Goal: Feedback & Contribution: Leave review/rating

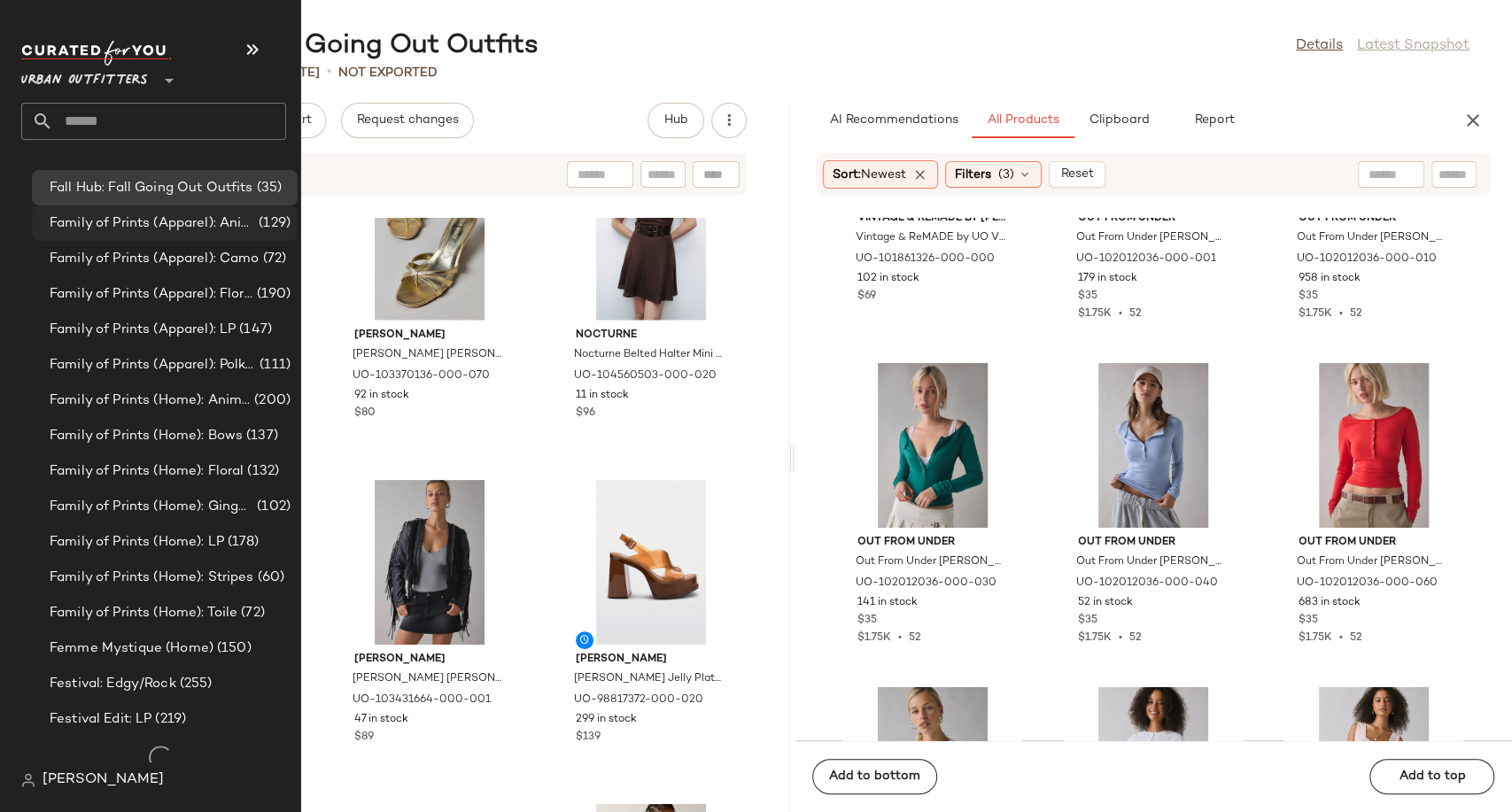
scroll to position [1816, 0]
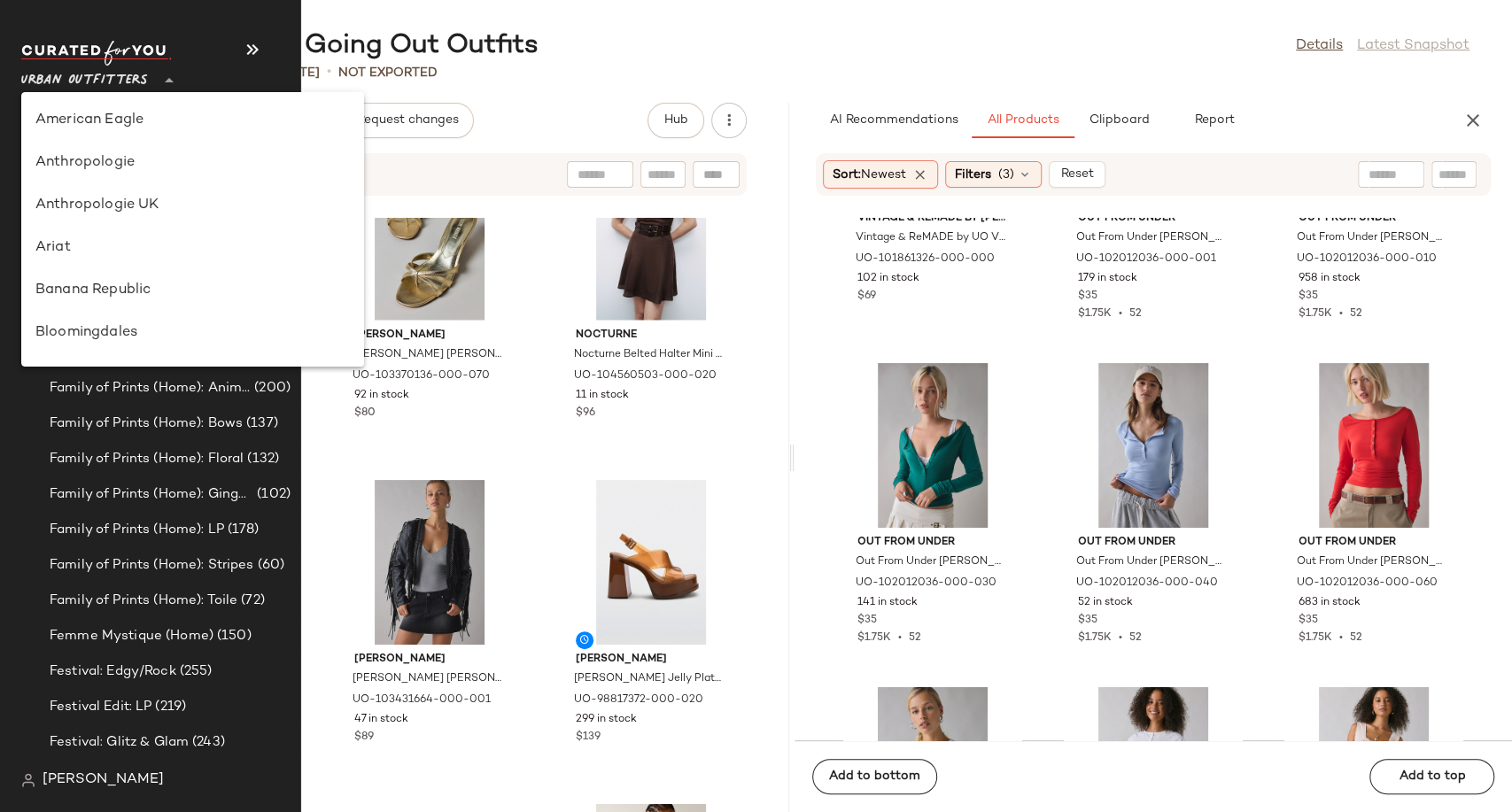
click at [144, 81] on span "Urban Outfitters" at bounding box center [85, 76] width 127 height 32
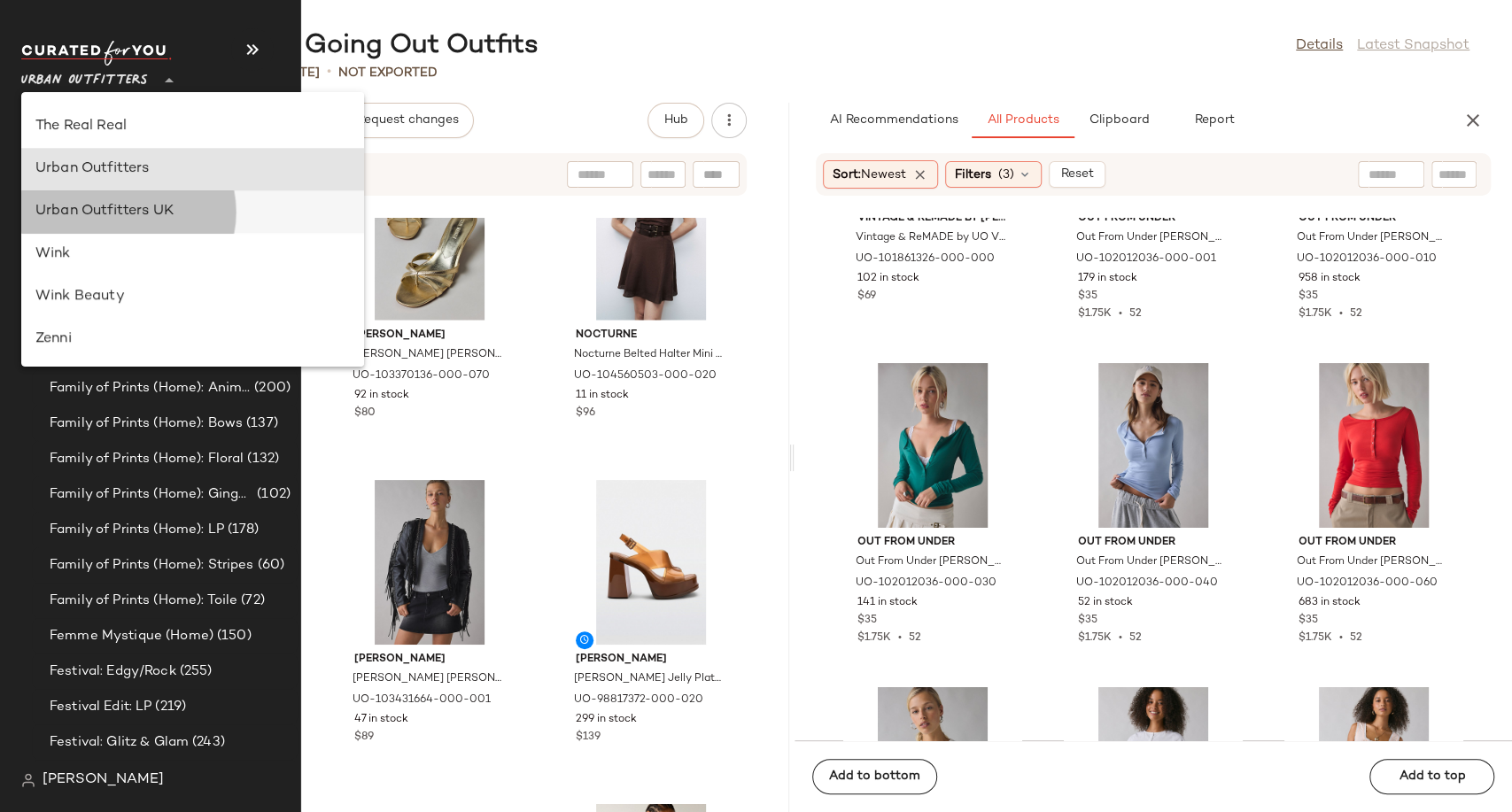
click at [131, 208] on div "Urban Outfitters UK" at bounding box center [192, 212] width 314 height 22
type input "**"
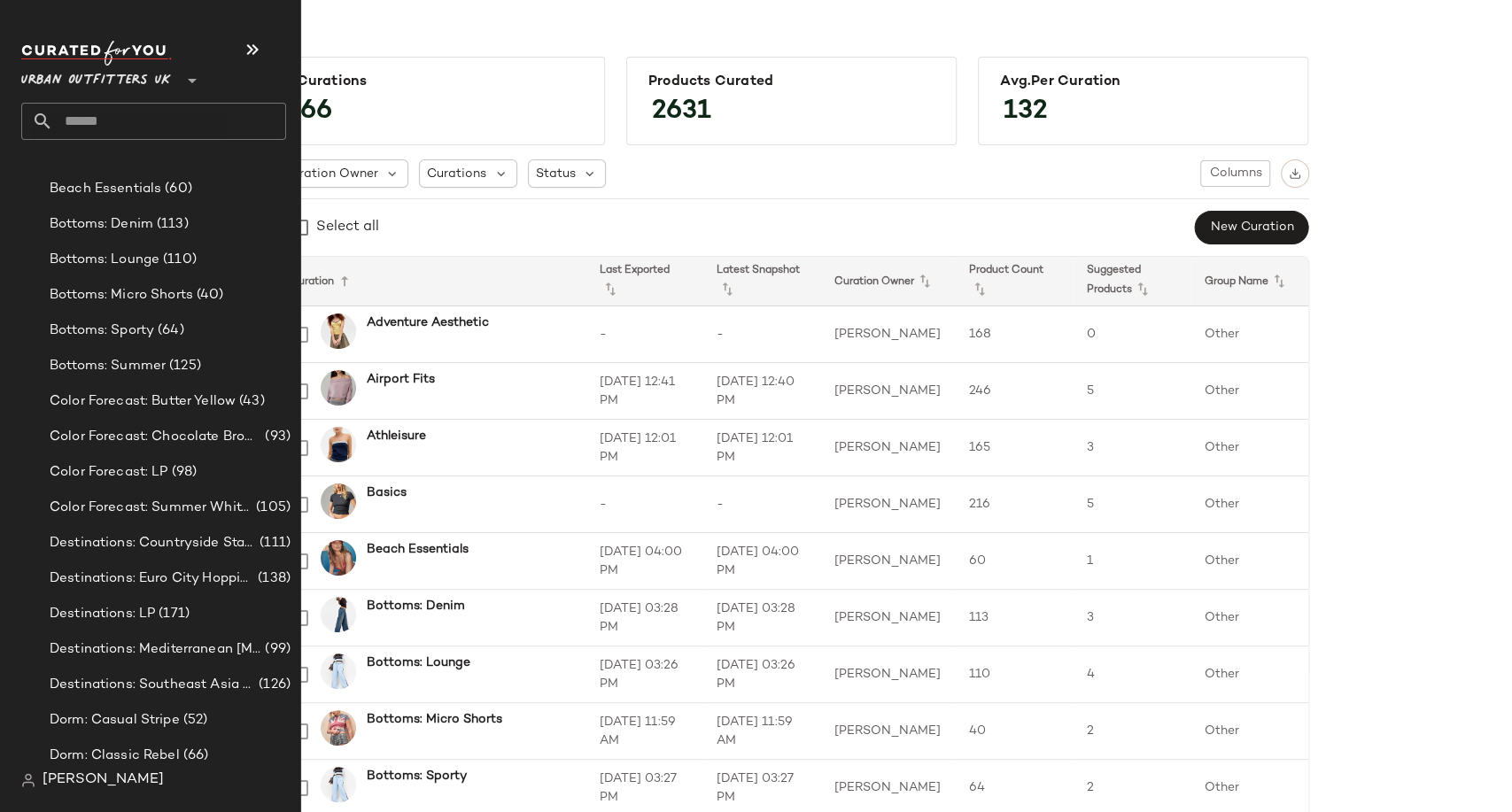
scroll to position [3050, 0]
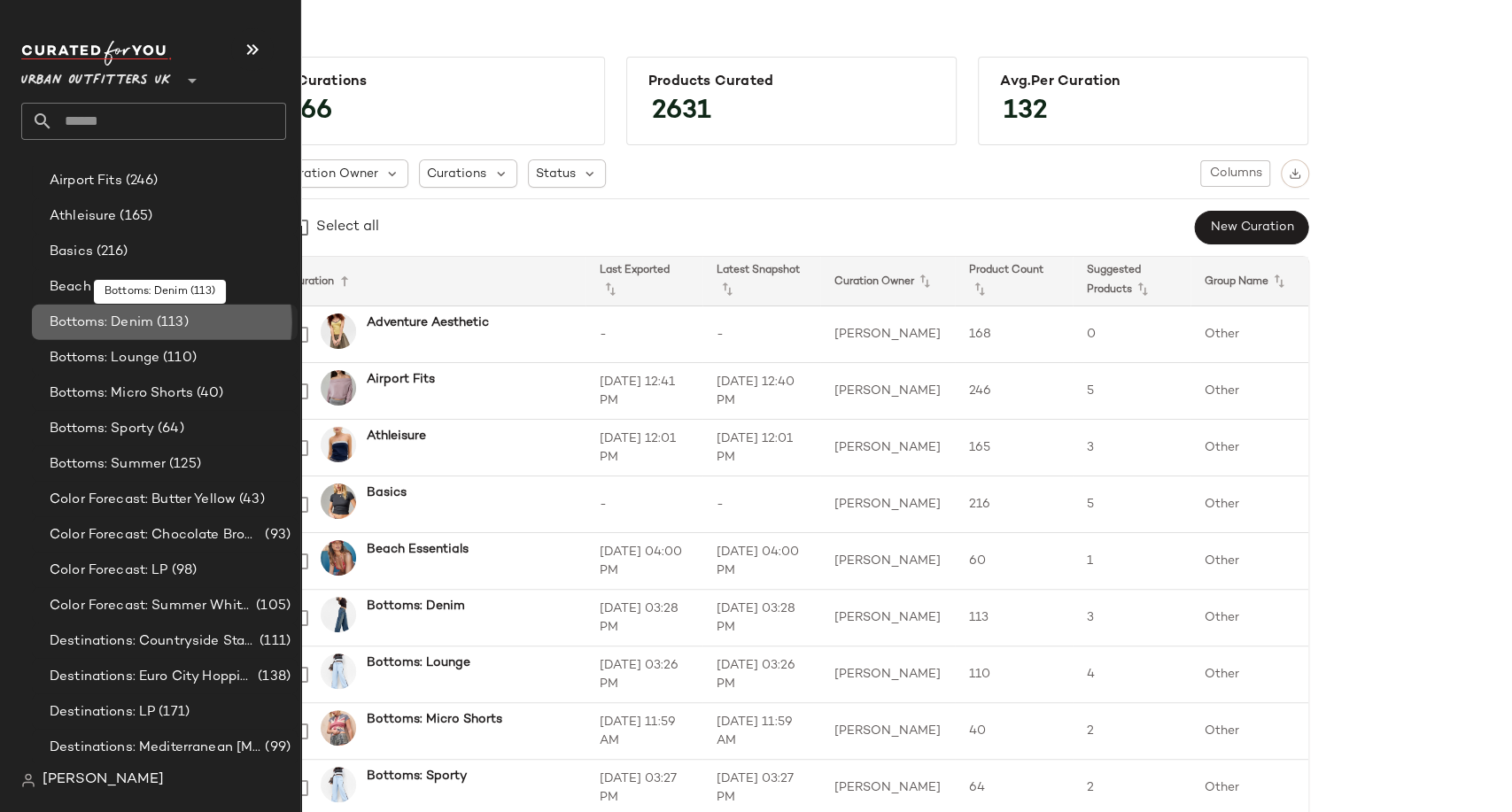
click at [156, 323] on span "(113)" at bounding box center [170, 322] width 35 height 21
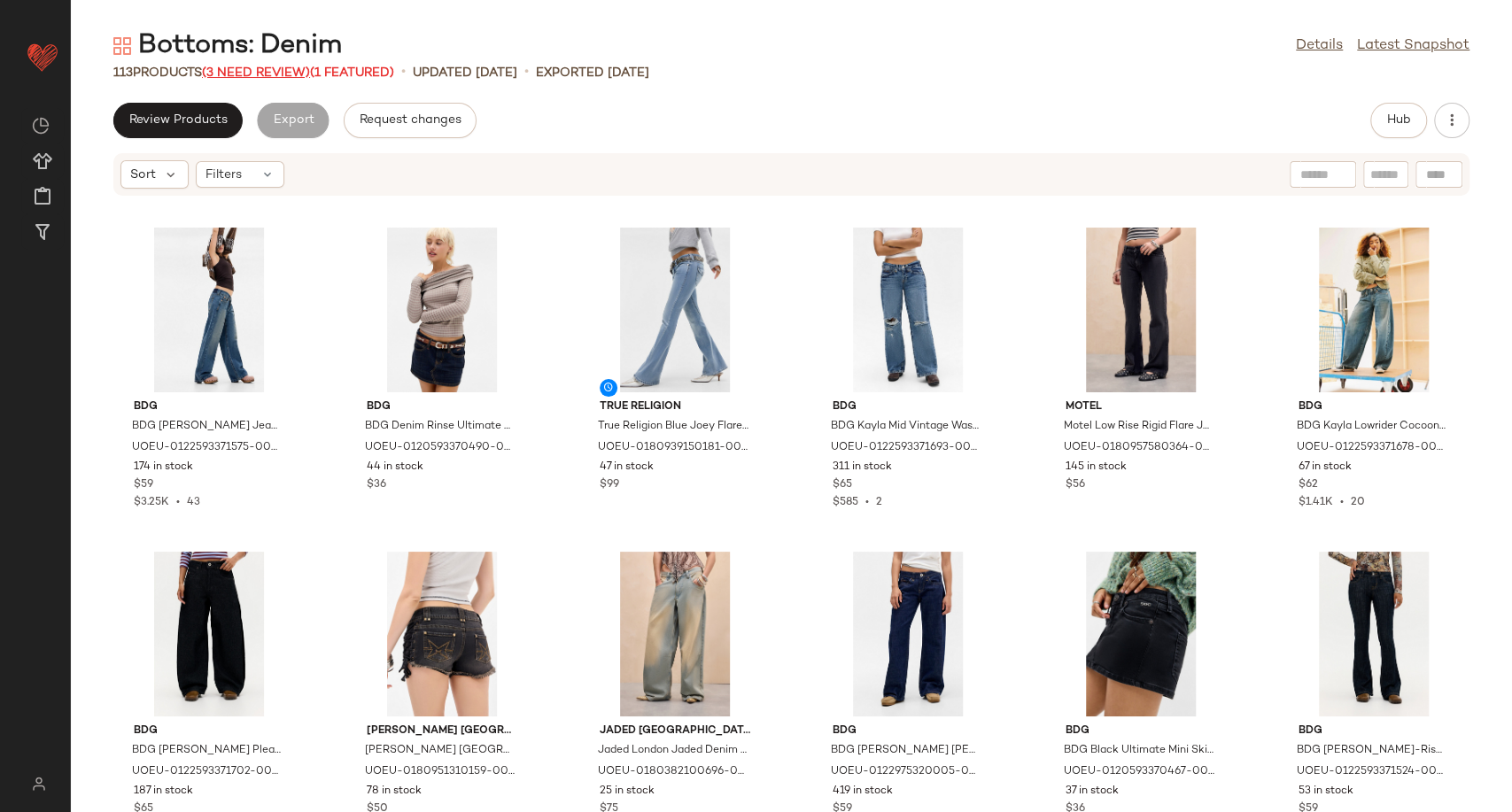
click at [247, 76] on span "(3 Need Review)" at bounding box center [256, 73] width 108 height 14
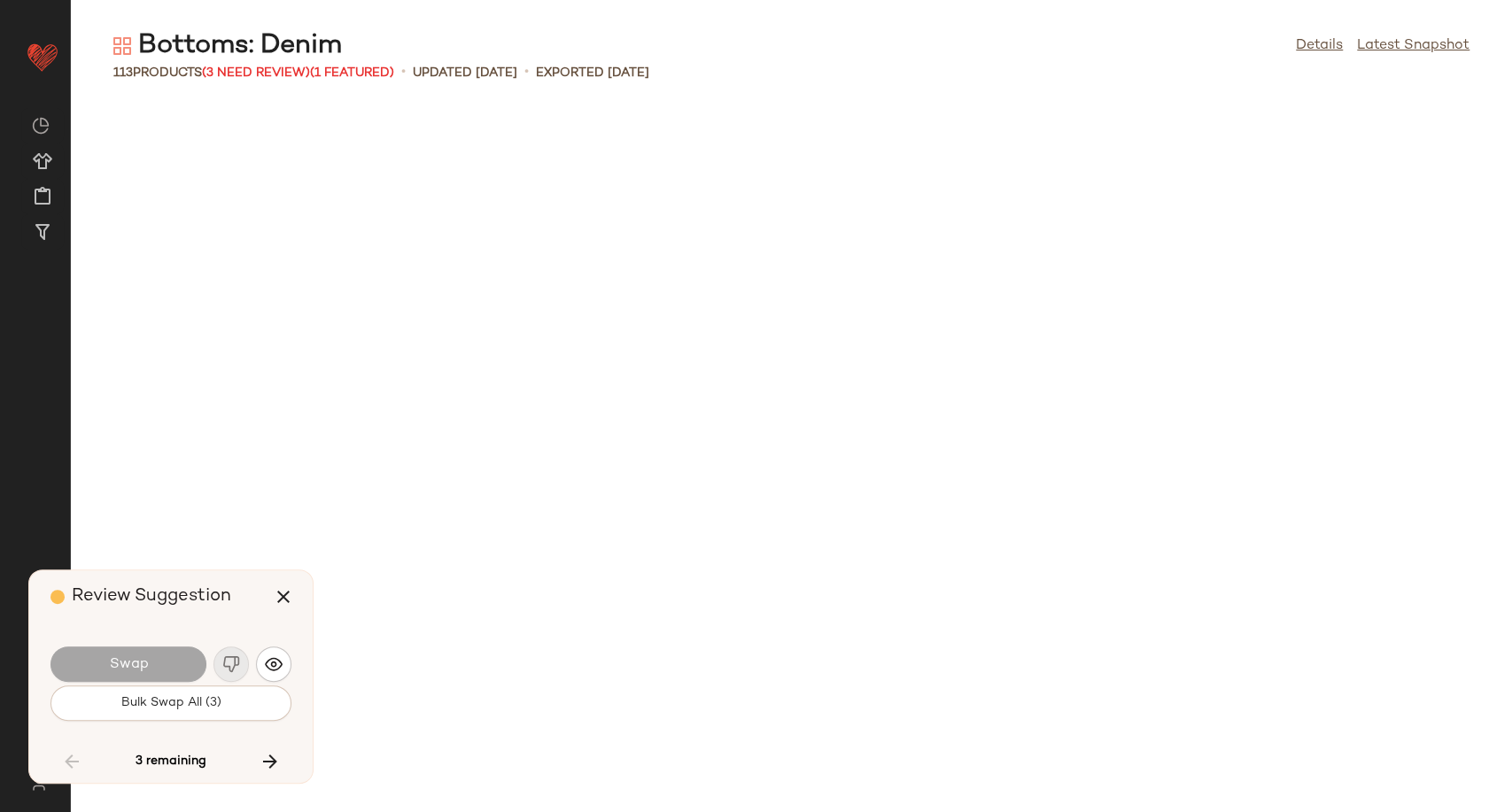
scroll to position [3565, 0]
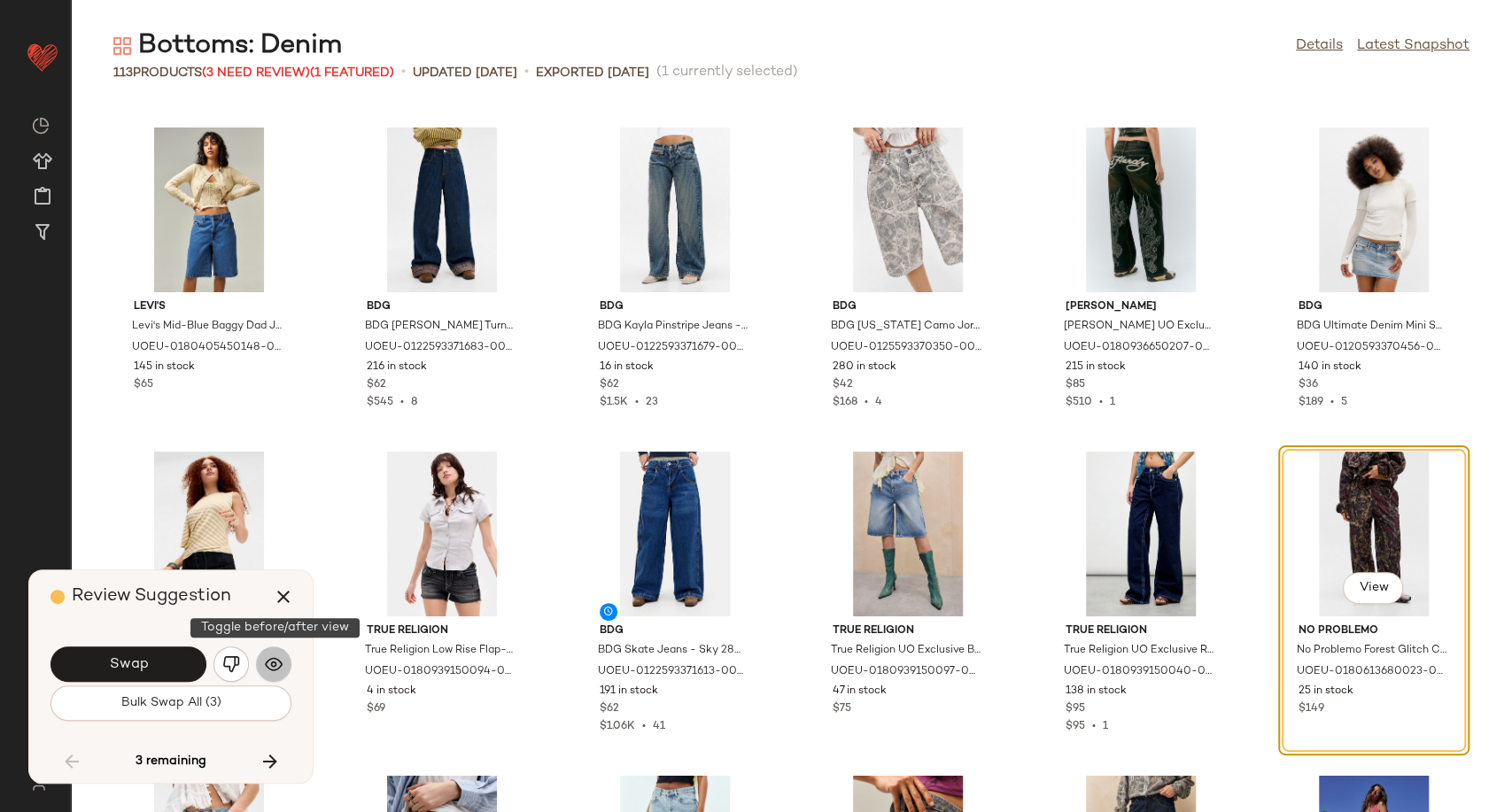
click at [268, 662] on img "button" at bounding box center [274, 664] width 18 height 18
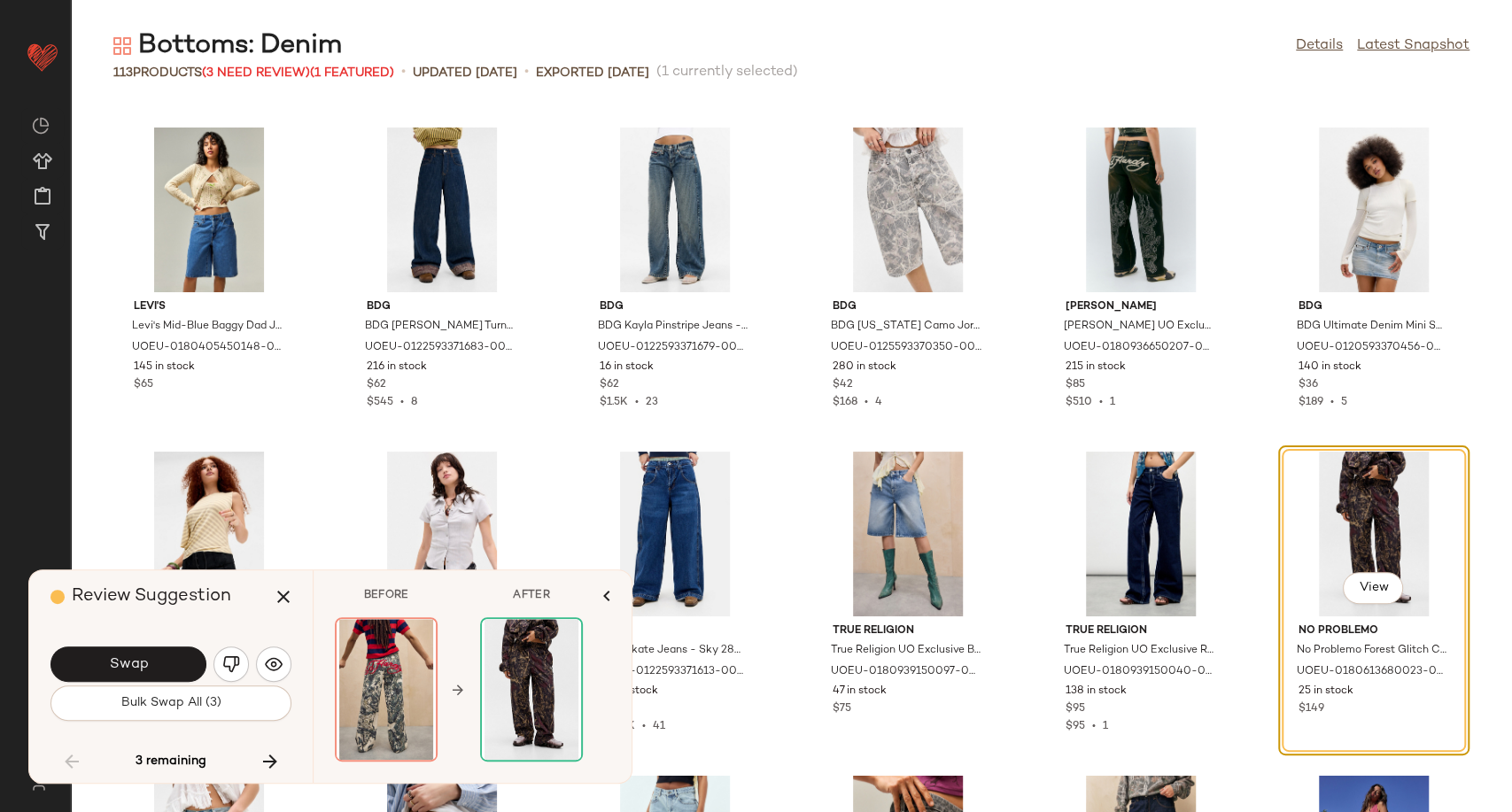
click at [237, 664] on img "button" at bounding box center [231, 664] width 18 height 18
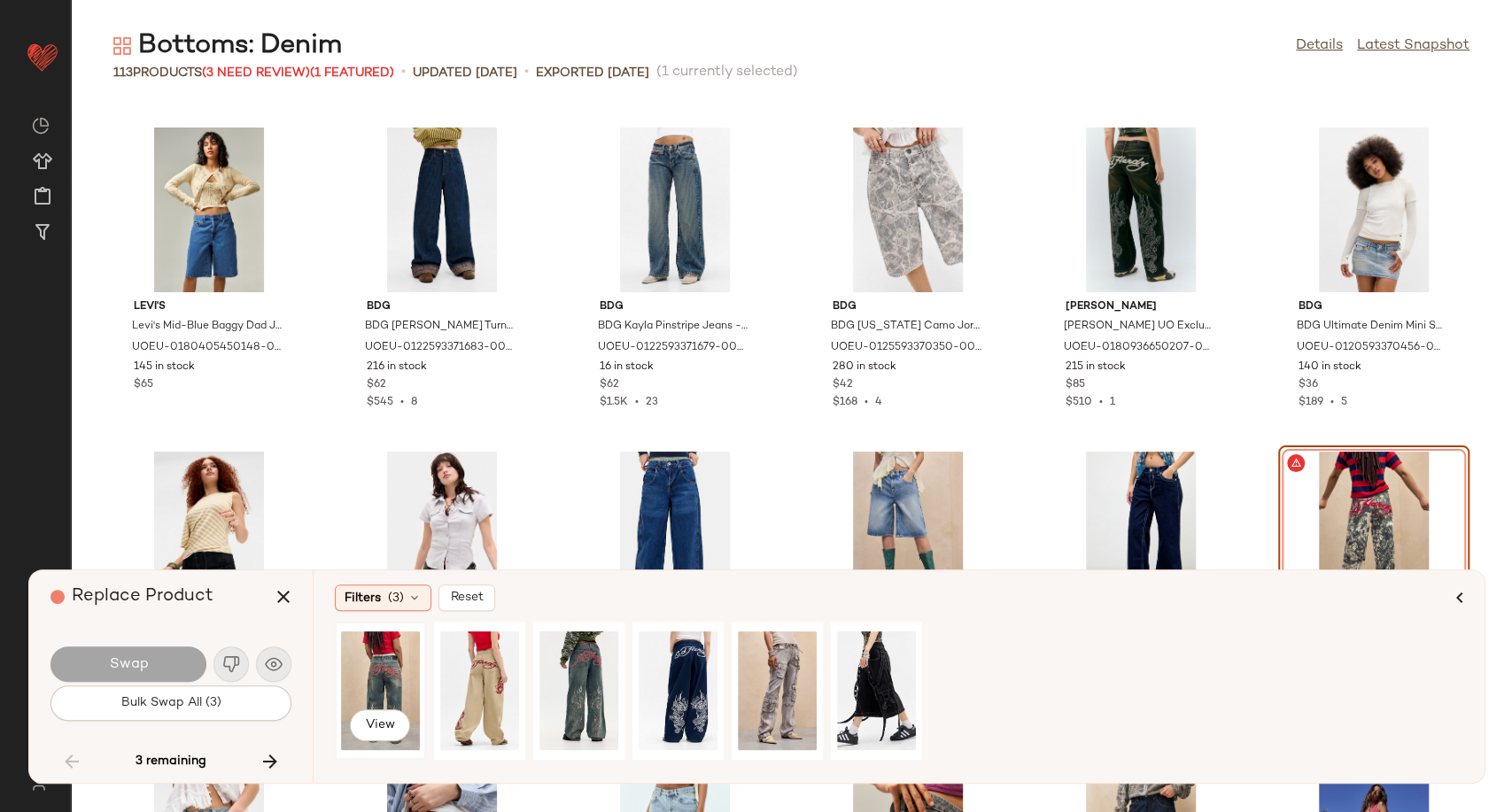
click at [379, 675] on div "View" at bounding box center [381, 691] width 79 height 126
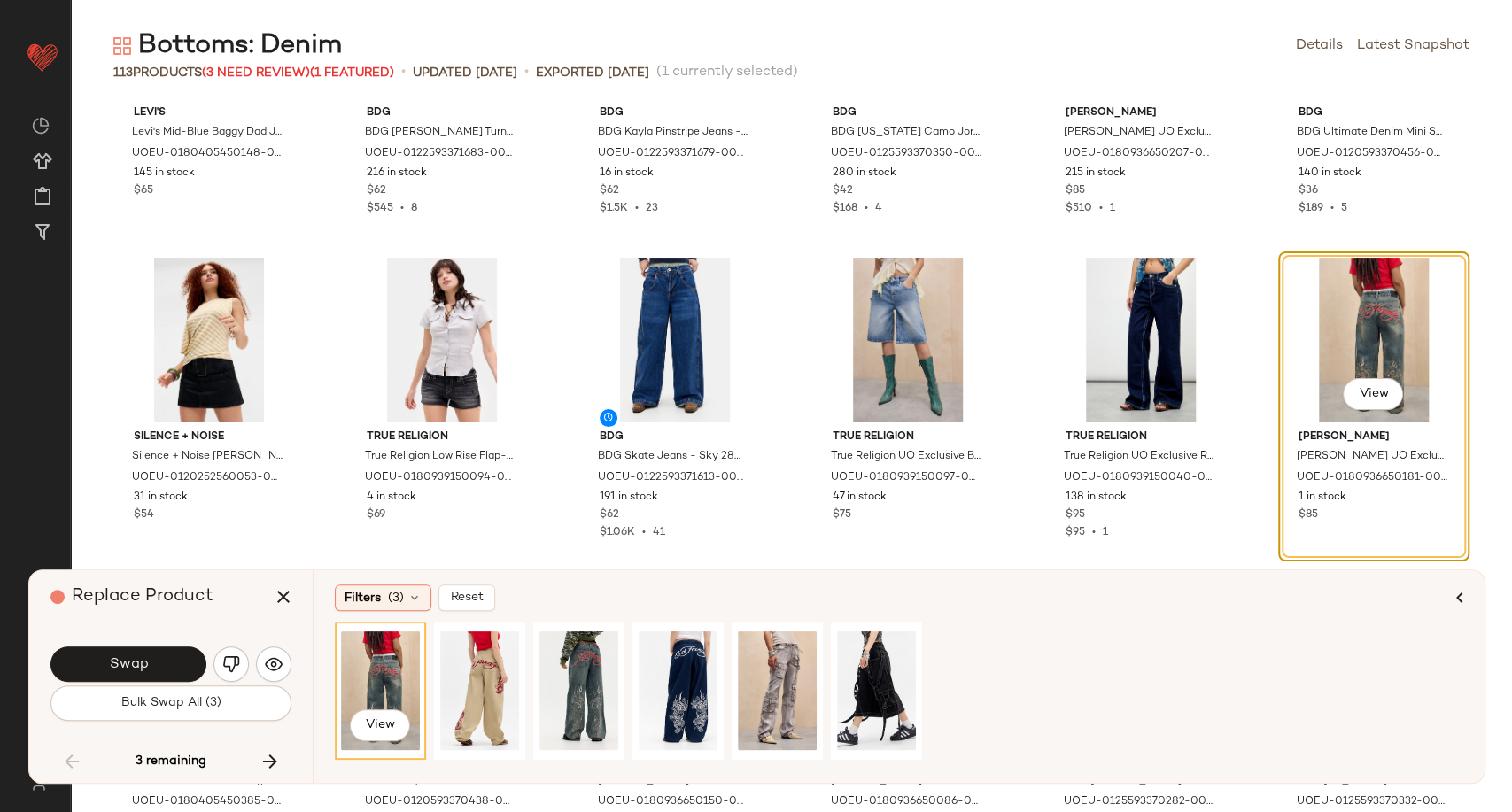
scroll to position [3762, 0]
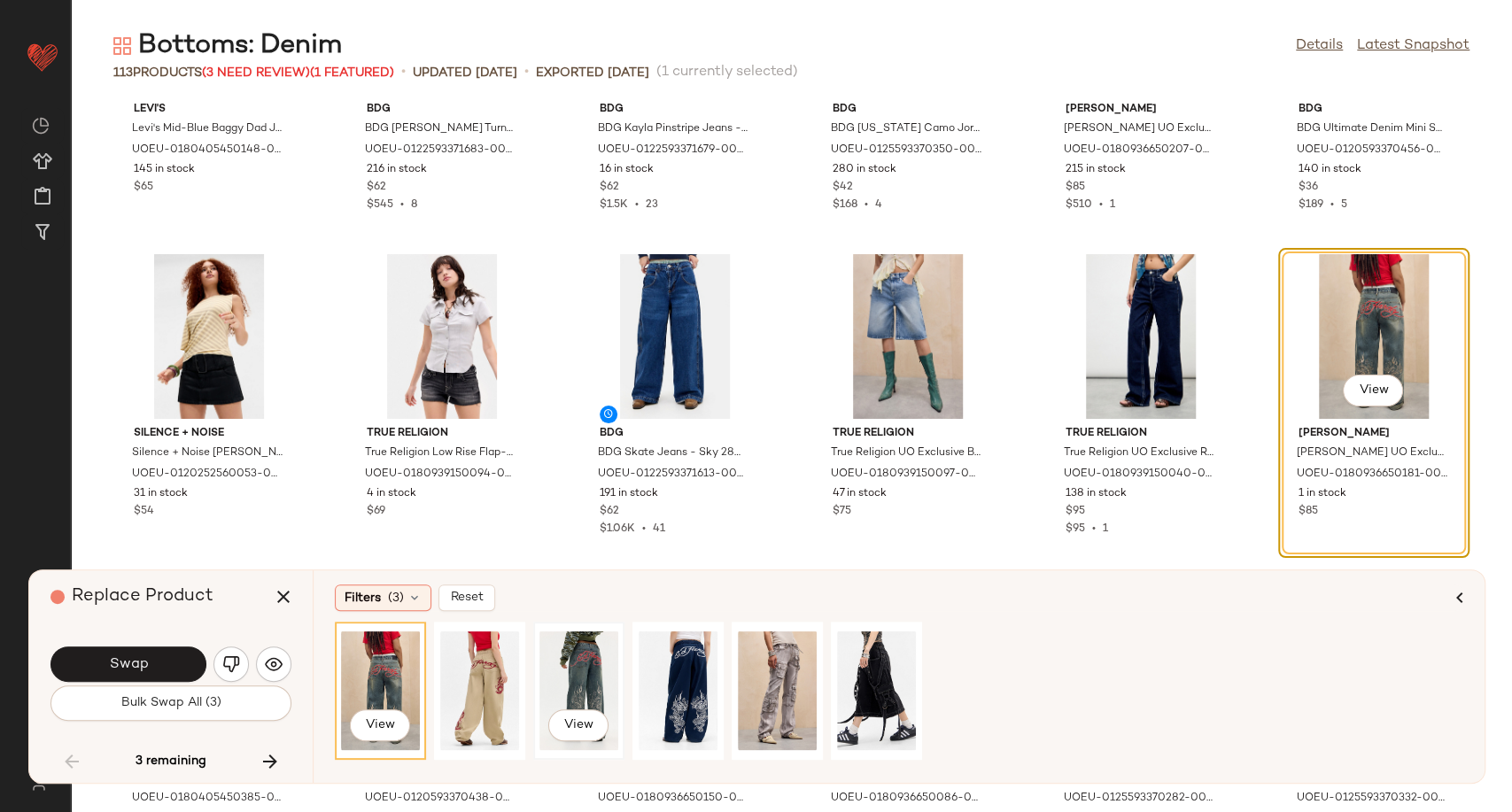
click at [593, 678] on div "View" at bounding box center [579, 691] width 79 height 126
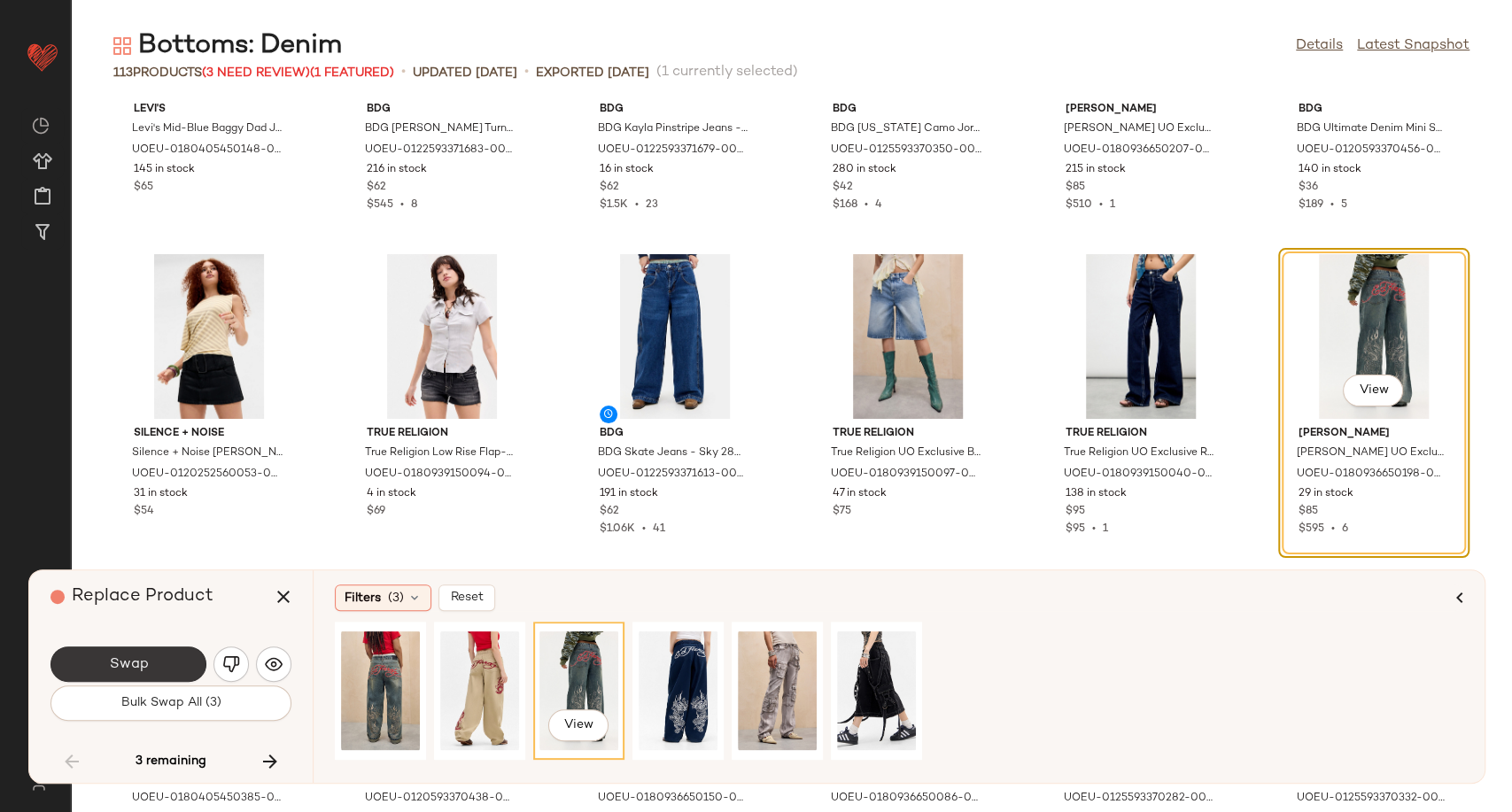
click at [129, 663] on span "Swap" at bounding box center [128, 664] width 40 height 17
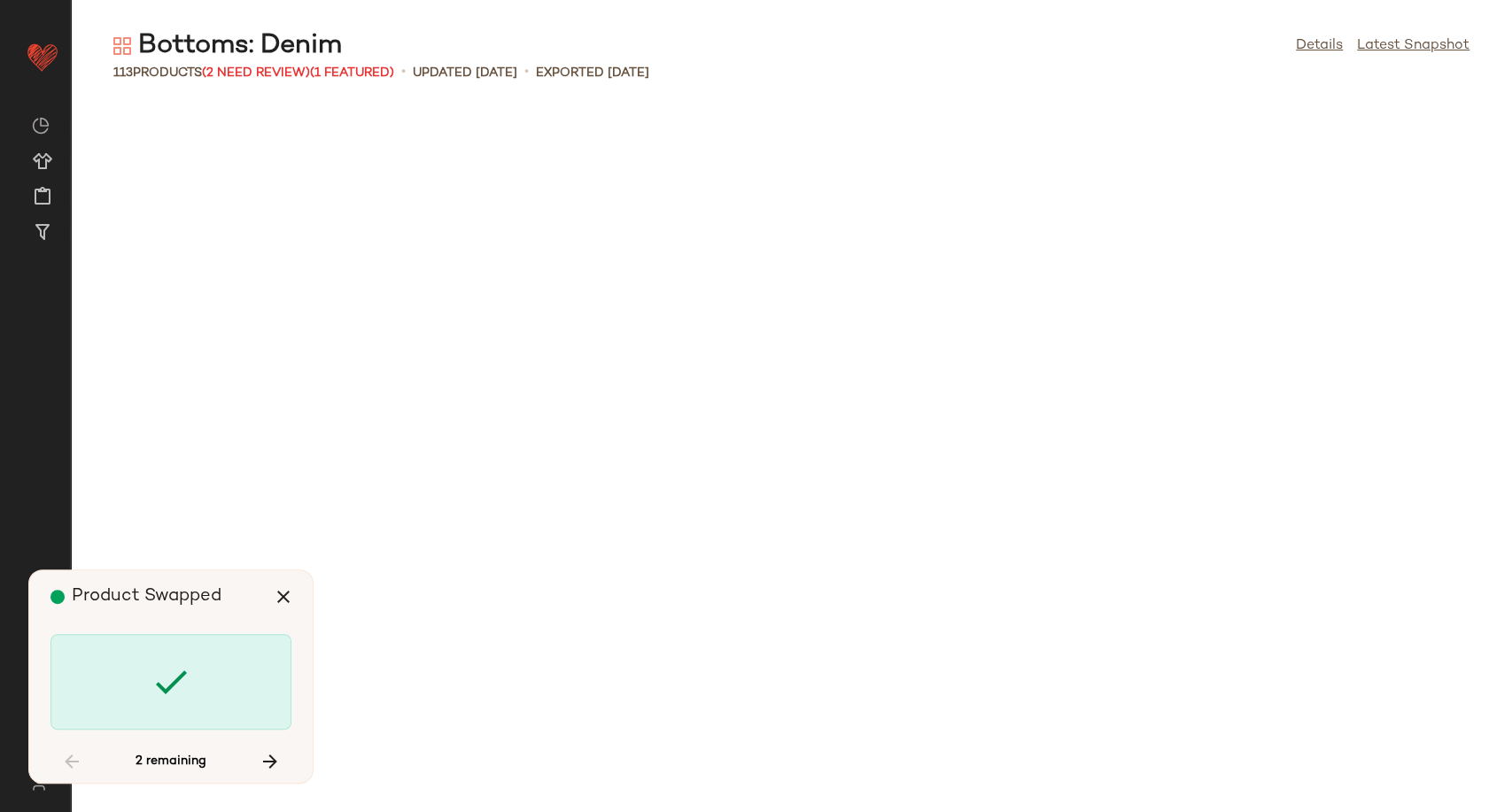
scroll to position [5186, 0]
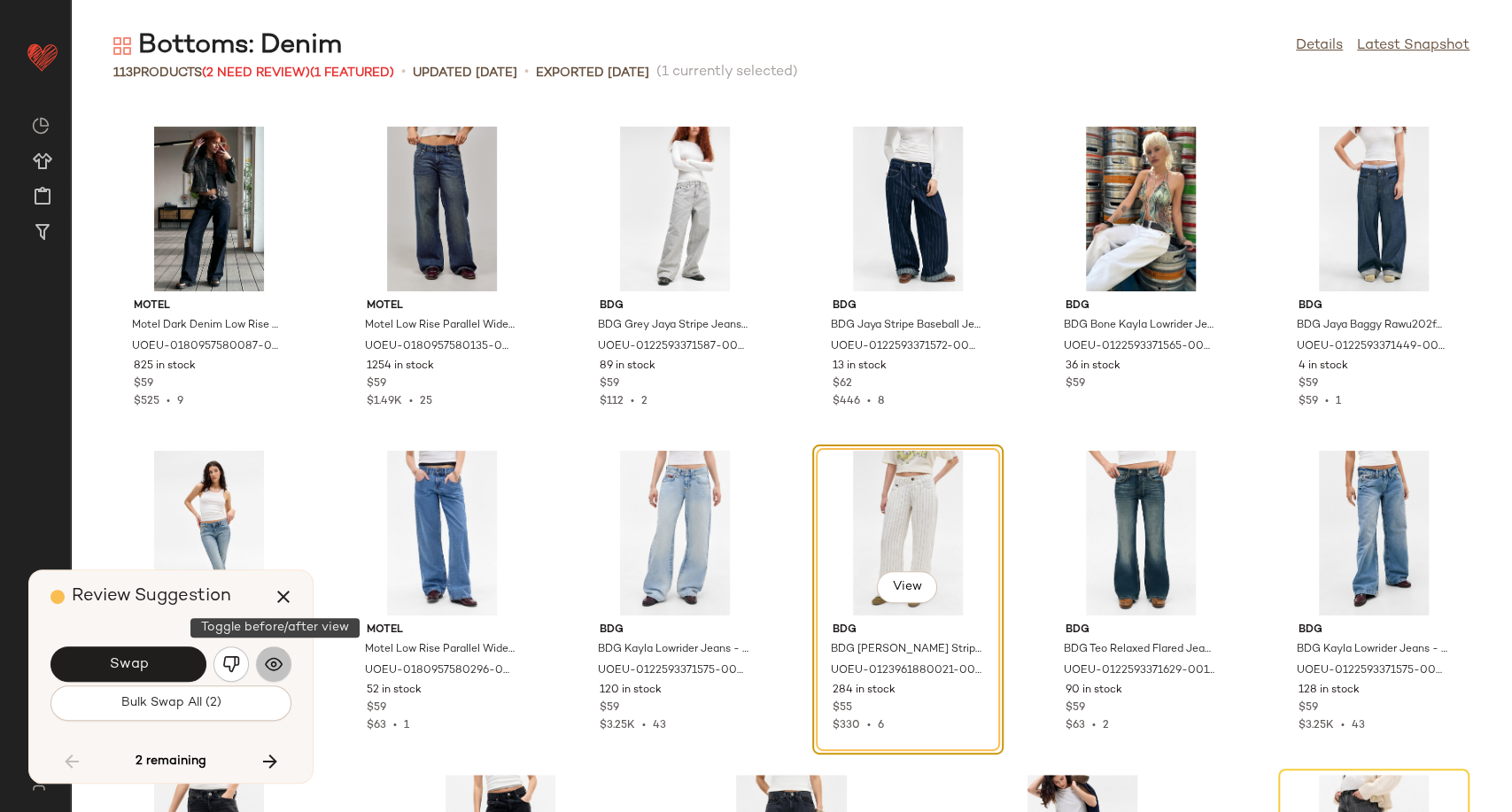
click at [265, 667] on img "button" at bounding box center [274, 664] width 18 height 18
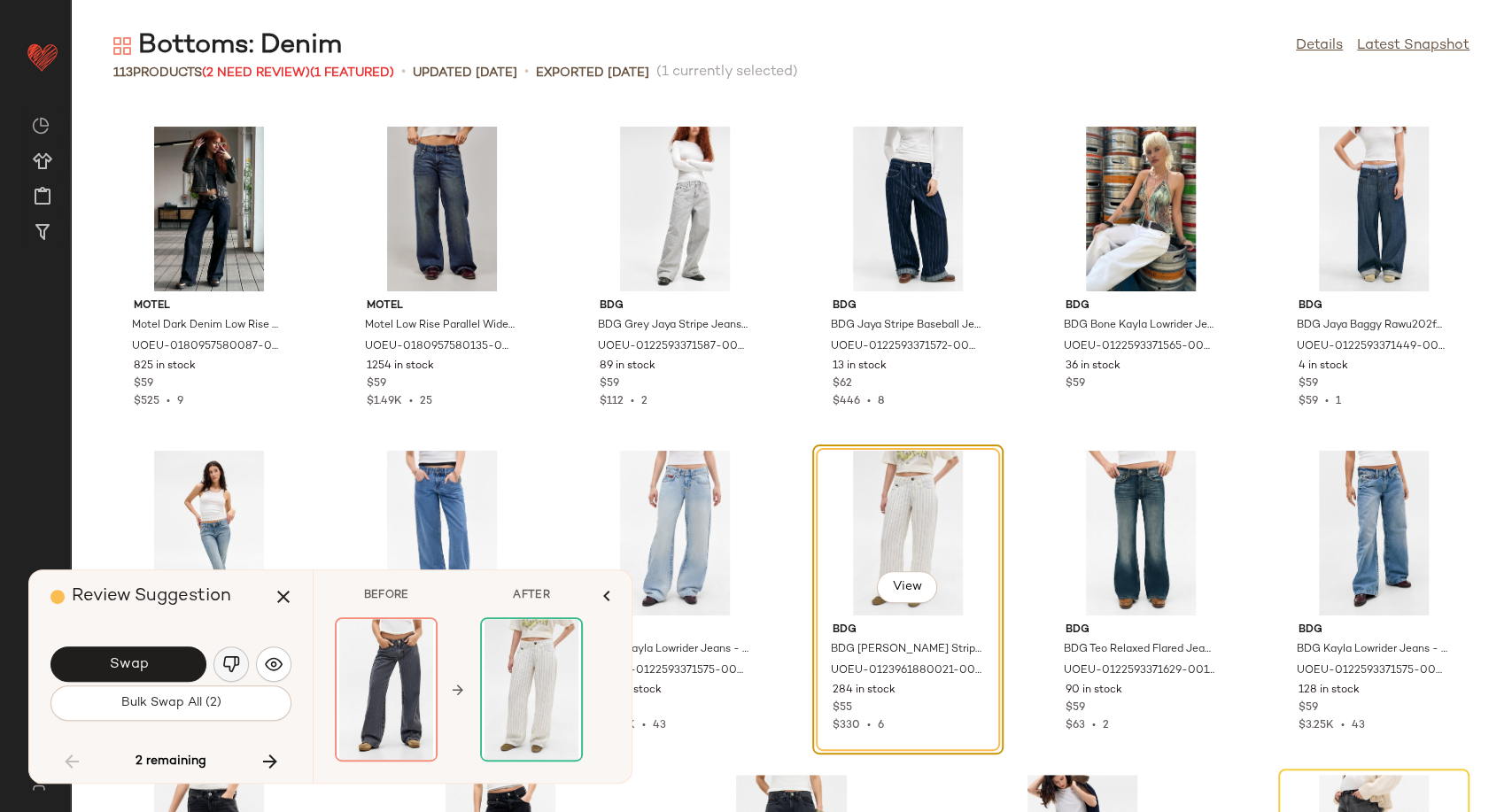
click at [221, 660] on button "button" at bounding box center [231, 663] width 35 height 35
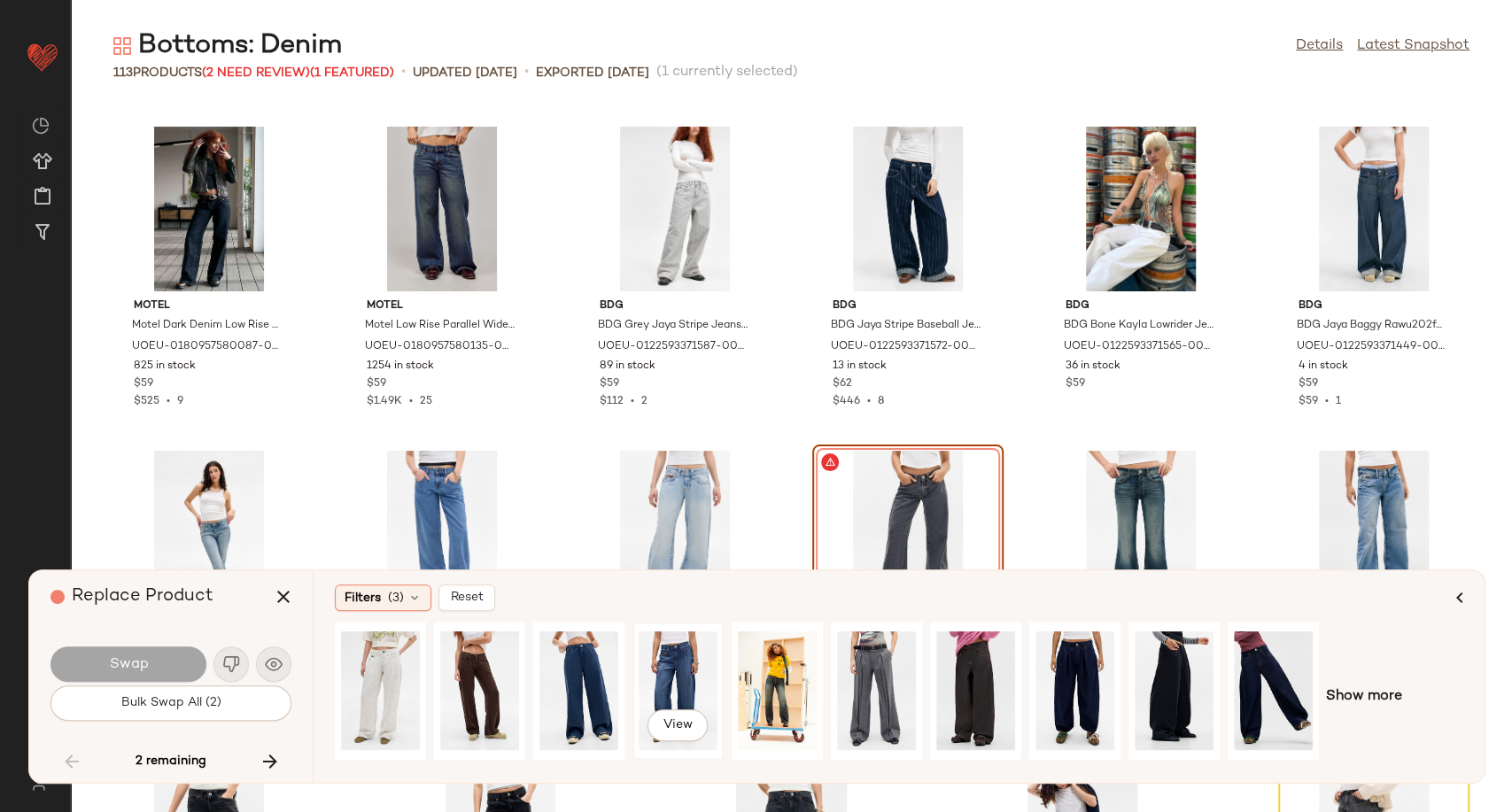
click at [675, 688] on div "View" at bounding box center [678, 691] width 79 height 126
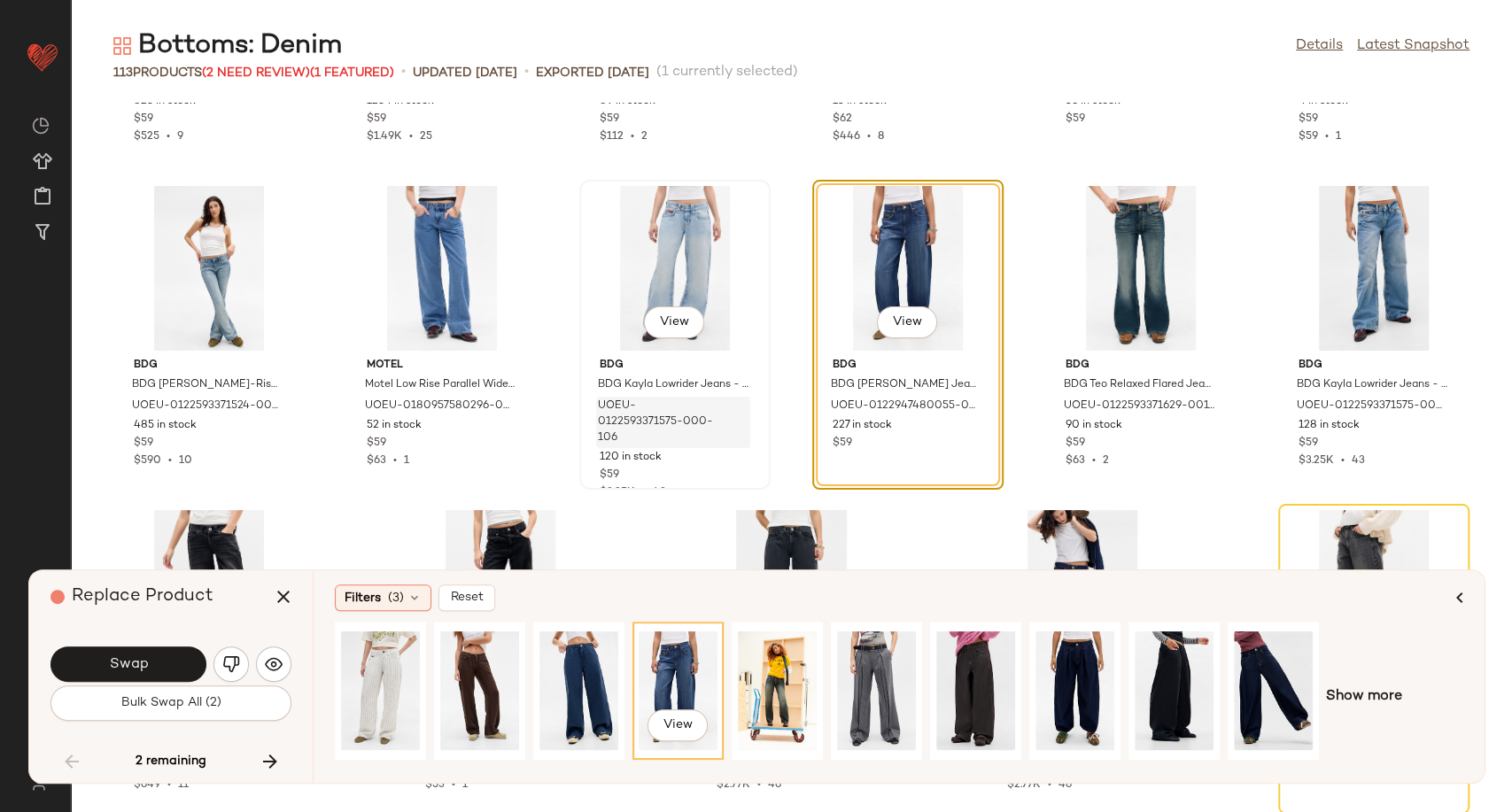
scroll to position [5453, 0]
click at [168, 665] on button "Swap" at bounding box center [128, 663] width 156 height 35
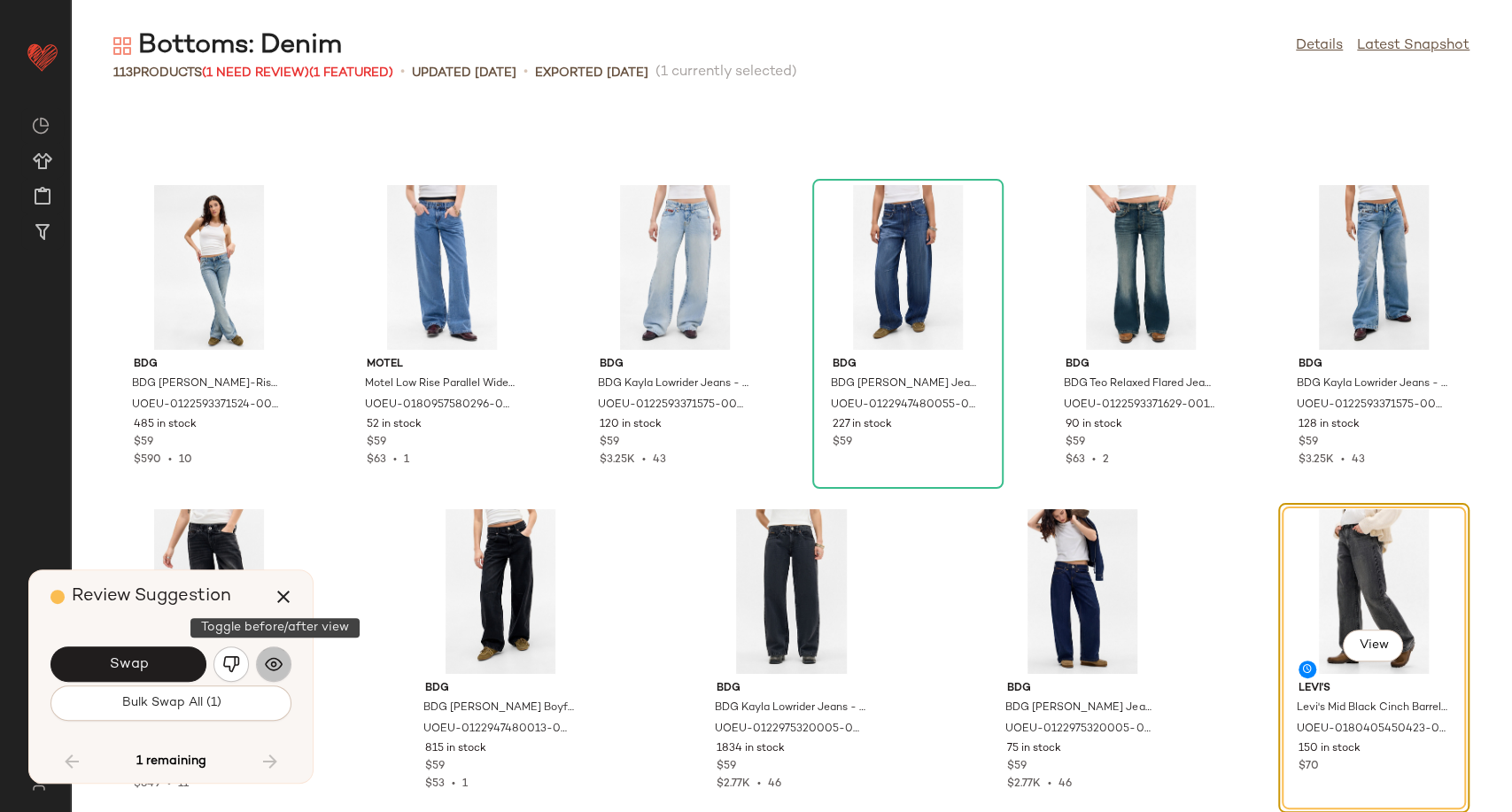
click at [258, 668] on button "button" at bounding box center [273, 663] width 35 height 35
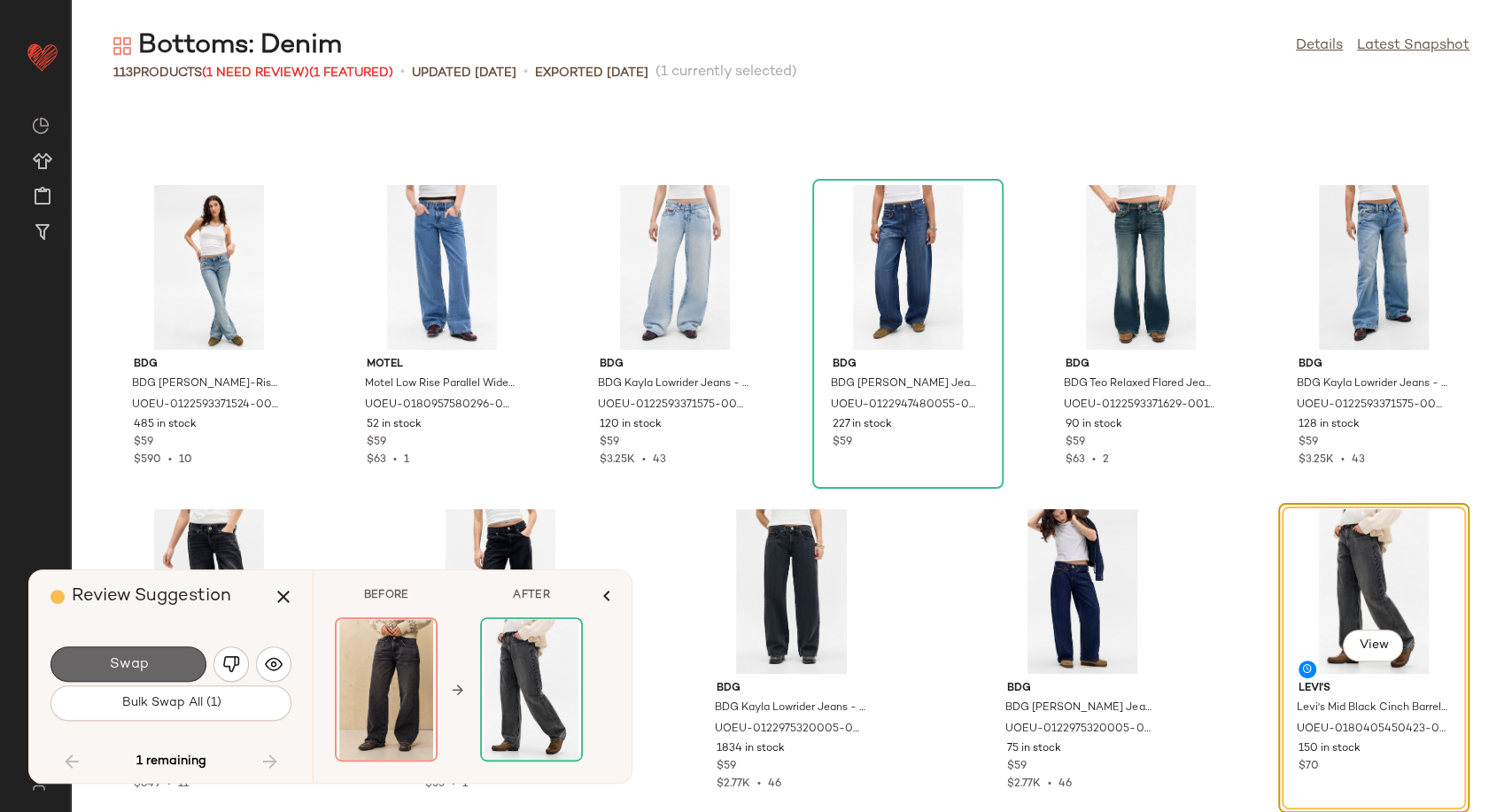
click at [162, 672] on button "Swap" at bounding box center [128, 663] width 156 height 35
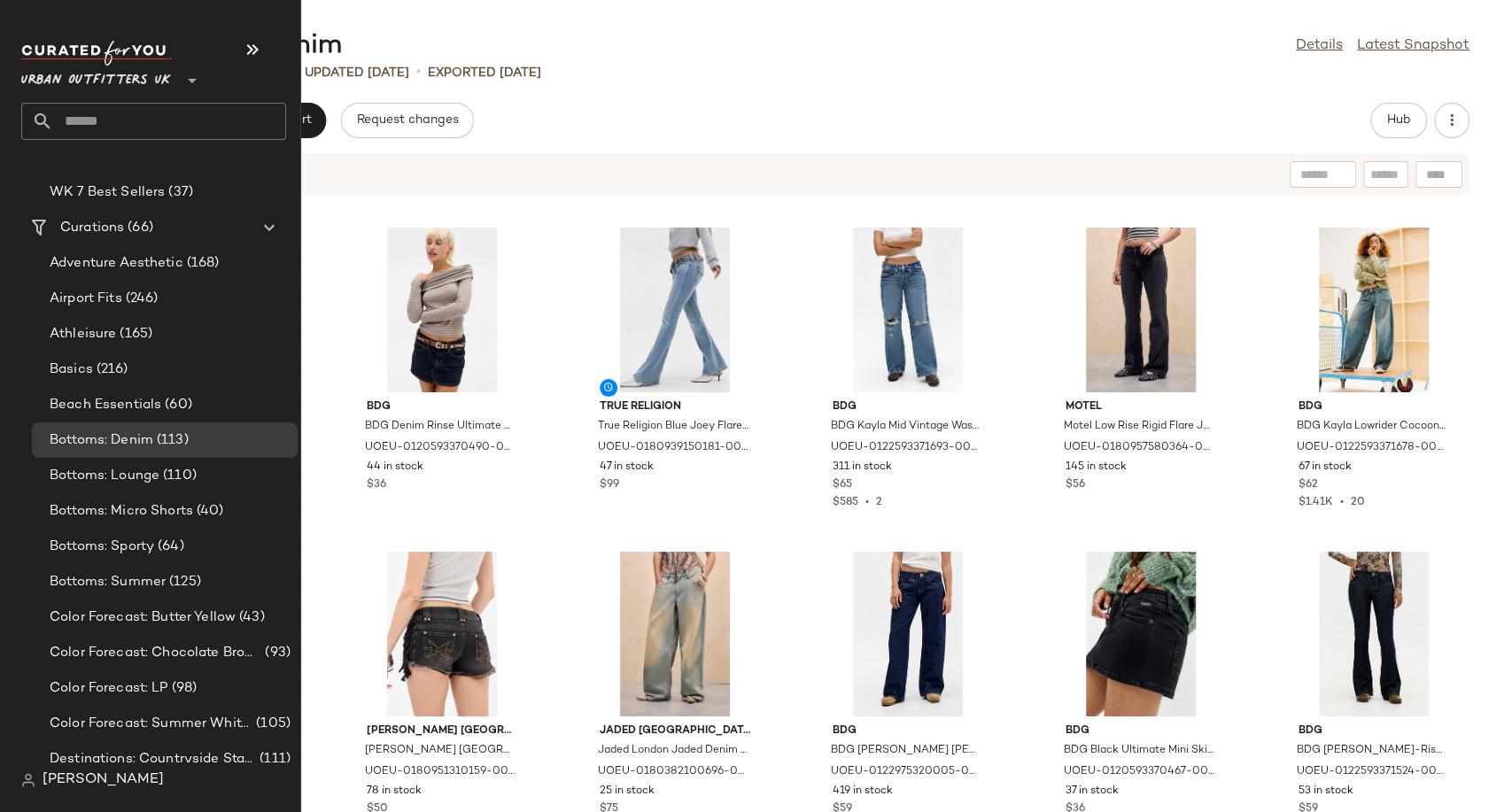
scroll to position [2952, 0]
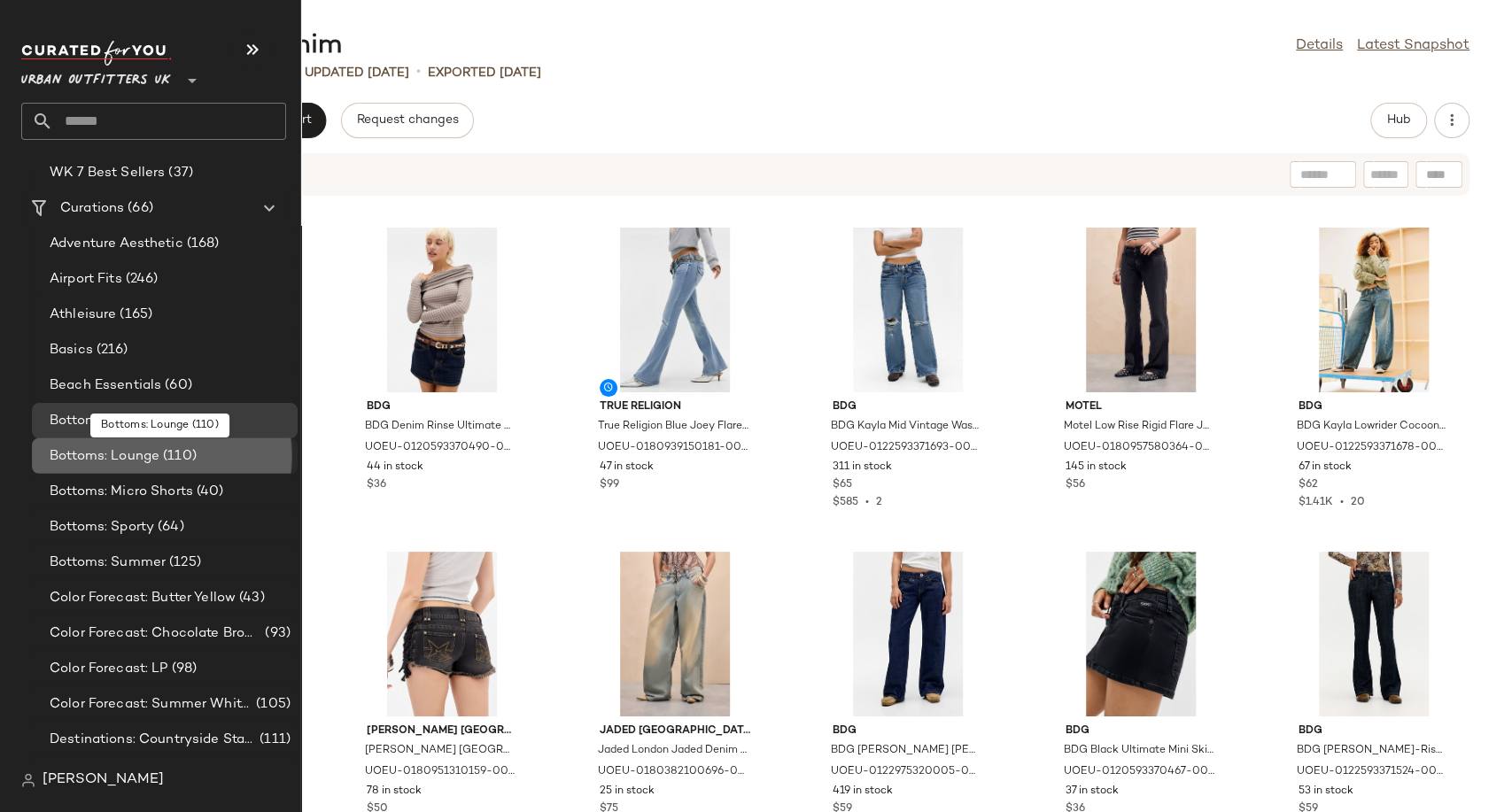
click at [106, 457] on span "Bottoms: Lounge" at bounding box center [104, 456] width 110 height 21
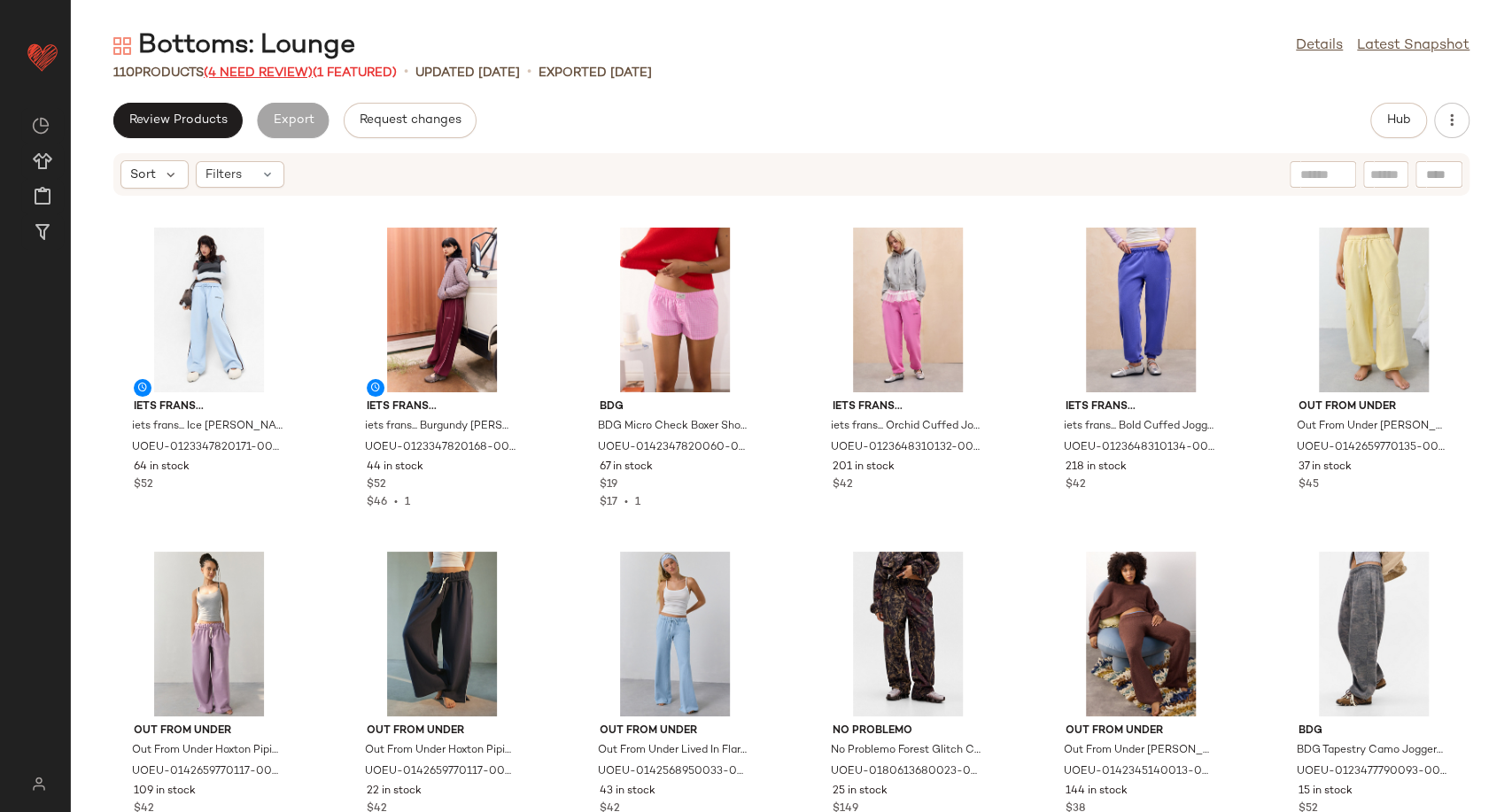
click at [278, 71] on span "(4 Need Review)" at bounding box center [258, 73] width 109 height 14
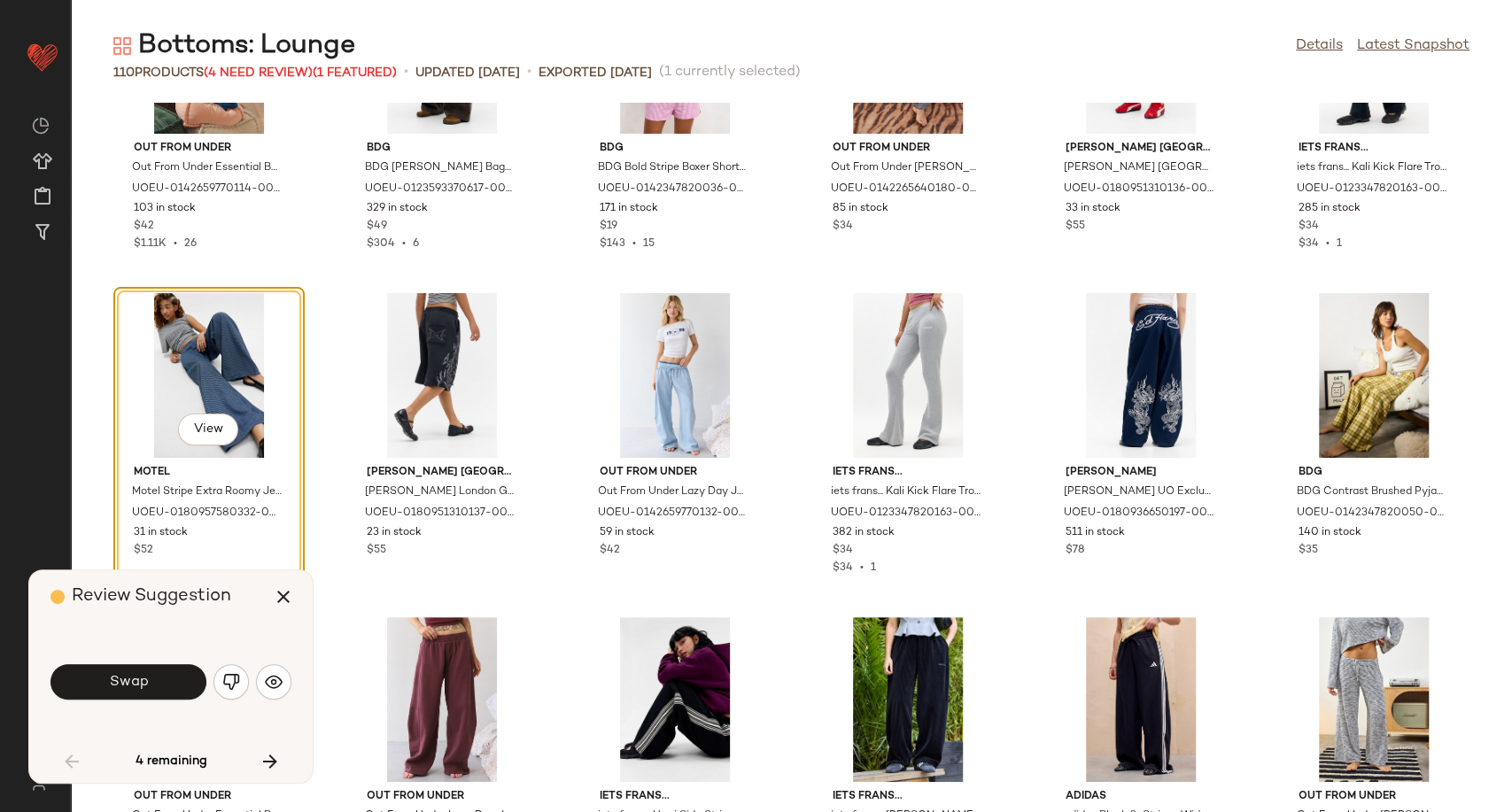
scroll to position [859, 0]
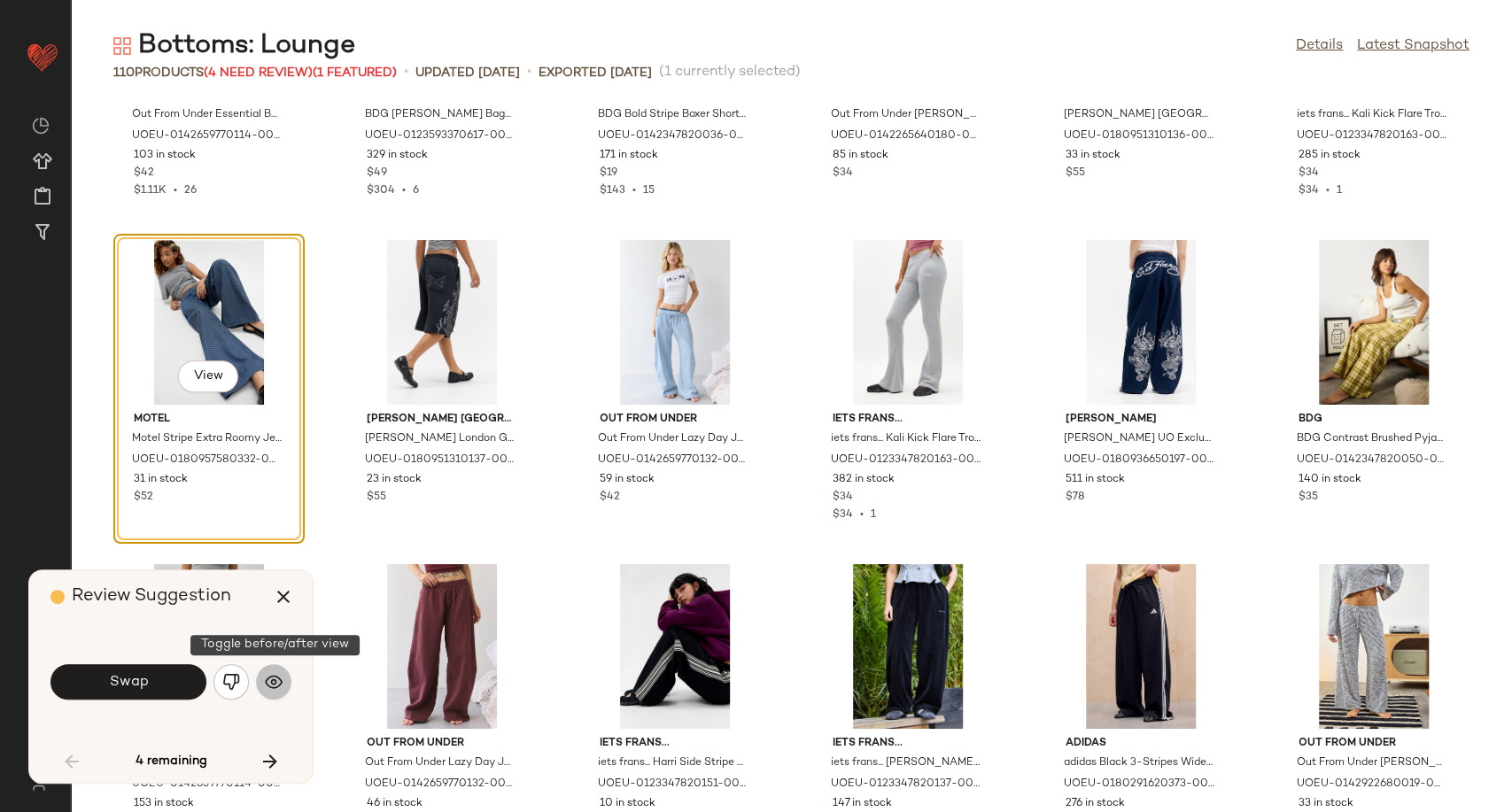
click at [278, 681] on img "button" at bounding box center [274, 682] width 18 height 18
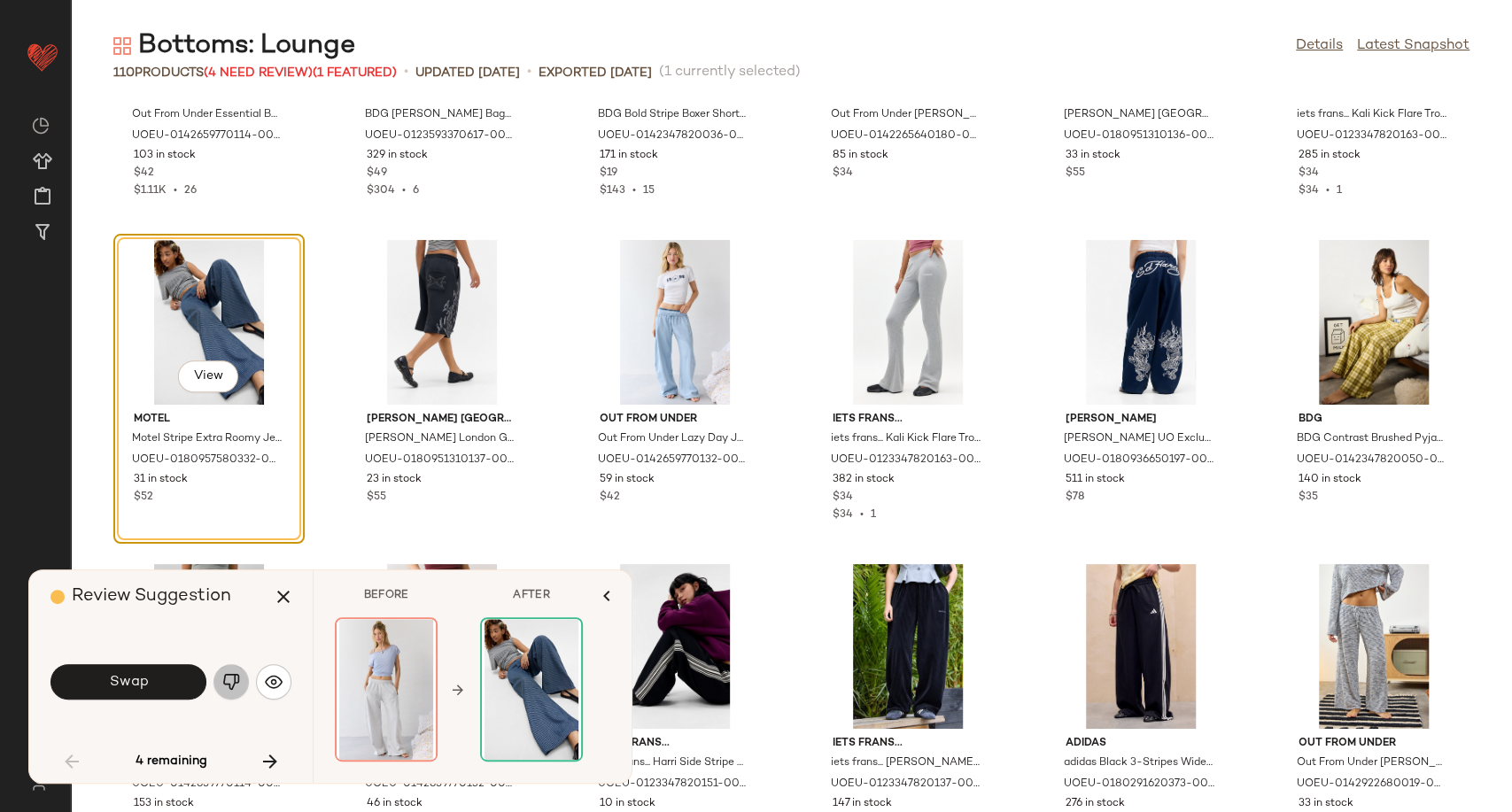
click at [227, 676] on img "button" at bounding box center [231, 682] width 18 height 18
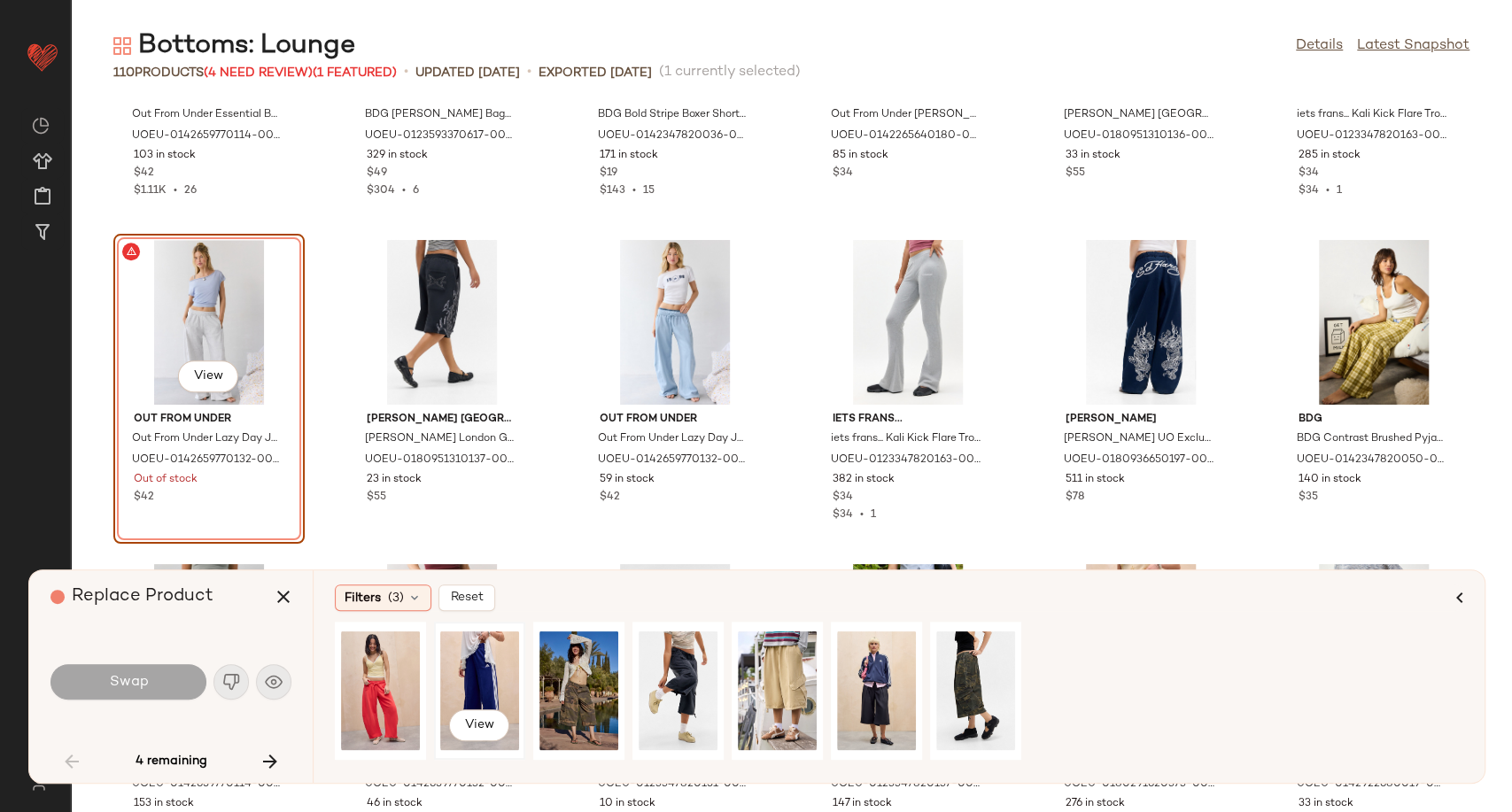
click at [500, 684] on div "View" at bounding box center [480, 691] width 79 height 126
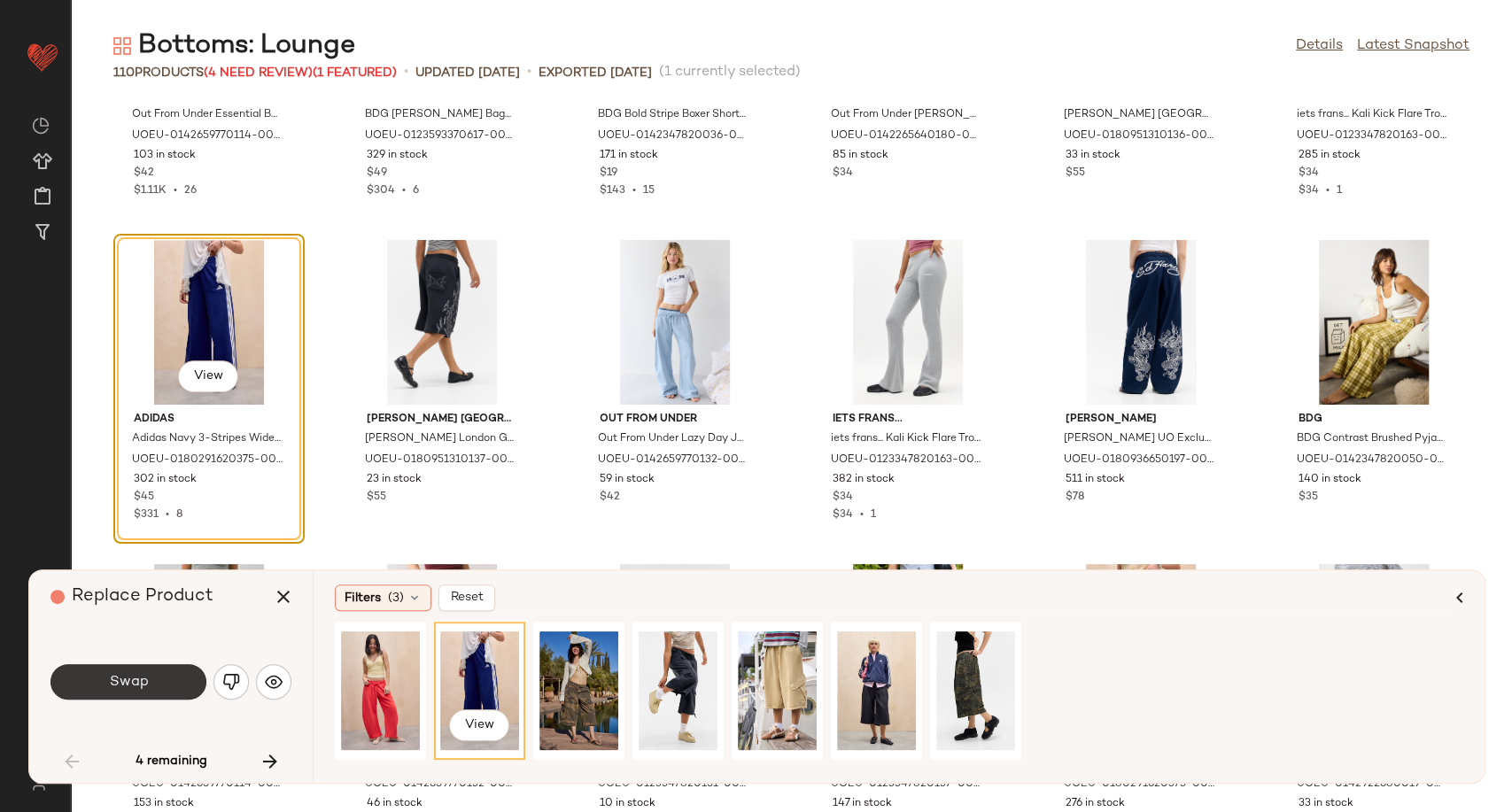
click at [82, 685] on button "Swap" at bounding box center [128, 681] width 156 height 35
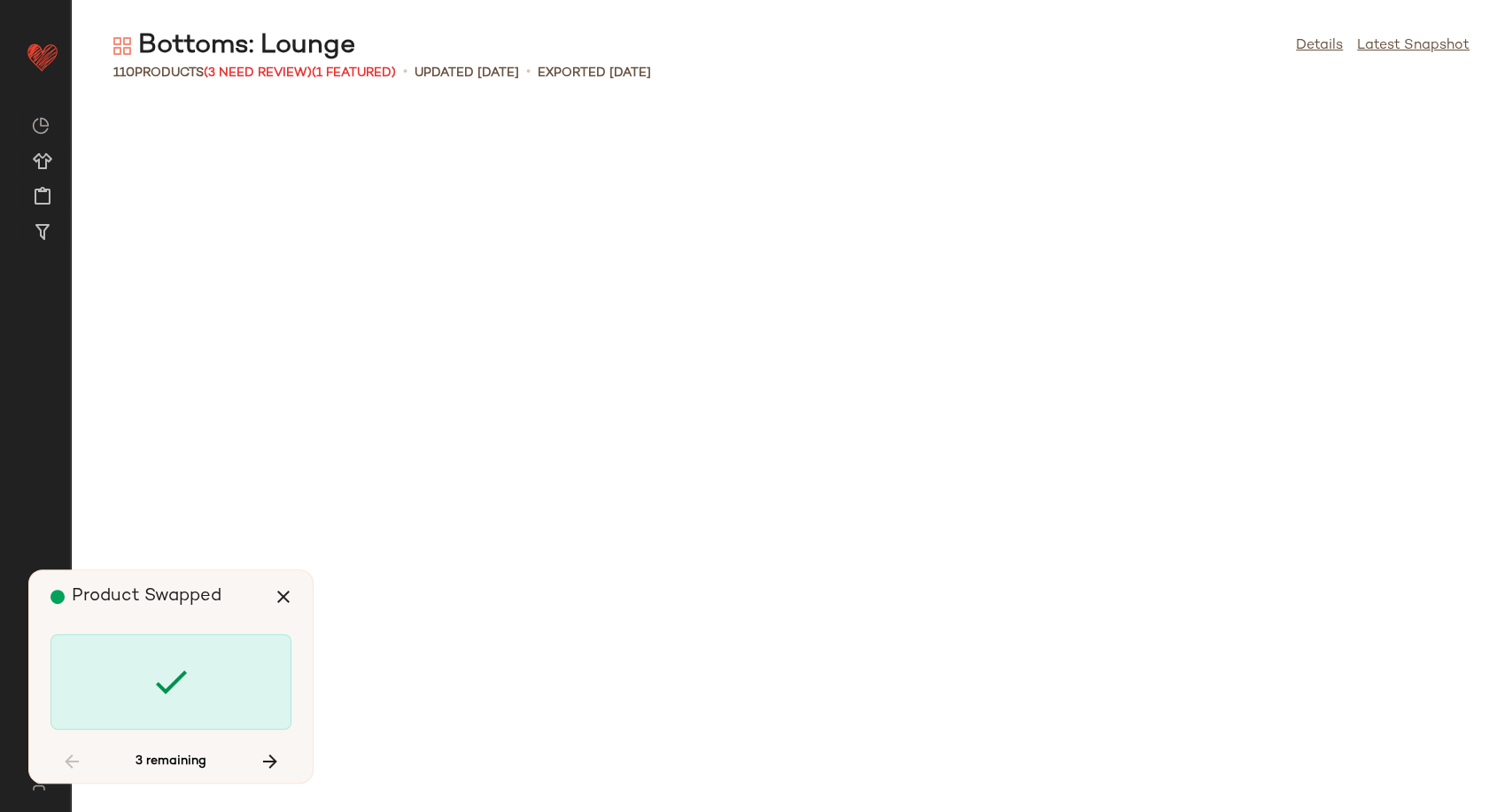
scroll to position [2466, 0]
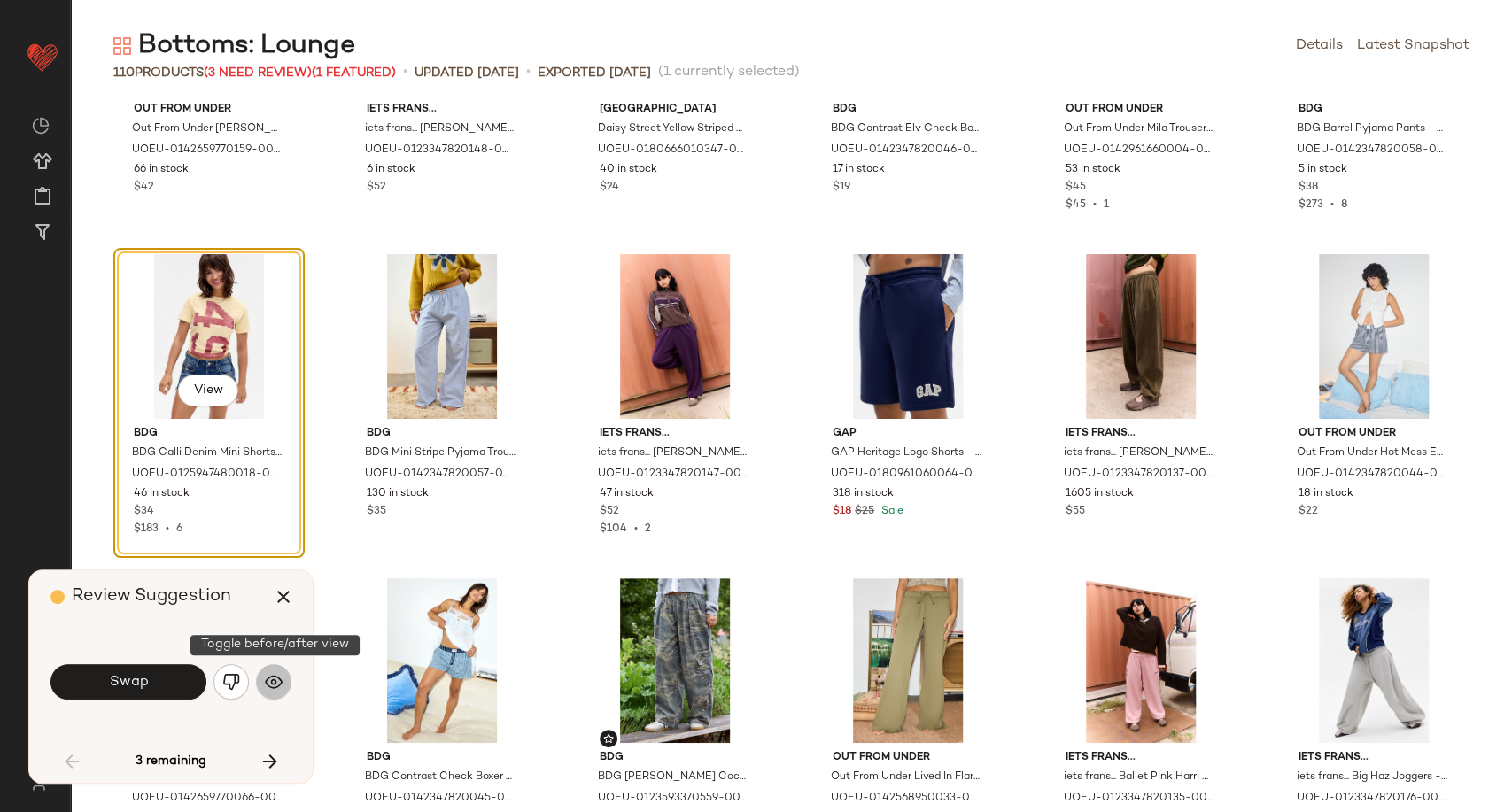
click at [281, 689] on img "button" at bounding box center [274, 682] width 18 height 18
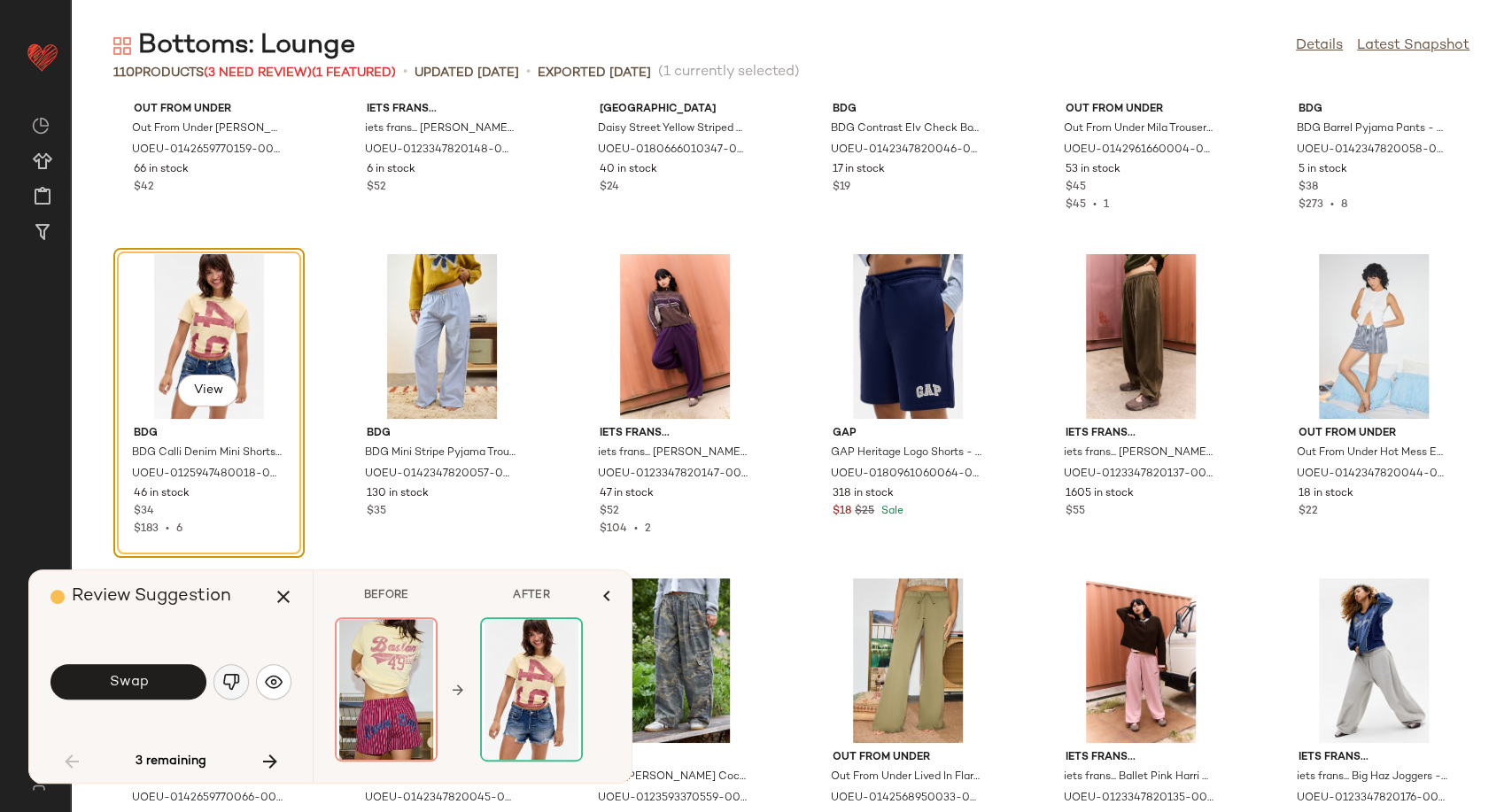
click at [231, 676] on img "button" at bounding box center [231, 682] width 18 height 18
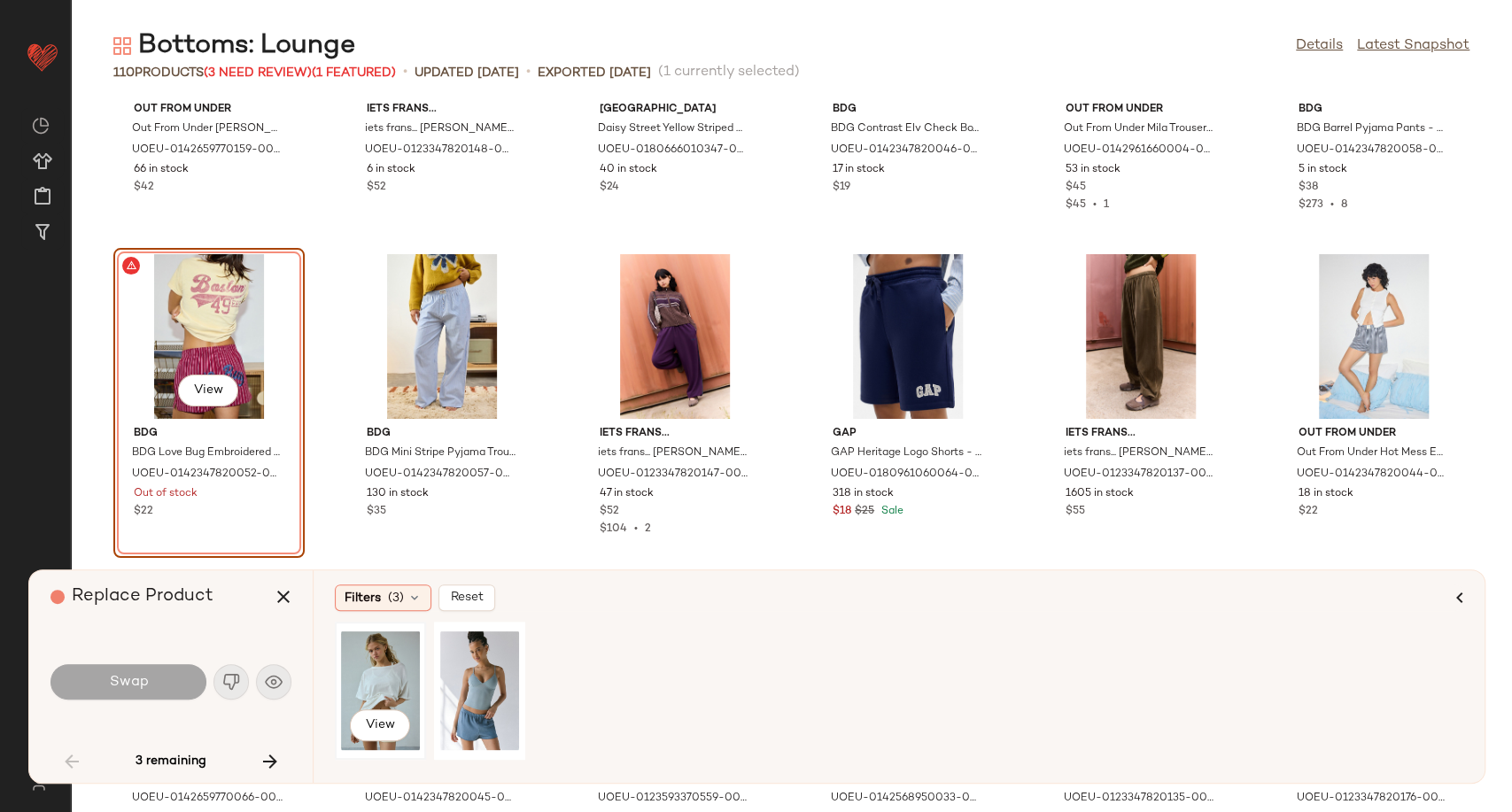
click at [357, 672] on div "View" at bounding box center [381, 691] width 79 height 126
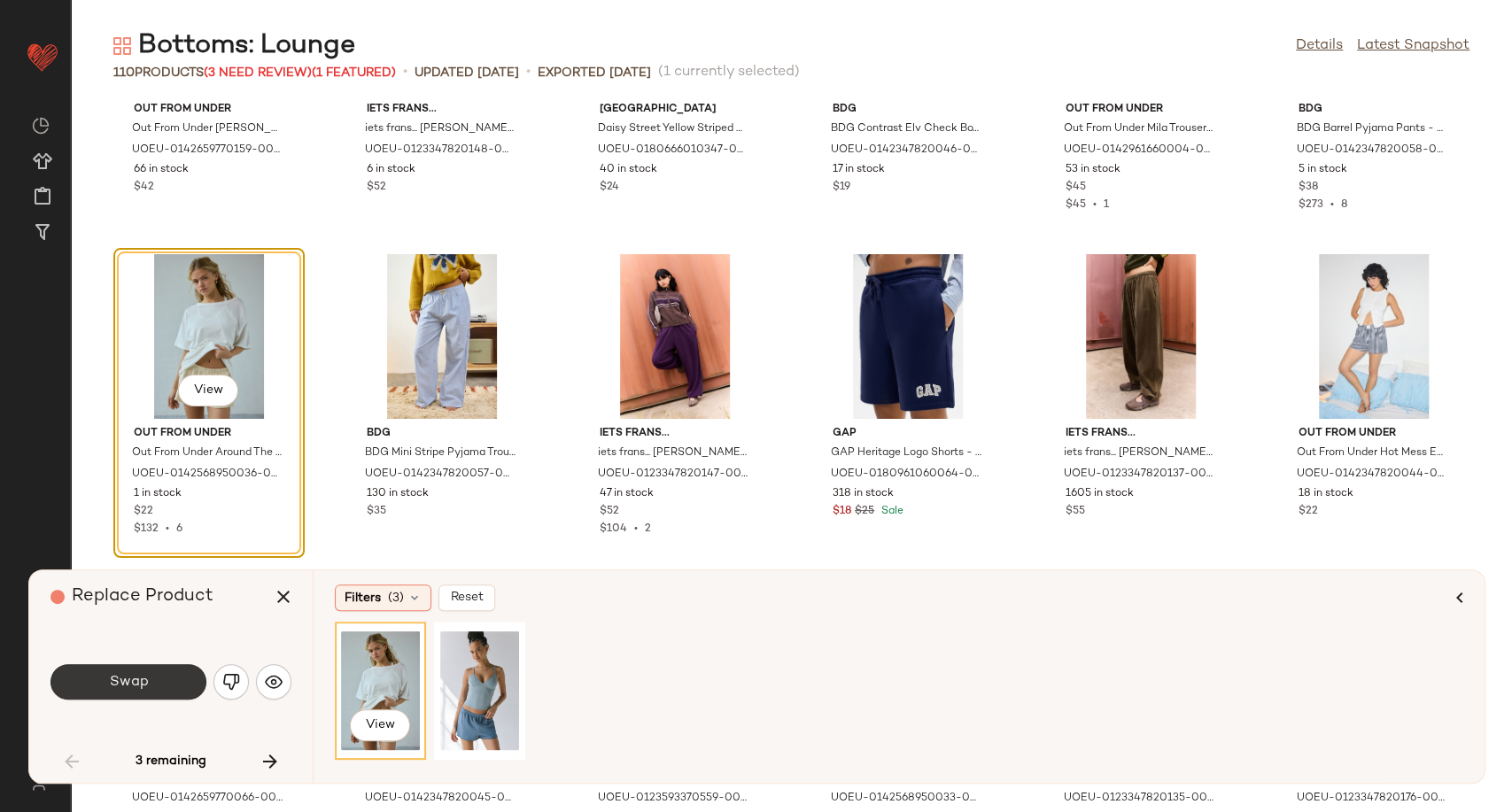
click at [149, 685] on button "Swap" at bounding box center [128, 681] width 156 height 35
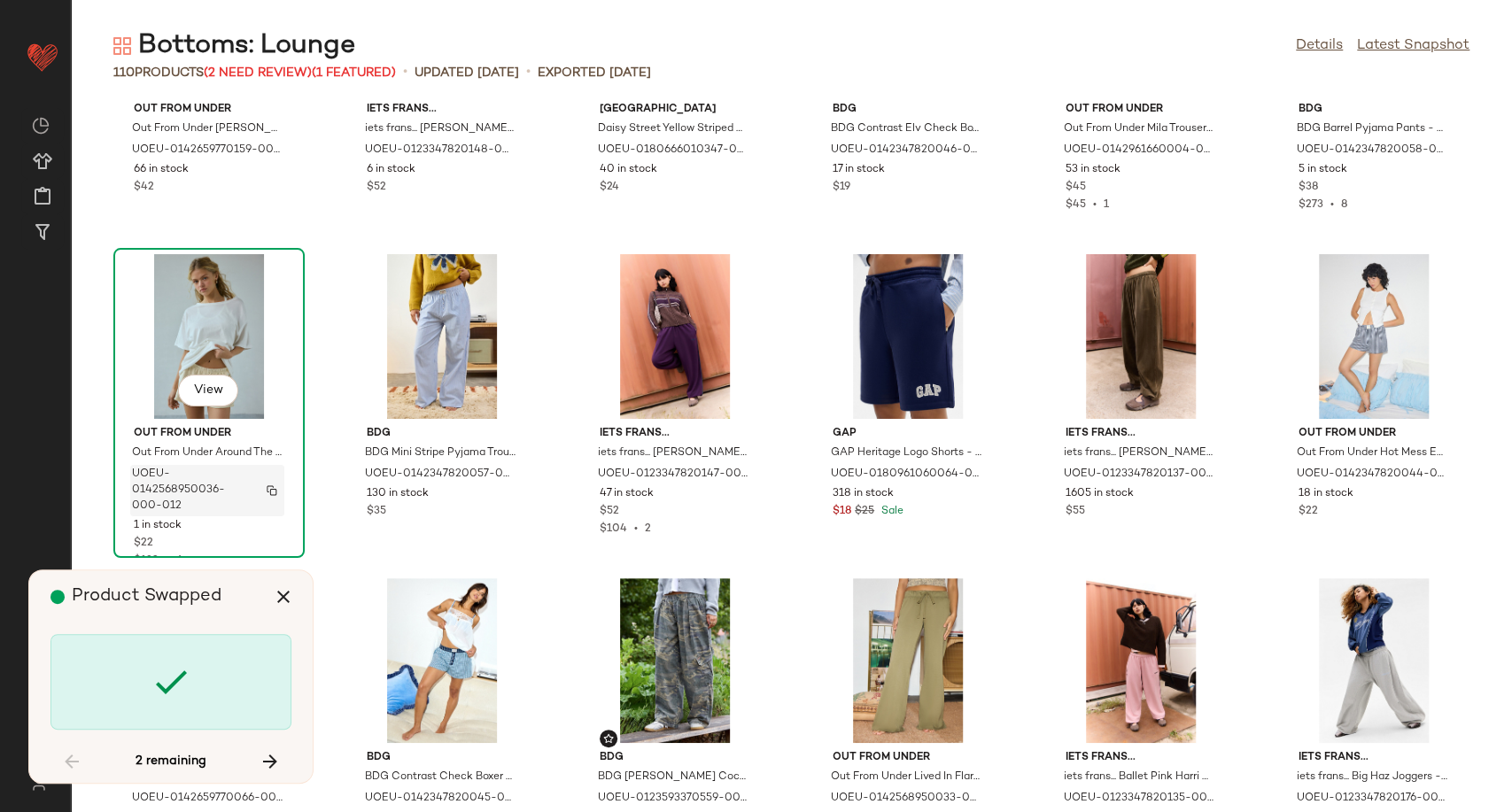
scroll to position [5186, 0]
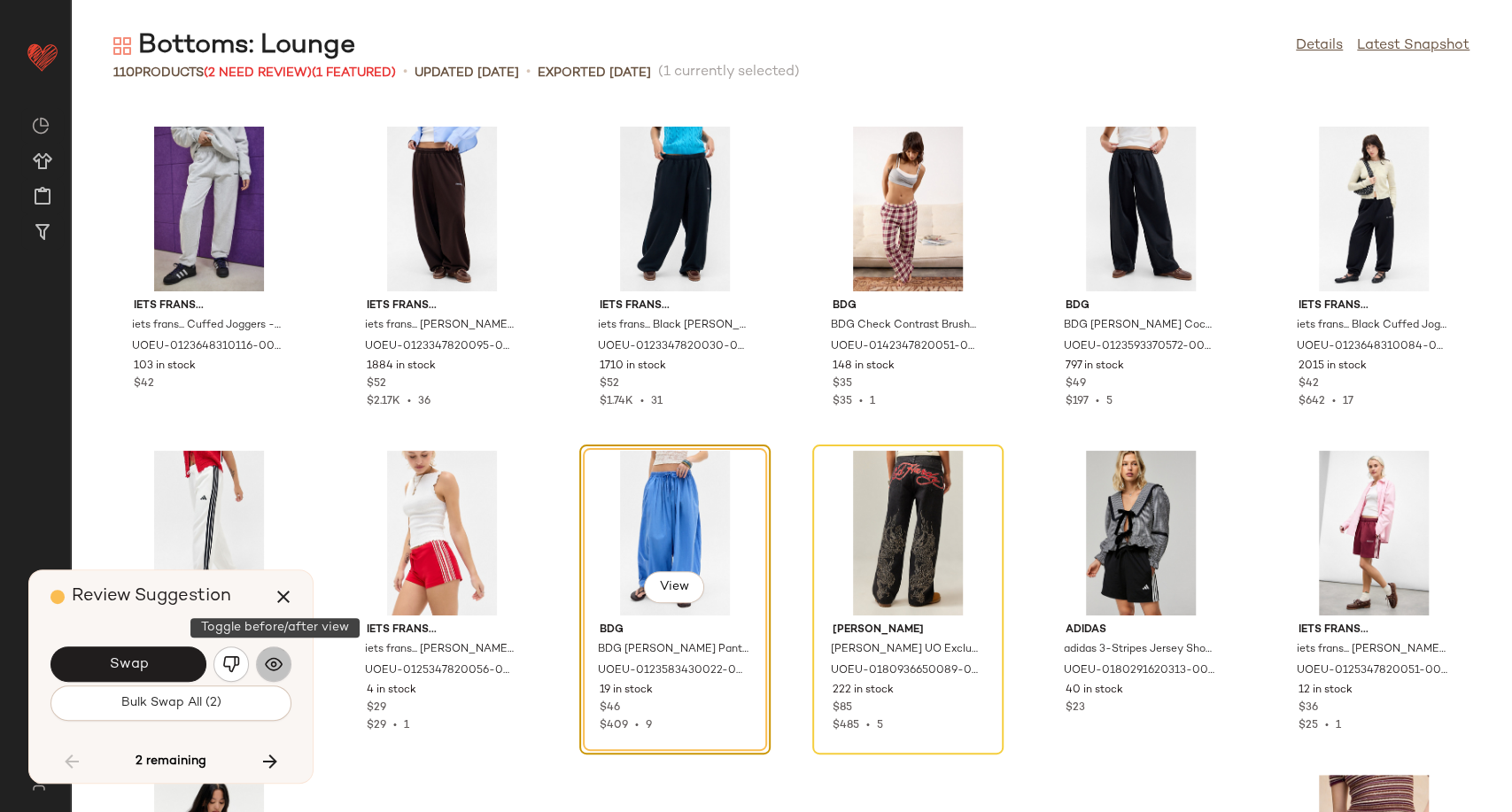
click at [272, 668] on img "button" at bounding box center [274, 664] width 18 height 18
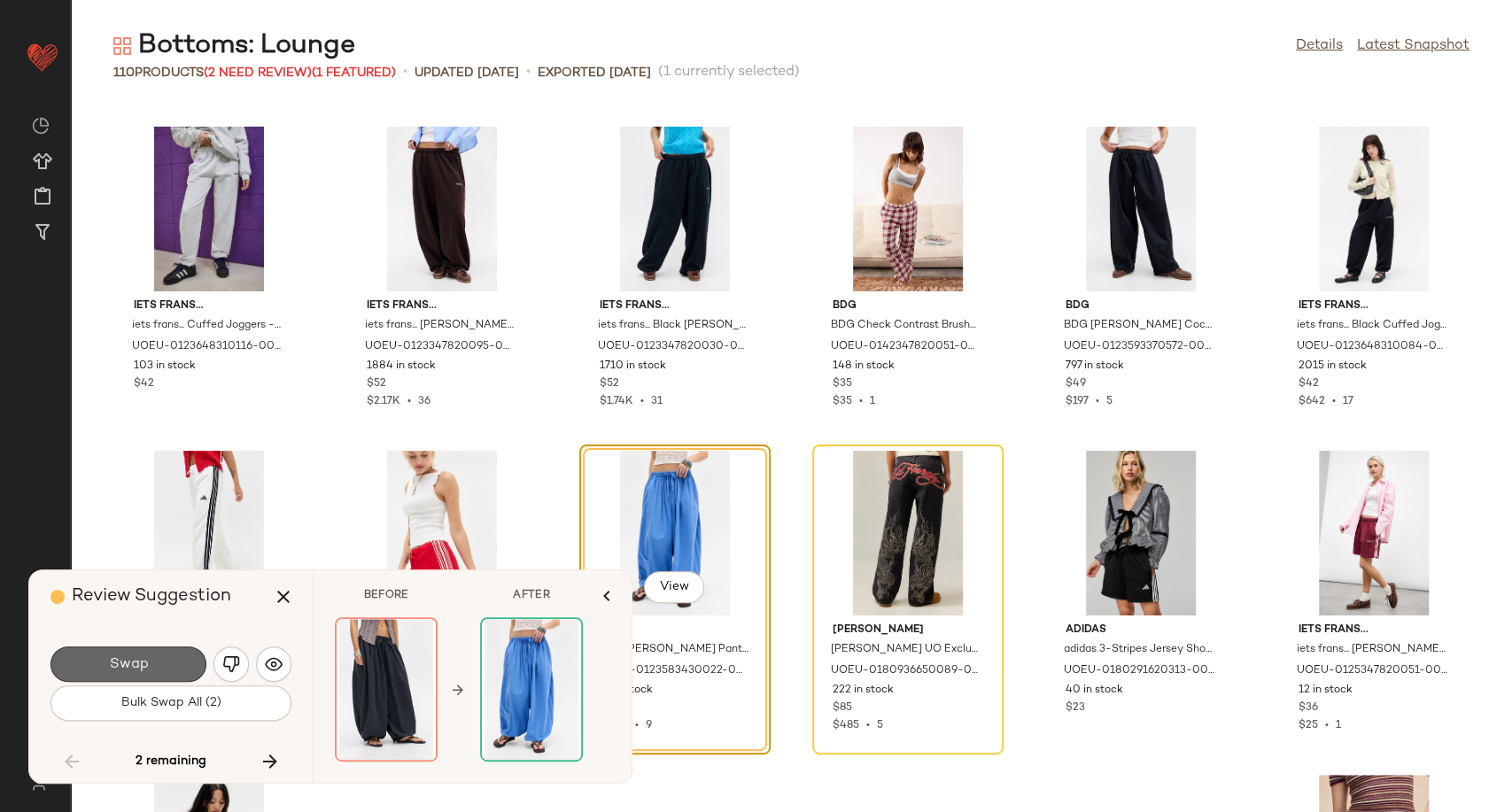
click at [167, 667] on button "Swap" at bounding box center [128, 663] width 156 height 35
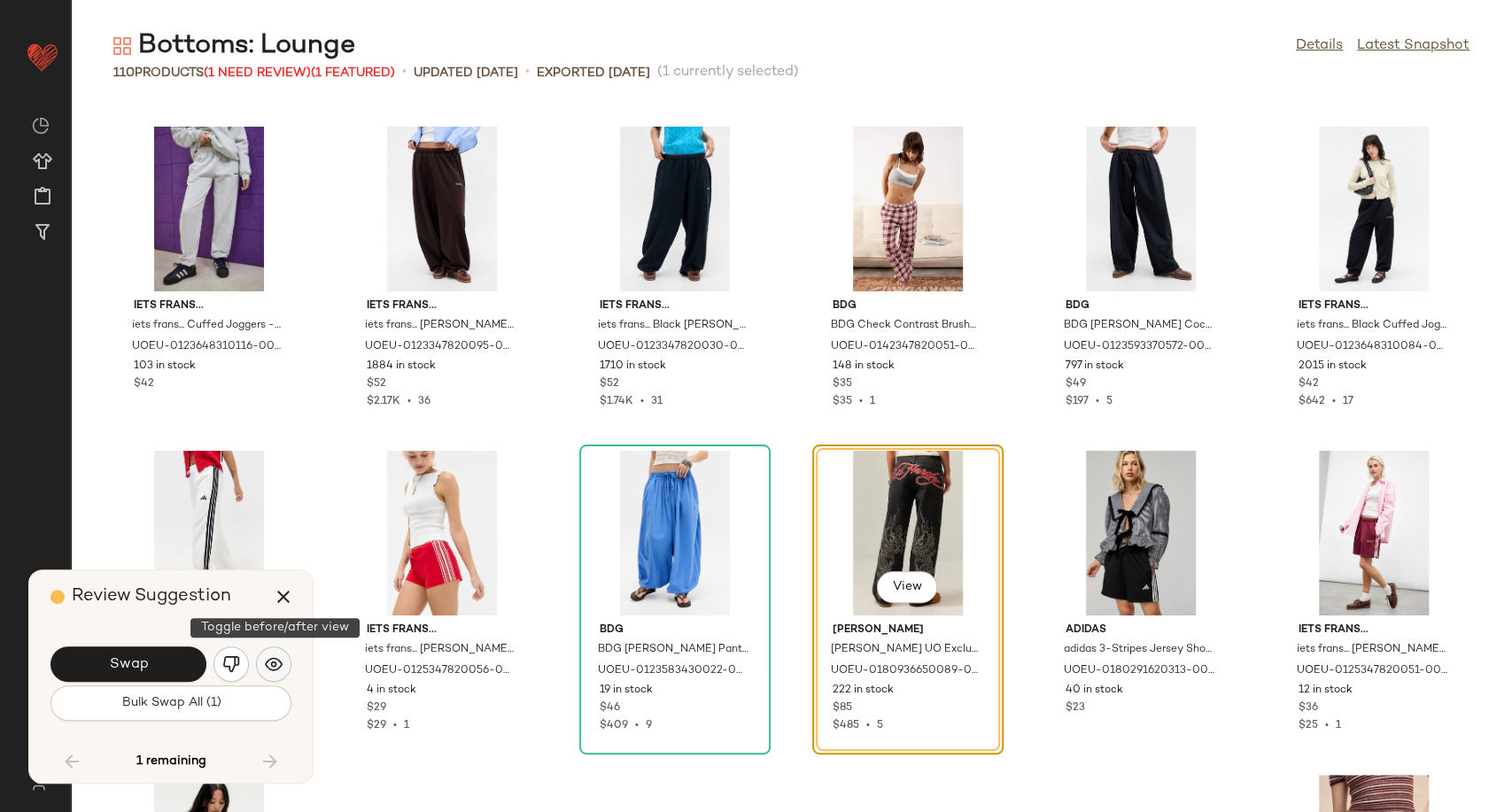
click at [282, 659] on img "button" at bounding box center [274, 664] width 18 height 18
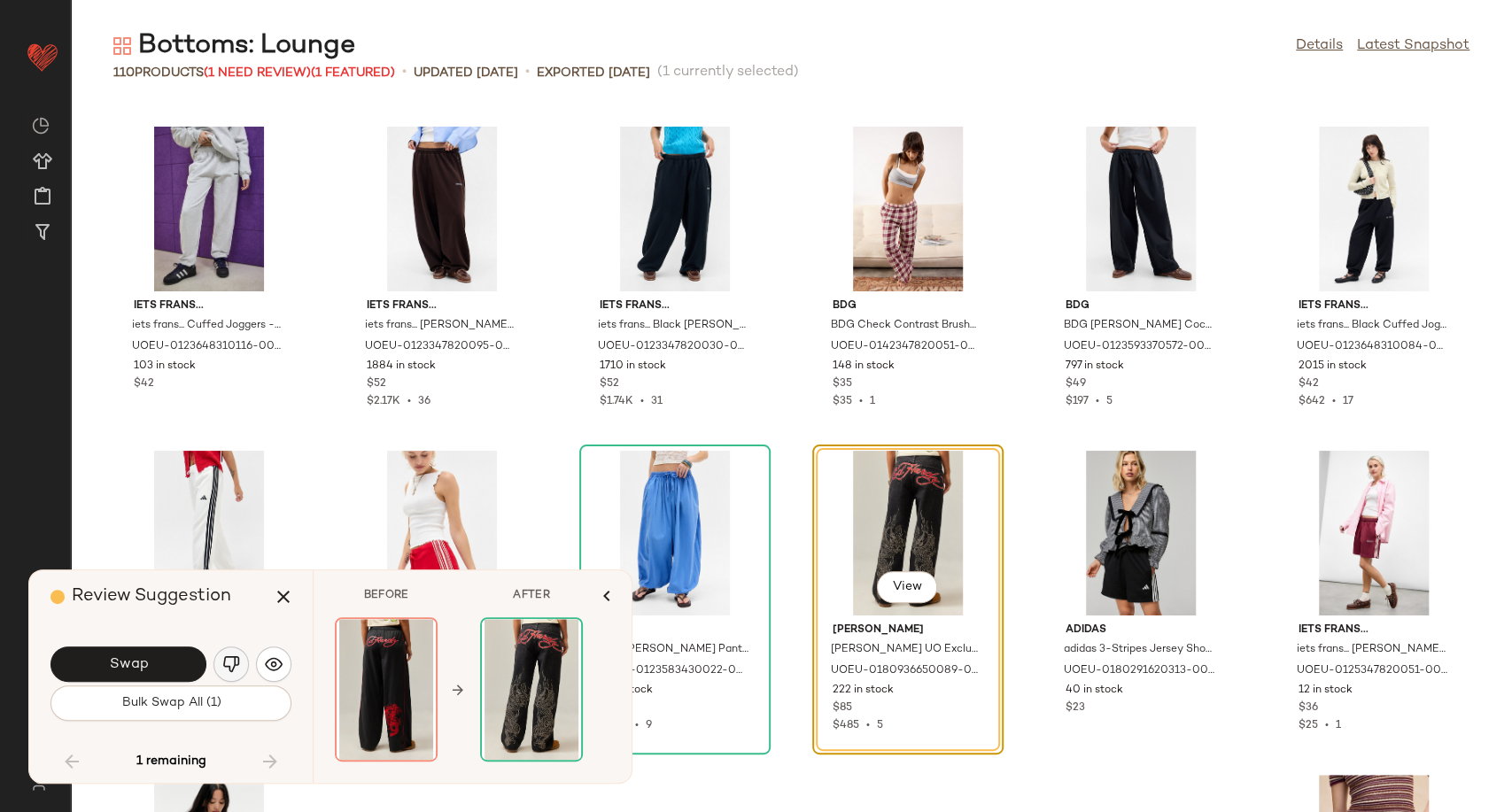
click at [226, 663] on img "button" at bounding box center [231, 664] width 18 height 18
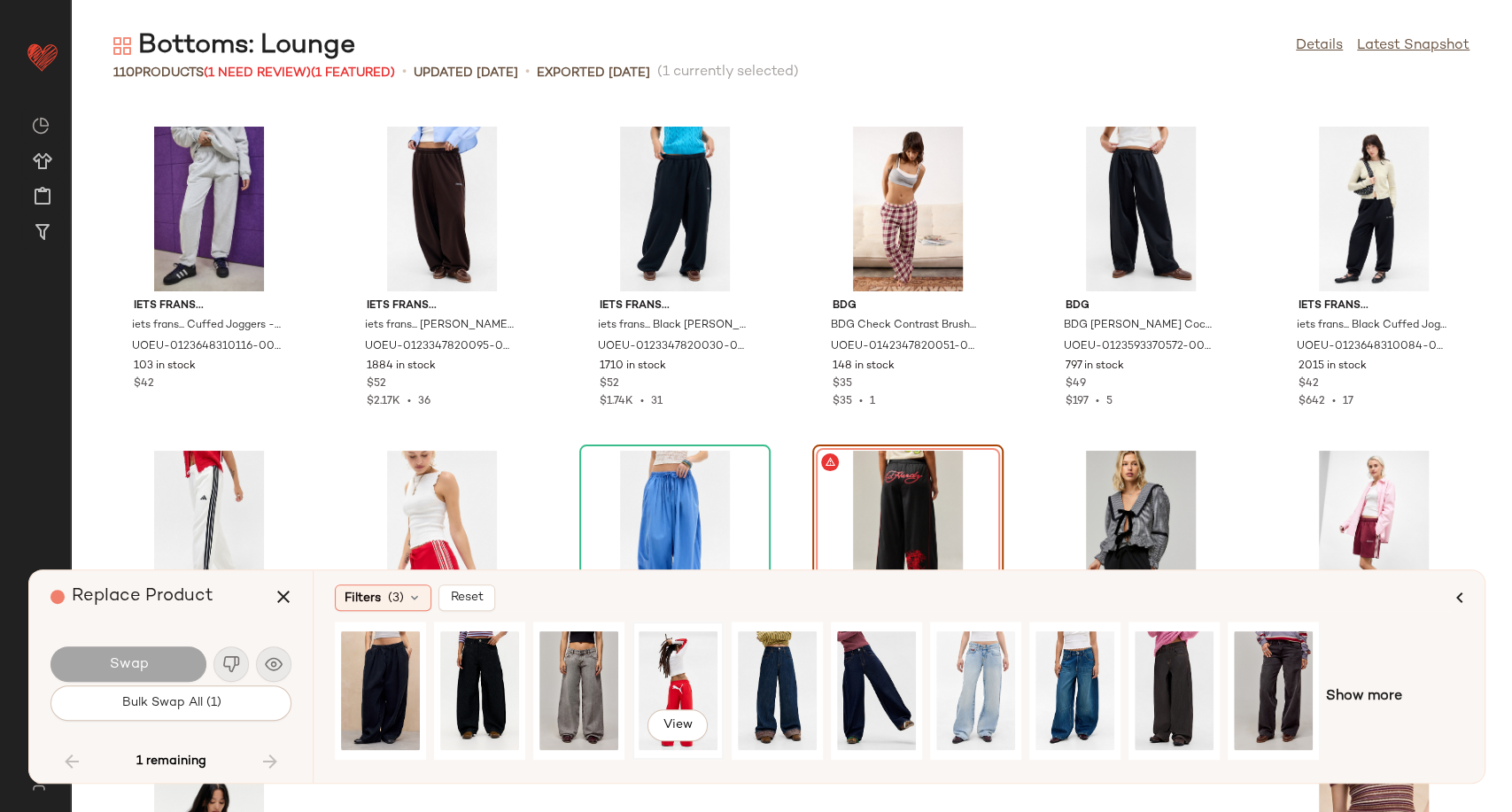
click at [669, 681] on div "View" at bounding box center [678, 691] width 79 height 126
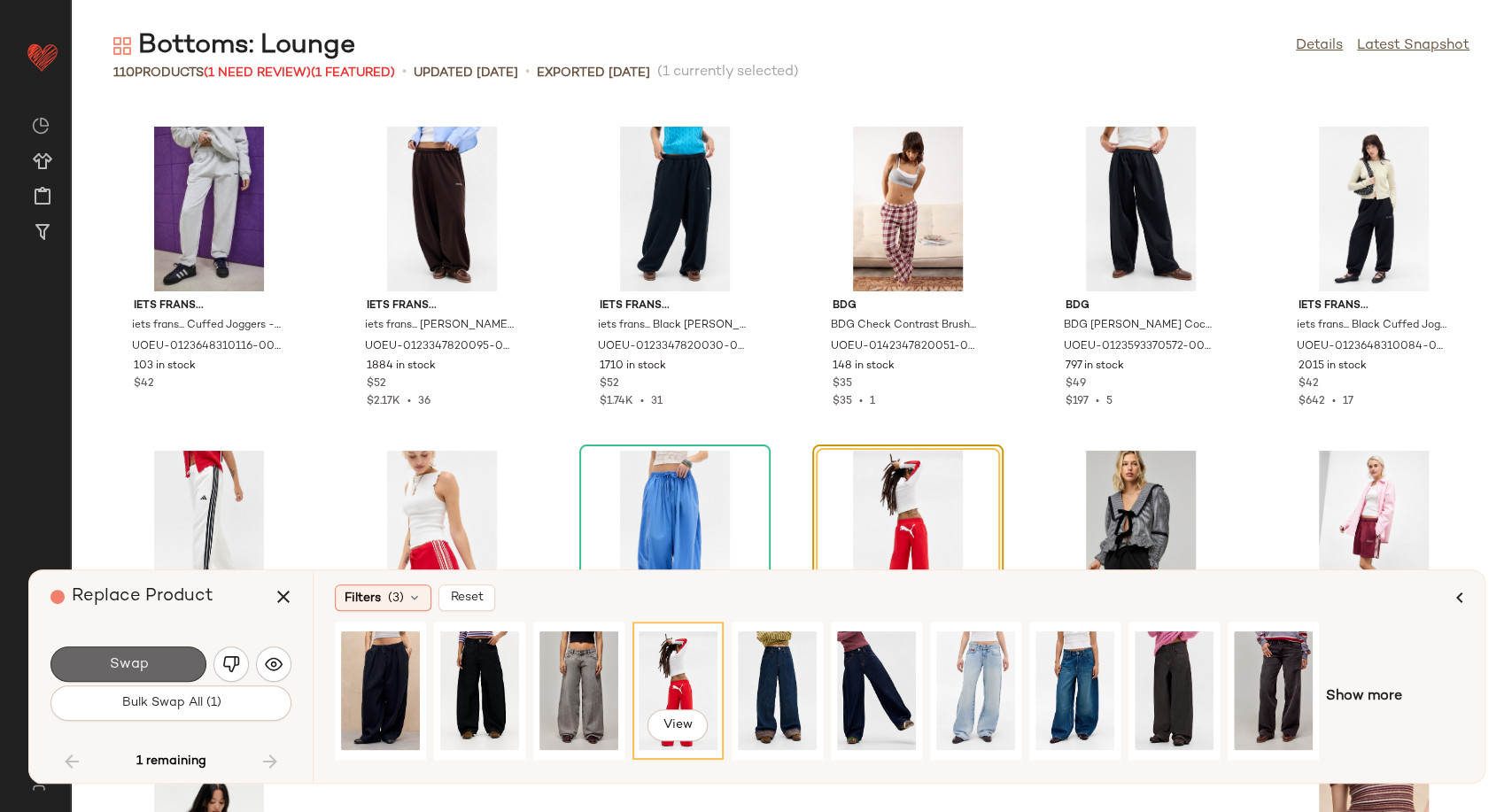
click at [153, 672] on button "Swap" at bounding box center [128, 663] width 156 height 35
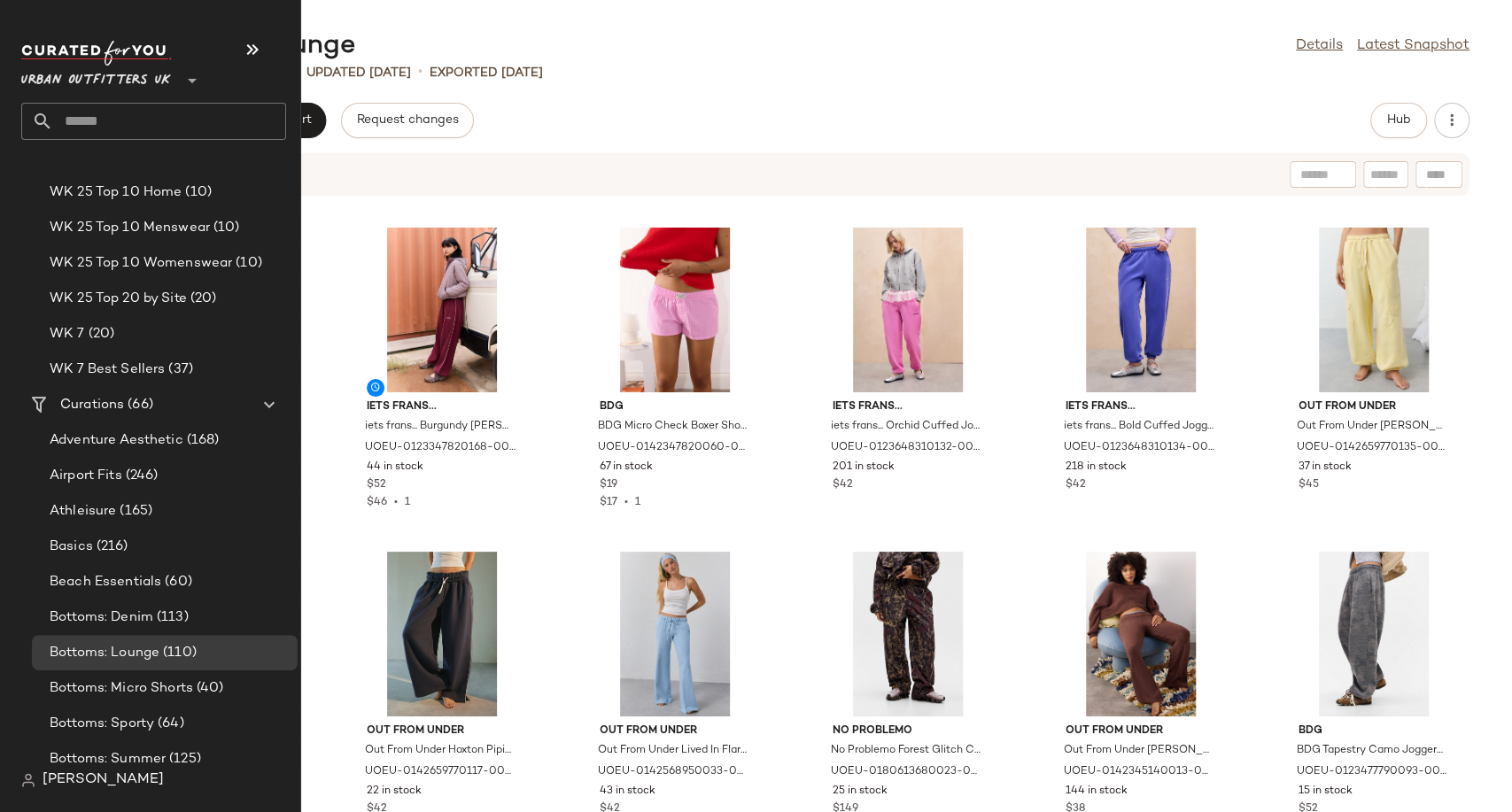
scroll to position [3050, 0]
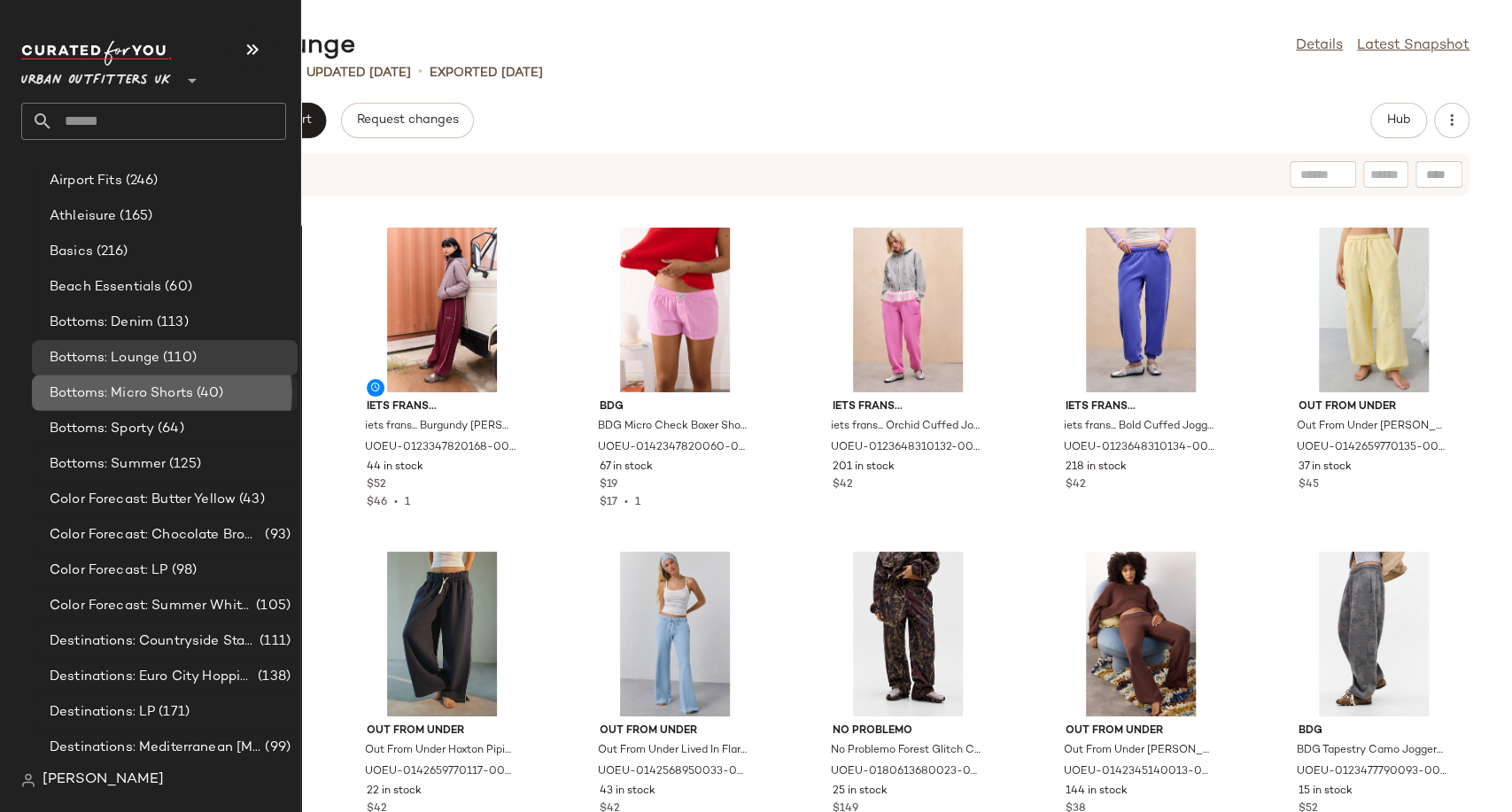
click at [159, 378] on div "Bottoms: Micro Shorts (40)" at bounding box center [164, 392] width 266 height 35
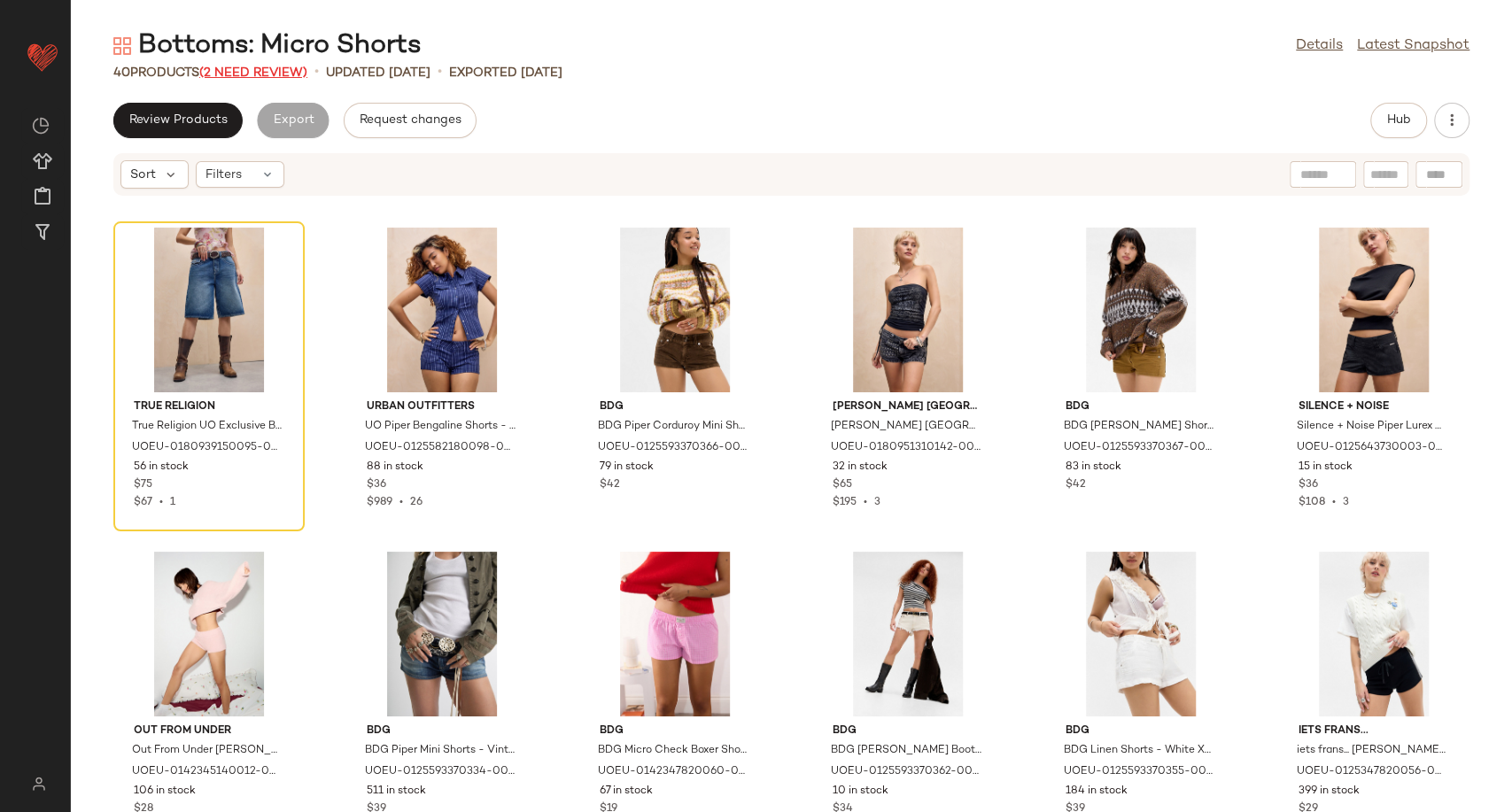
click at [282, 77] on span "(2 Need Review)" at bounding box center [253, 73] width 108 height 14
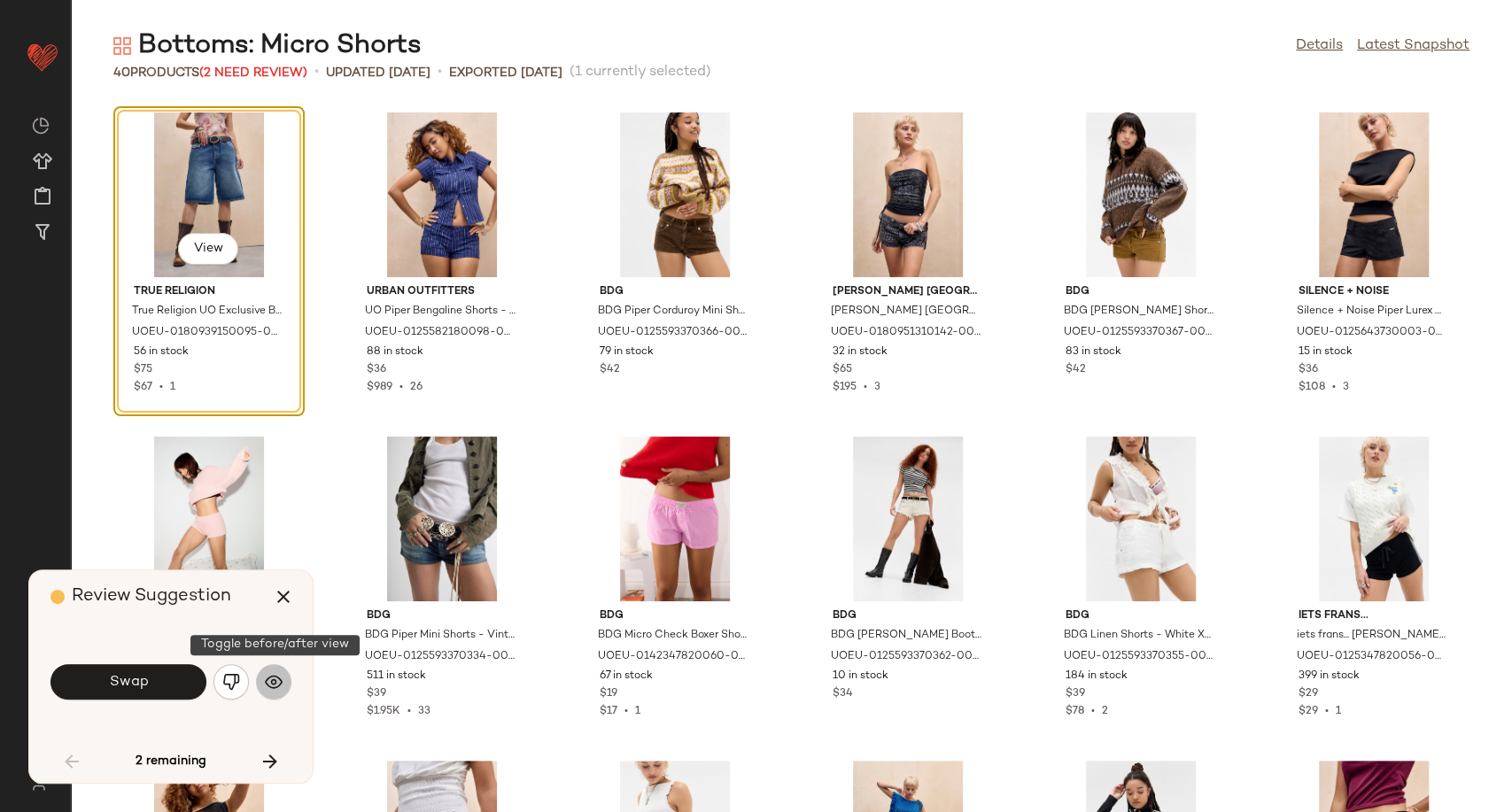
click at [270, 682] on img "button" at bounding box center [274, 682] width 18 height 18
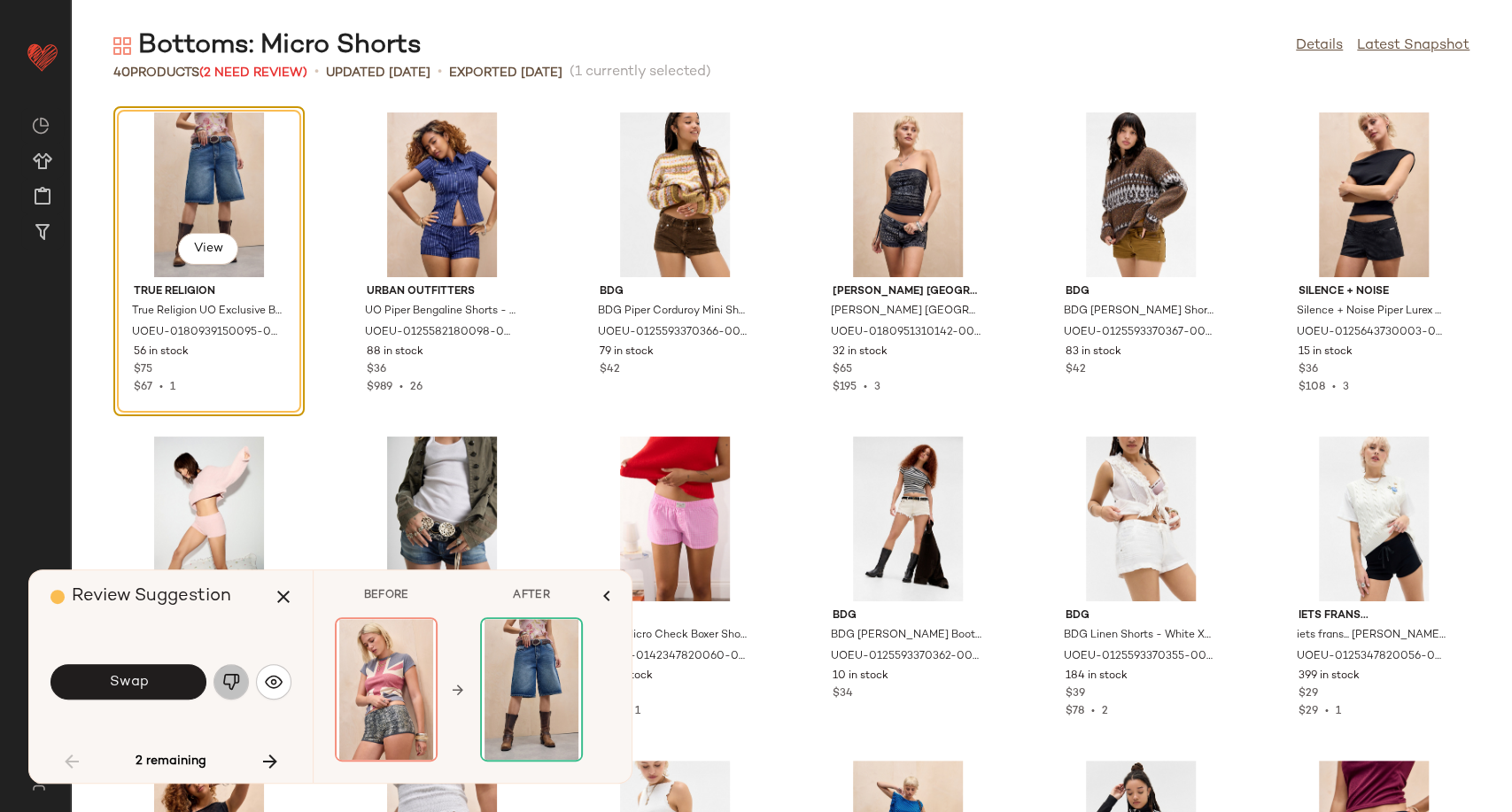
click at [241, 682] on button "button" at bounding box center [231, 681] width 35 height 35
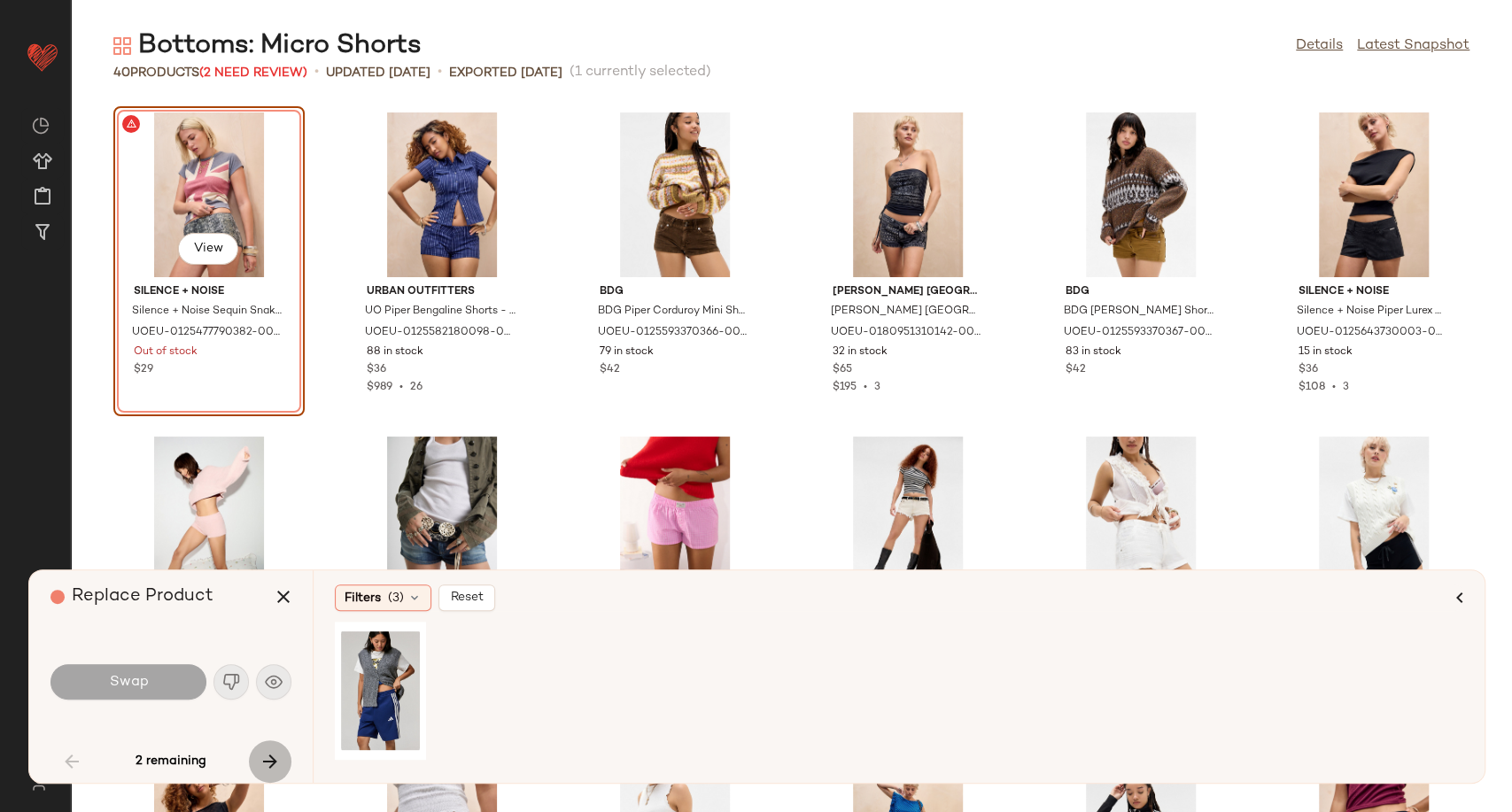
click at [262, 754] on icon "button" at bounding box center [270, 762] width 22 height 22
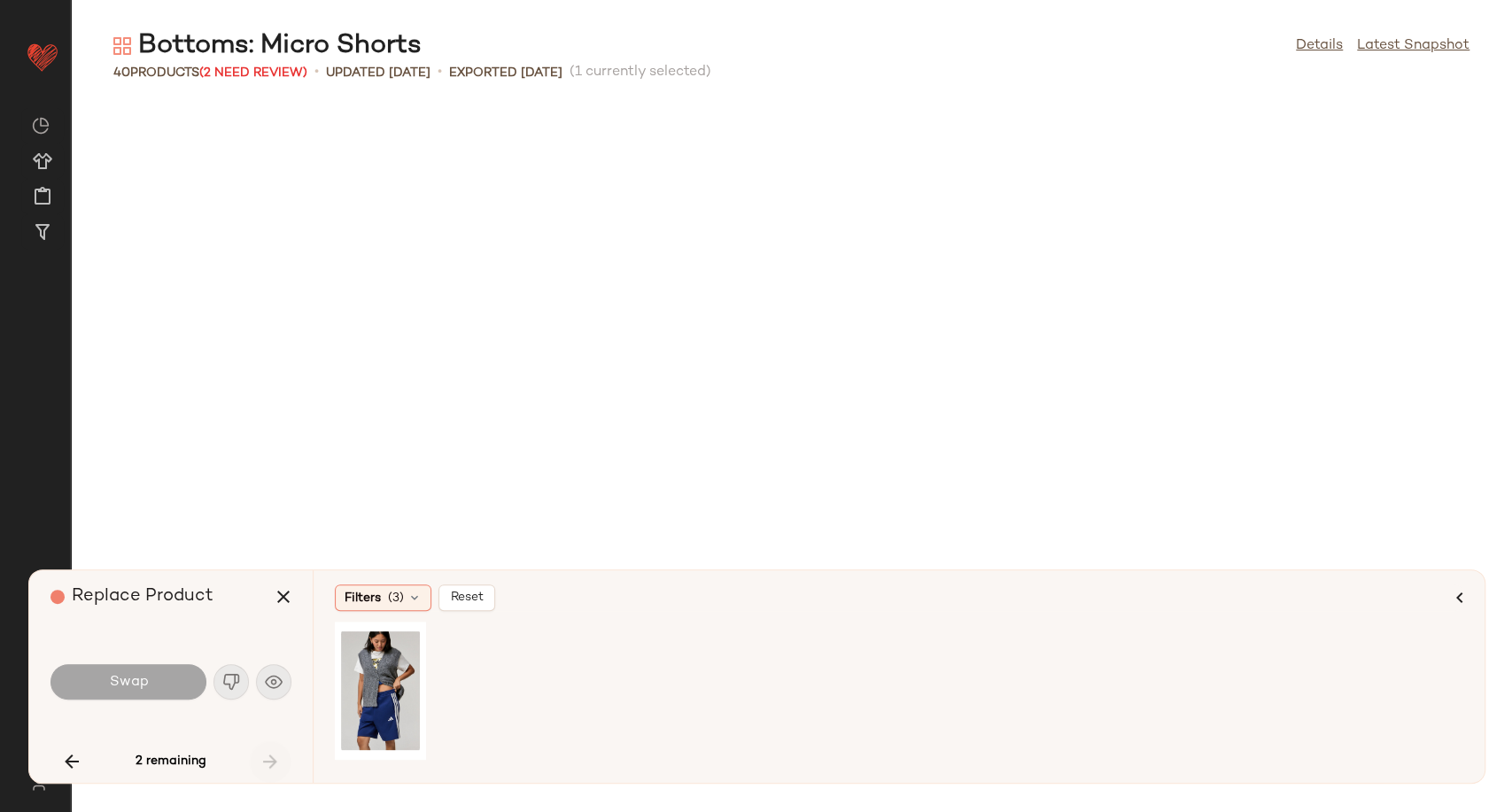
scroll to position [1311, 0]
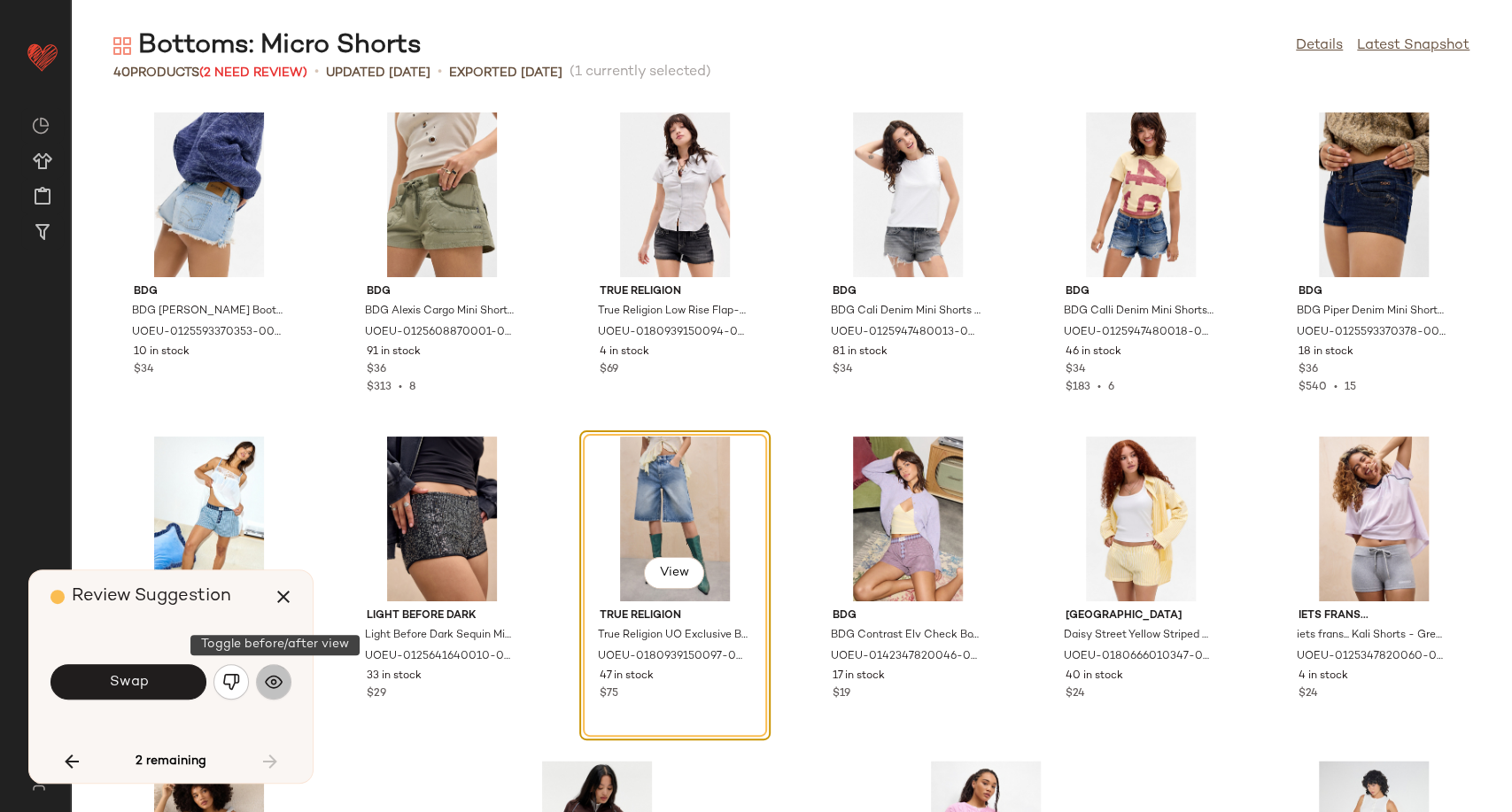
click at [282, 686] on img "button" at bounding box center [274, 682] width 18 height 18
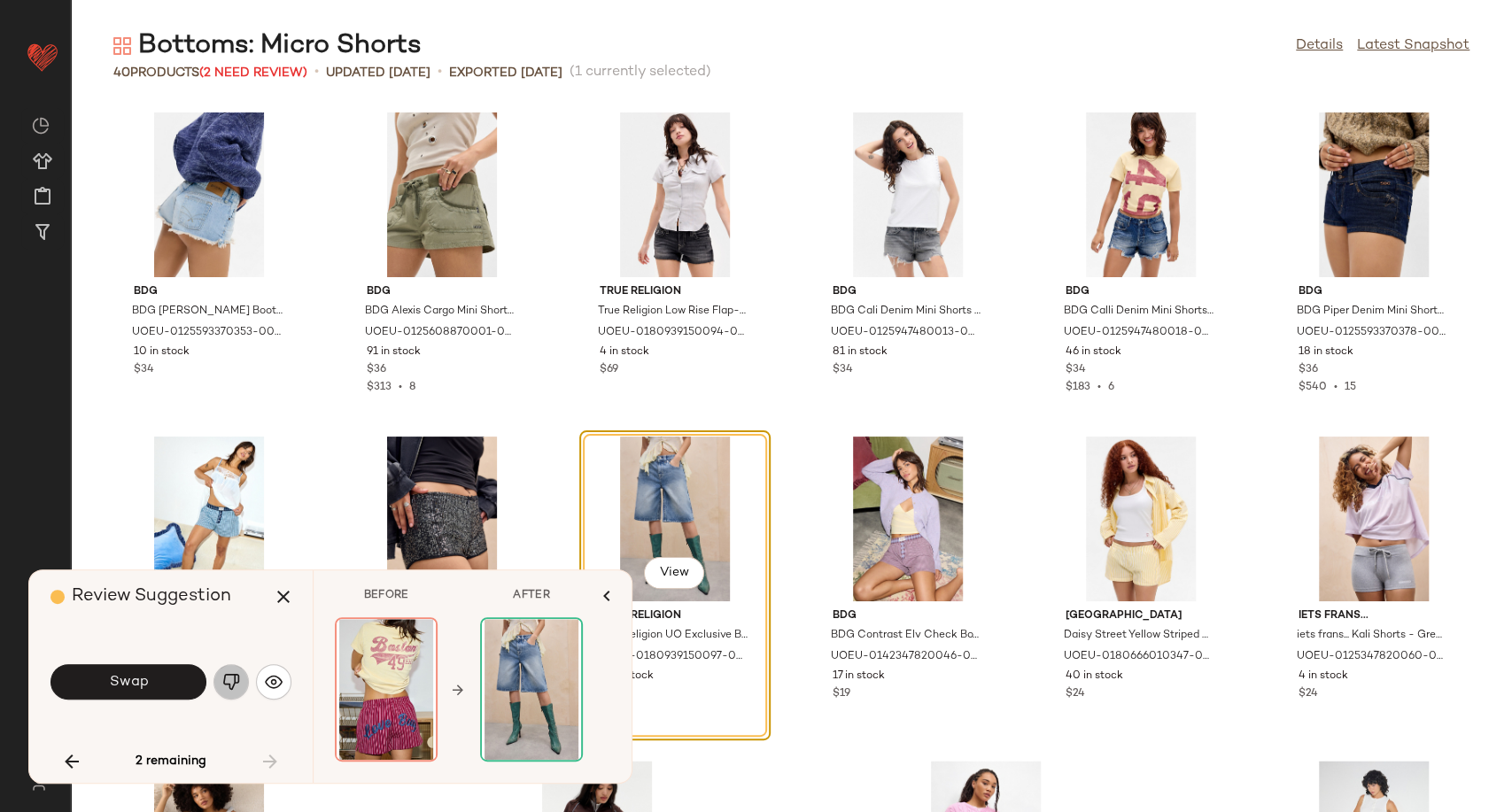
click at [235, 681] on img "button" at bounding box center [231, 682] width 18 height 18
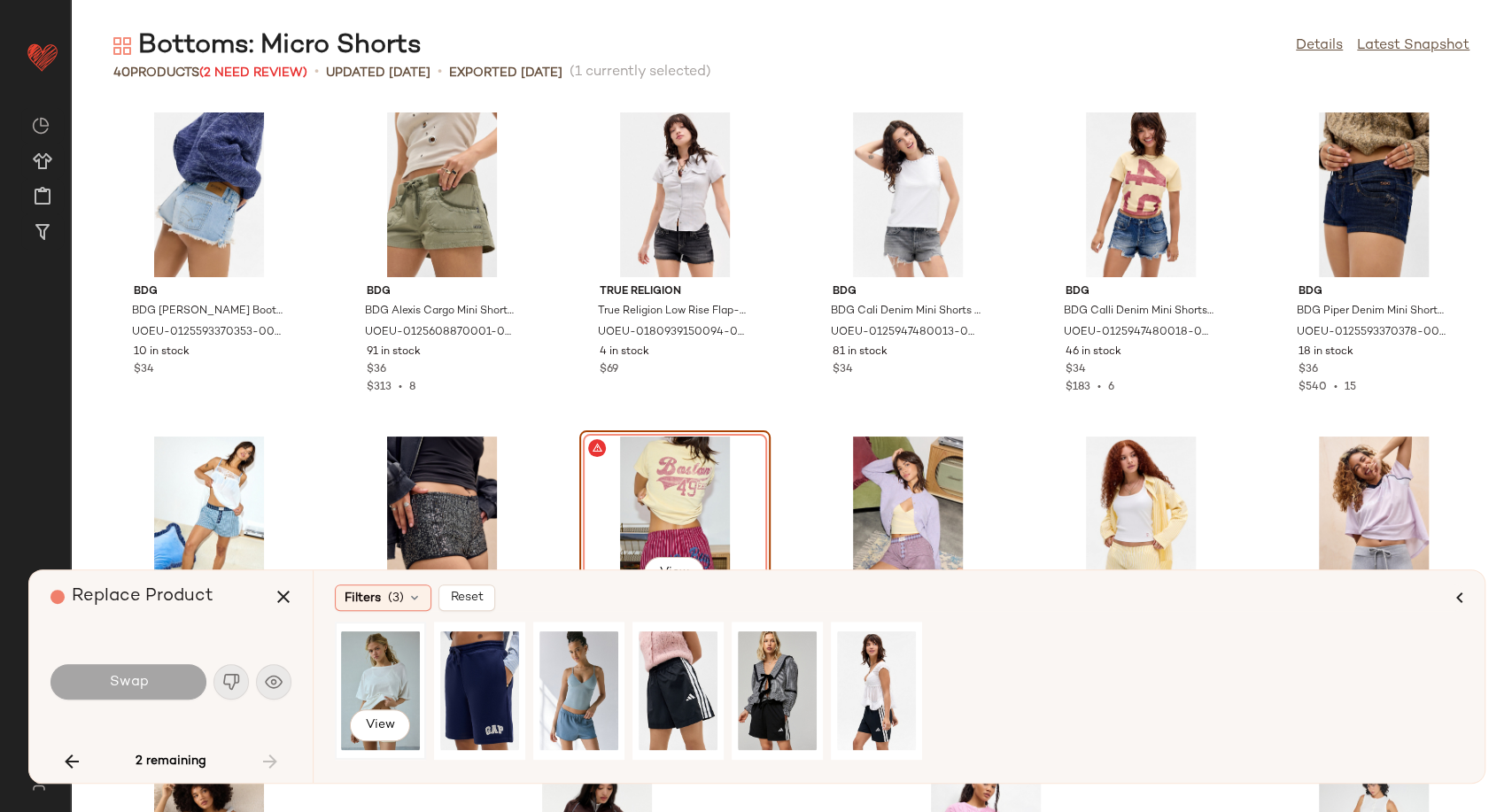
click at [390, 686] on div "View" at bounding box center [381, 691] width 79 height 126
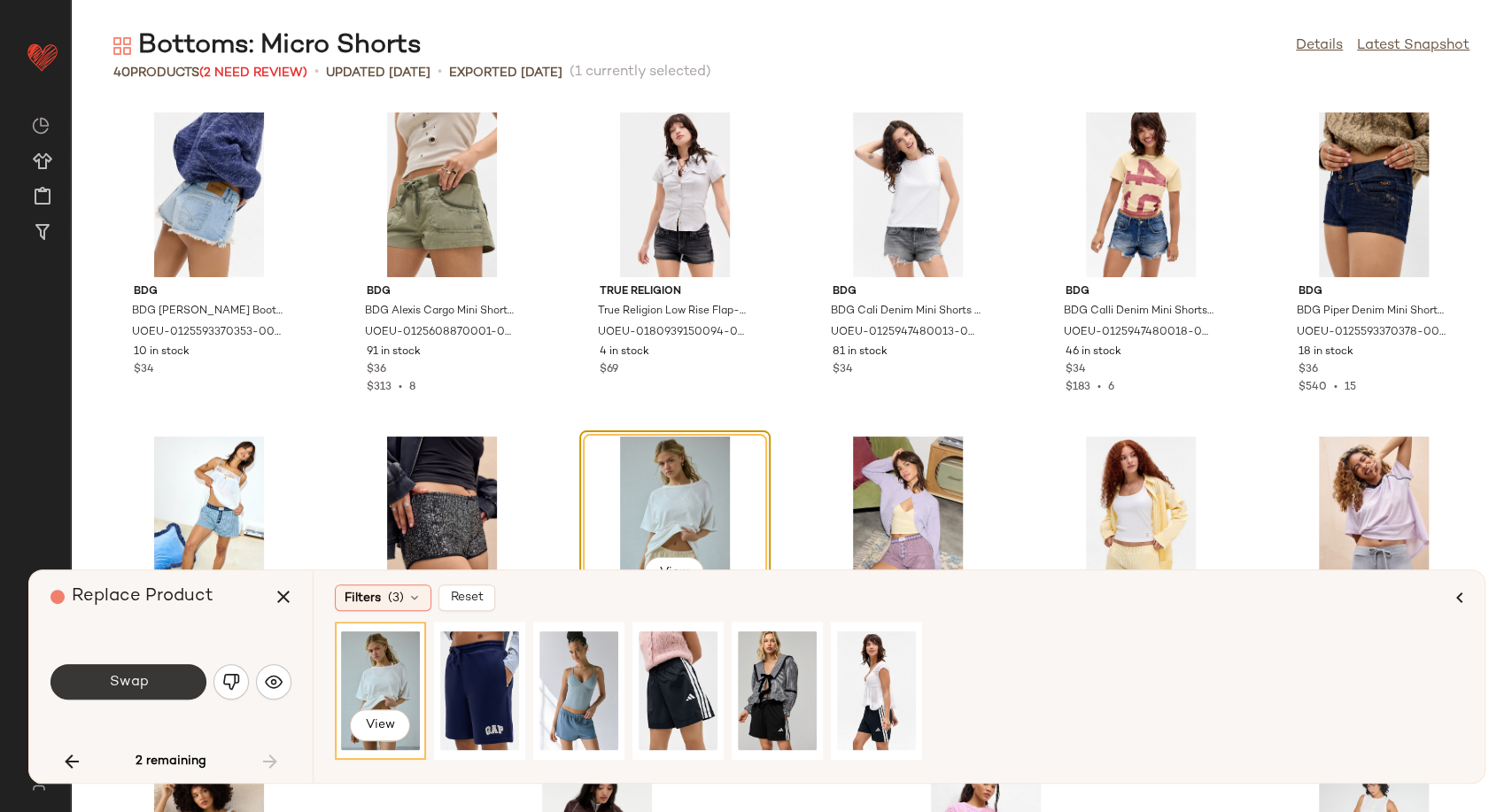
click at [177, 681] on button "Swap" at bounding box center [128, 681] width 156 height 35
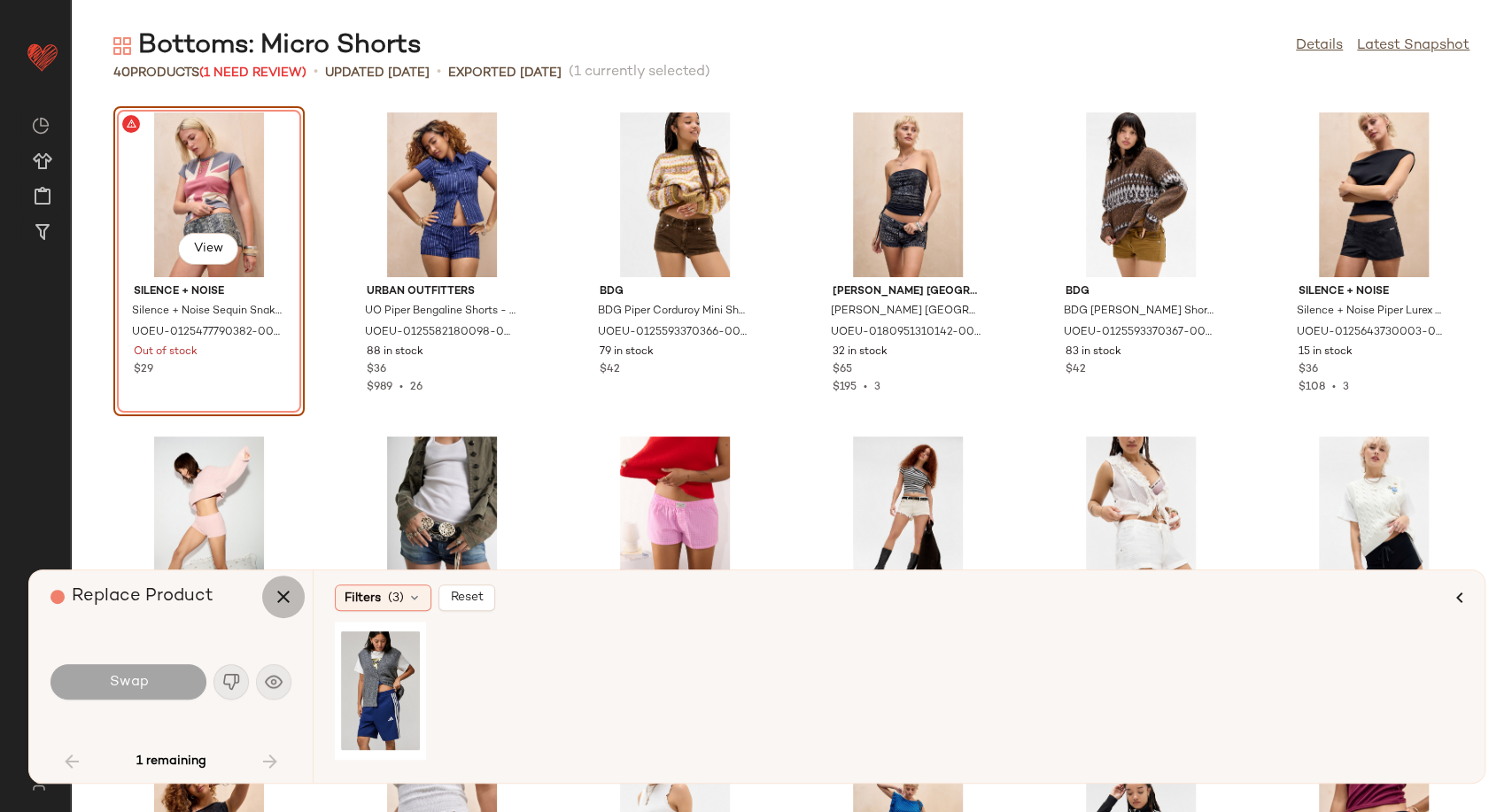
click at [273, 589] on icon "button" at bounding box center [284, 597] width 22 height 22
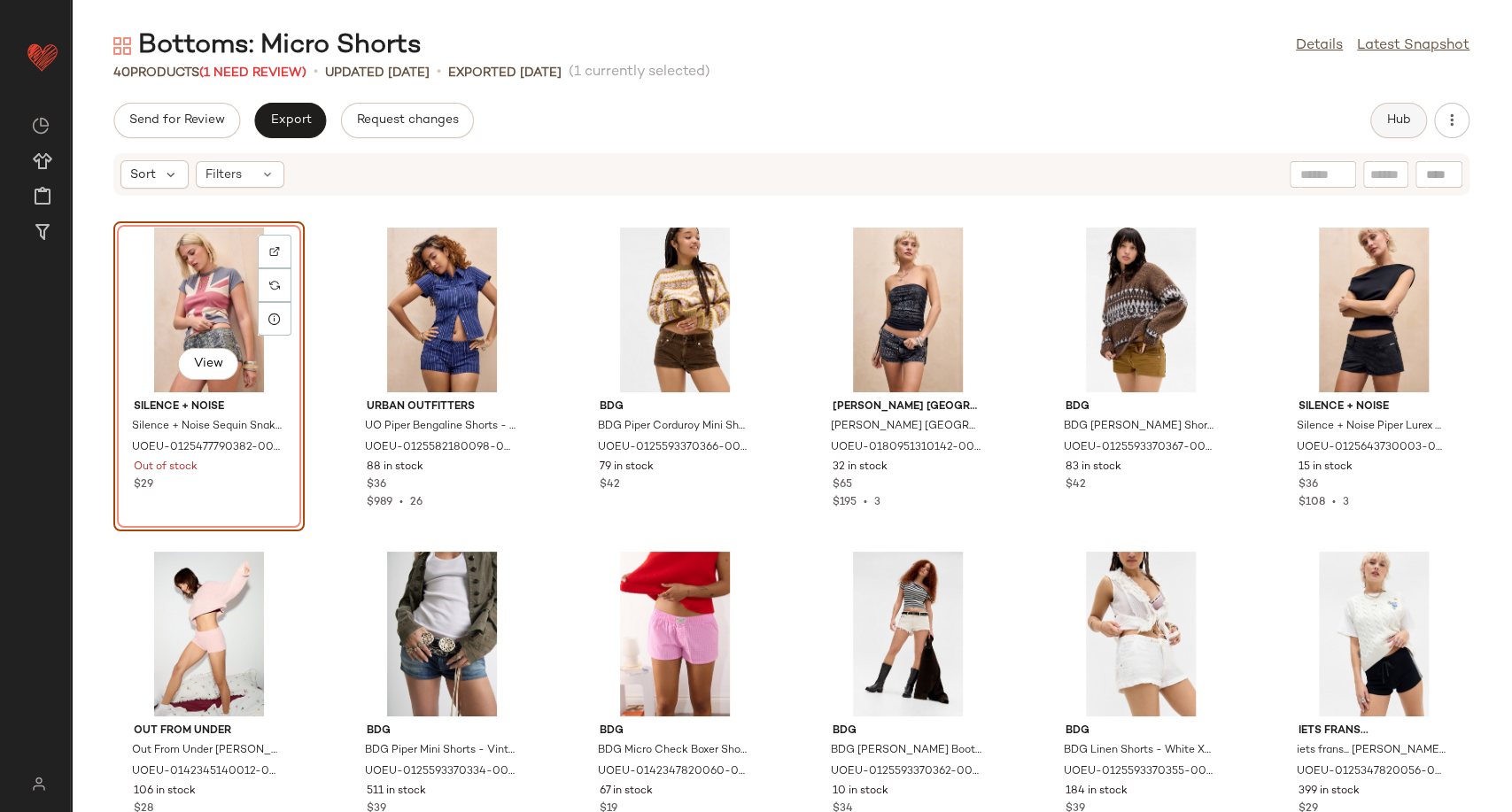
click at [1397, 115] on span "Hub" at bounding box center [1399, 121] width 25 height 14
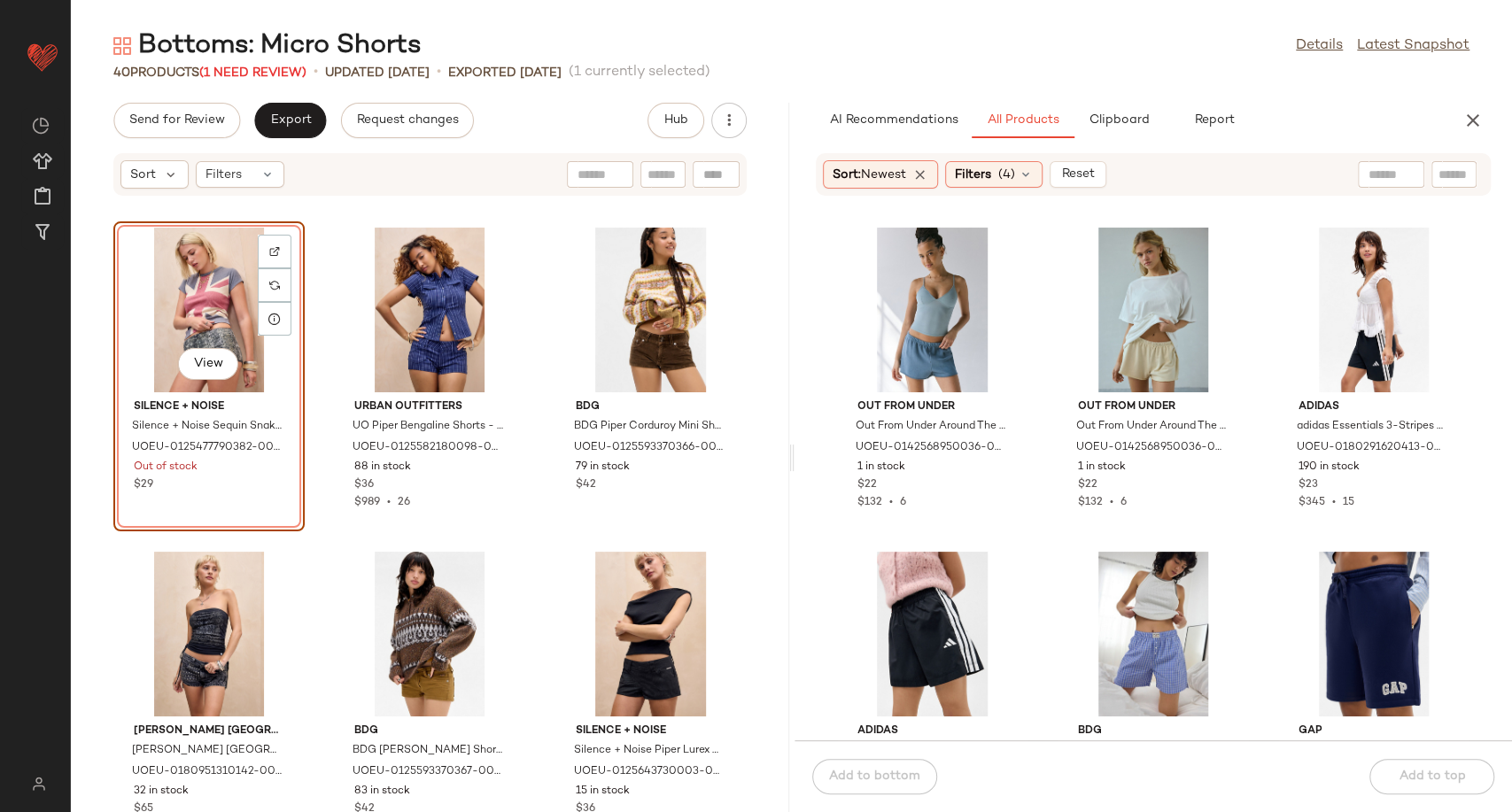
click at [192, 302] on div "View" at bounding box center [209, 310] width 179 height 165
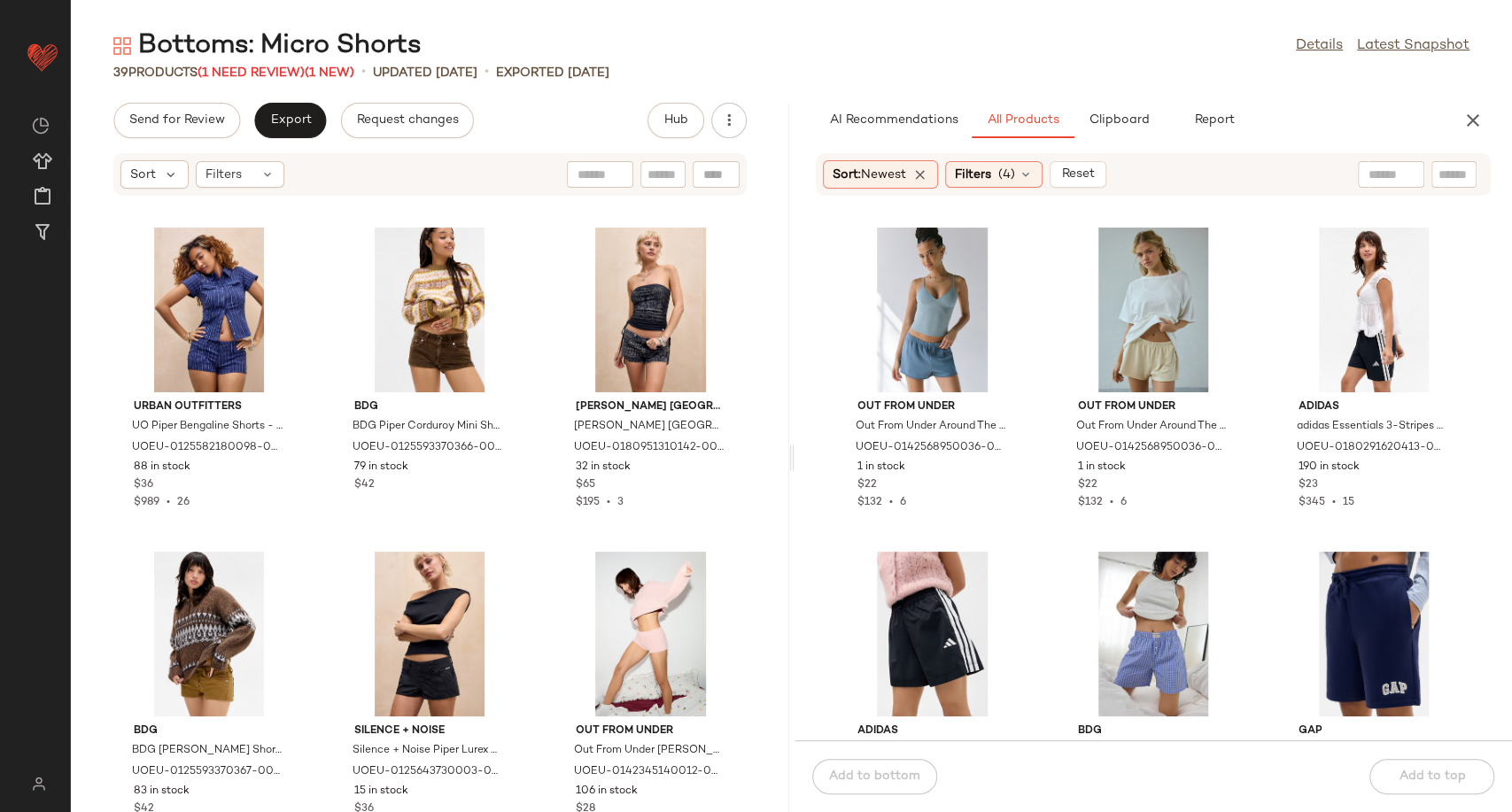
click at [327, 204] on div "Sort Filters Urban Outfitters UO Piper Bengaline Shorts - Navy XL at Urban Outf…" at bounding box center [430, 482] width 719 height 660
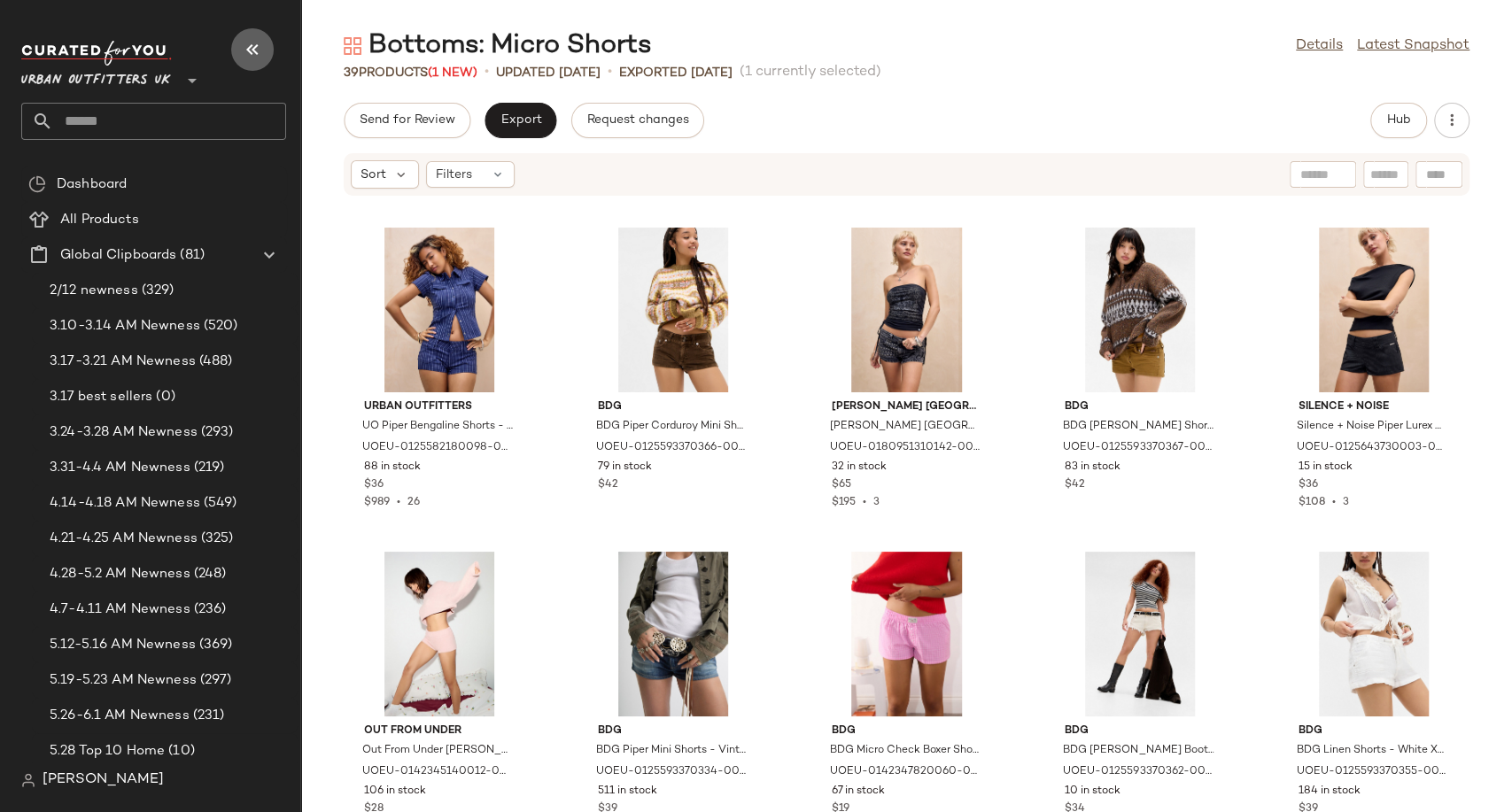
click at [255, 45] on icon "button" at bounding box center [253, 50] width 22 height 22
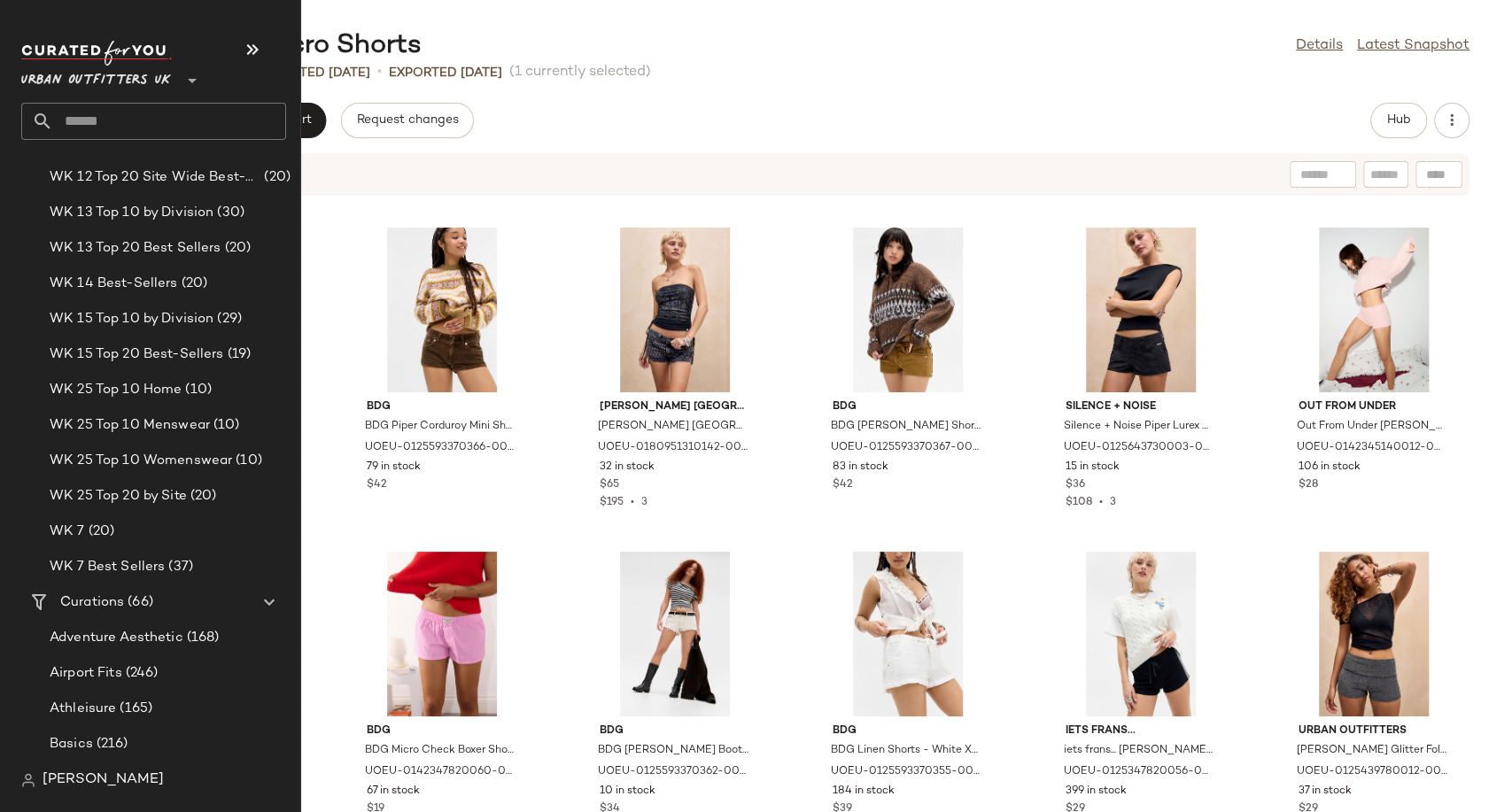
scroll to position [3050, 0]
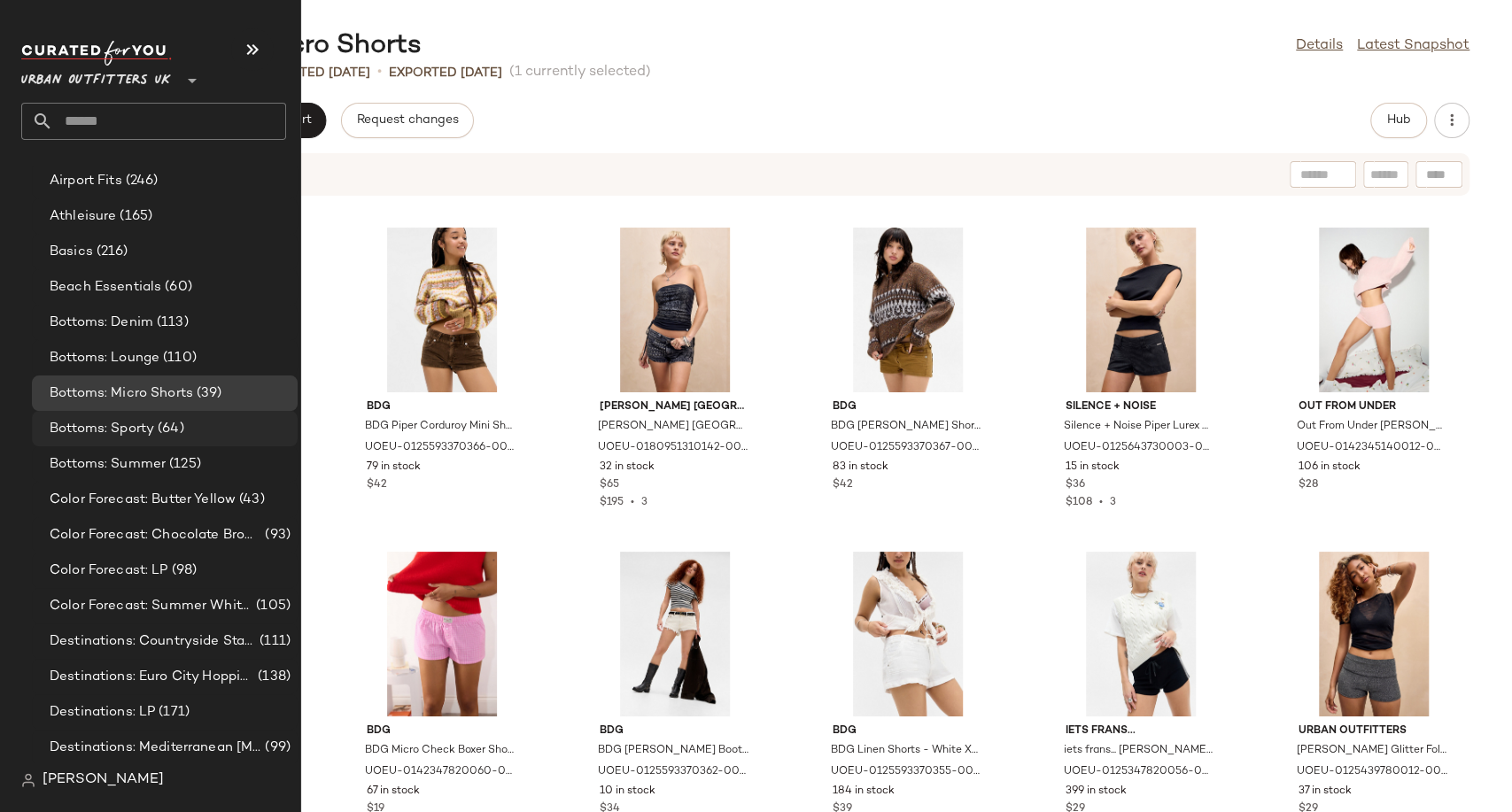
click at [110, 429] on span "Bottoms: Sporty" at bounding box center [102, 429] width 104 height 21
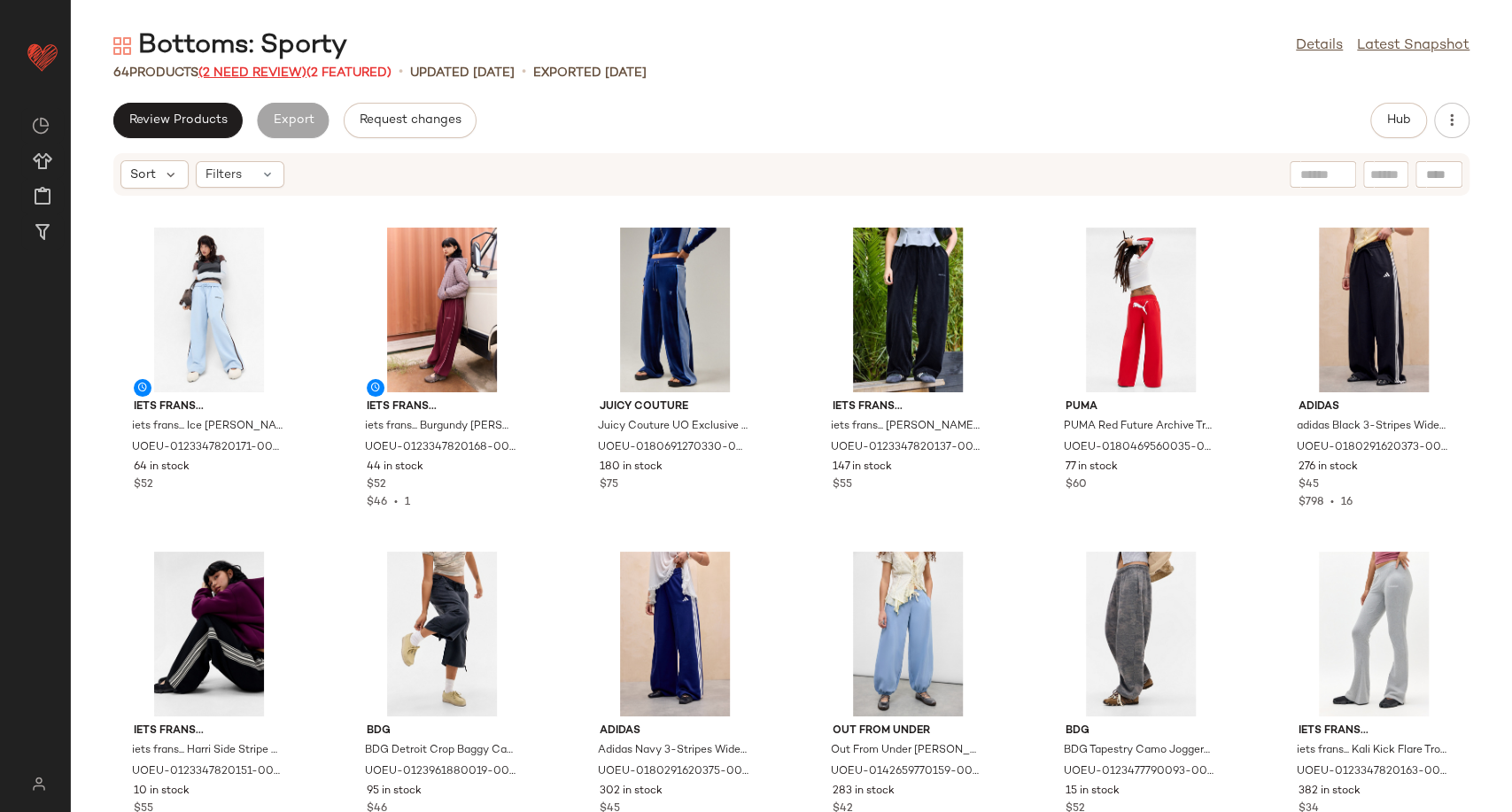
click at [269, 67] on span "(2 Need Review)" at bounding box center [252, 73] width 108 height 14
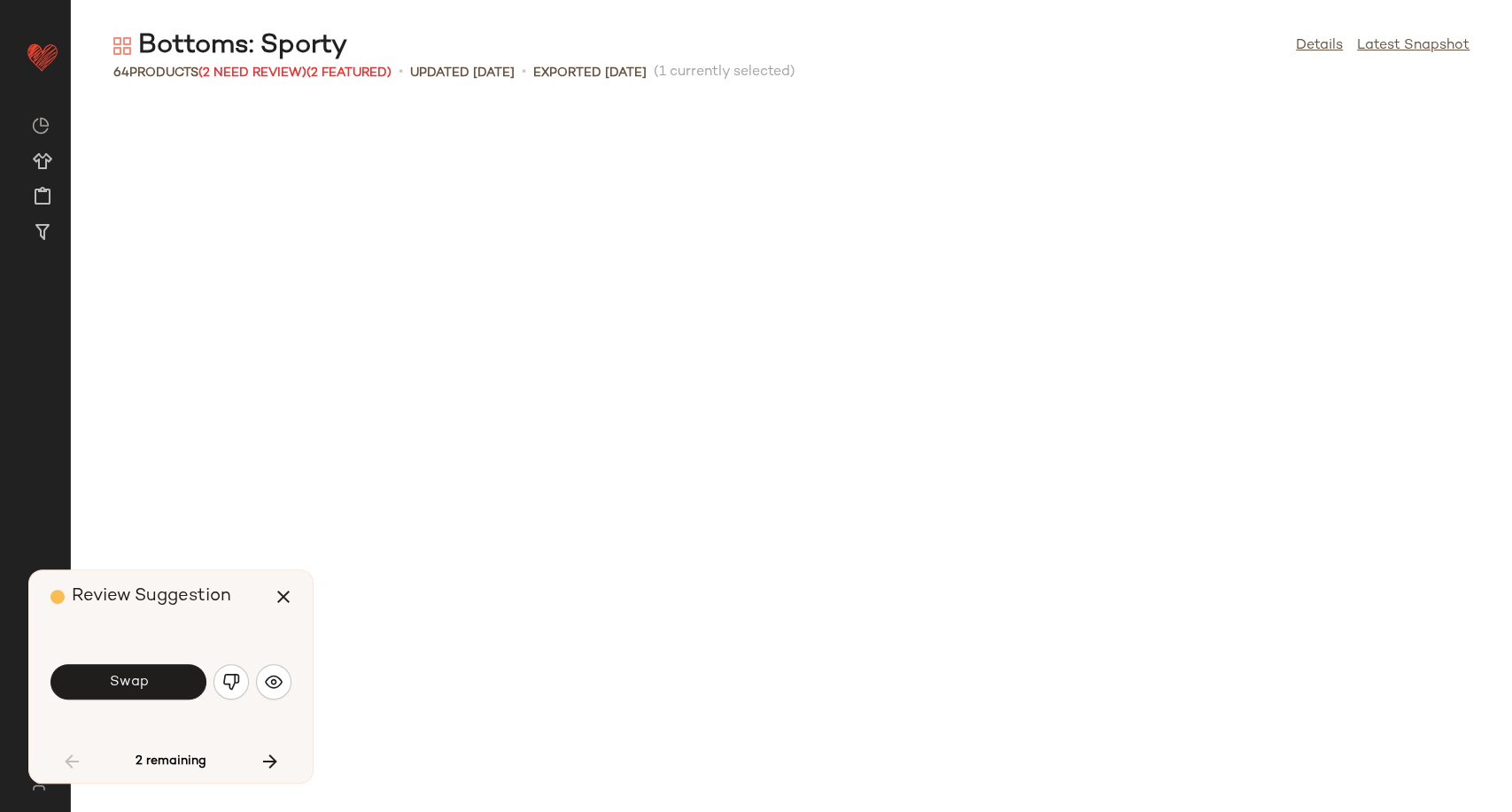
scroll to position [986, 0]
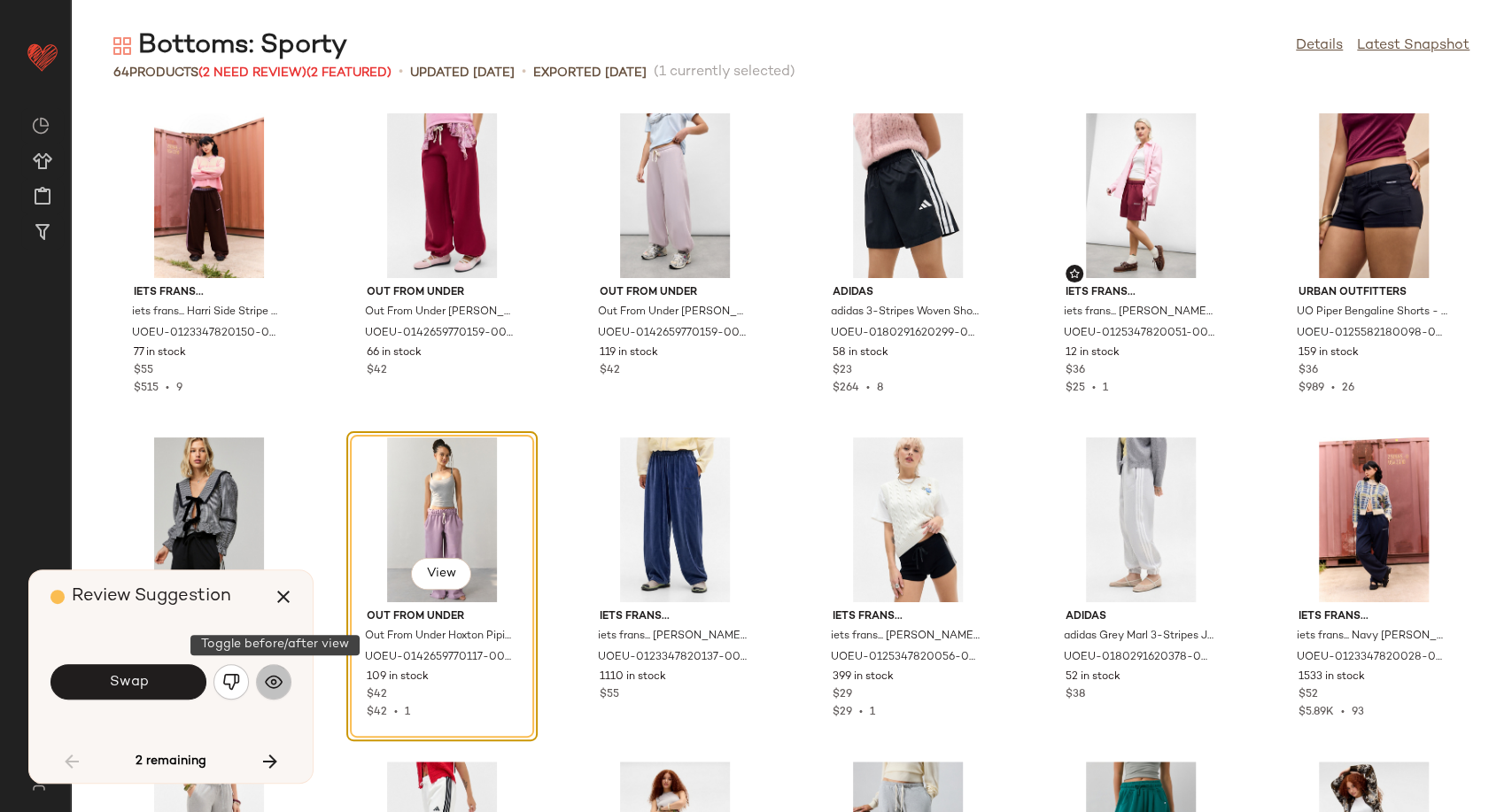
click at [272, 675] on img "button" at bounding box center [274, 682] width 18 height 18
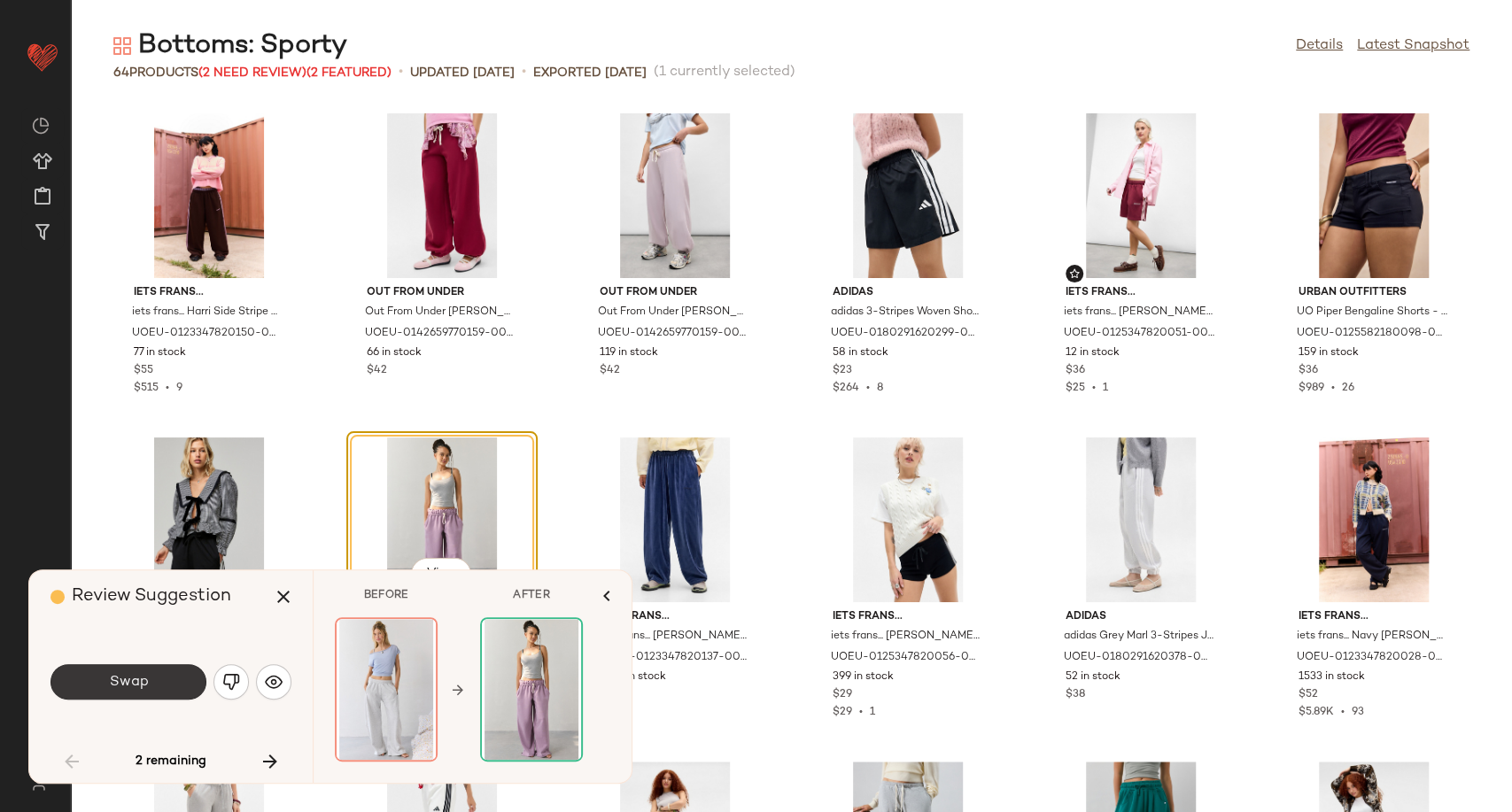
click at [177, 685] on button "Swap" at bounding box center [128, 681] width 156 height 35
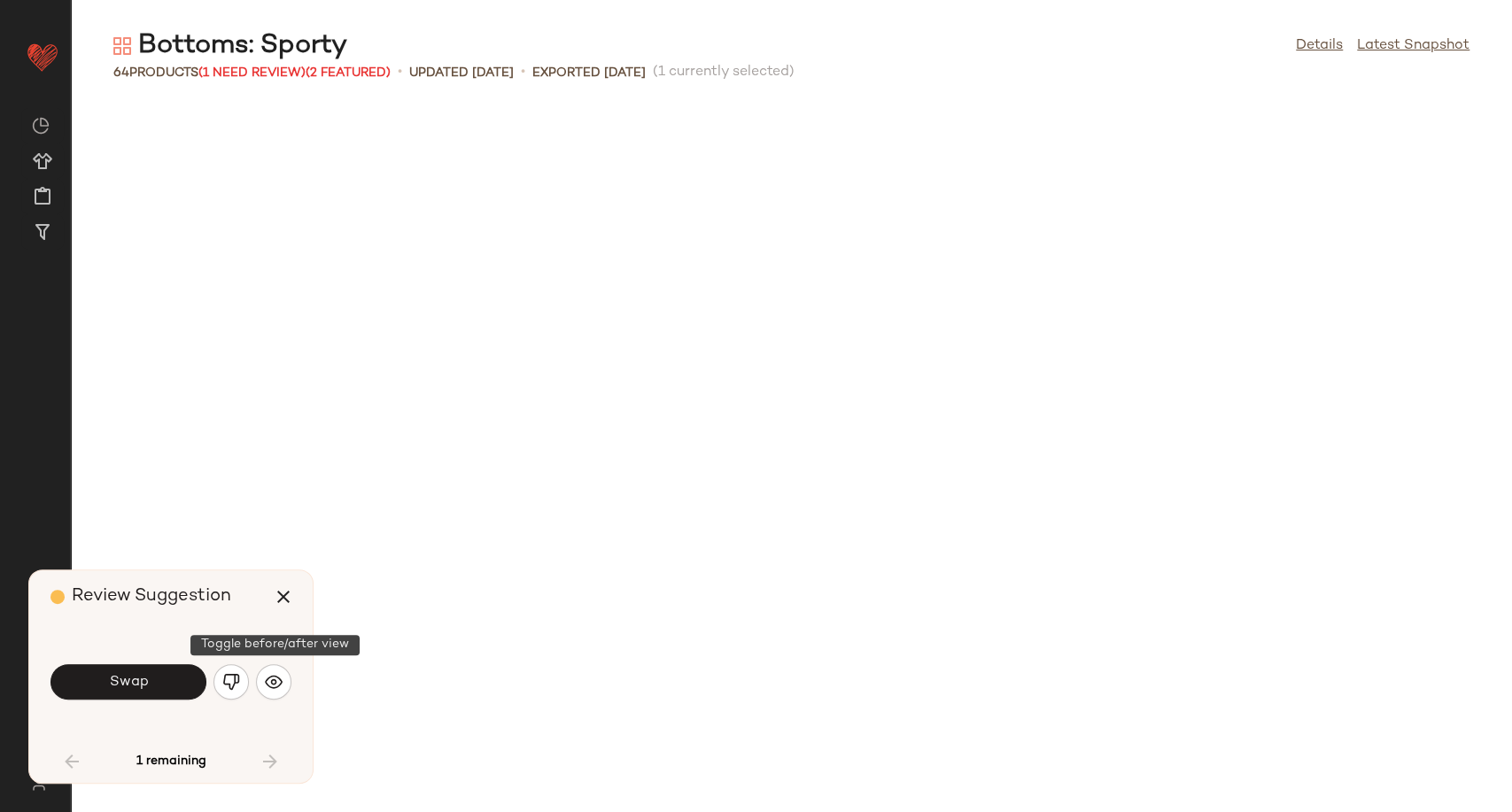
scroll to position [1945, 0]
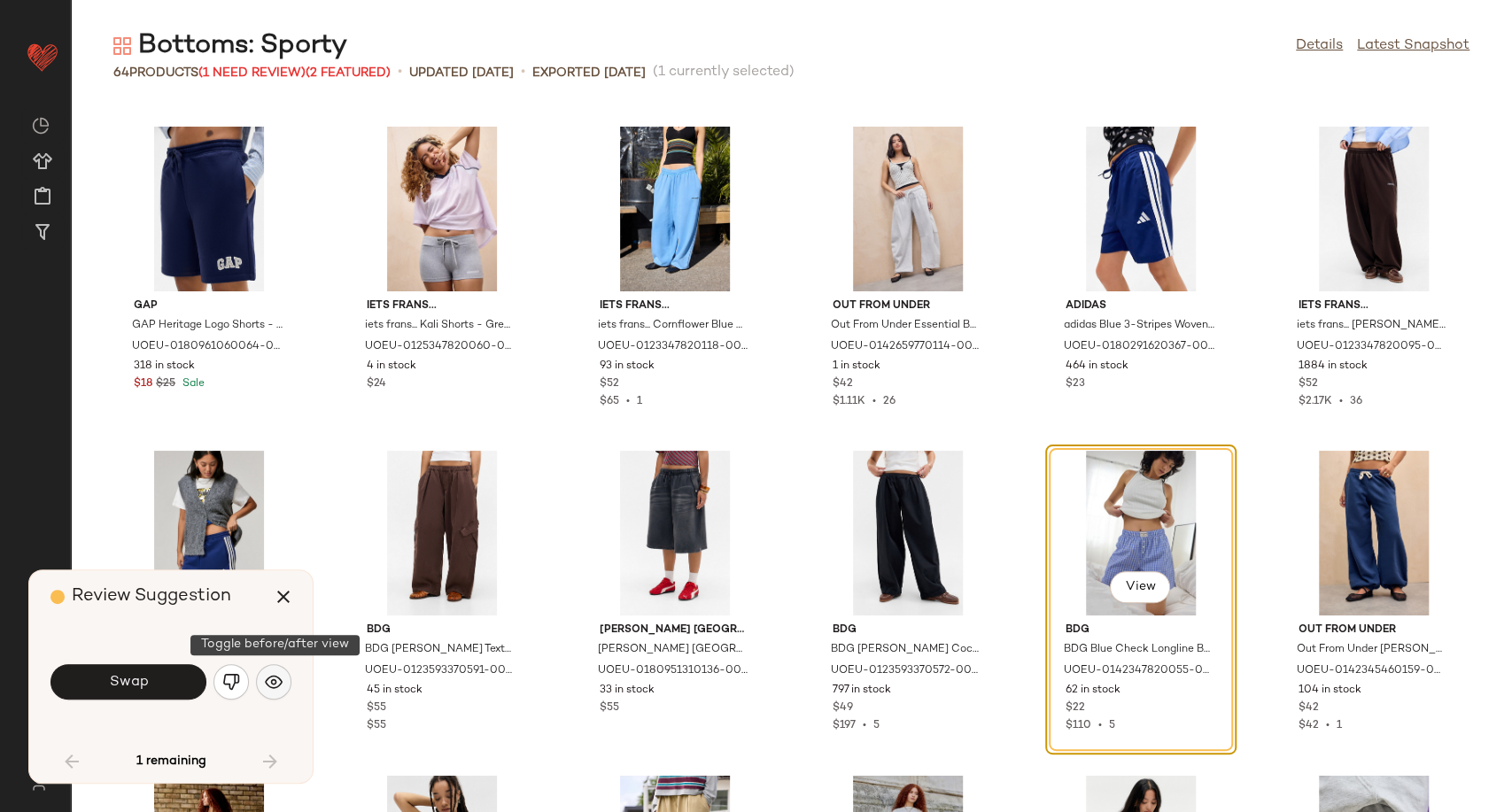
click at [267, 683] on img "button" at bounding box center [274, 682] width 18 height 18
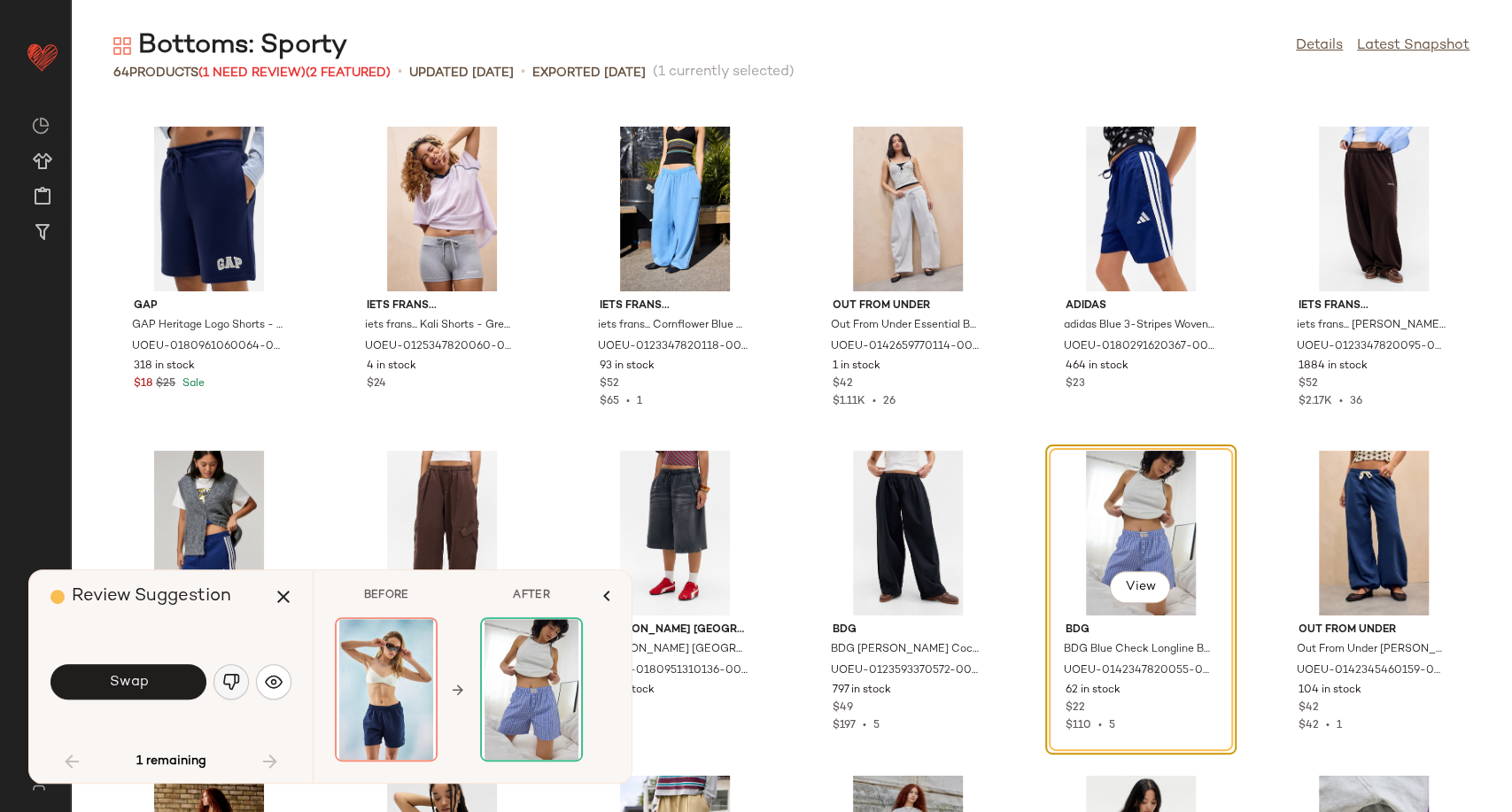
click at [233, 694] on button "button" at bounding box center [231, 681] width 35 height 35
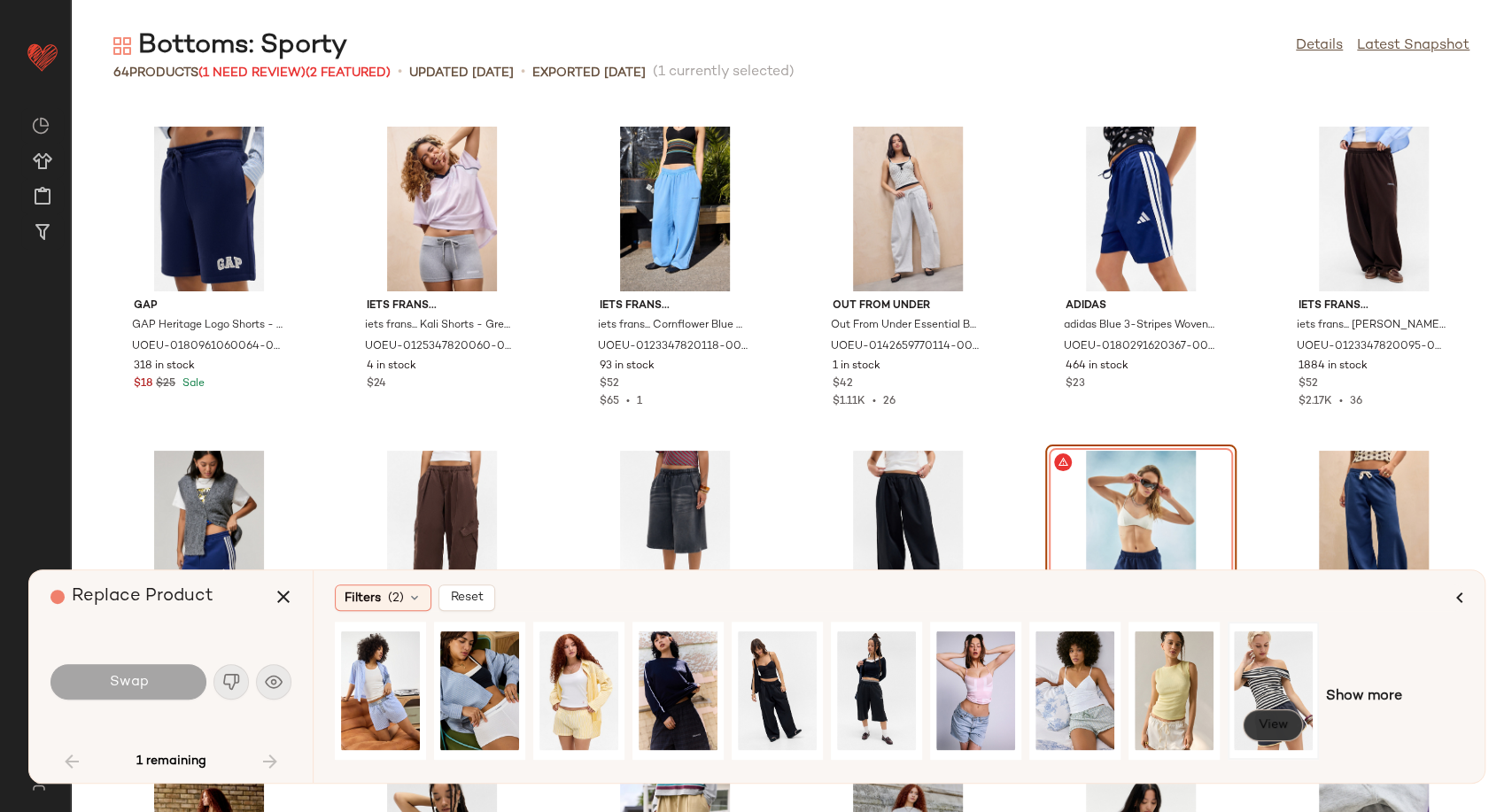
click at [1281, 732] on span "View" at bounding box center [1272, 726] width 30 height 14
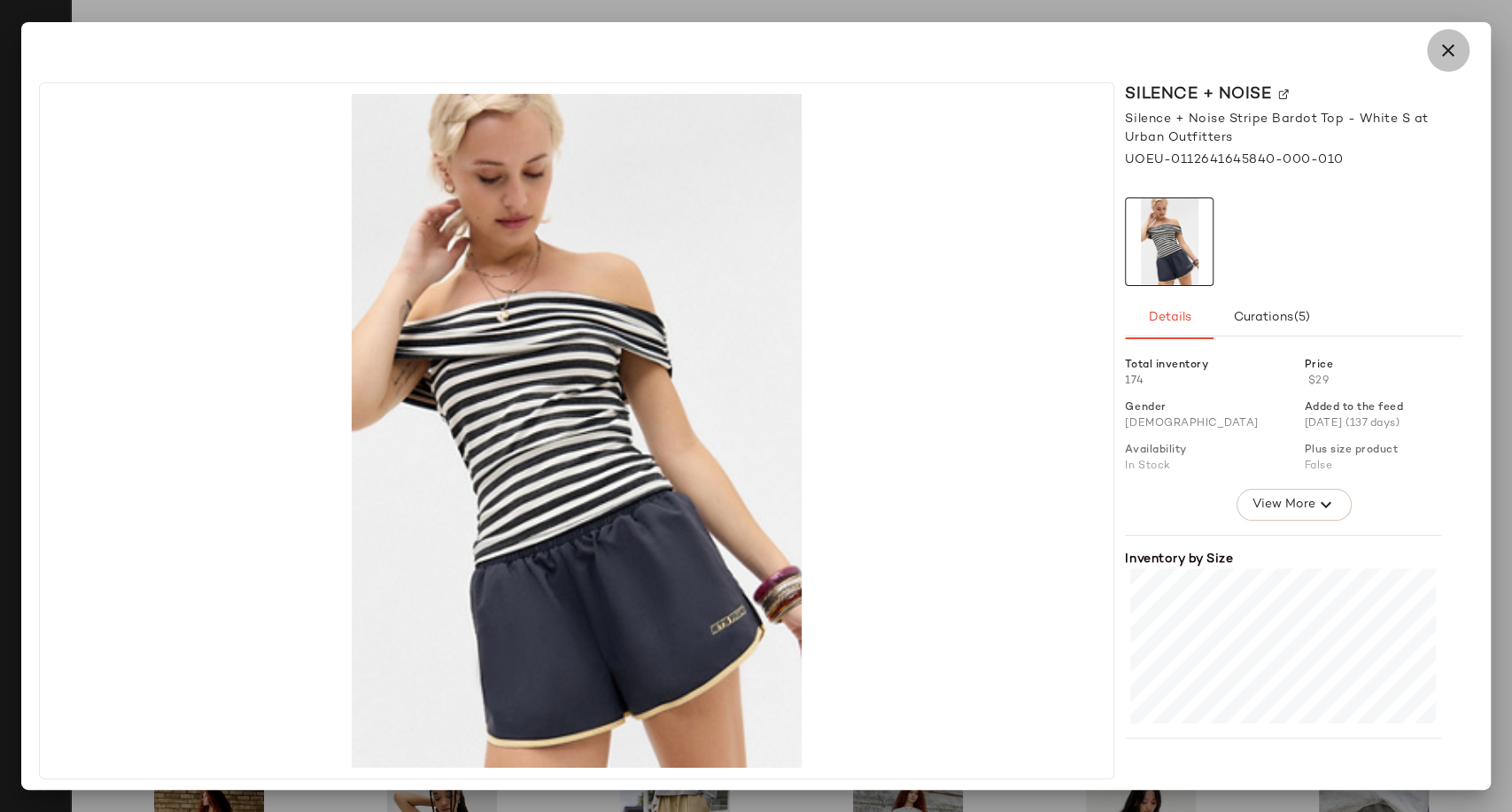
click at [1439, 59] on icon "button" at bounding box center [1449, 50] width 22 height 22
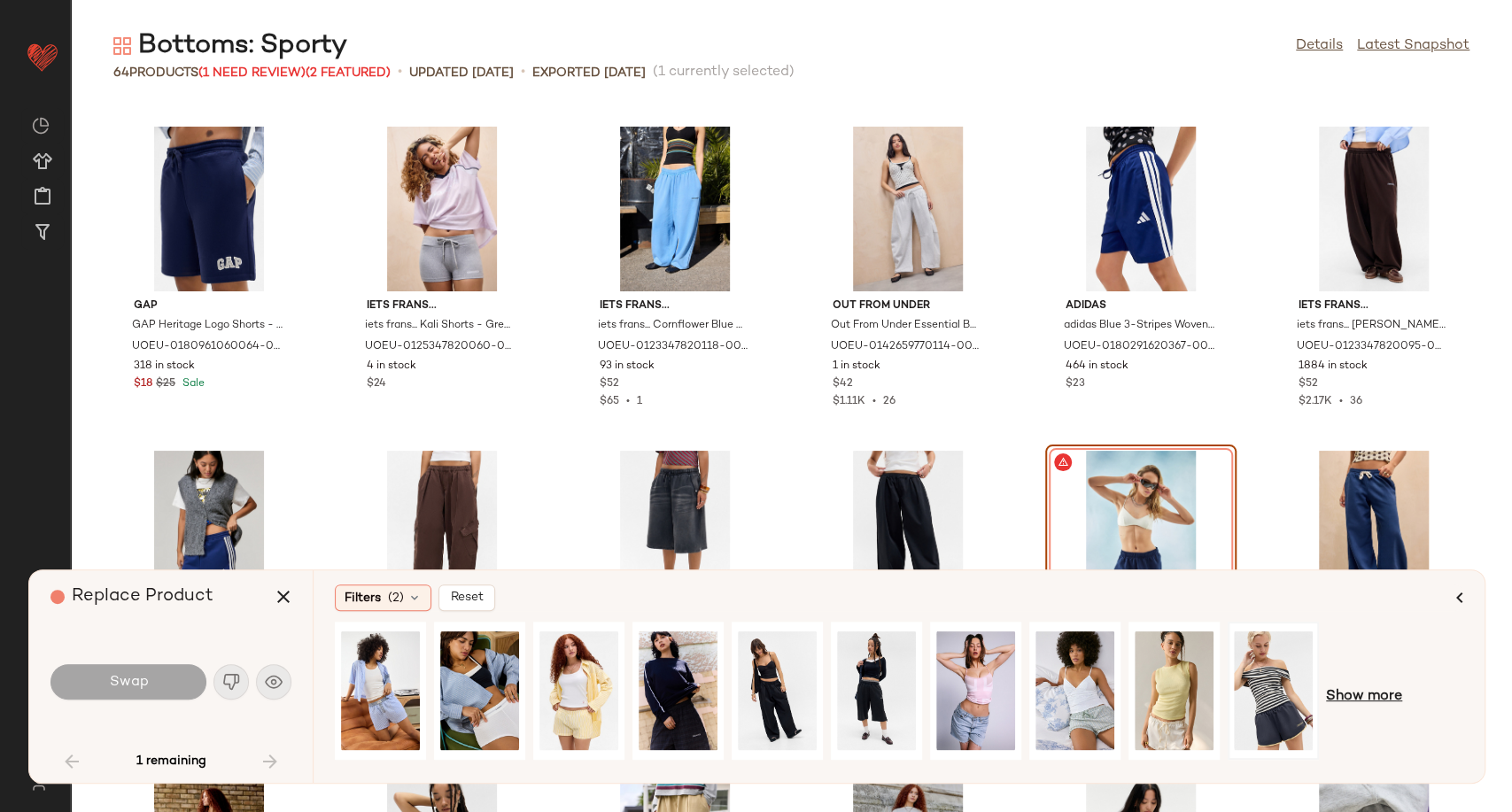
click at [1368, 690] on span "Show more" at bounding box center [1364, 697] width 77 height 22
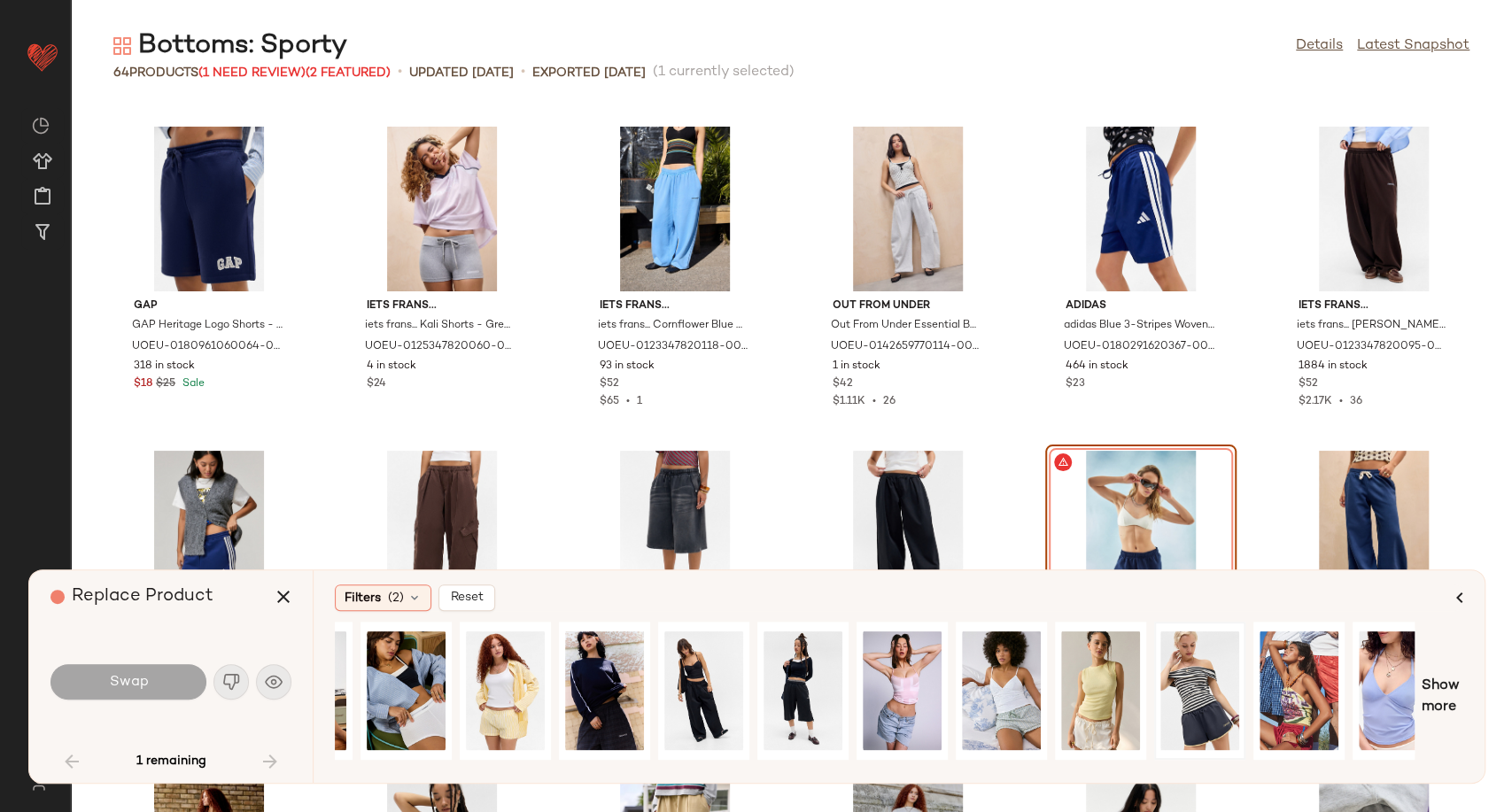
scroll to position [0, 0]
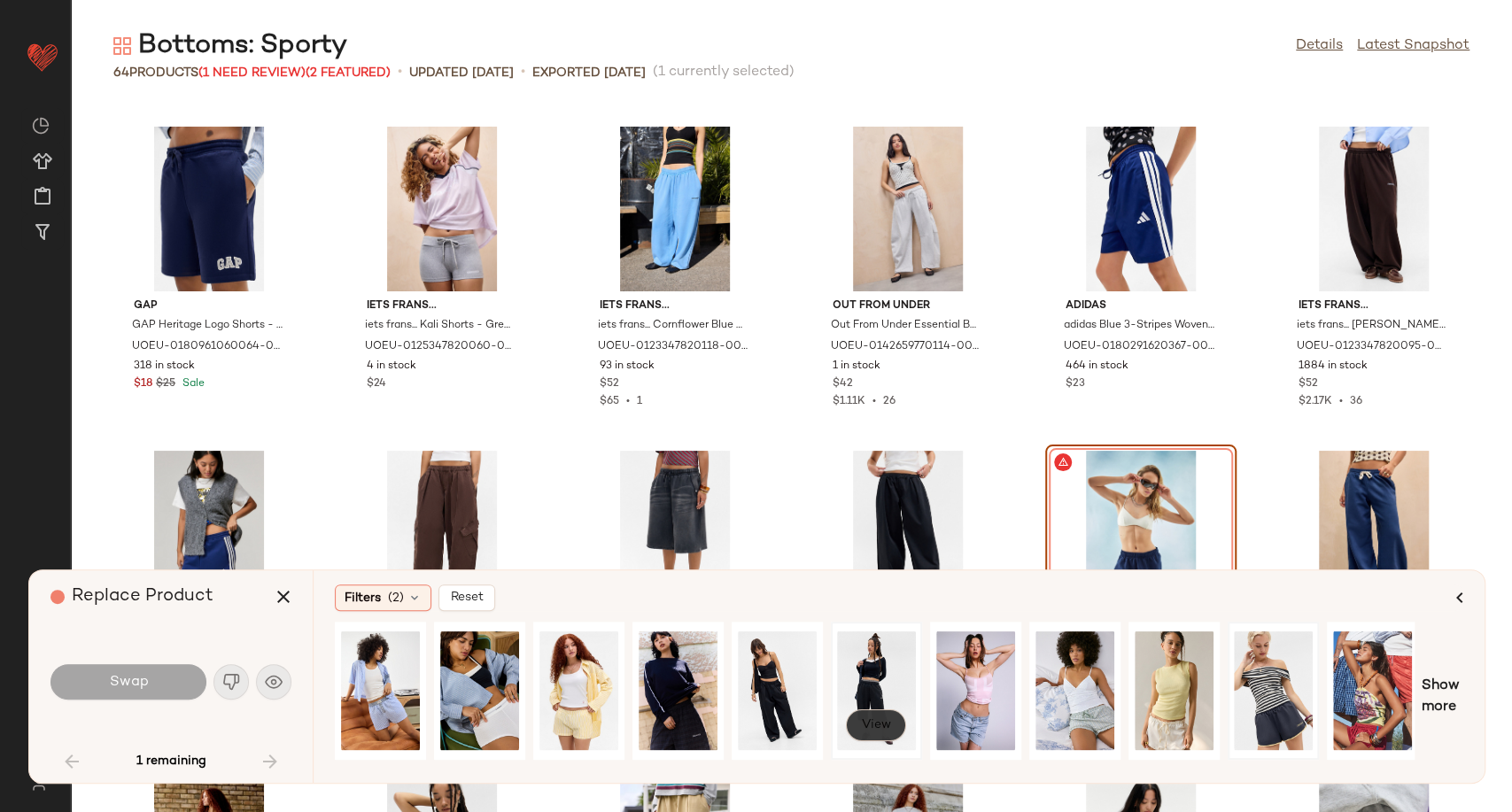
click at [865, 717] on button "View" at bounding box center [876, 725] width 60 height 32
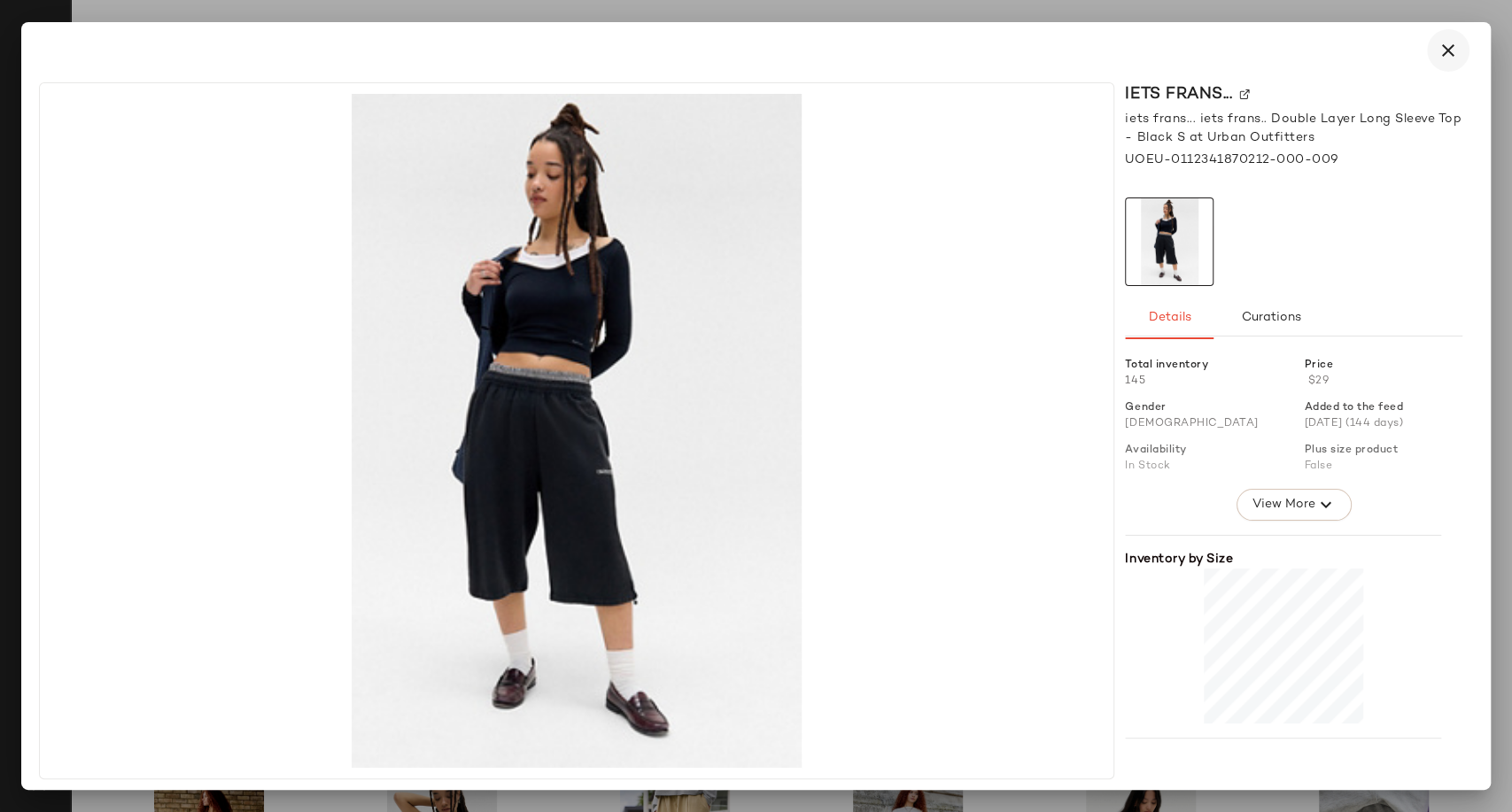
click at [1453, 46] on icon "button" at bounding box center [1449, 50] width 22 height 22
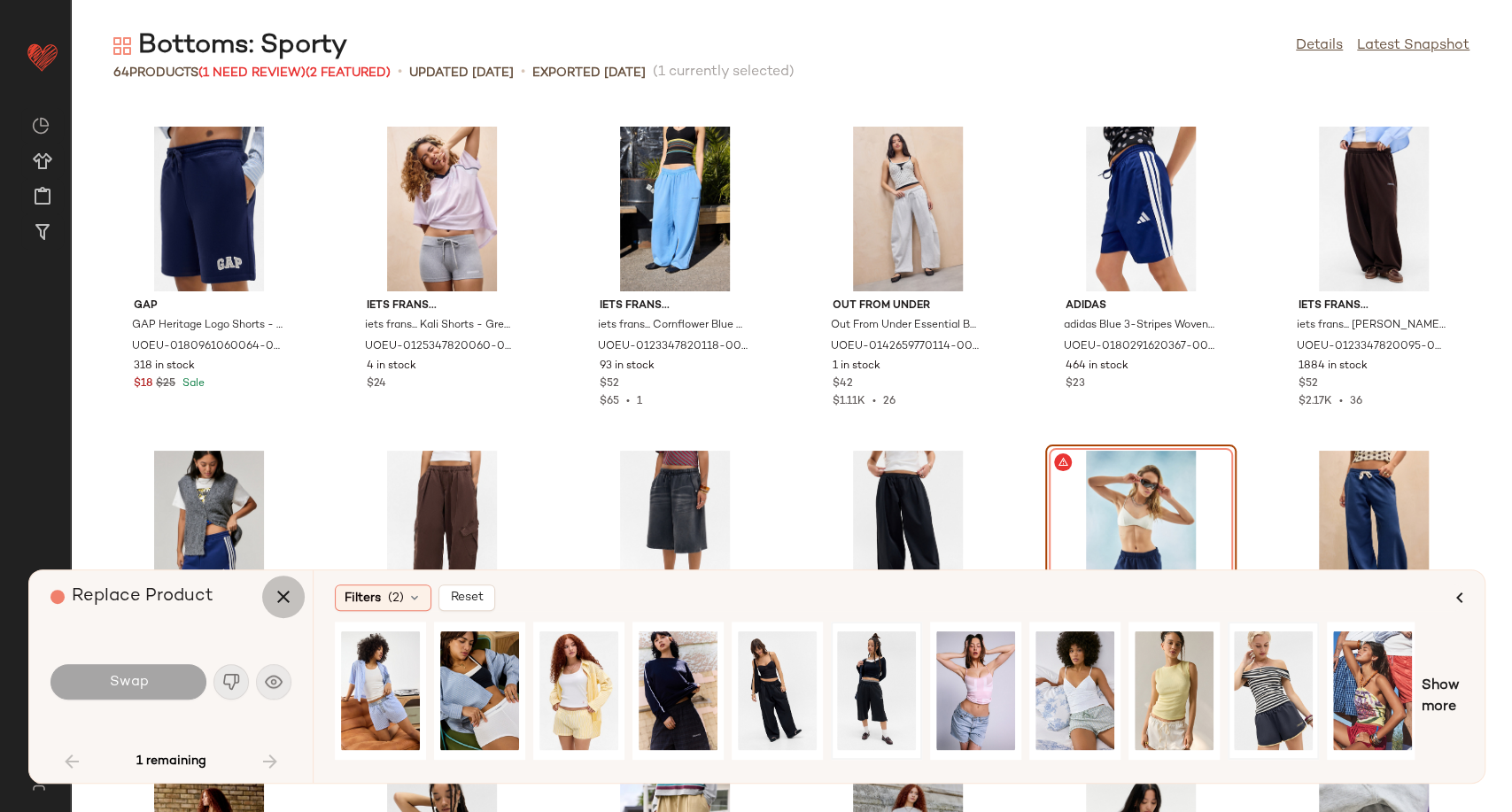
drag, startPoint x: 282, startPoint y: 598, endPoint x: 304, endPoint y: 595, distance: 22.2
click at [283, 598] on icon "button" at bounding box center [284, 597] width 22 height 22
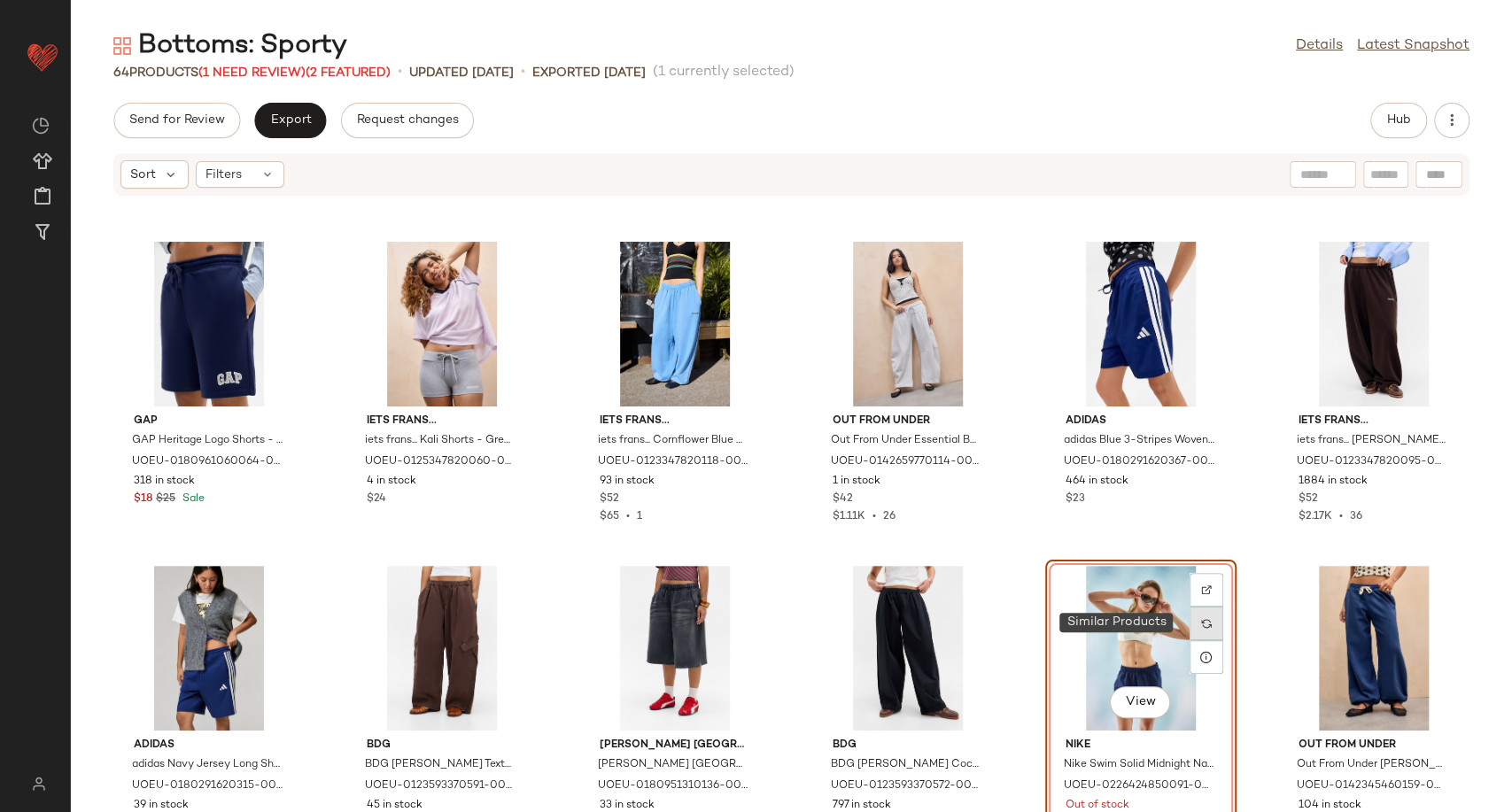
click at [1201, 622] on img at bounding box center [1207, 624] width 11 height 11
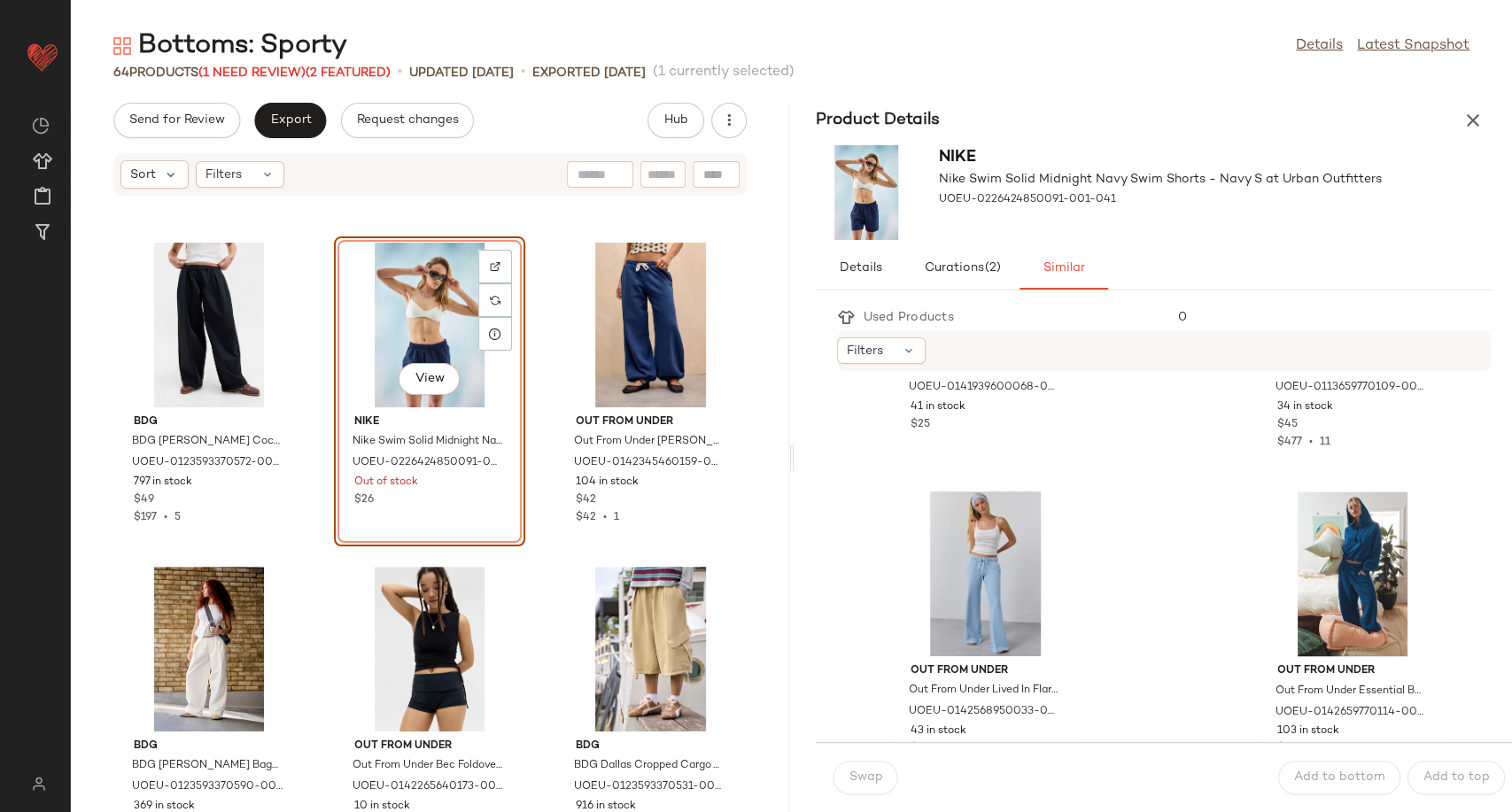
scroll to position [2268, 0]
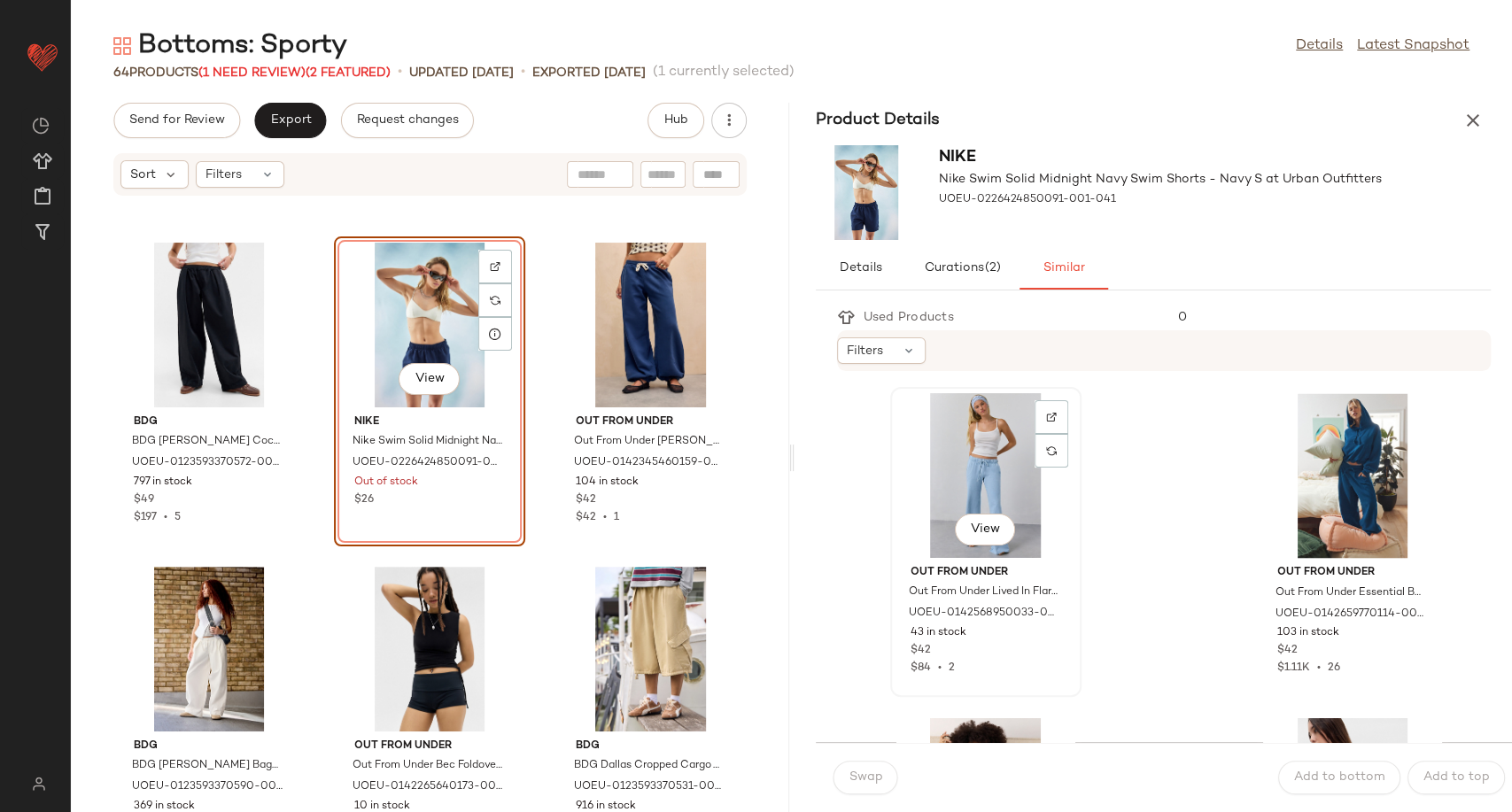
click at [984, 495] on div "View" at bounding box center [986, 475] width 179 height 165
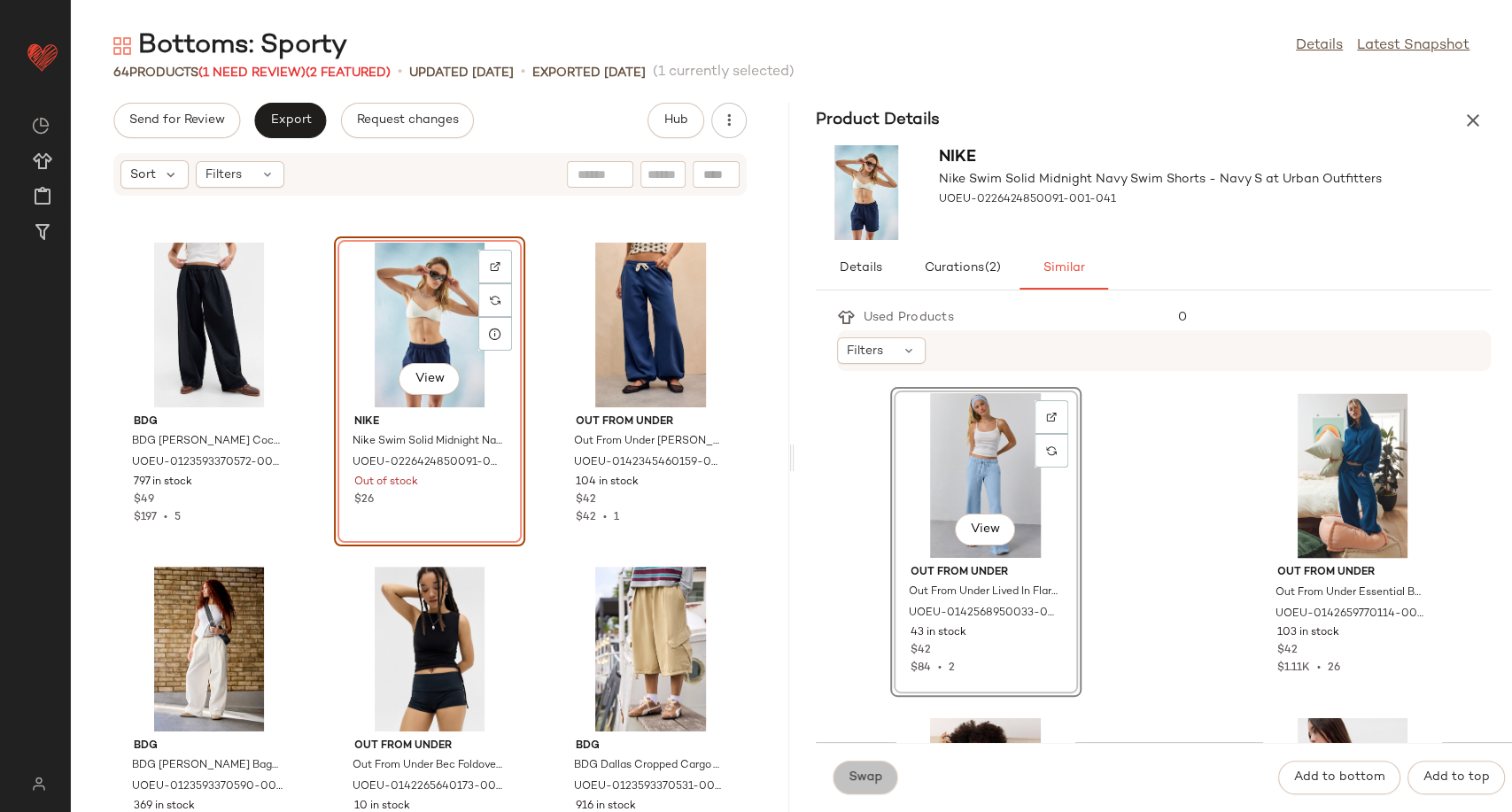
click at [876, 777] on span "Swap" at bounding box center [866, 778] width 34 height 14
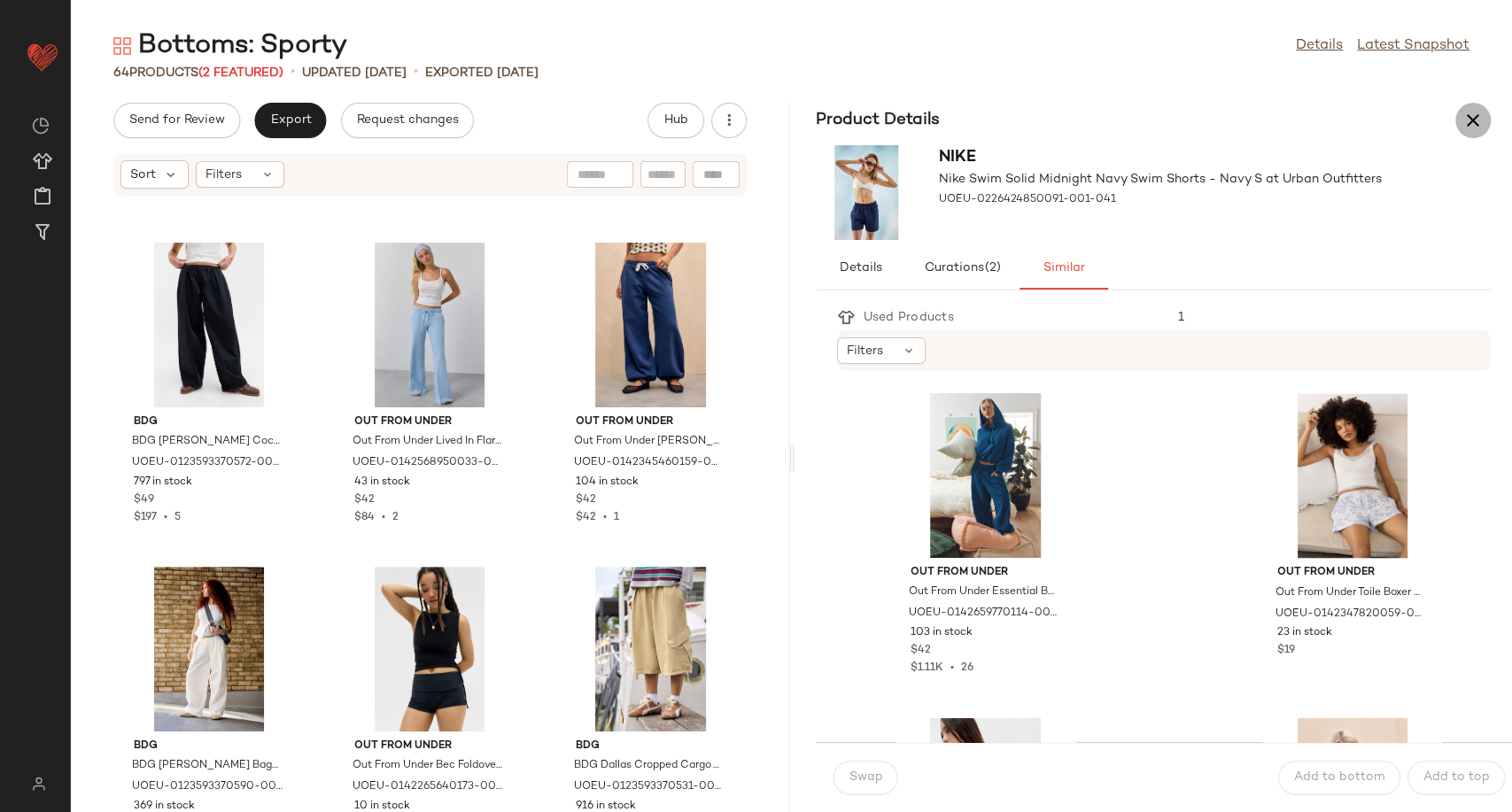
click at [1475, 114] on icon "button" at bounding box center [1473, 121] width 22 height 22
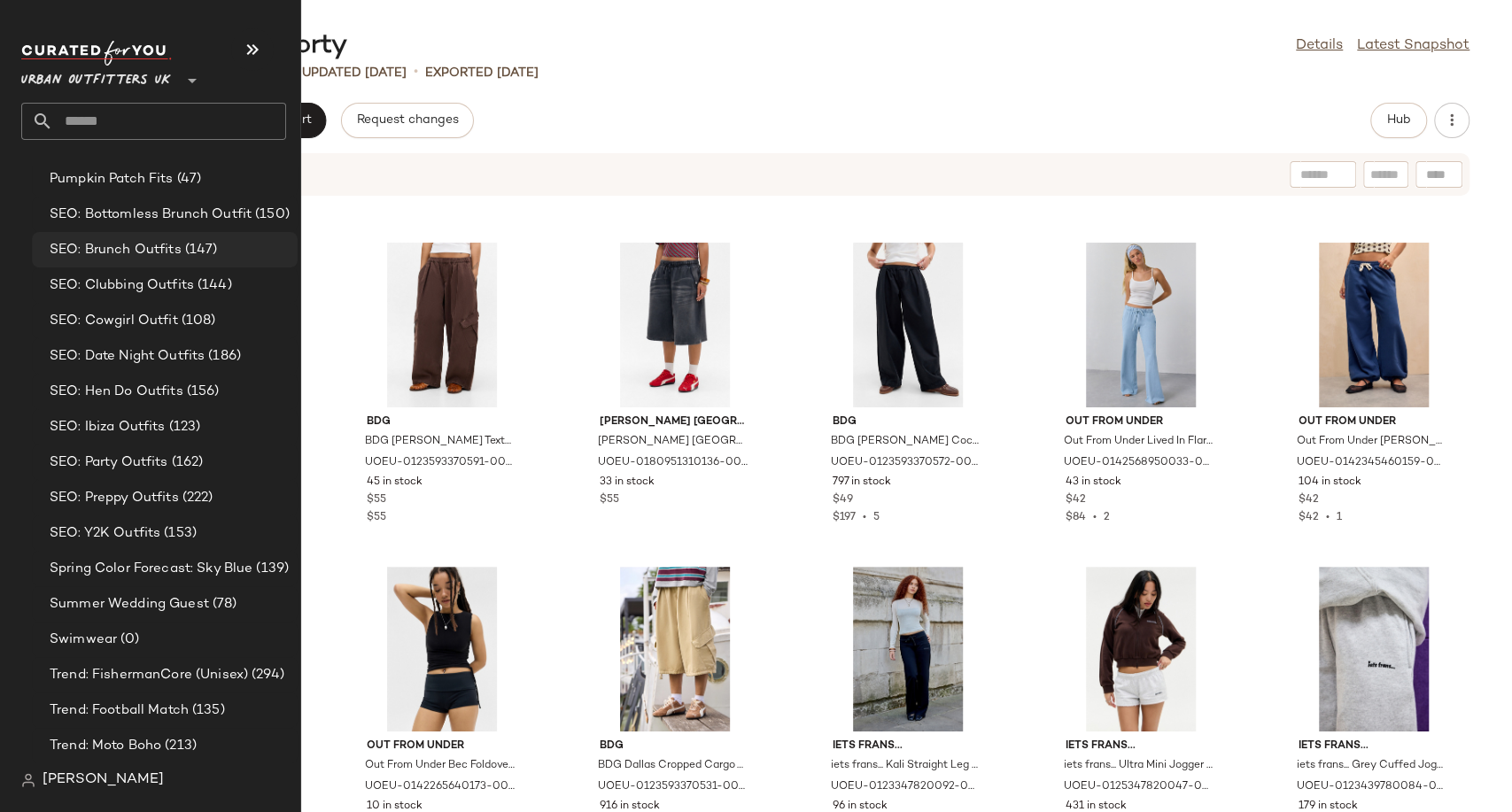
scroll to position [4752, 0]
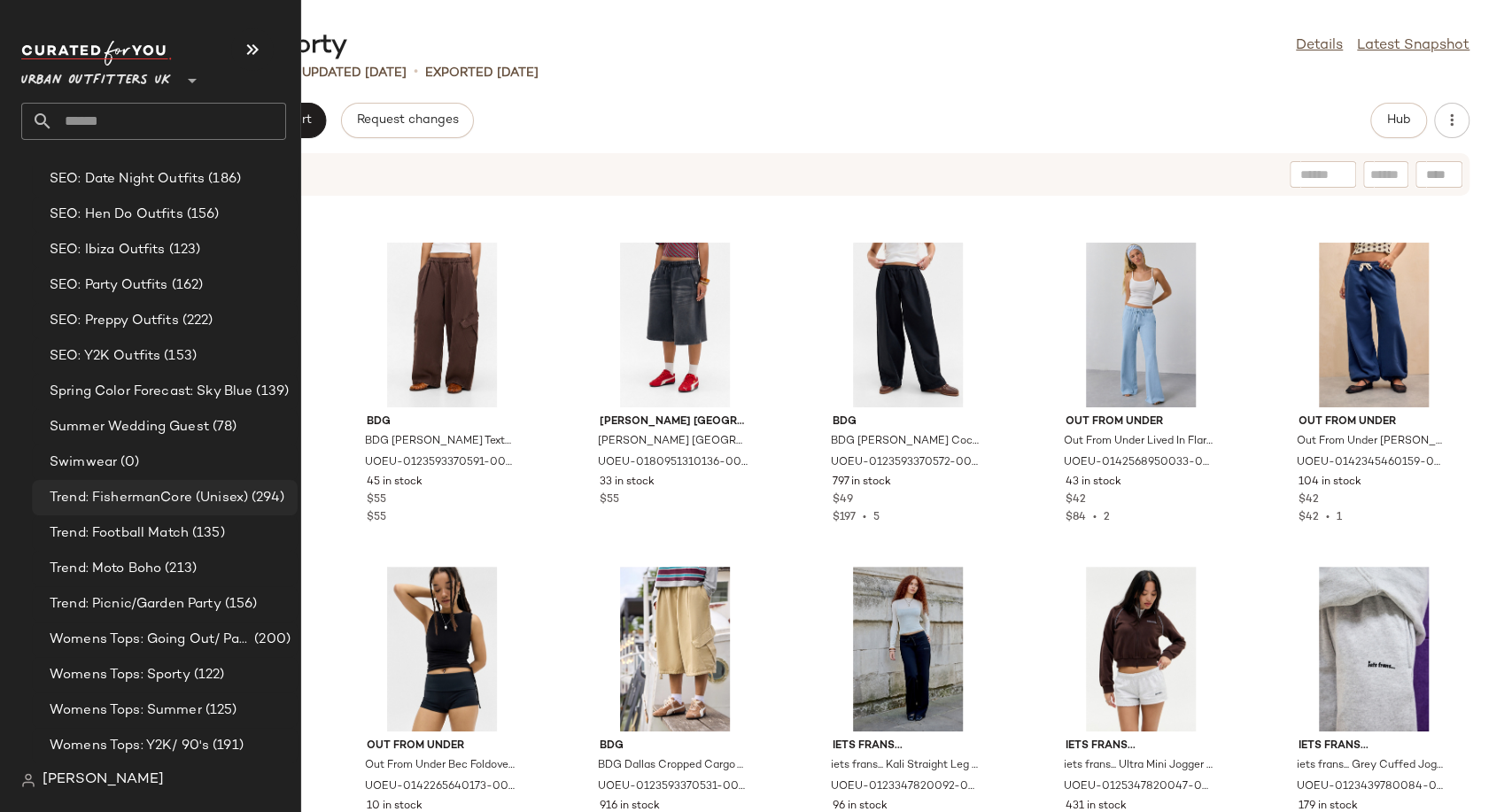
click at [141, 495] on span "Trend: FishermanCore (Unisex)" at bounding box center [149, 498] width 198 height 21
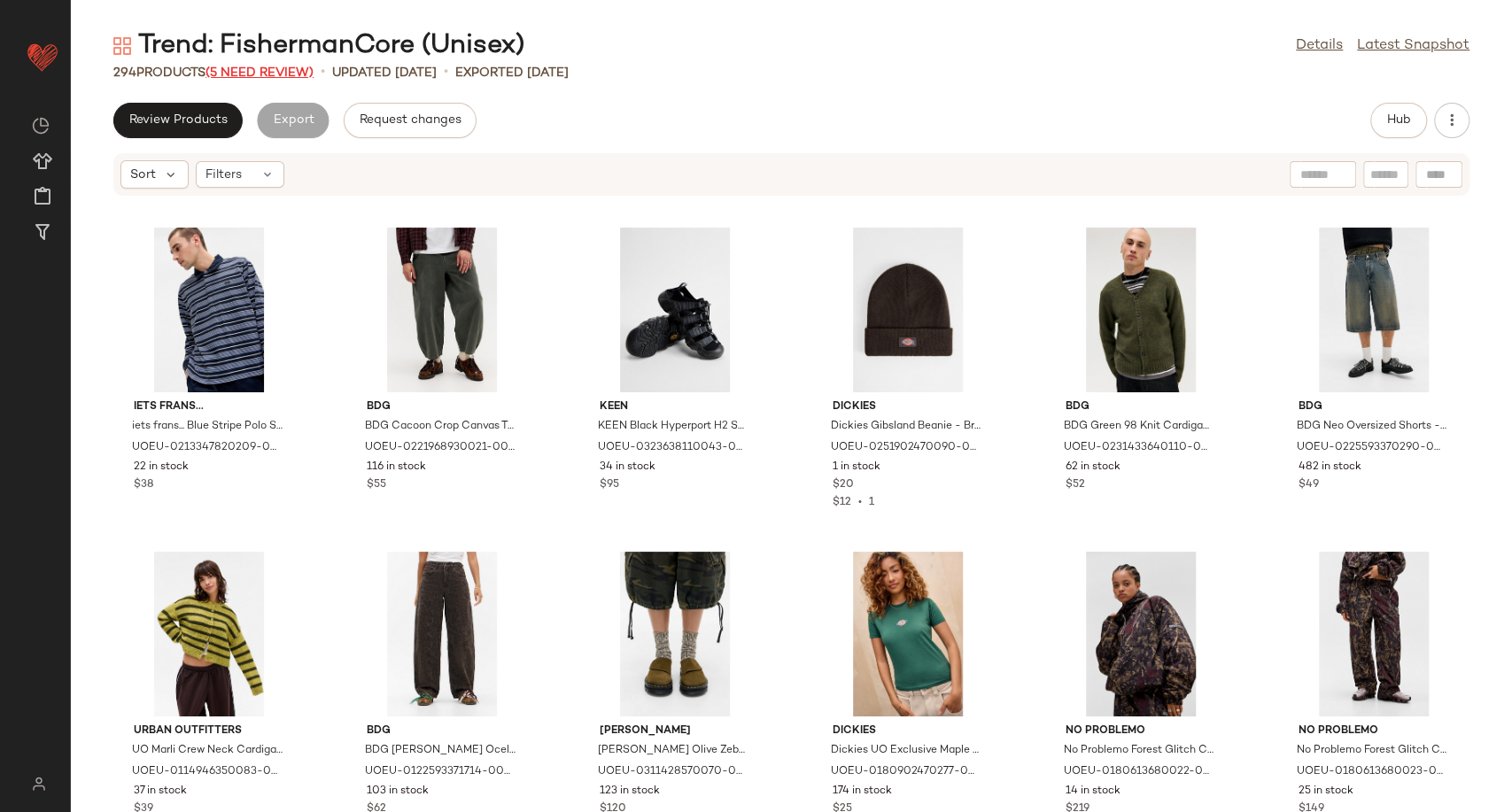
click at [244, 71] on span "(5 Need Review)" at bounding box center [259, 73] width 108 height 14
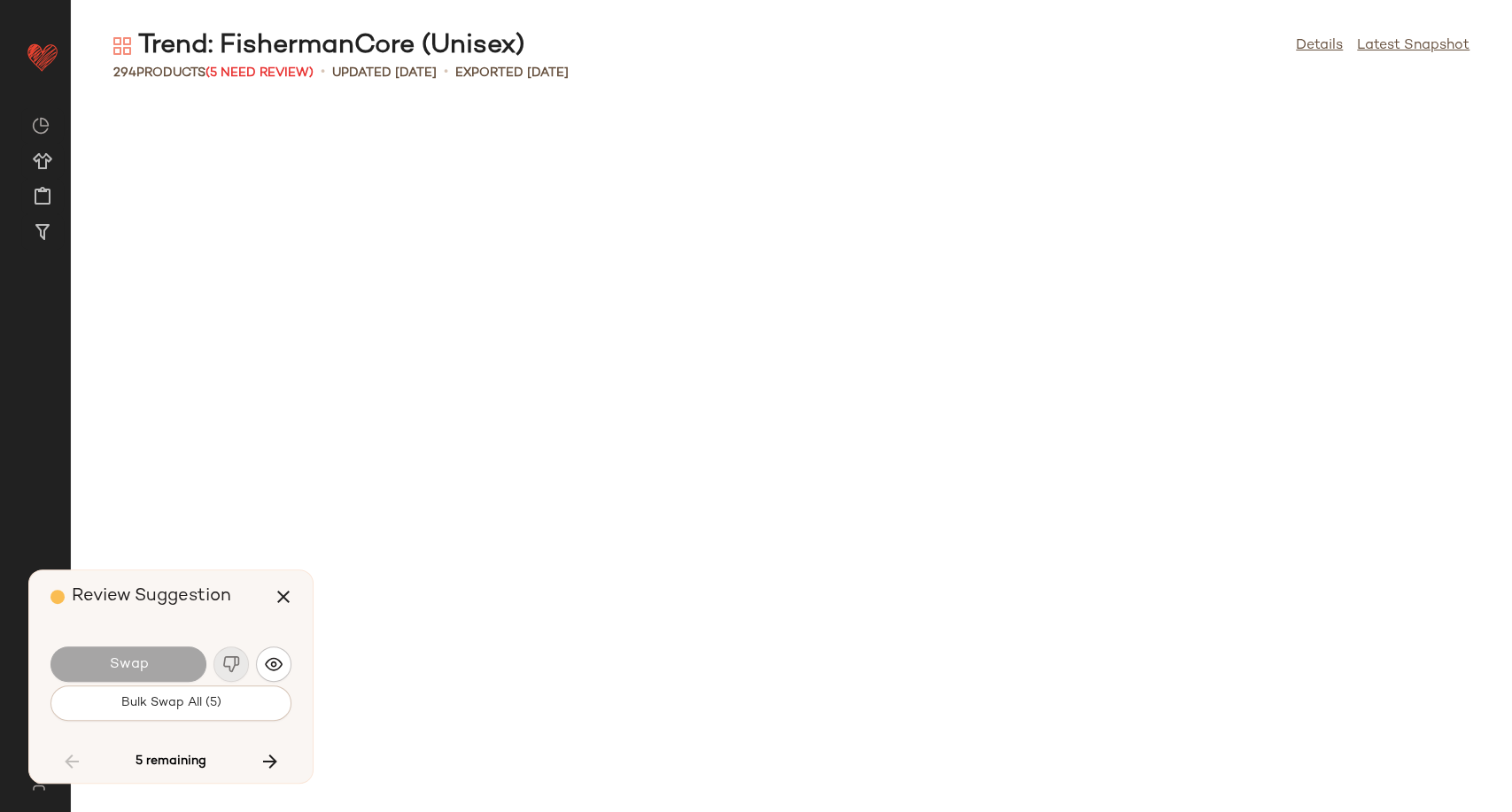
scroll to position [3890, 0]
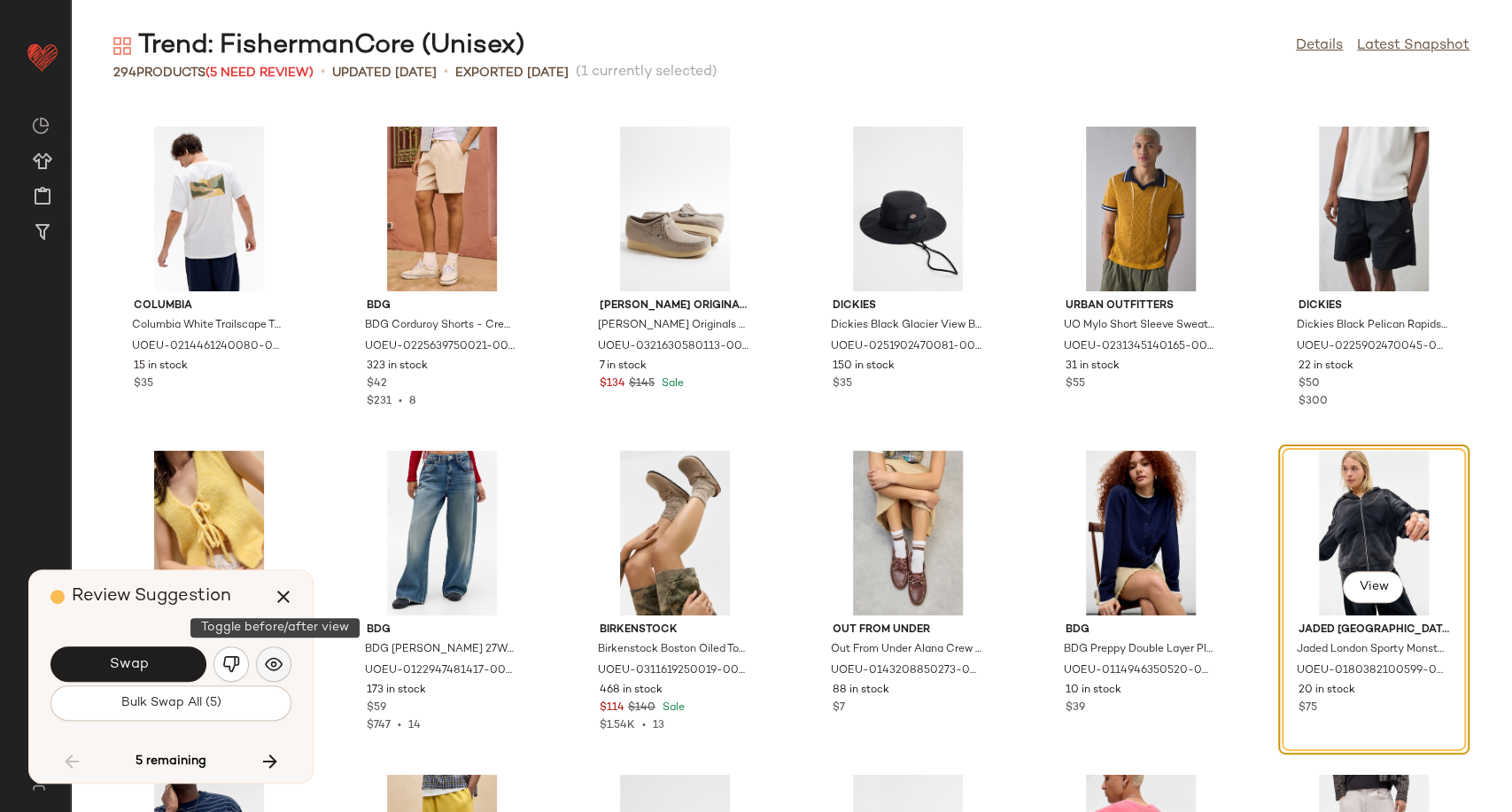
click at [272, 661] on img "button" at bounding box center [274, 664] width 18 height 18
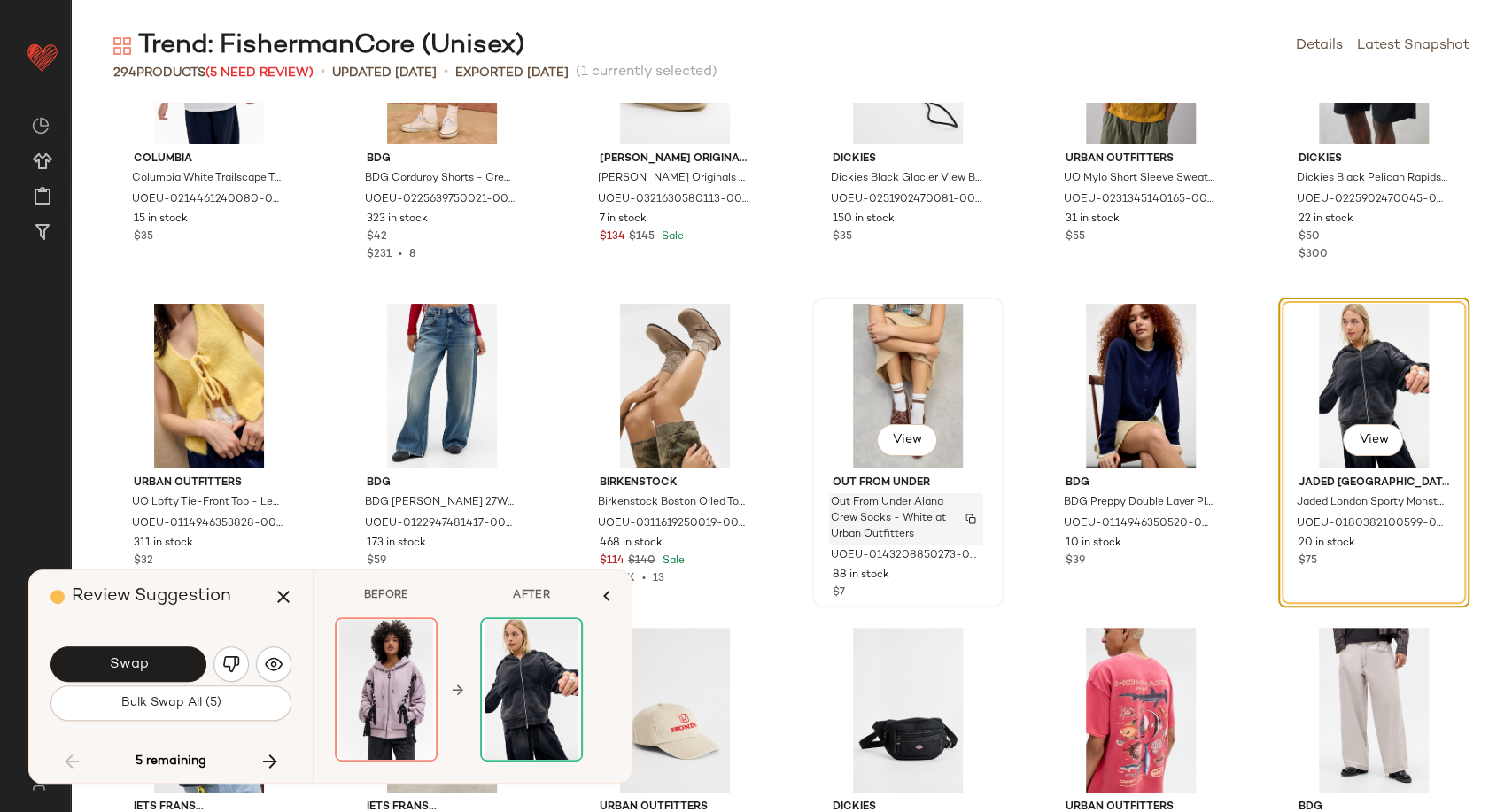
scroll to position [4086, 0]
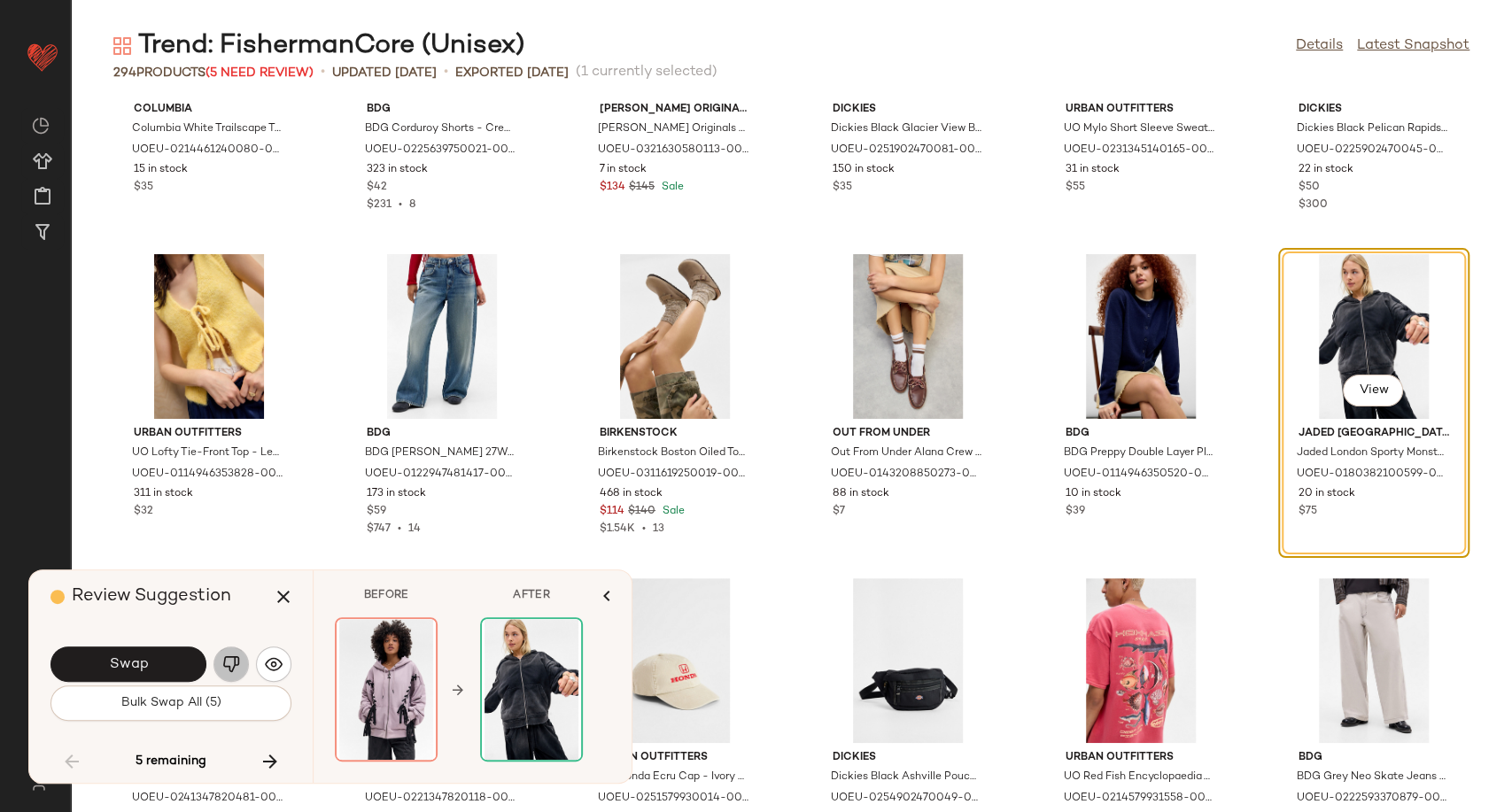
click at [231, 662] on img "button" at bounding box center [231, 664] width 18 height 18
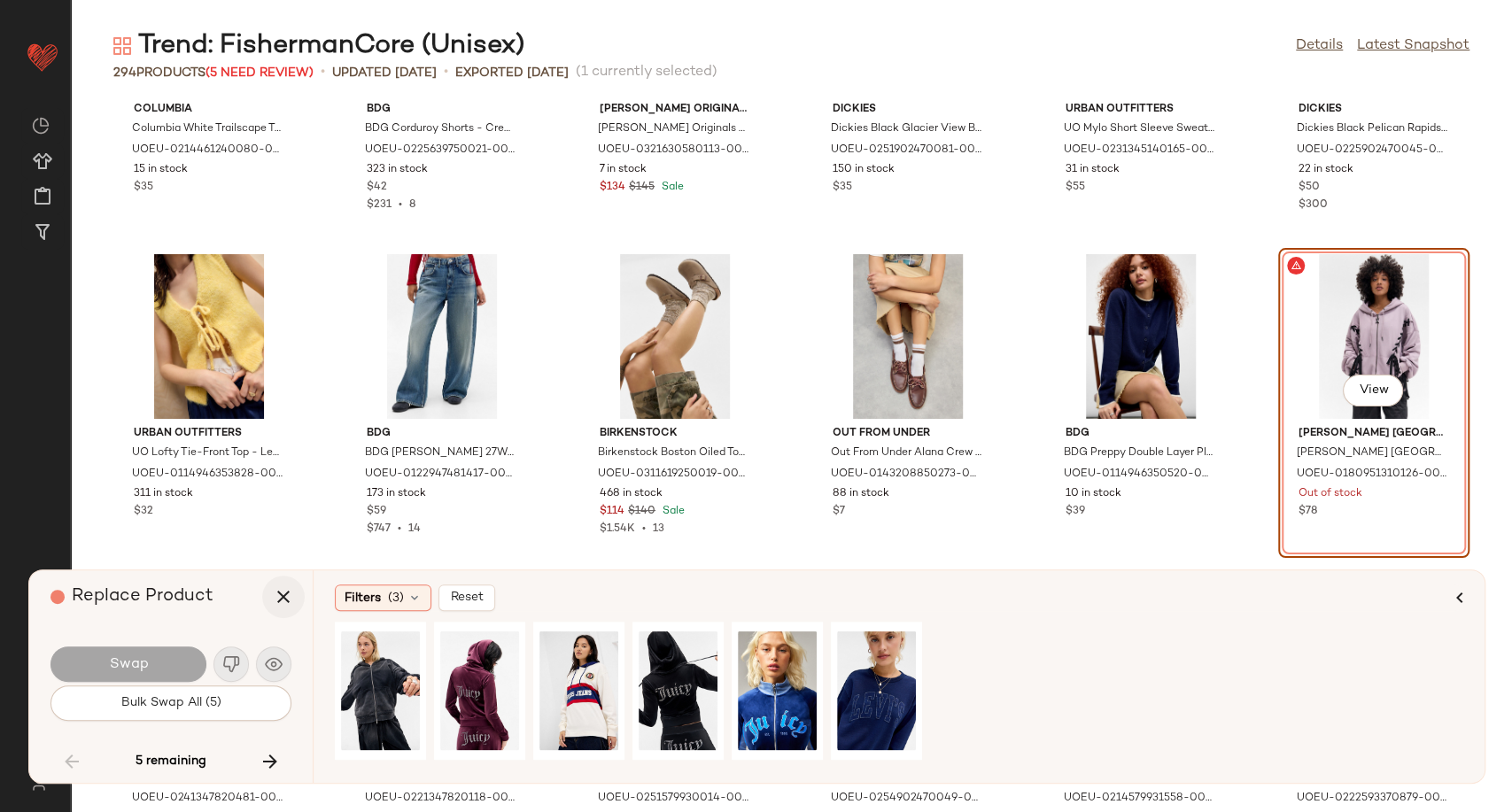
click at [277, 608] on button "button" at bounding box center [283, 596] width 42 height 42
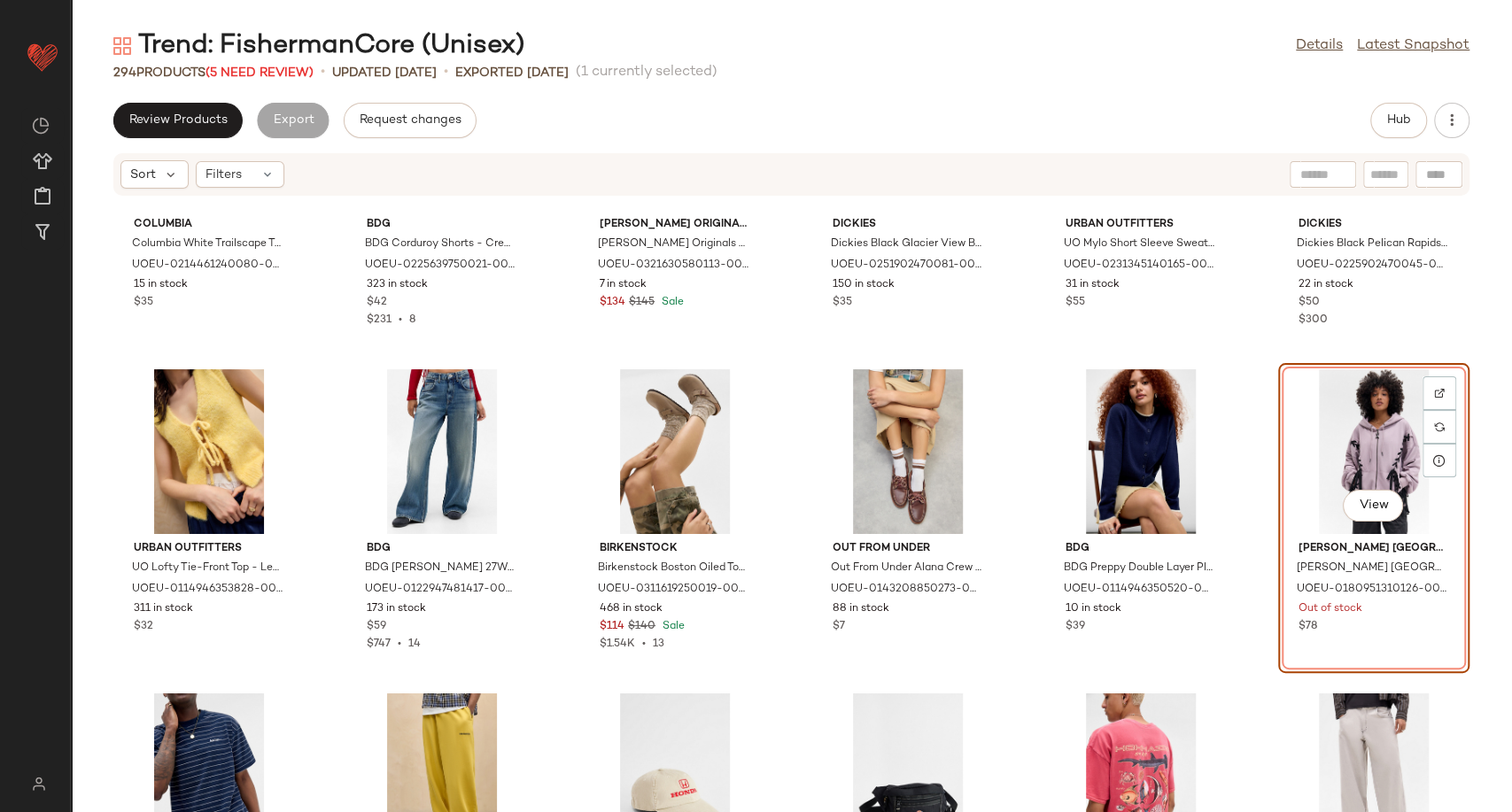
click at [1368, 113] on div "Review Products Export Request changes Hub" at bounding box center [792, 120] width 1442 height 35
click at [1388, 113] on span "Hub" at bounding box center [1399, 121] width 25 height 14
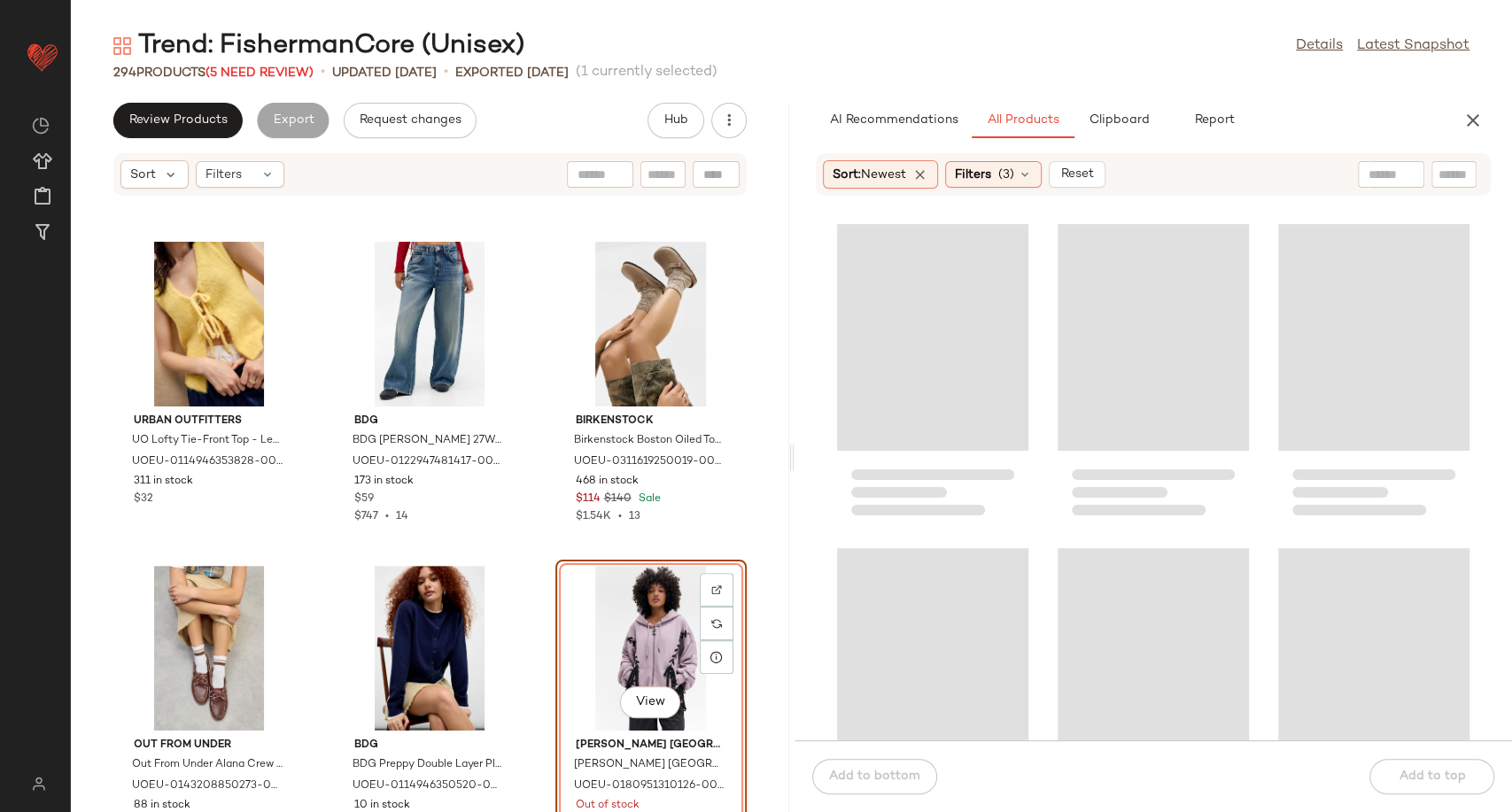
scroll to position [8526, 0]
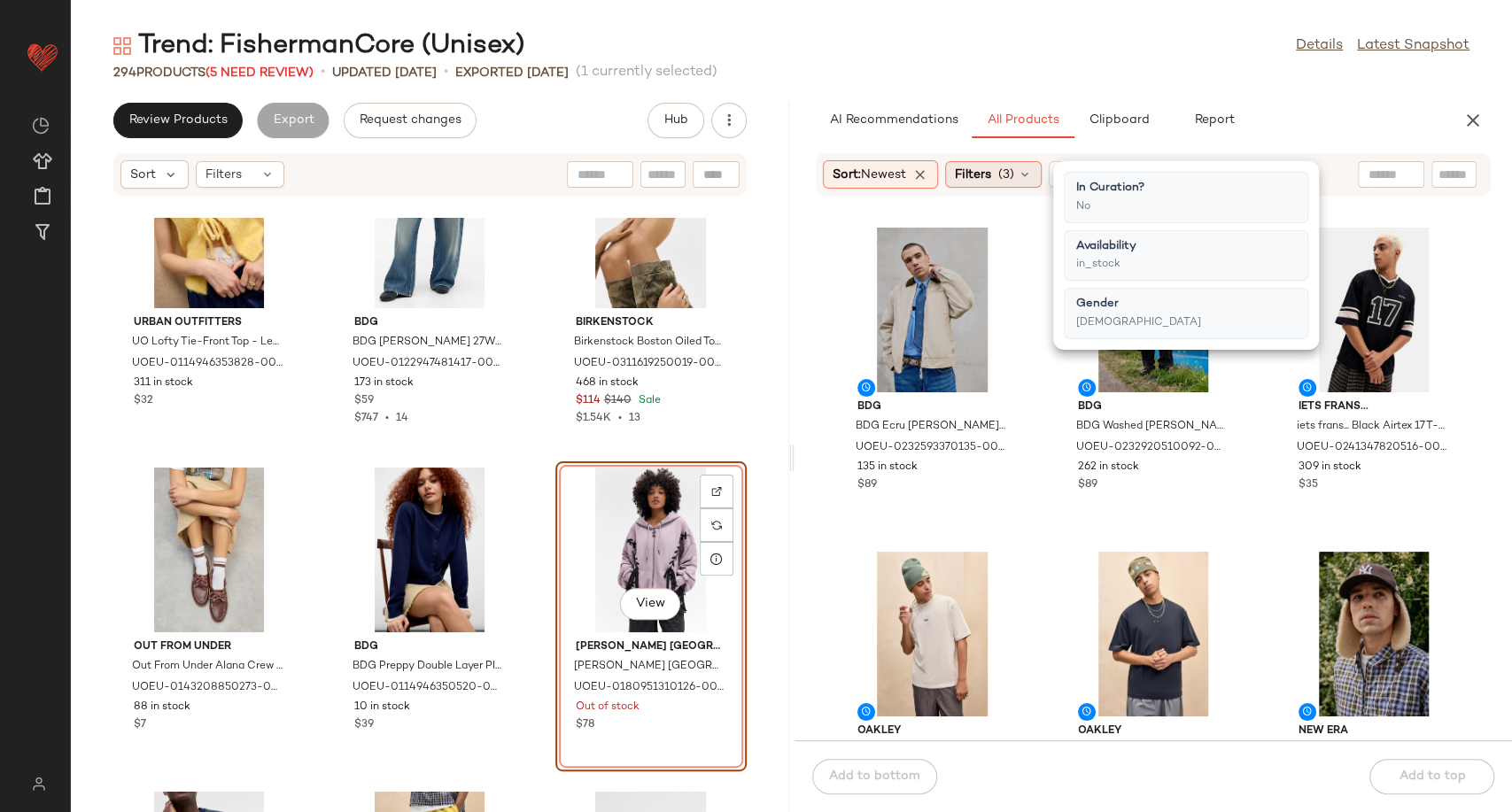
click at [1037, 174] on div "Filters (3)" at bounding box center [993, 175] width 96 height 27
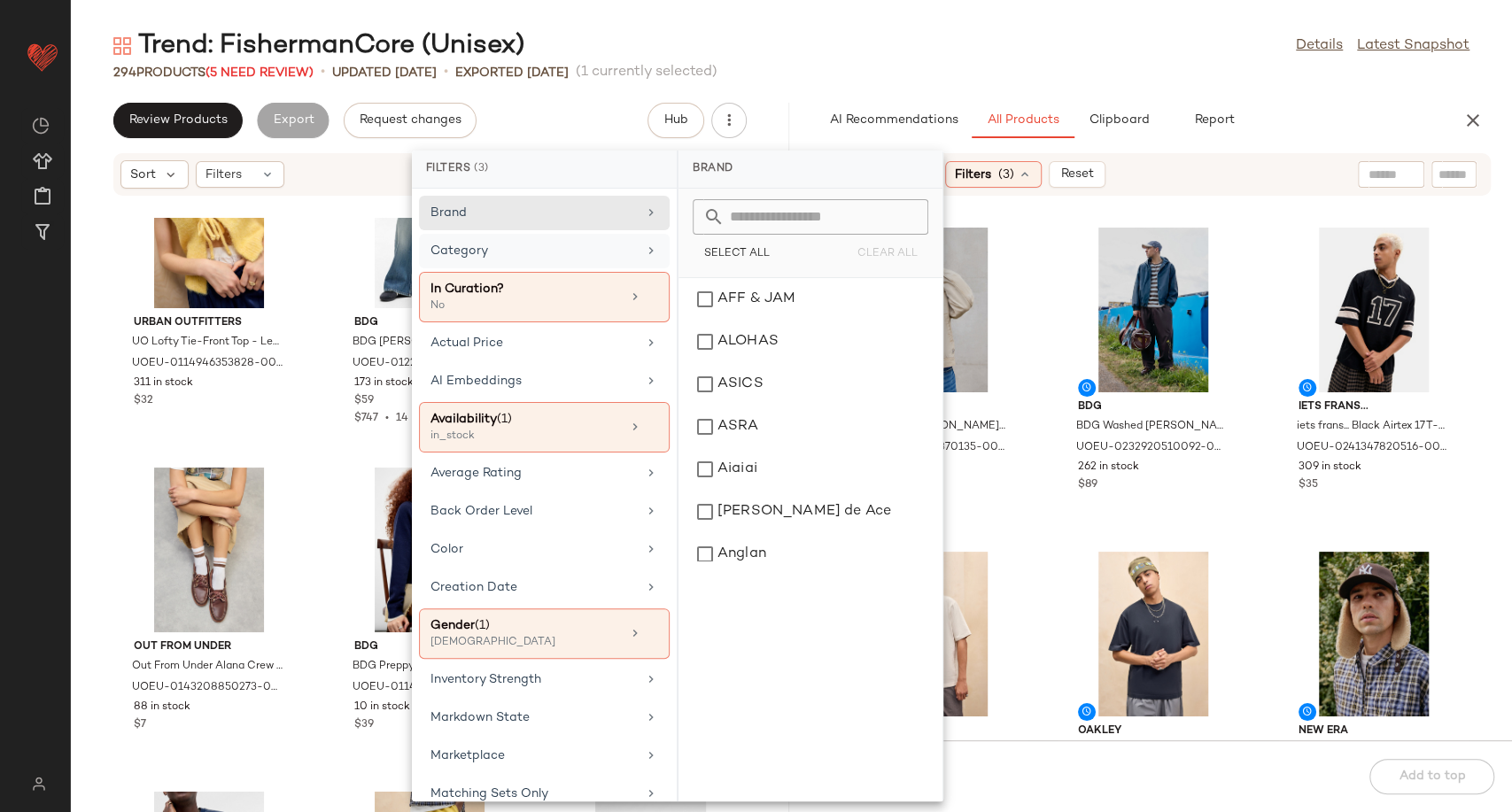
click at [608, 251] on div "Category" at bounding box center [533, 251] width 206 height 19
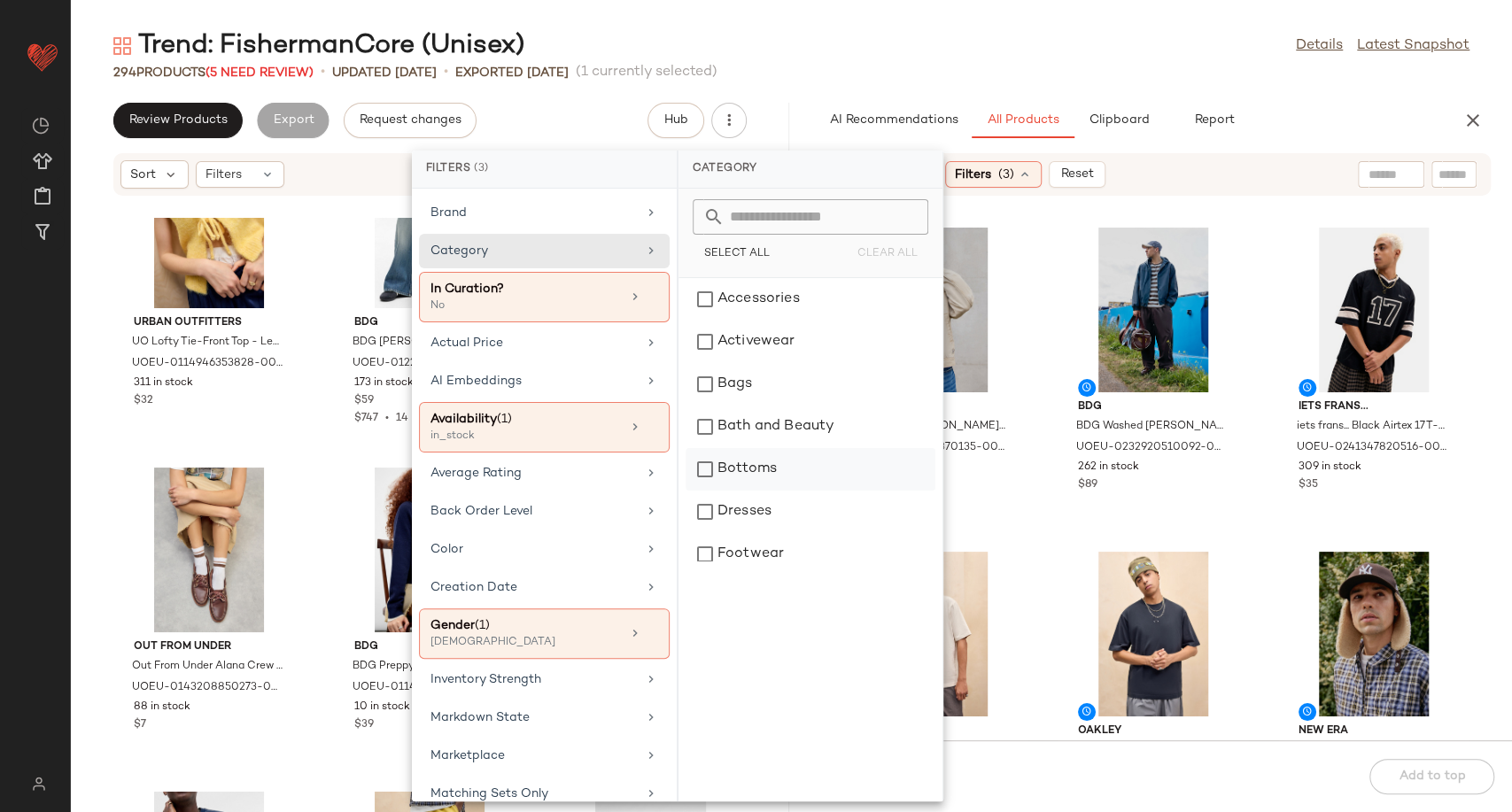
click at [747, 483] on div "Bottoms" at bounding box center [810, 469] width 249 height 42
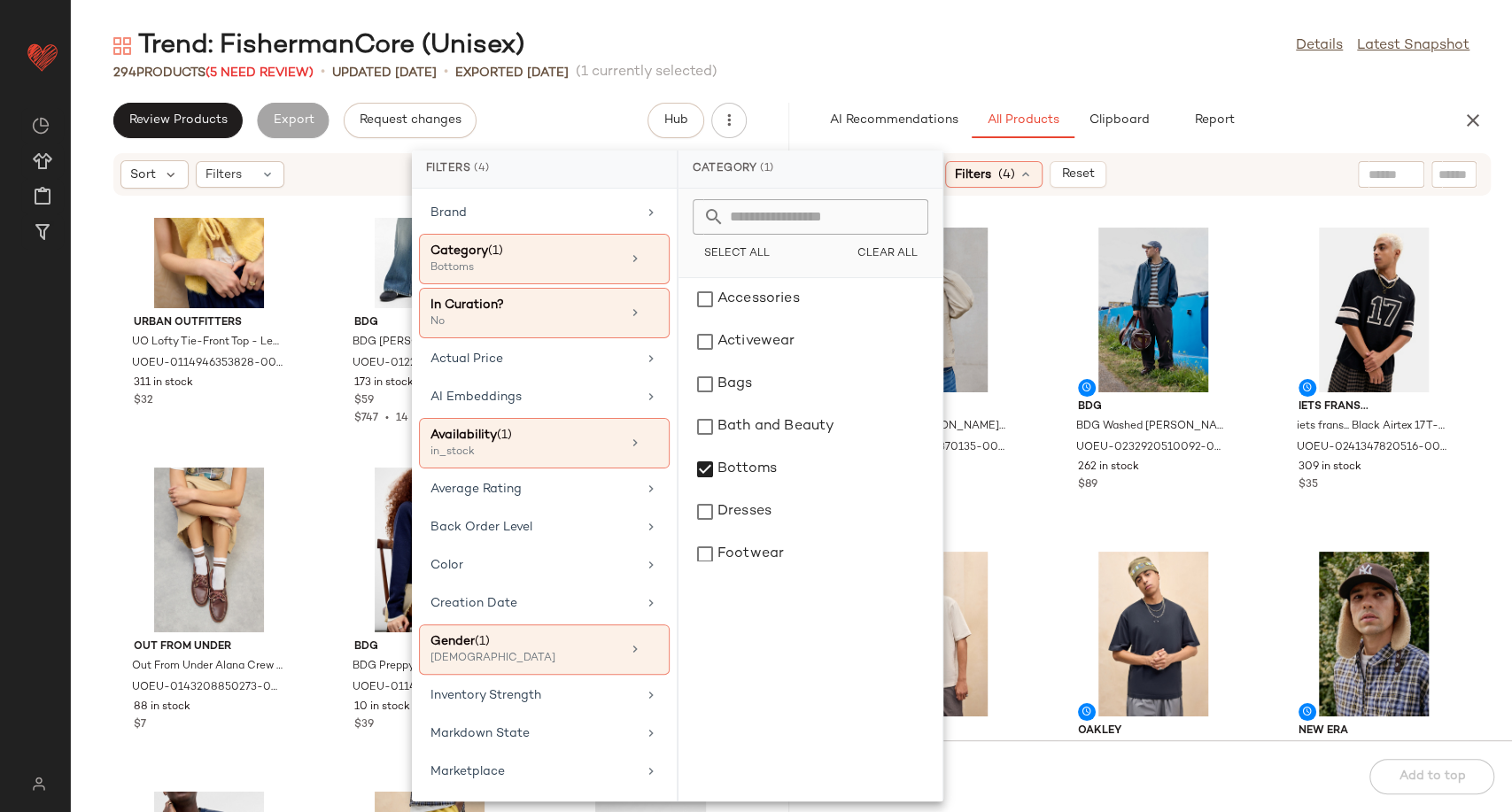
click at [312, 448] on div "Urban Outfitters UO Lofty Tie-Front Top - Lemon S at Urban Outfitters UOEU-0114…" at bounding box center [430, 515] width 719 height 594
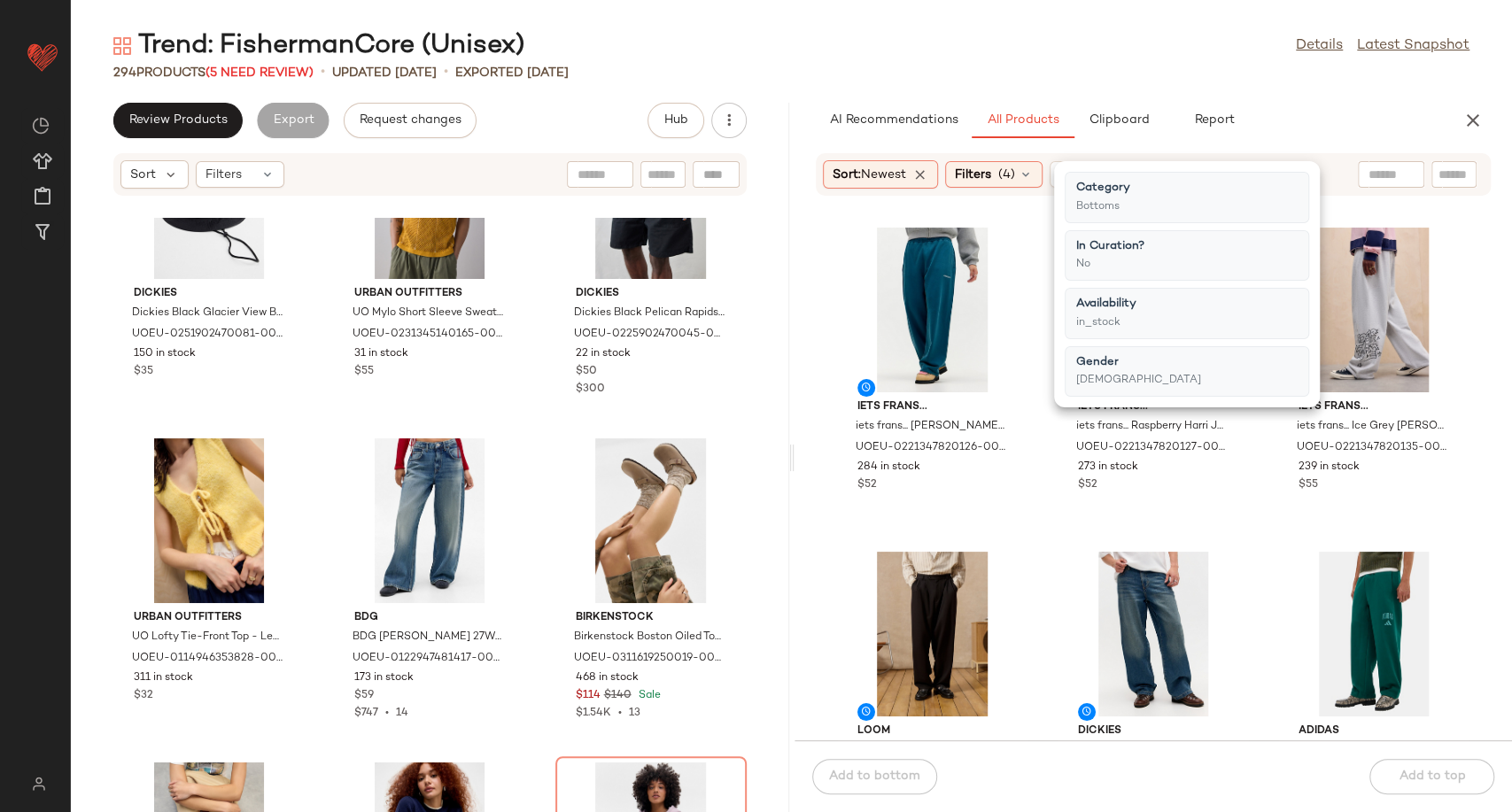
scroll to position [8625, 0]
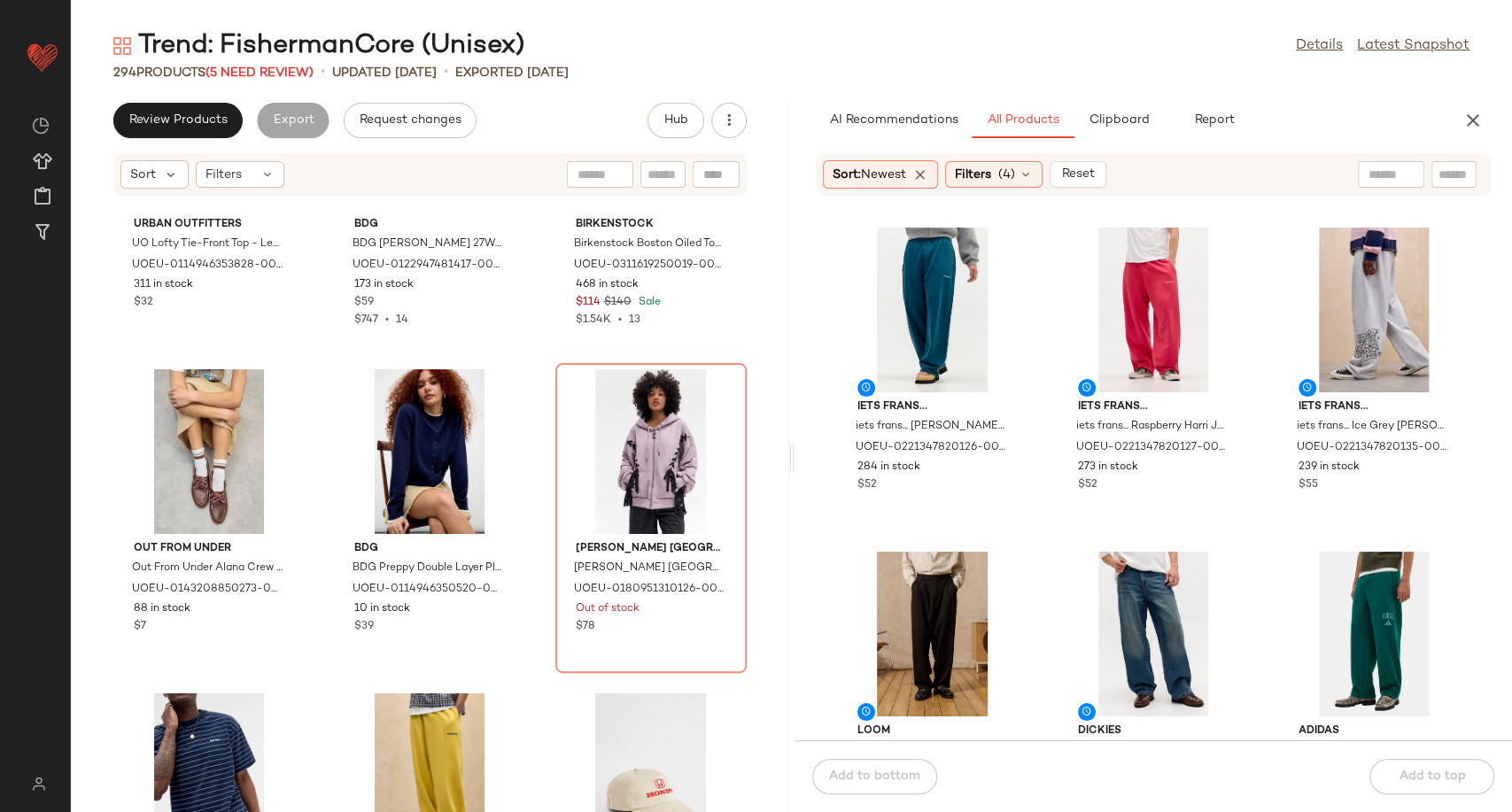
click at [1039, 483] on div "iets frans... iets frans... [PERSON_NAME] Joggers - Teal S at Urban Outfitters …" at bounding box center [1154, 479] width 719 height 522
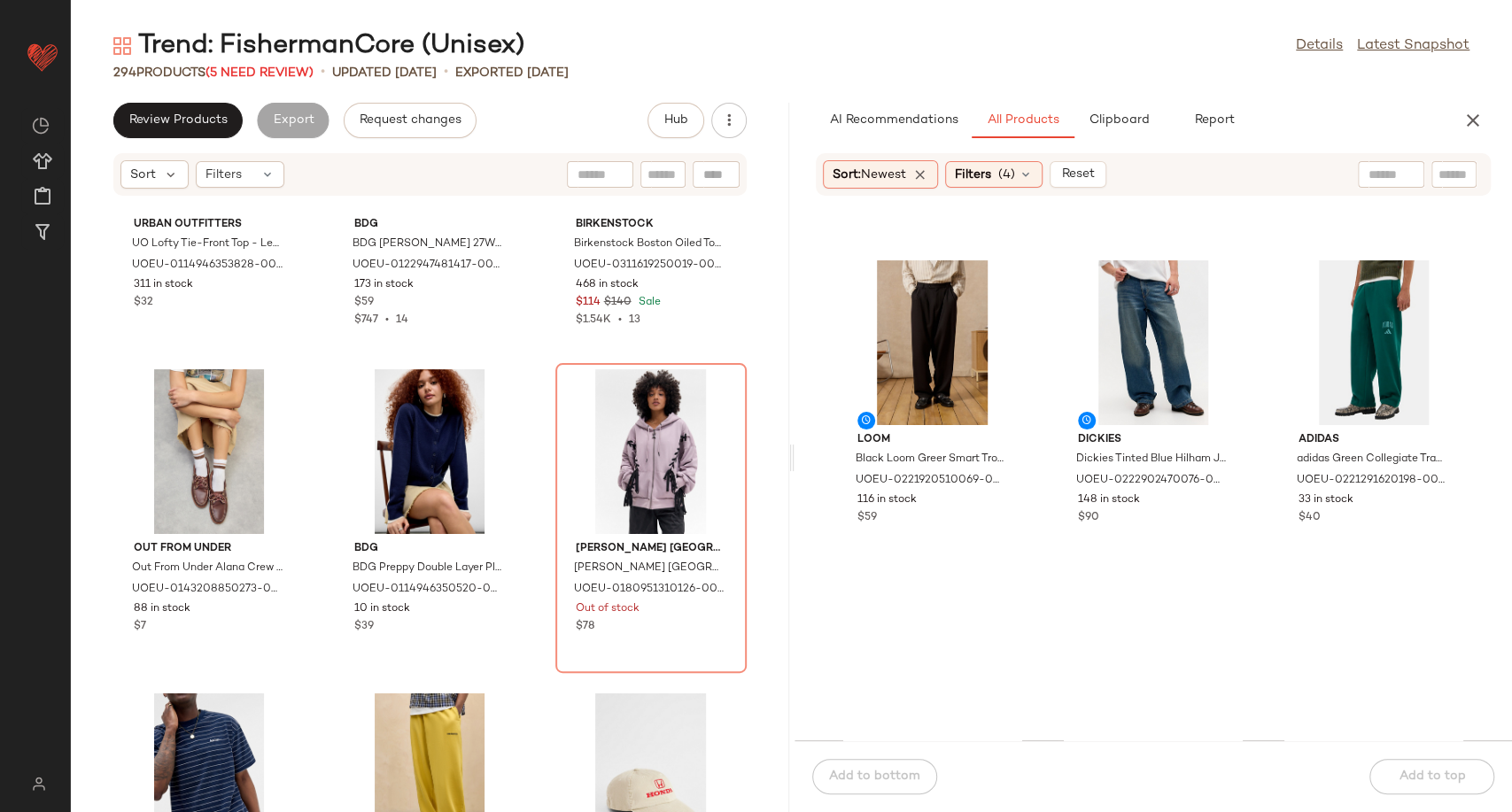
scroll to position [408, 0]
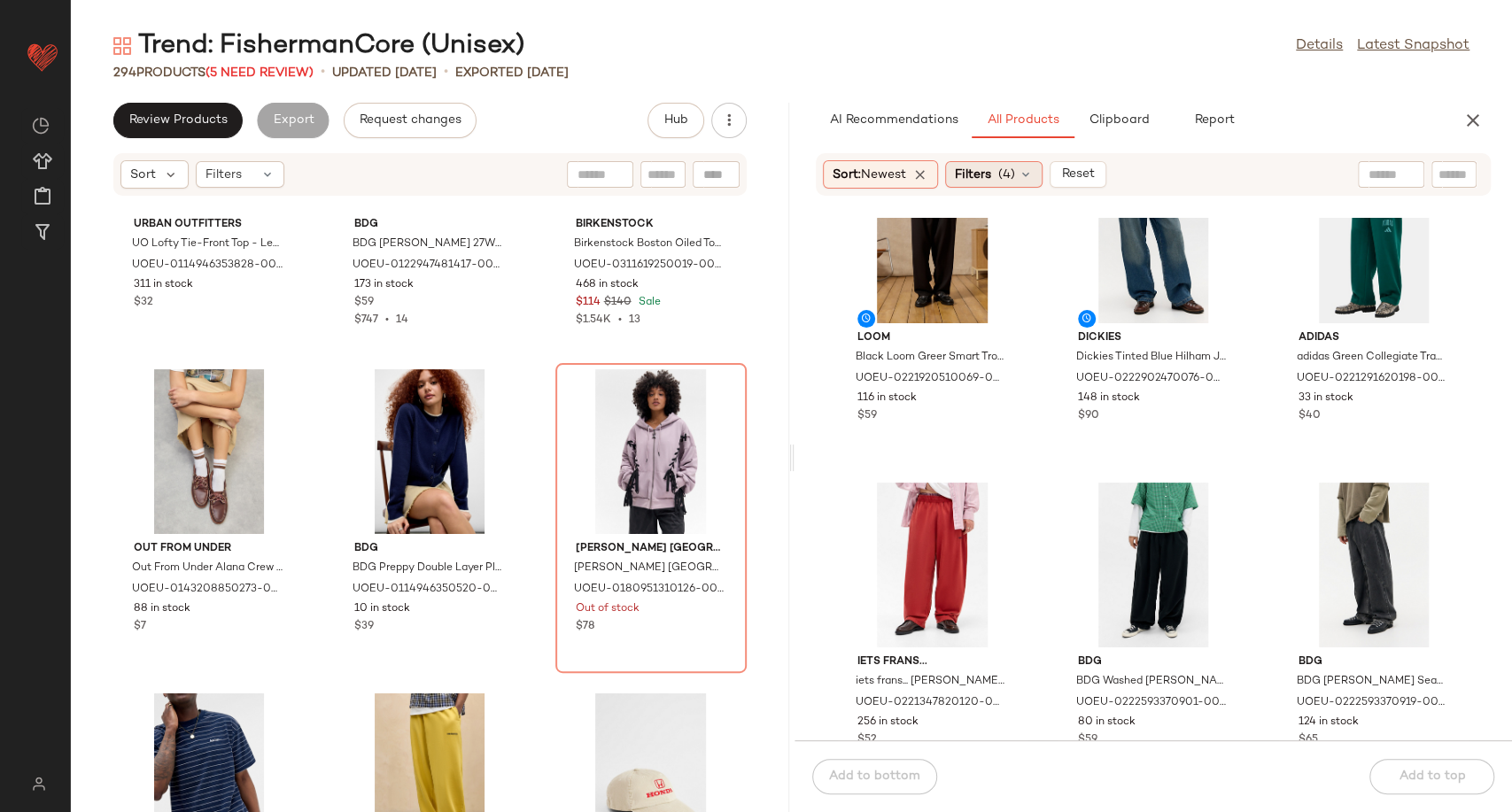
click at [1042, 166] on div "Filters (4)" at bounding box center [994, 175] width 97 height 27
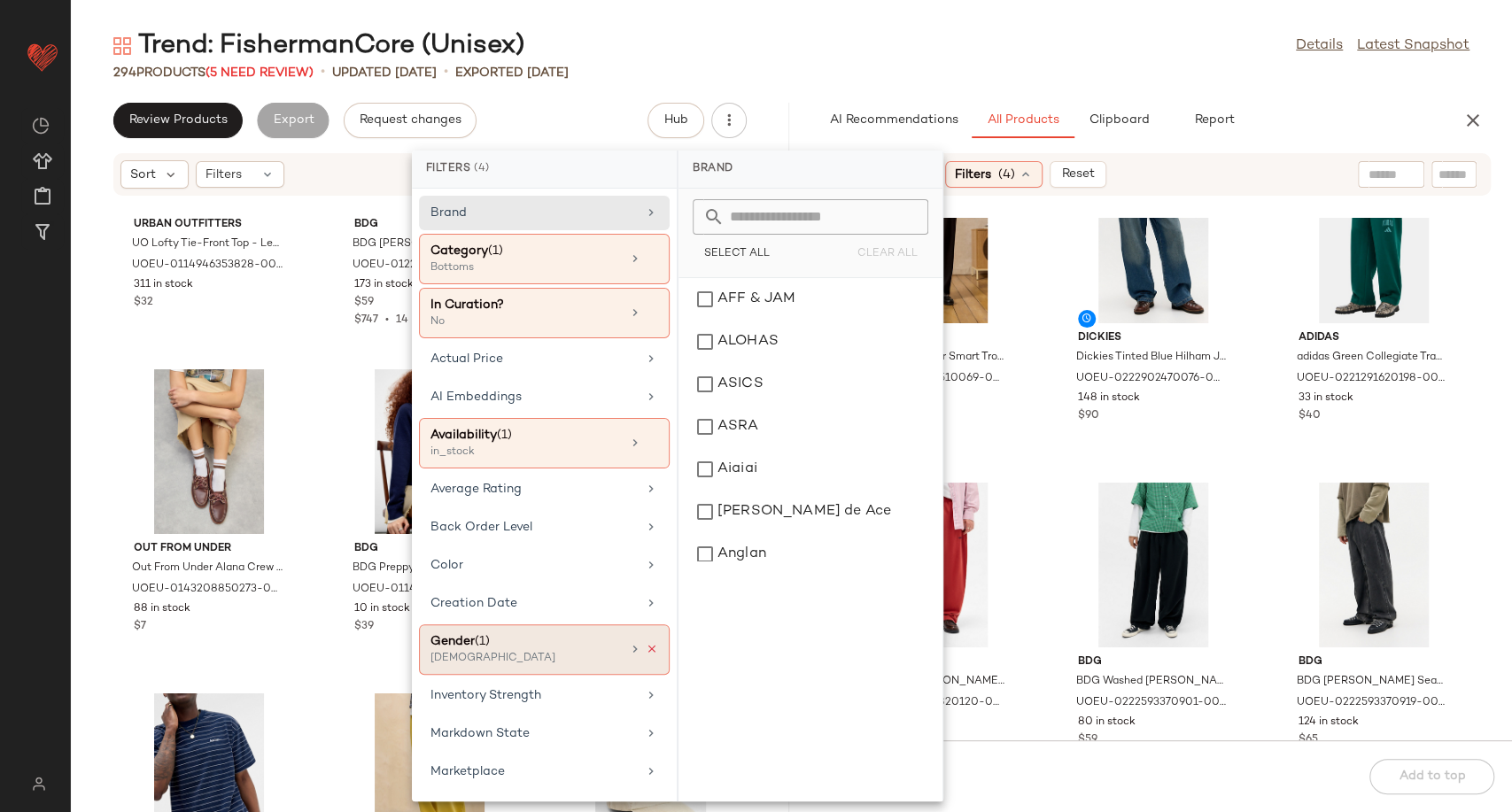
click at [646, 643] on icon at bounding box center [652, 649] width 13 height 13
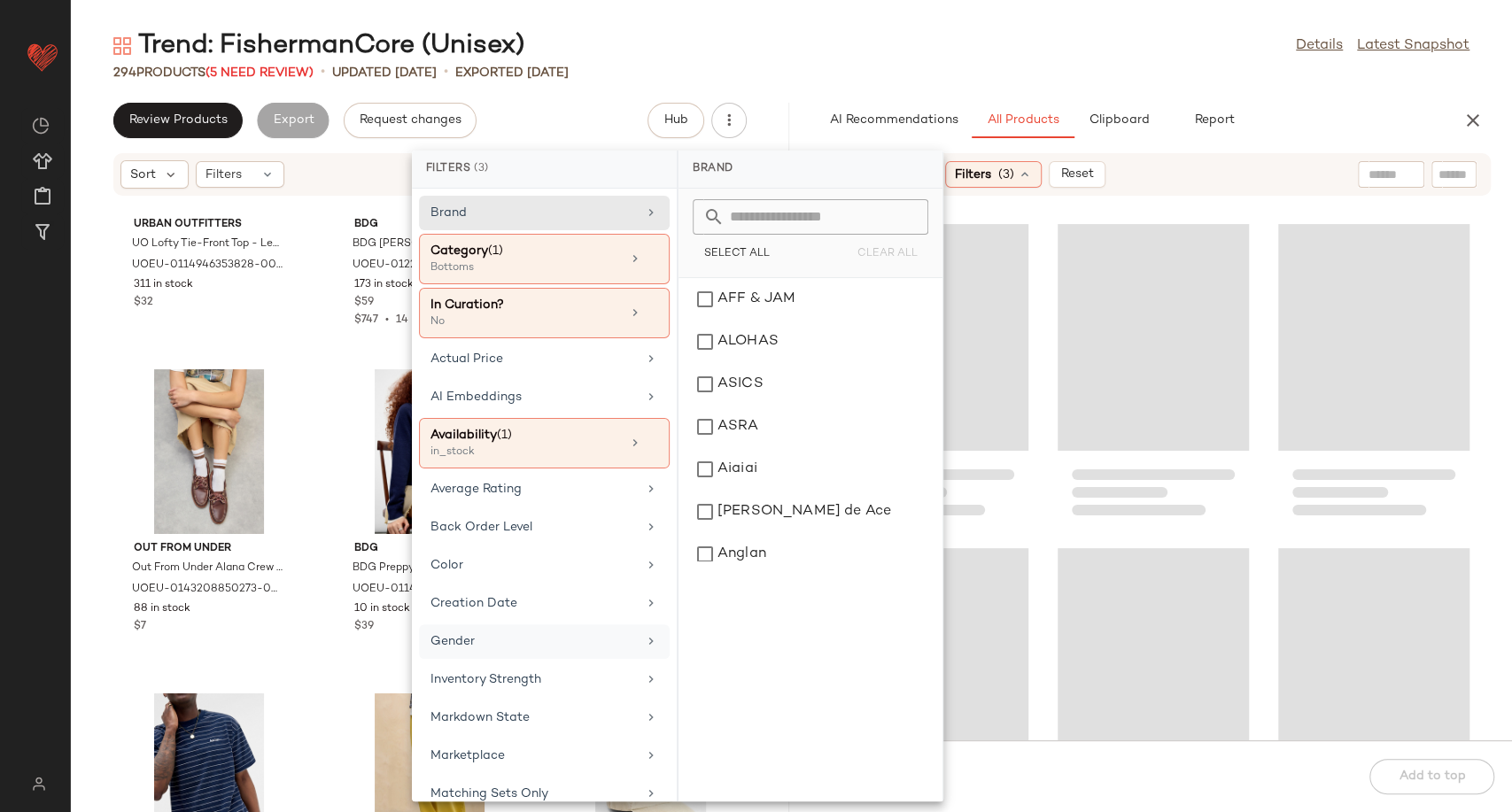
click at [1043, 538] on div at bounding box center [1154, 479] width 719 height 522
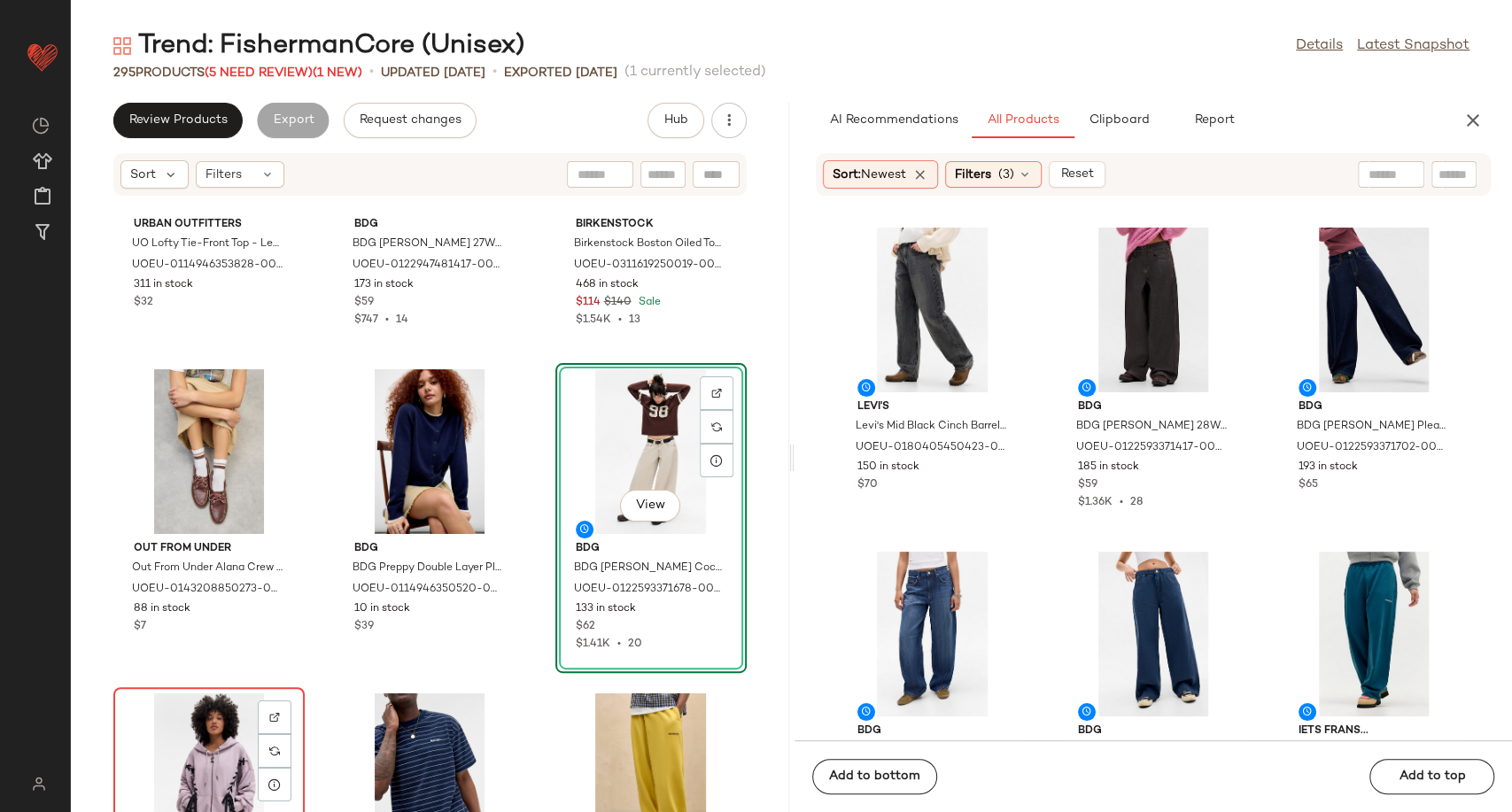
click at [225, 742] on div "View" at bounding box center [209, 775] width 179 height 165
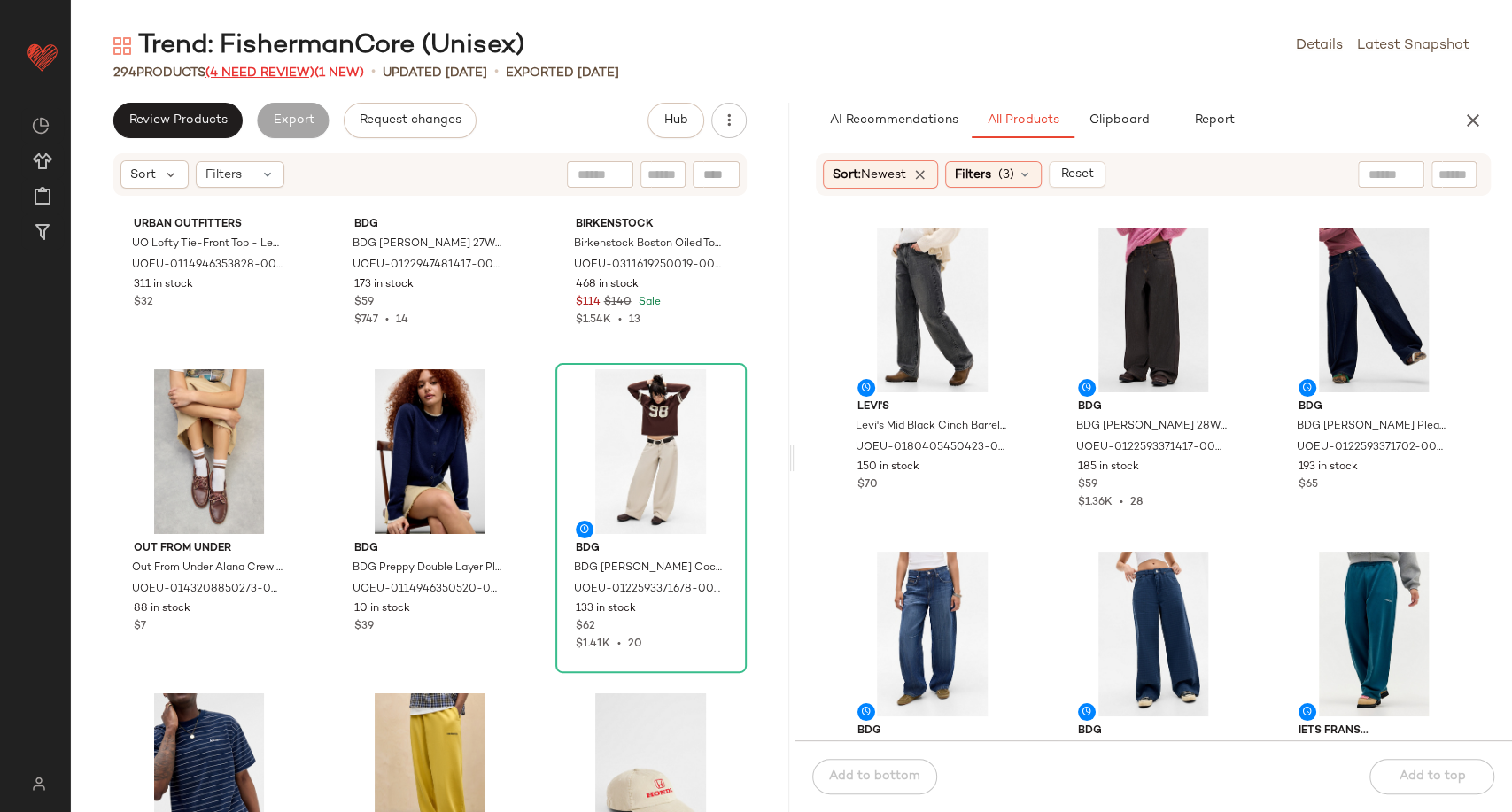
click at [292, 68] on span "(4 Need Review)" at bounding box center [259, 73] width 109 height 14
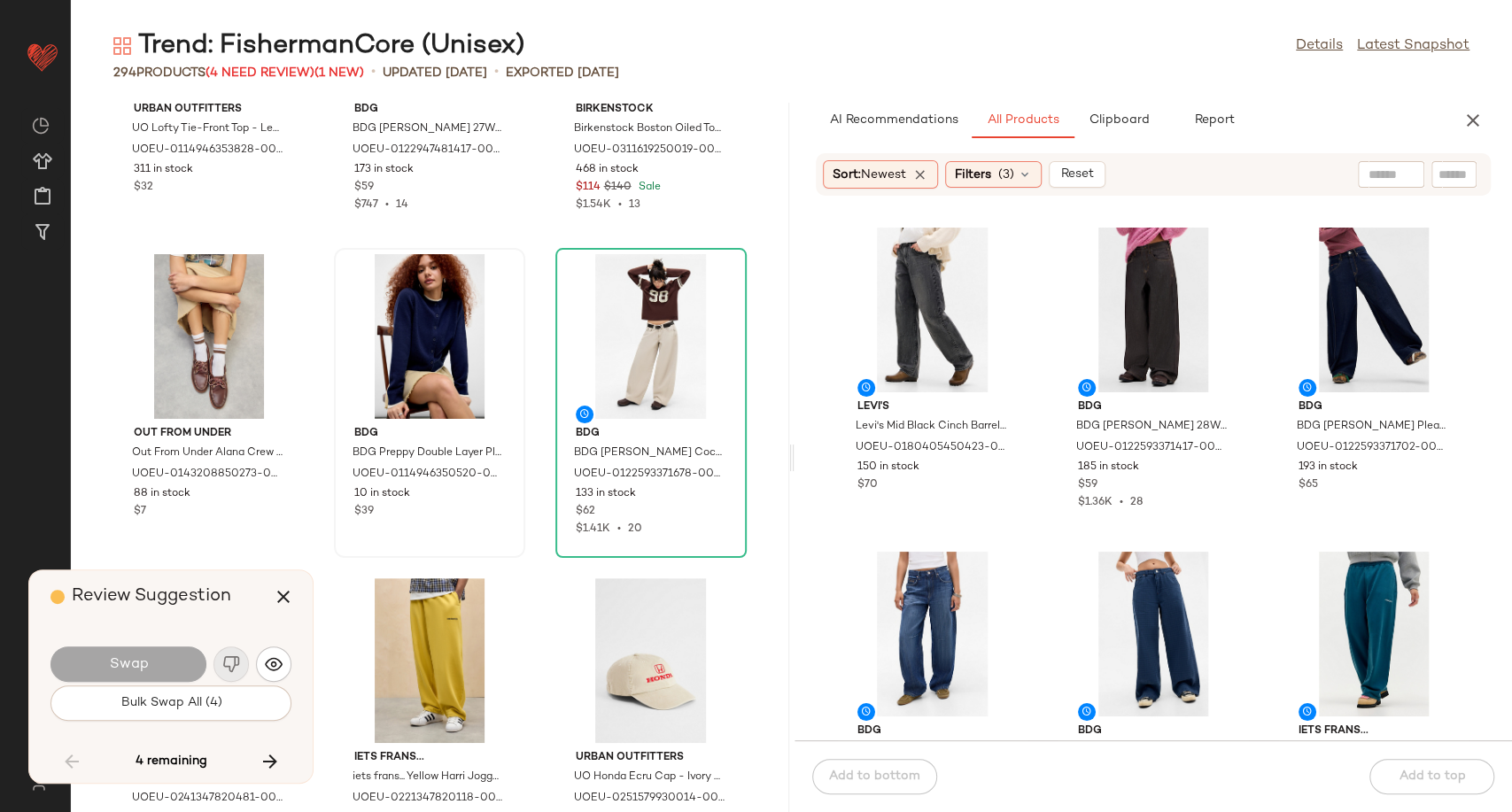
scroll to position [18153, 0]
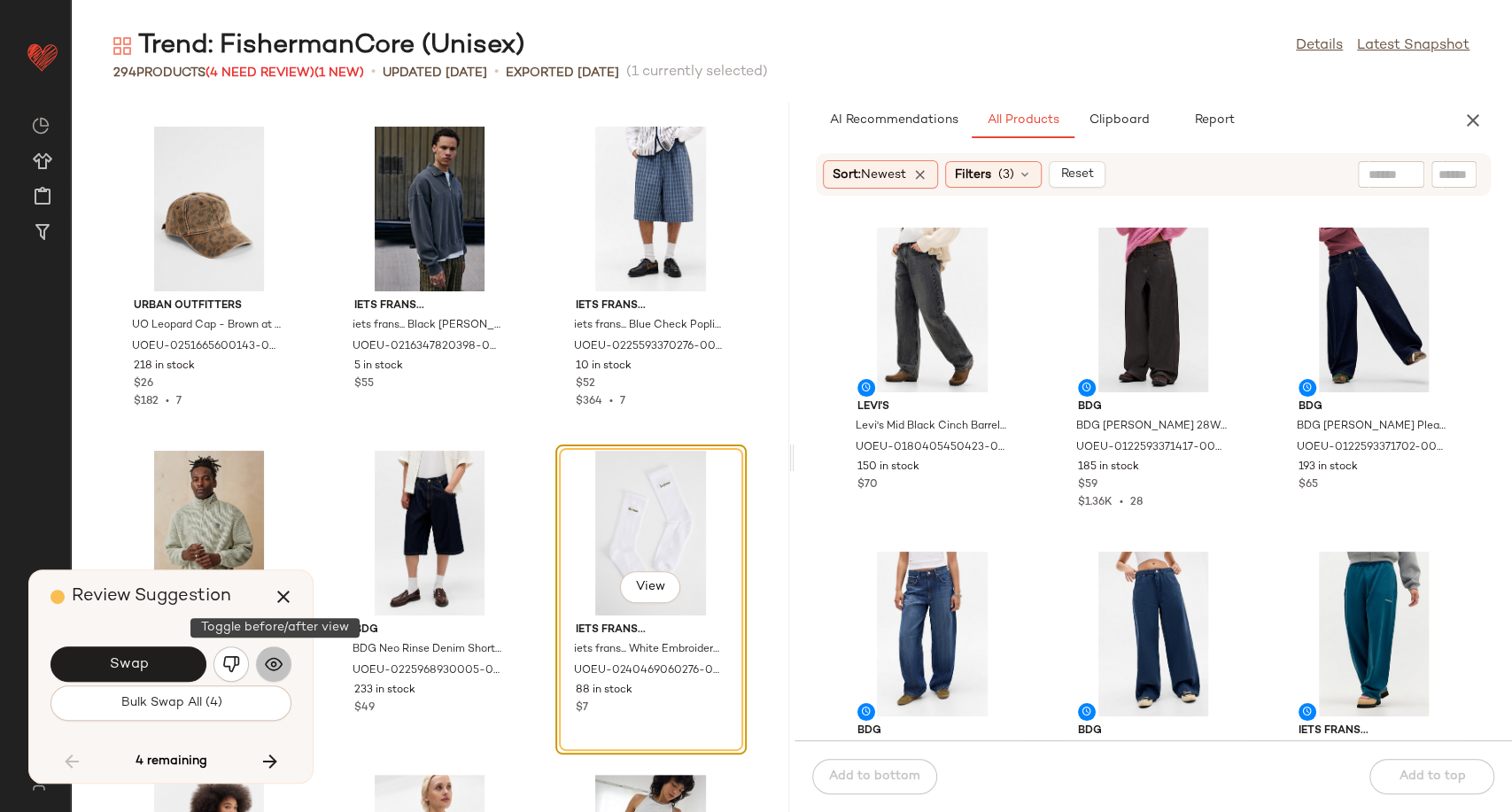
click at [260, 664] on button "button" at bounding box center [273, 663] width 35 height 35
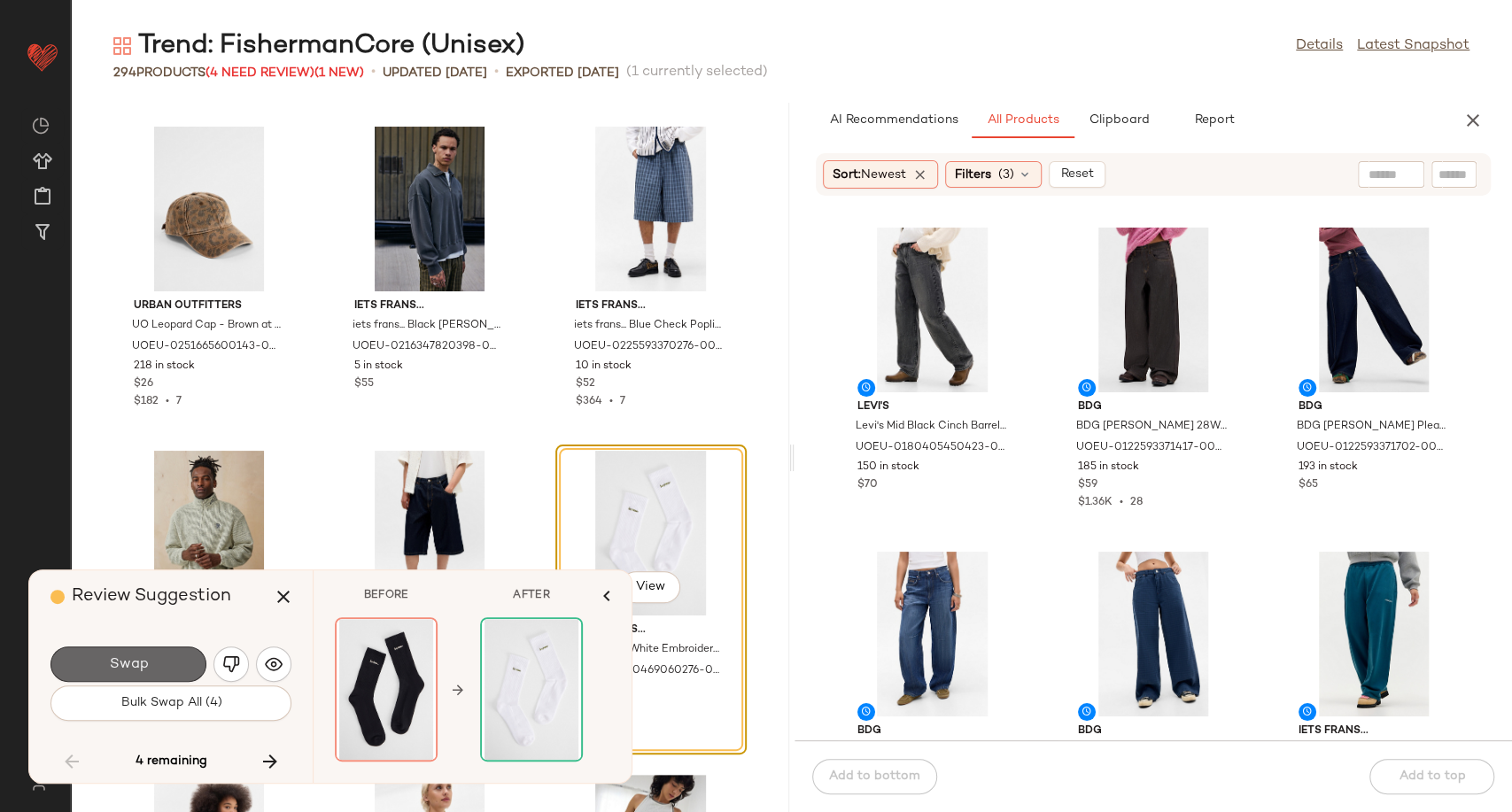
click at [183, 656] on button "Swap" at bounding box center [128, 663] width 156 height 35
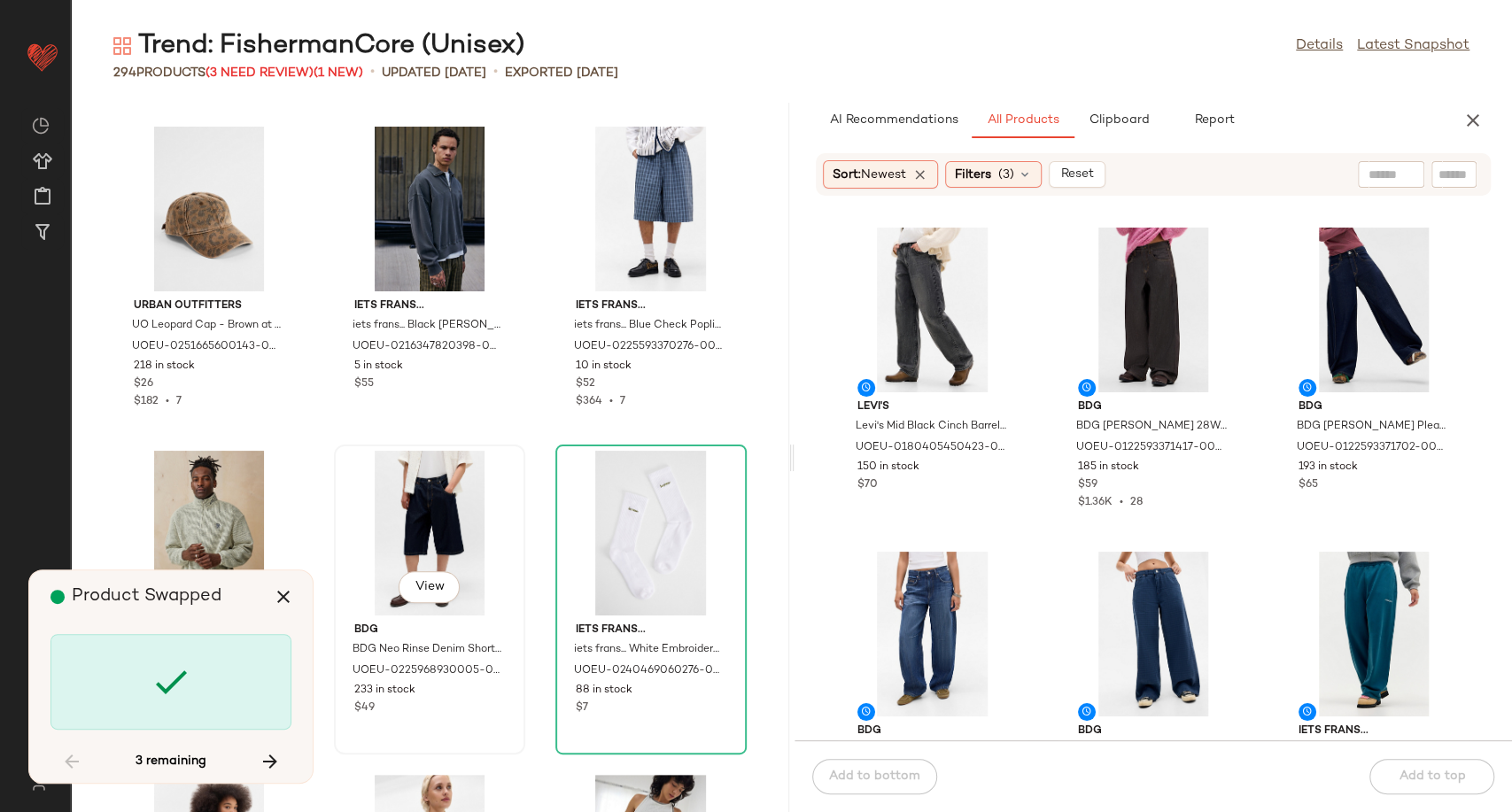
scroll to position [20097, 0]
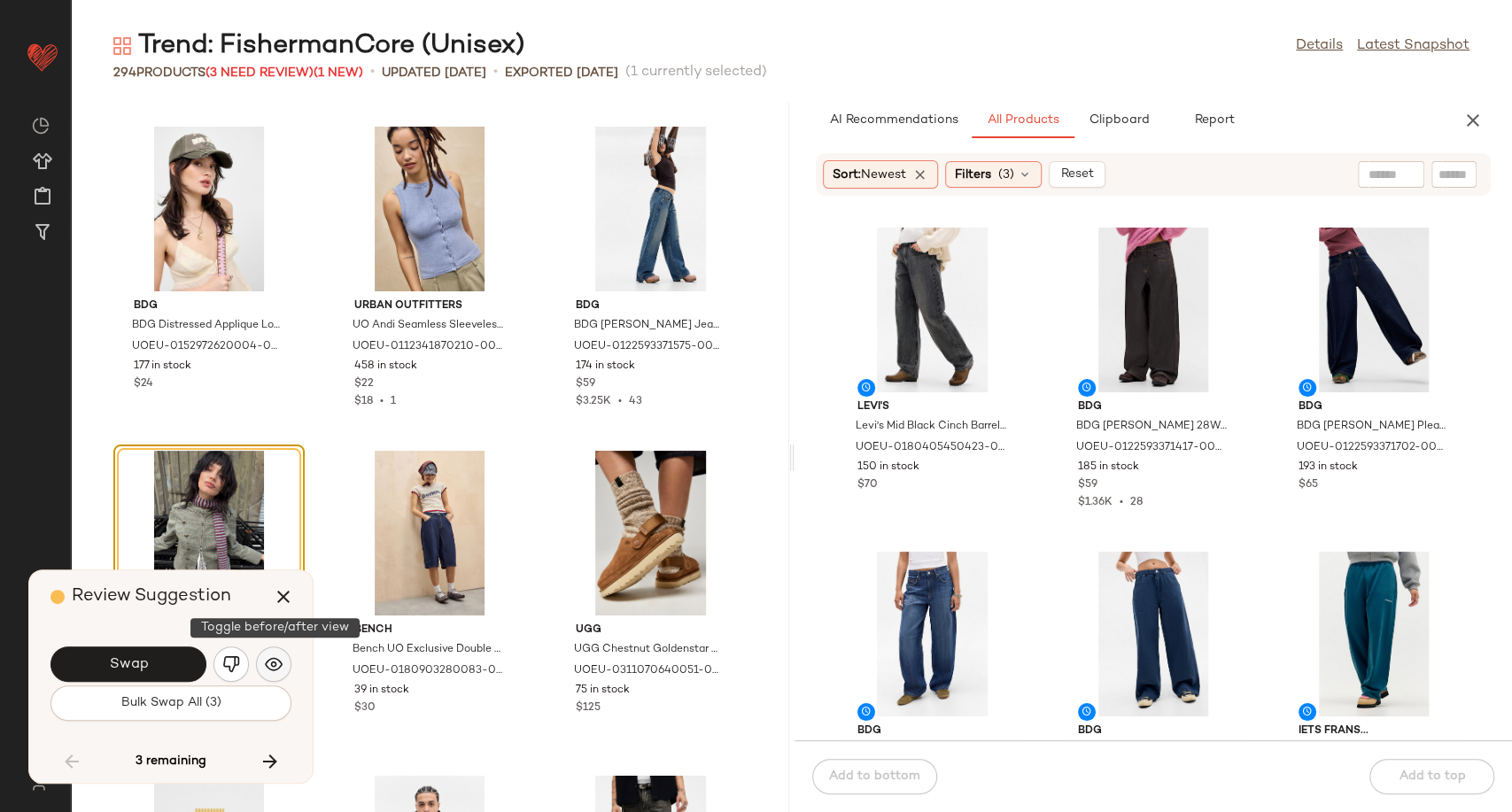
click at [281, 661] on img "button" at bounding box center [274, 664] width 18 height 18
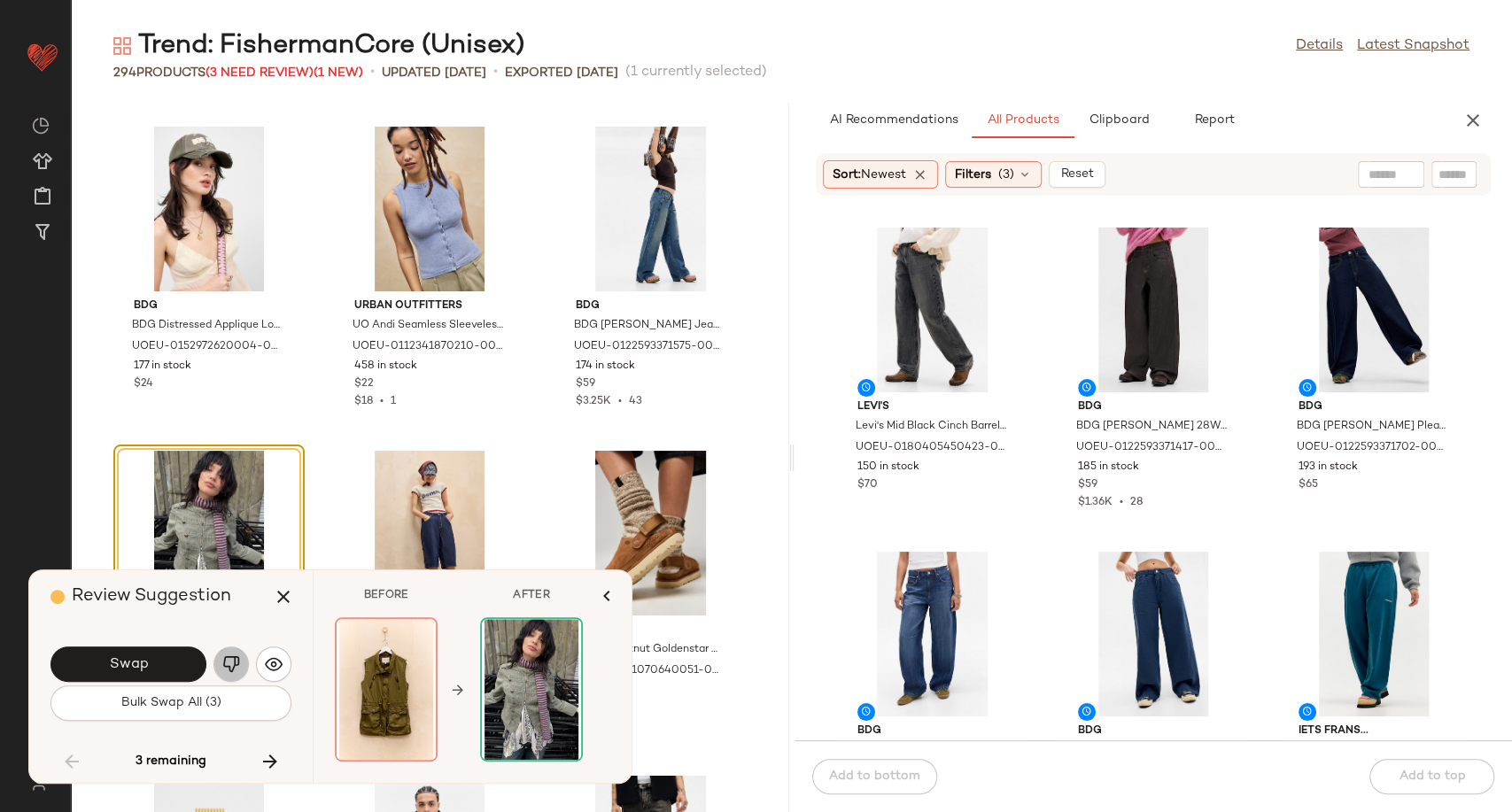
click at [230, 657] on img "button" at bounding box center [231, 664] width 18 height 18
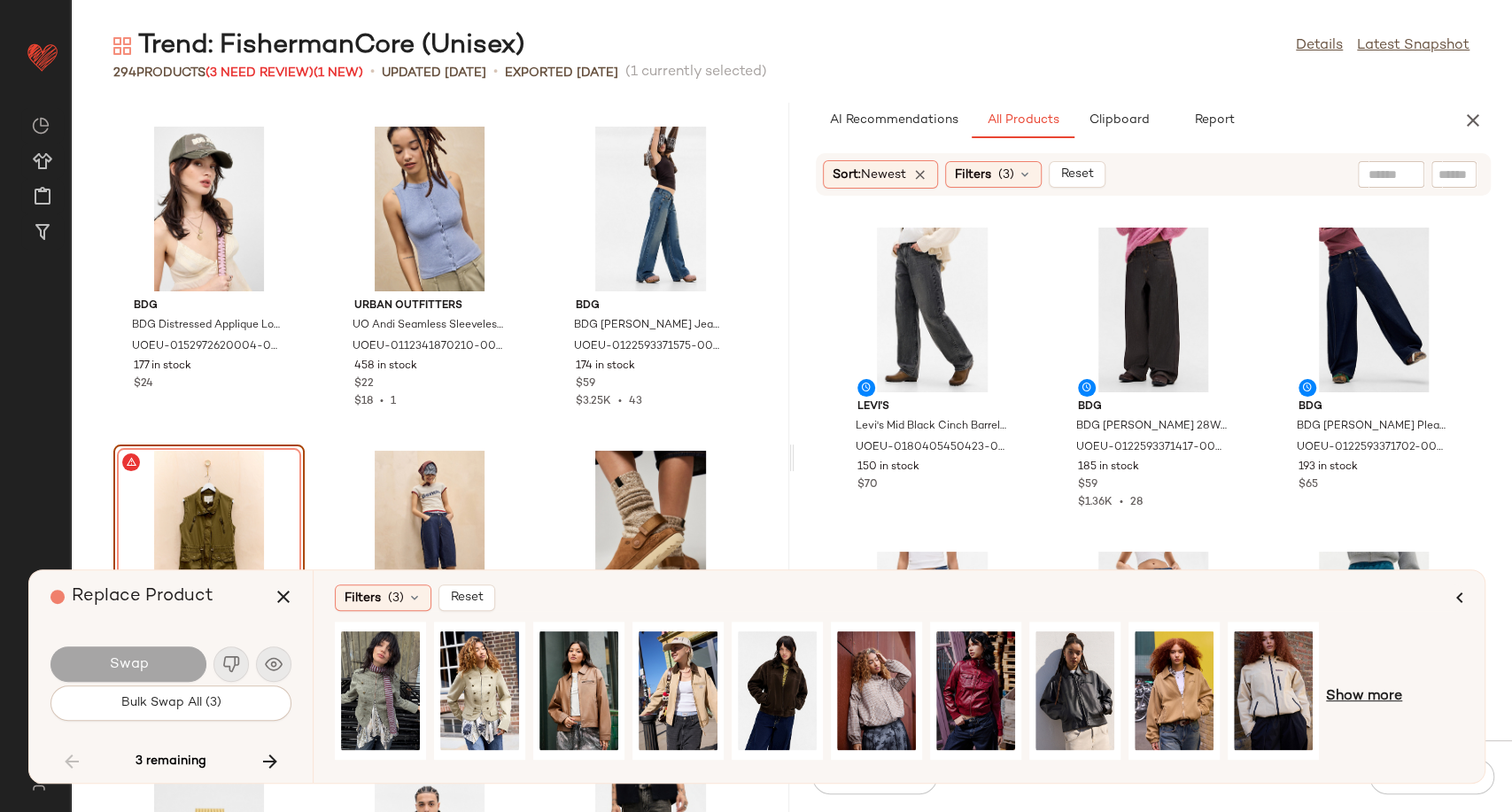
click at [1355, 690] on span "Show more" at bounding box center [1364, 697] width 77 height 22
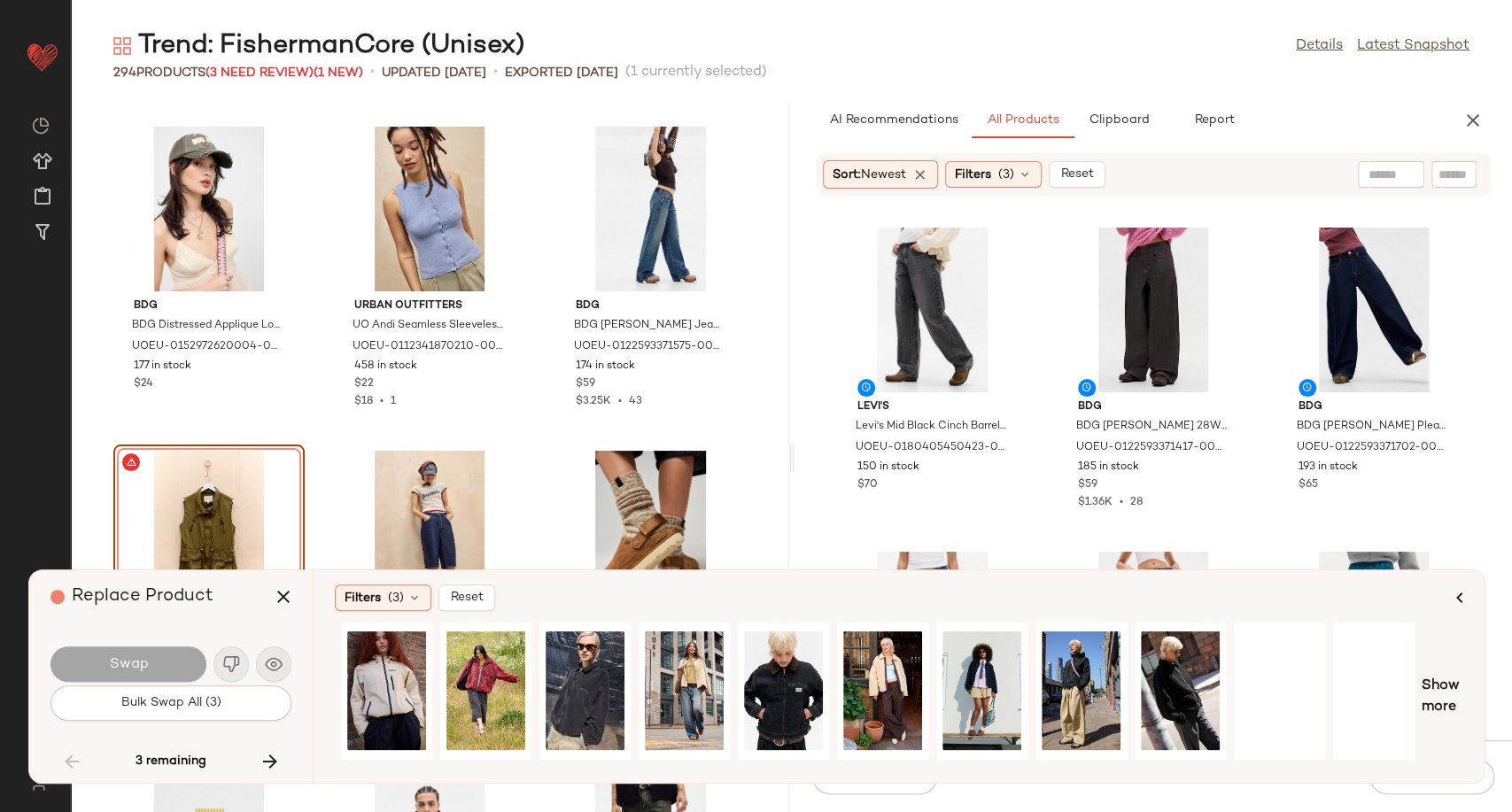
scroll to position [0, 896]
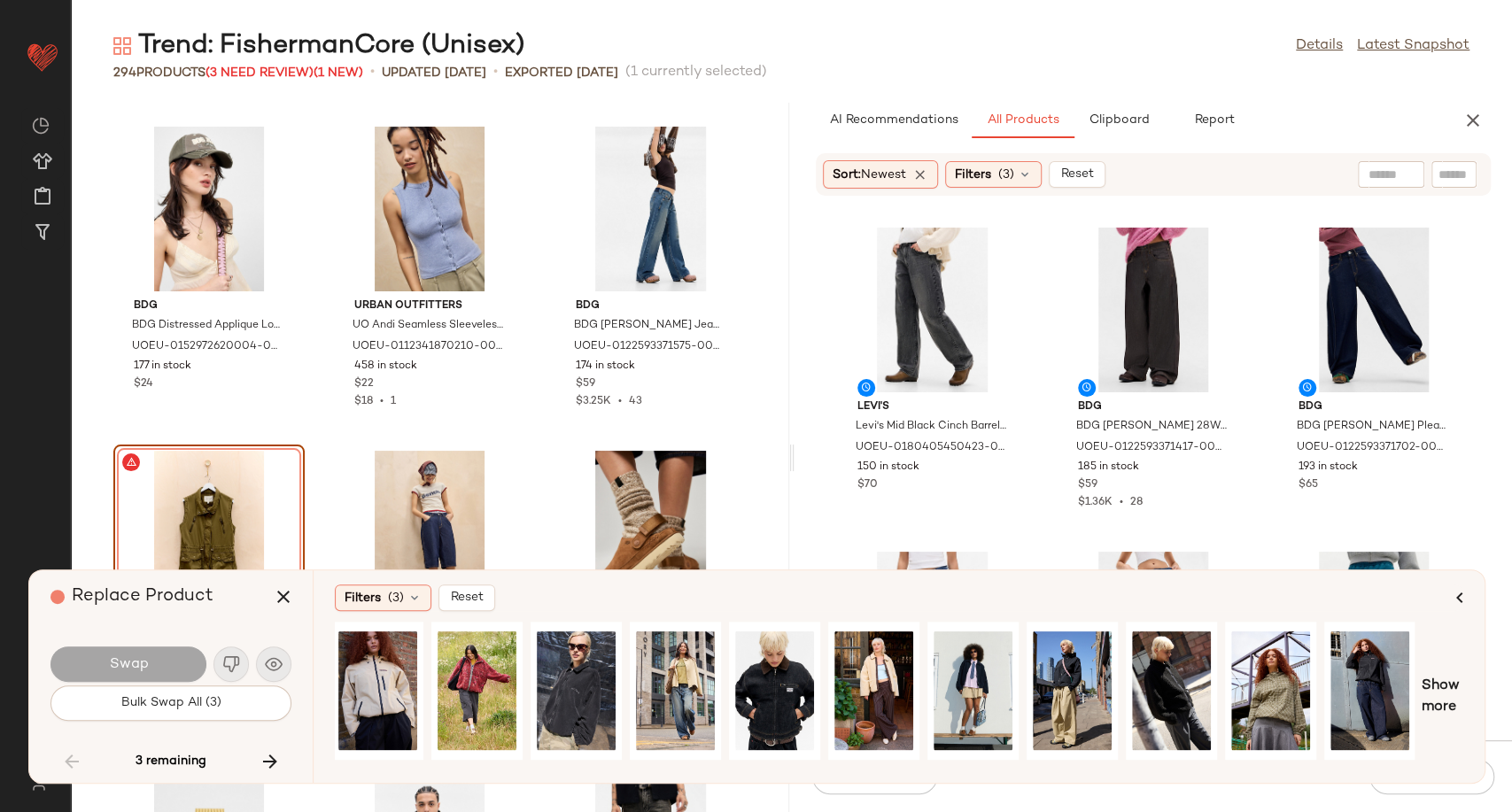
click at [1039, 409] on div "[PERSON_NAME]'s Levi's Mid Black Cinch Barrel Jeans - Off/black 26W 31L at Urba…" at bounding box center [1154, 479] width 719 height 522
click at [1032, 176] on icon at bounding box center [1025, 175] width 14 height 14
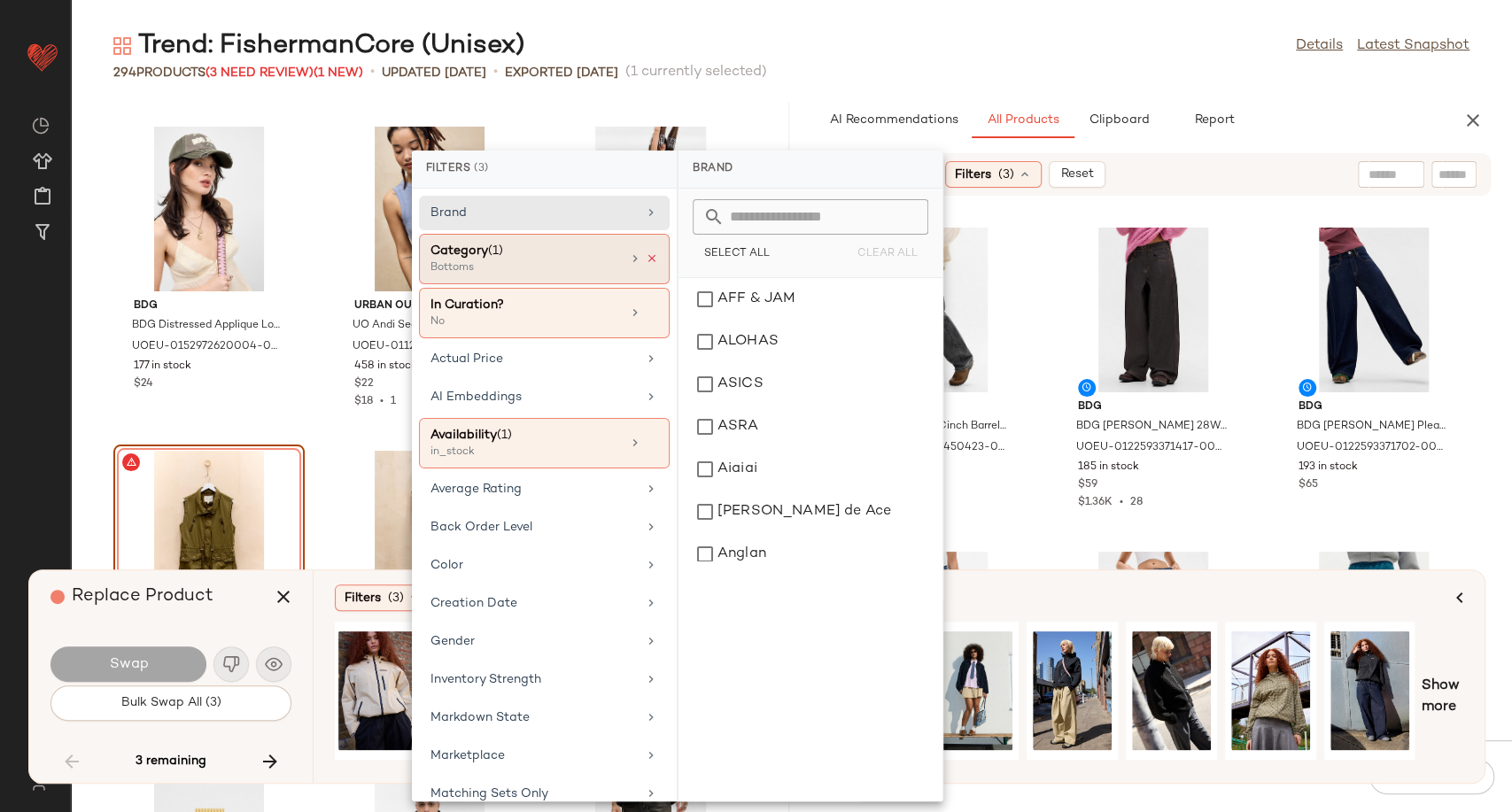
click at [646, 262] on icon at bounding box center [652, 258] width 13 height 13
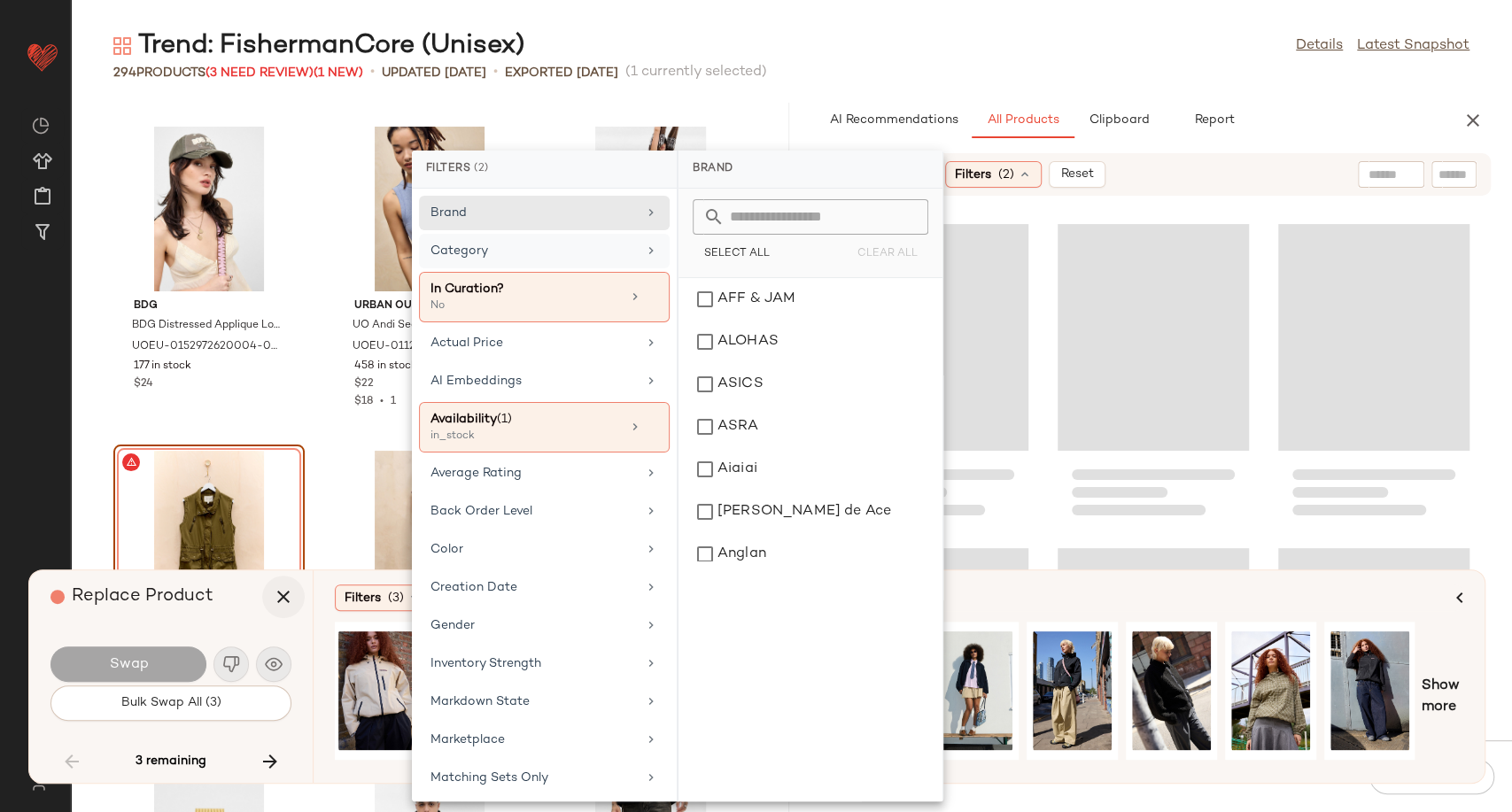
click at [285, 598] on icon "button" at bounding box center [284, 597] width 22 height 22
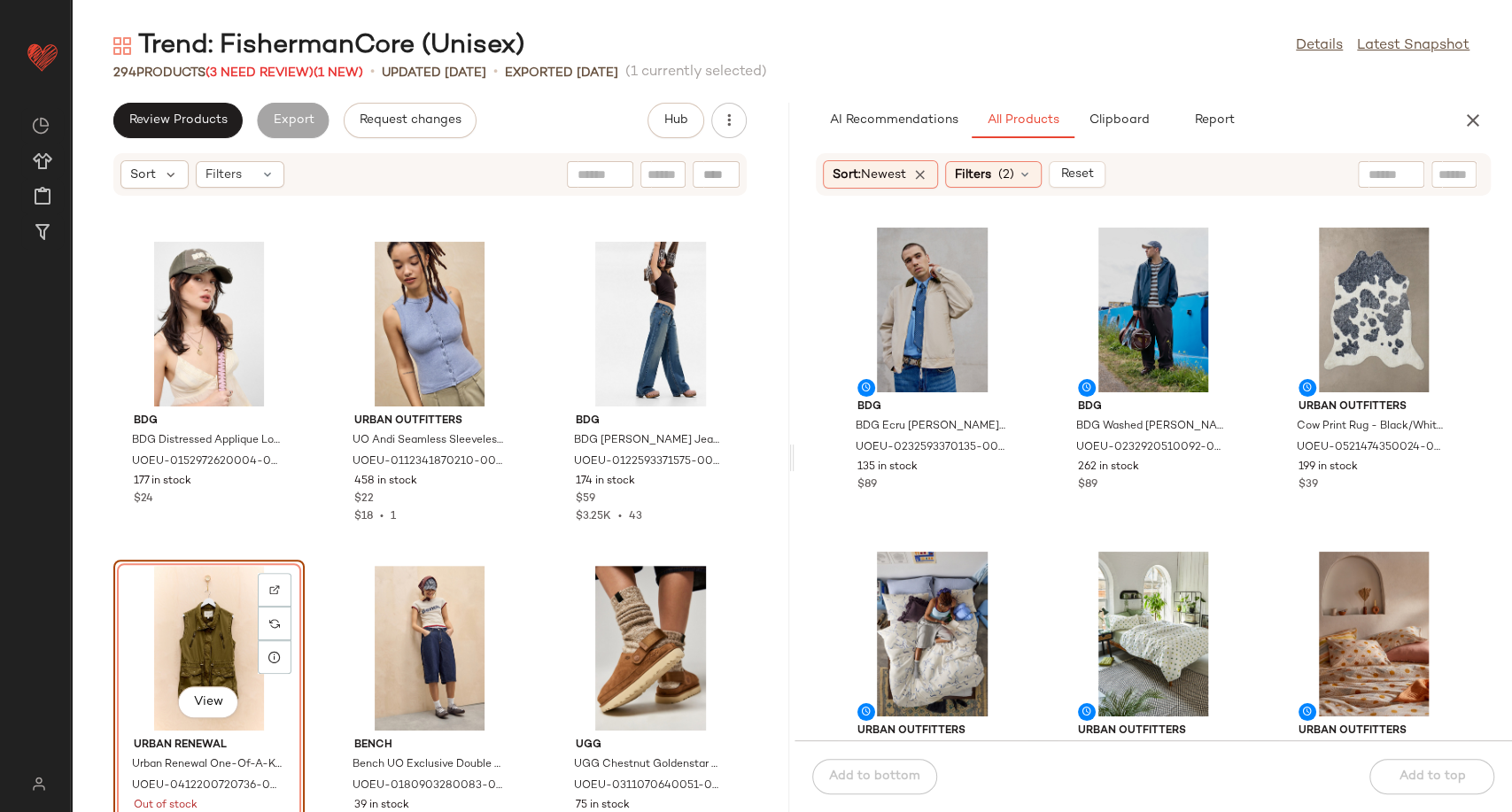
click at [1402, 167] on div at bounding box center [1391, 175] width 67 height 27
type input "*****"
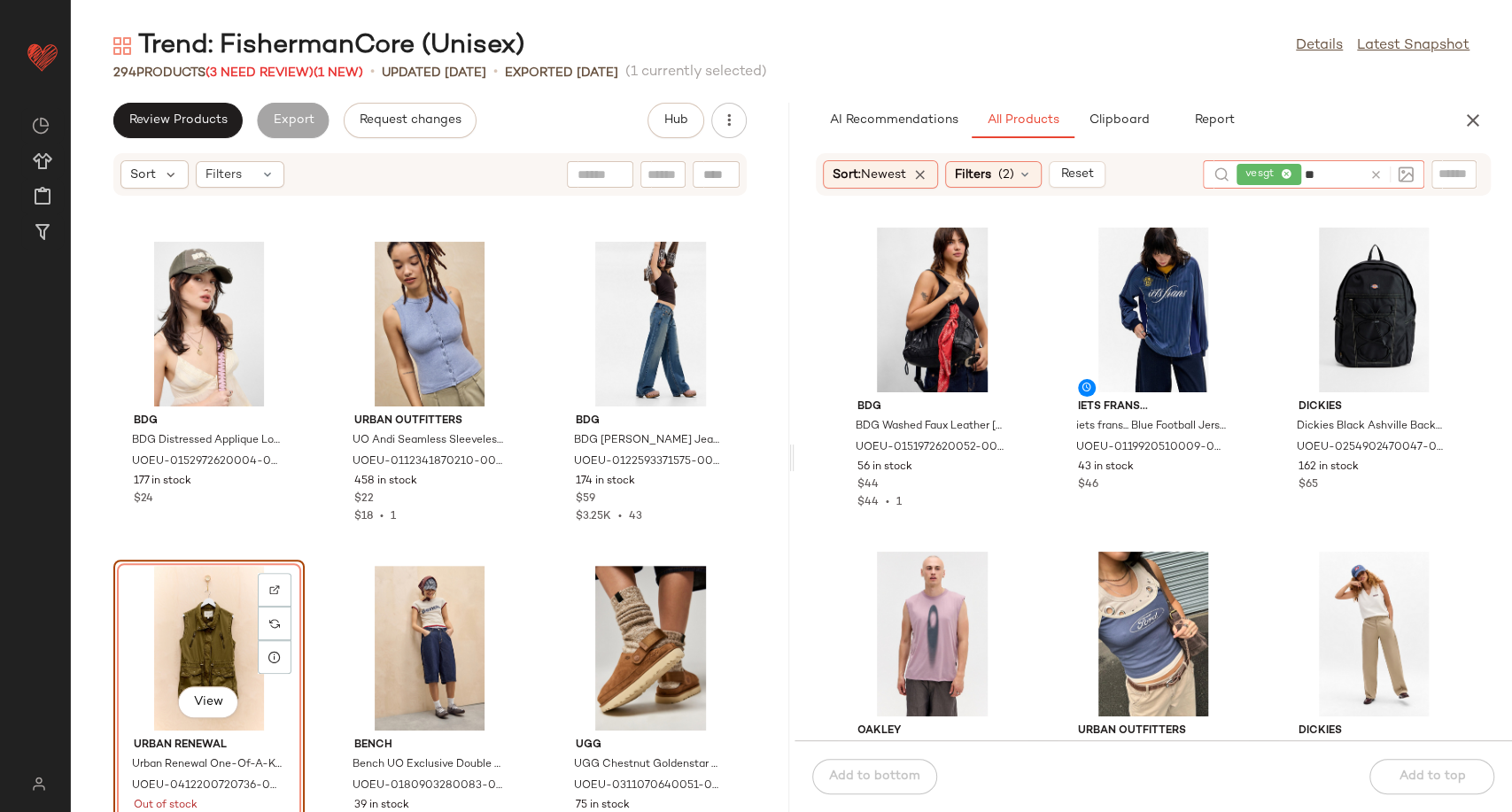
type input "*"
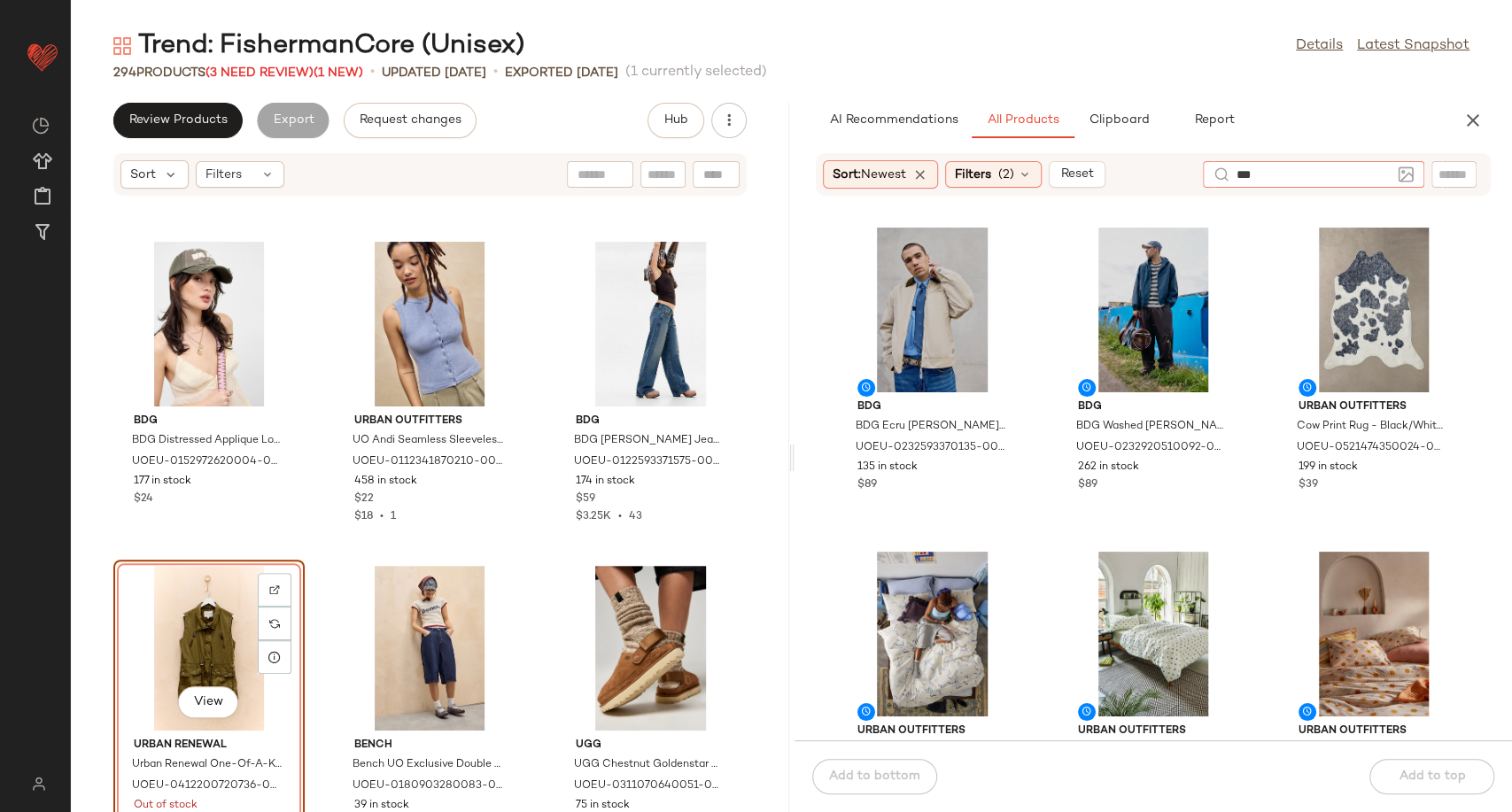
type input "****"
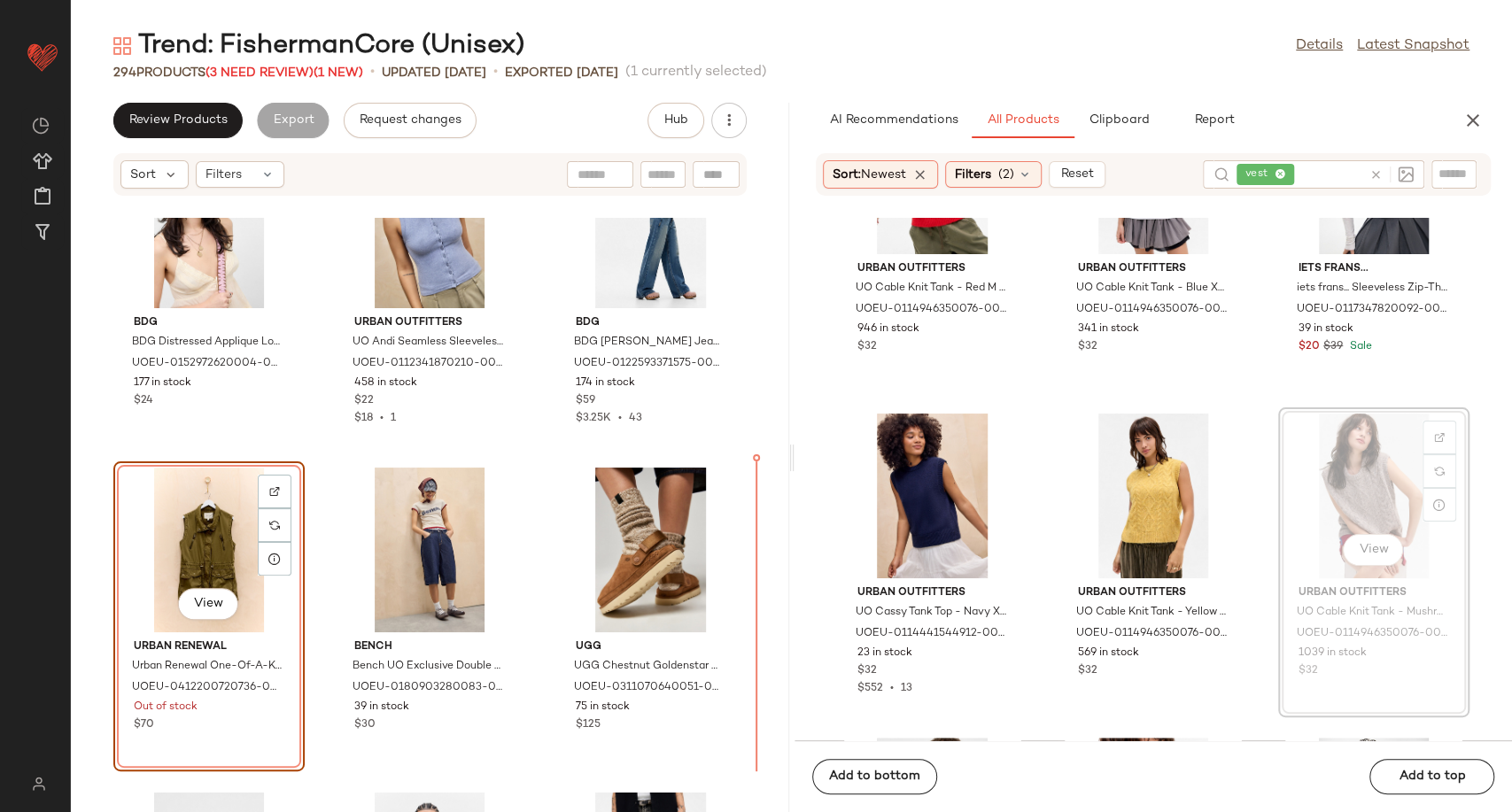
scroll to position [801, 0]
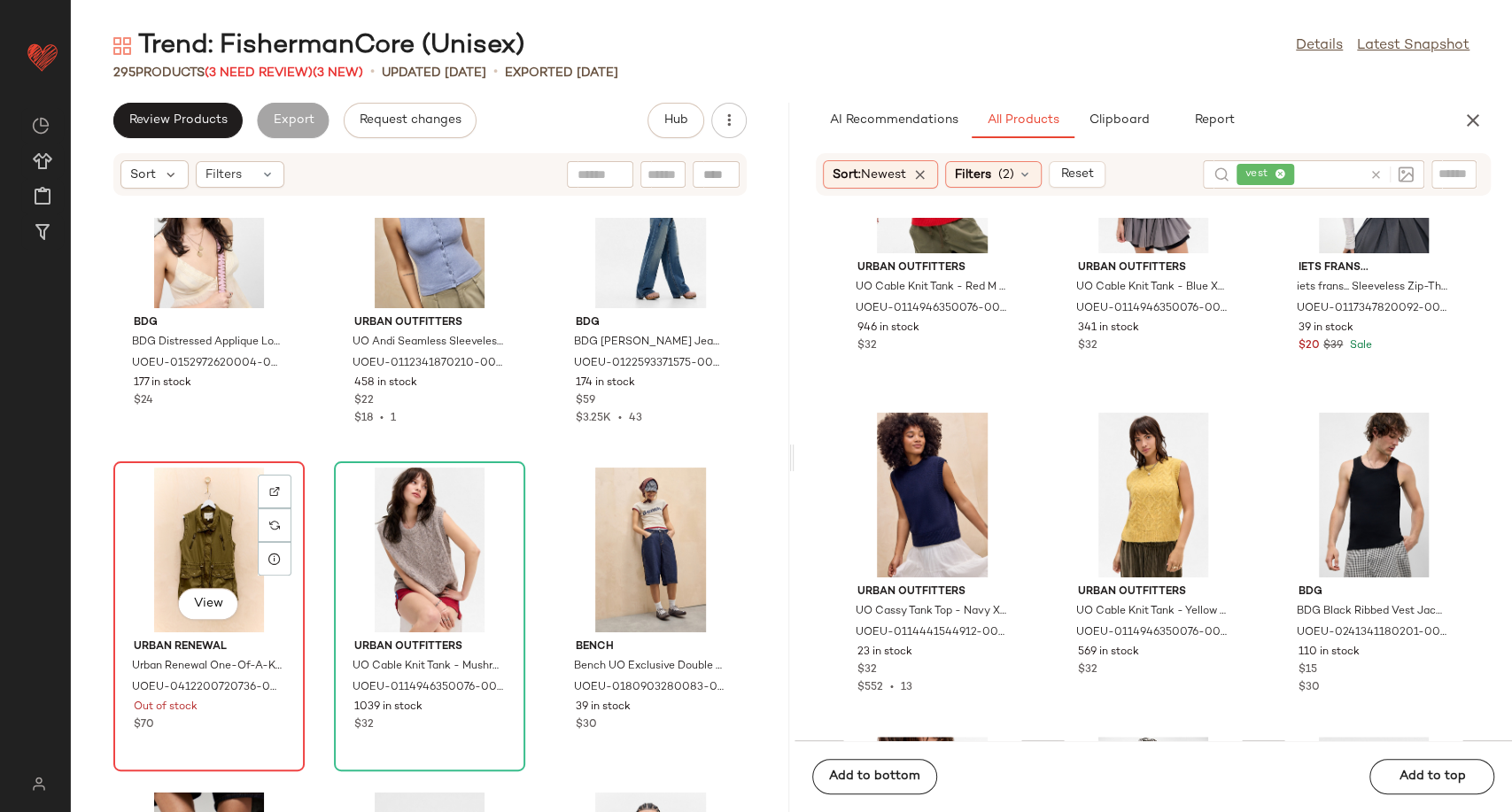
click at [199, 546] on div "View" at bounding box center [209, 549] width 179 height 165
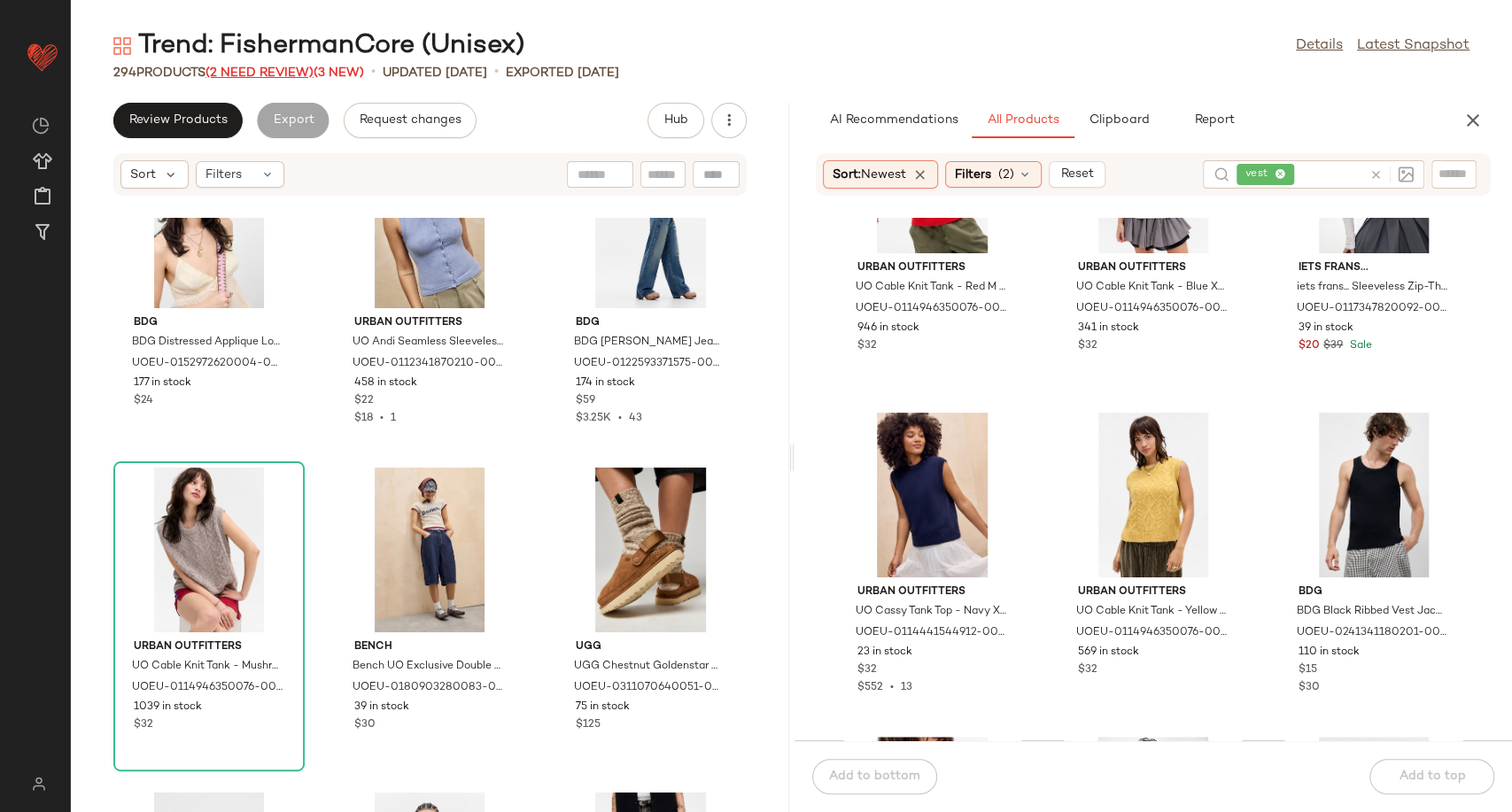
click at [269, 67] on span "(2 Need Review)" at bounding box center [259, 73] width 108 height 14
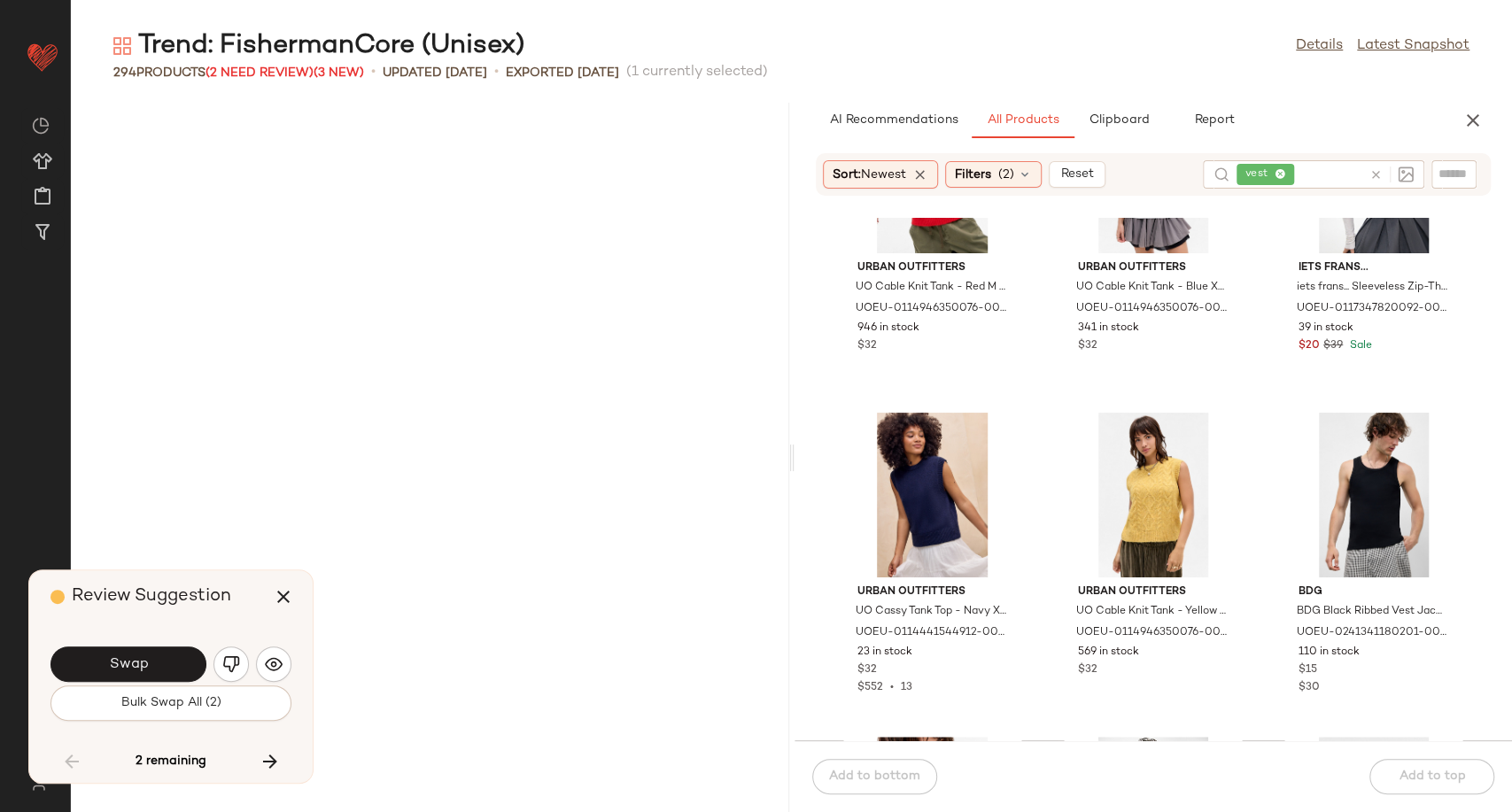
scroll to position [21071, 0]
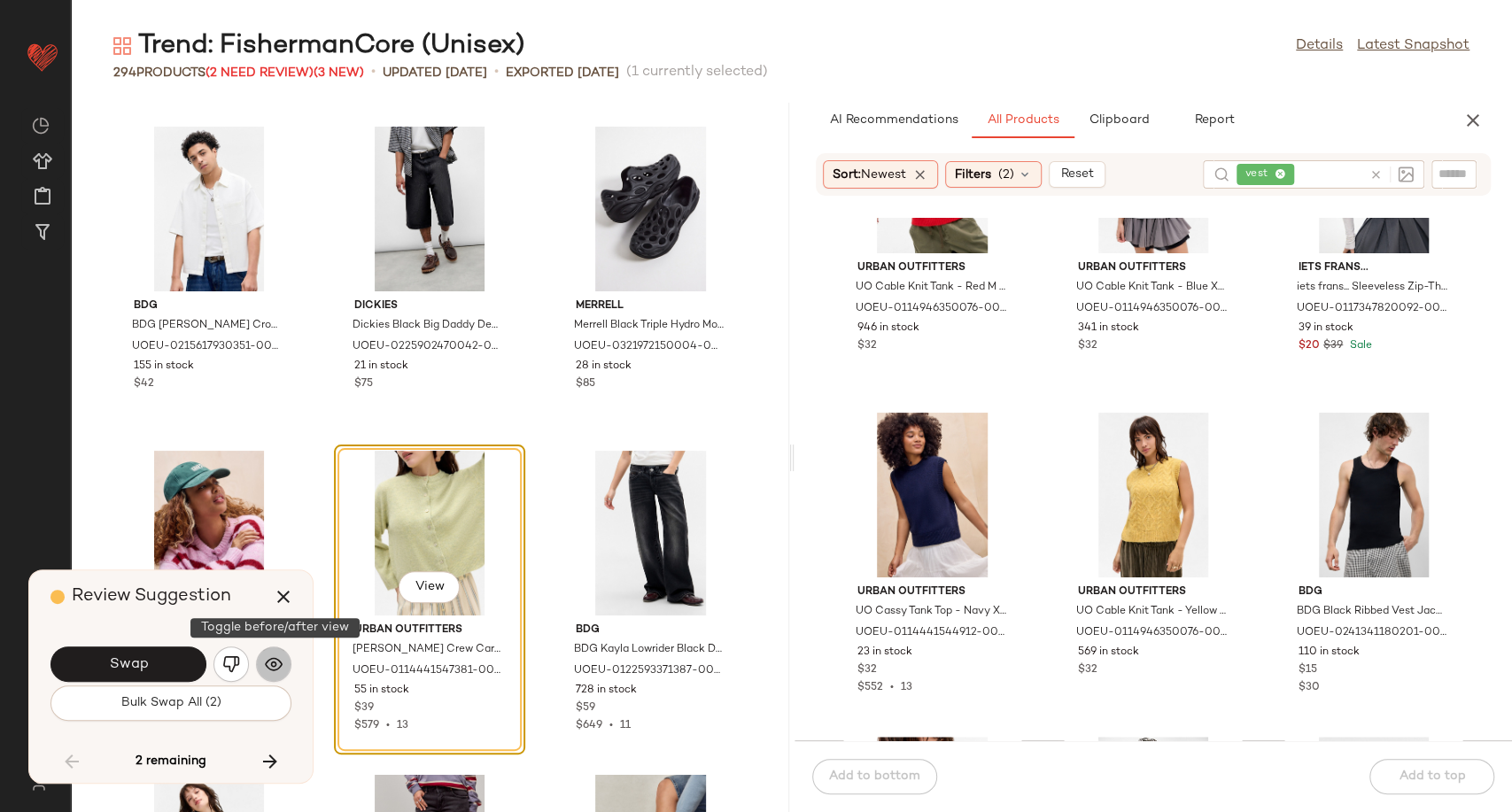
click at [281, 662] on img "button" at bounding box center [274, 664] width 18 height 18
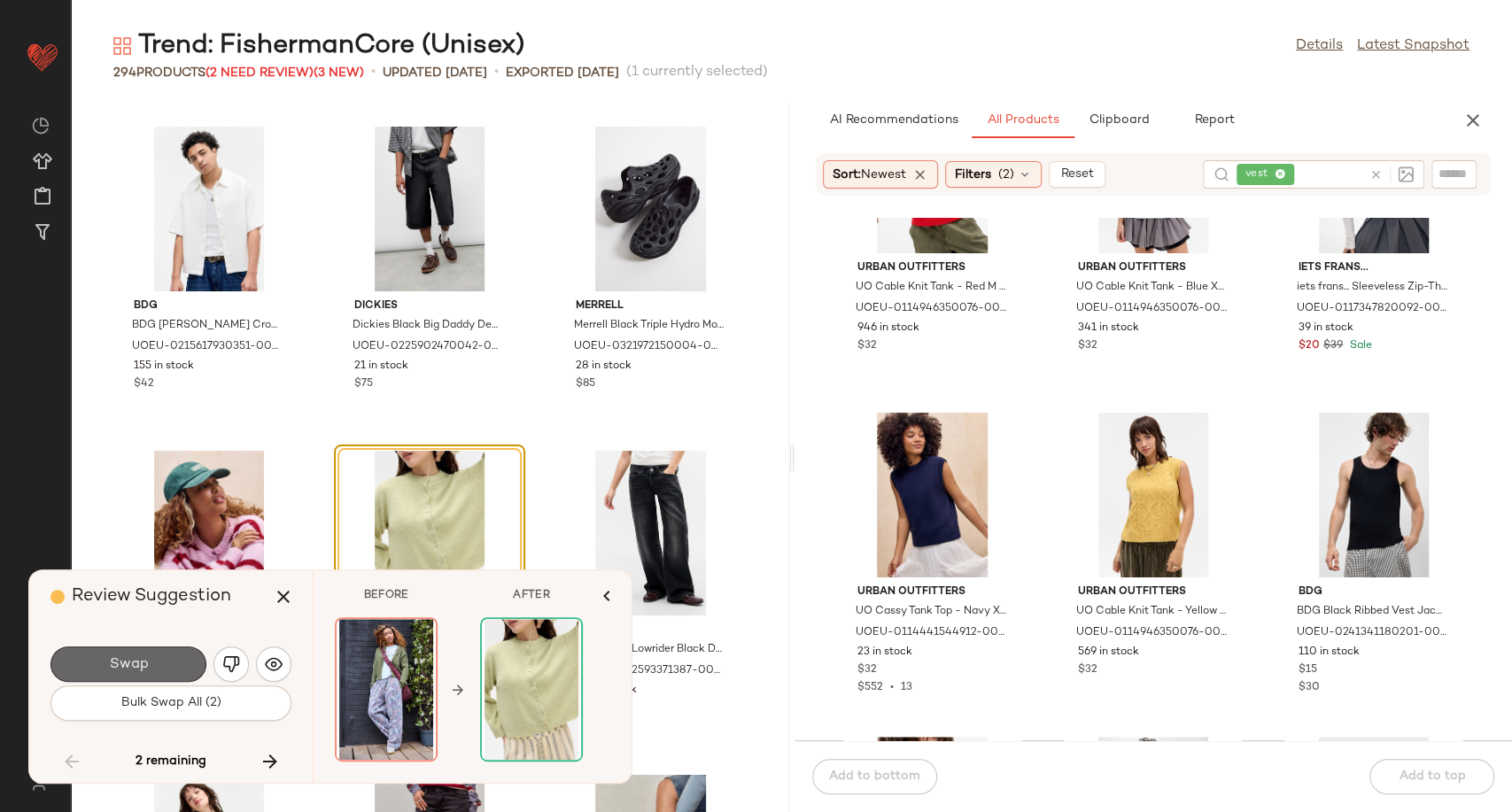
click at [135, 656] on span "Swap" at bounding box center [128, 664] width 40 height 17
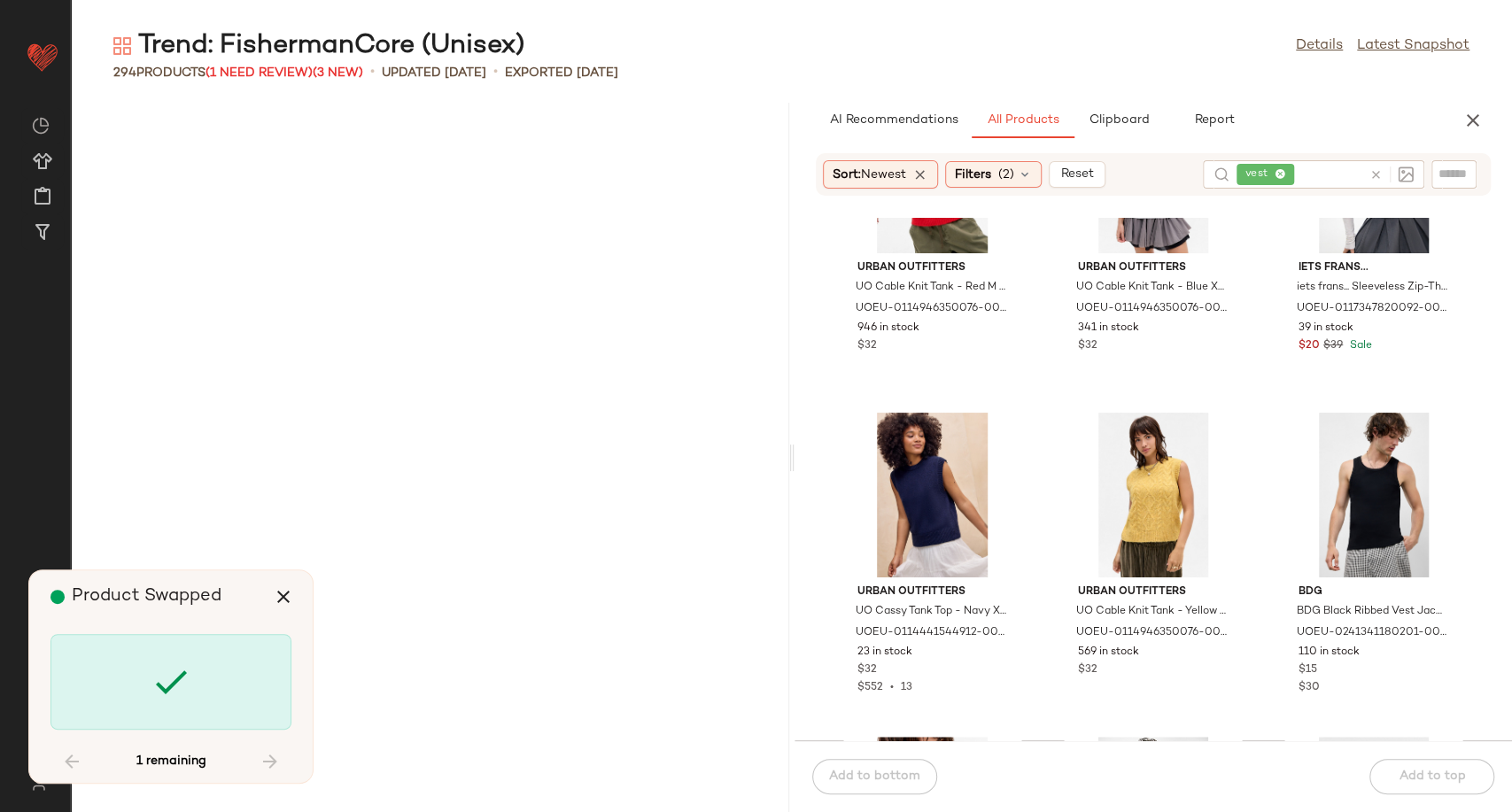
scroll to position [30147, 0]
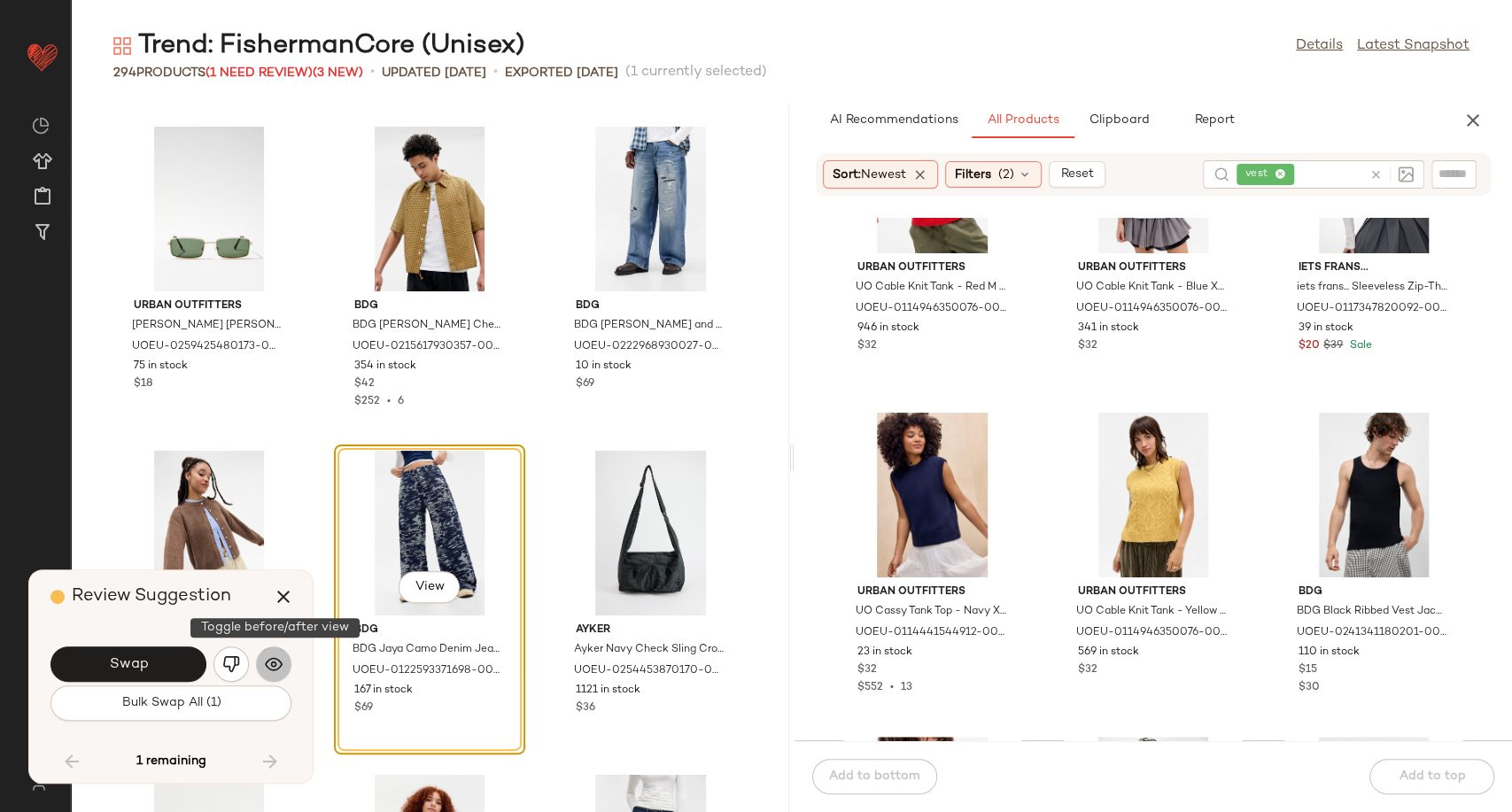
click at [267, 674] on button "button" at bounding box center [273, 663] width 35 height 35
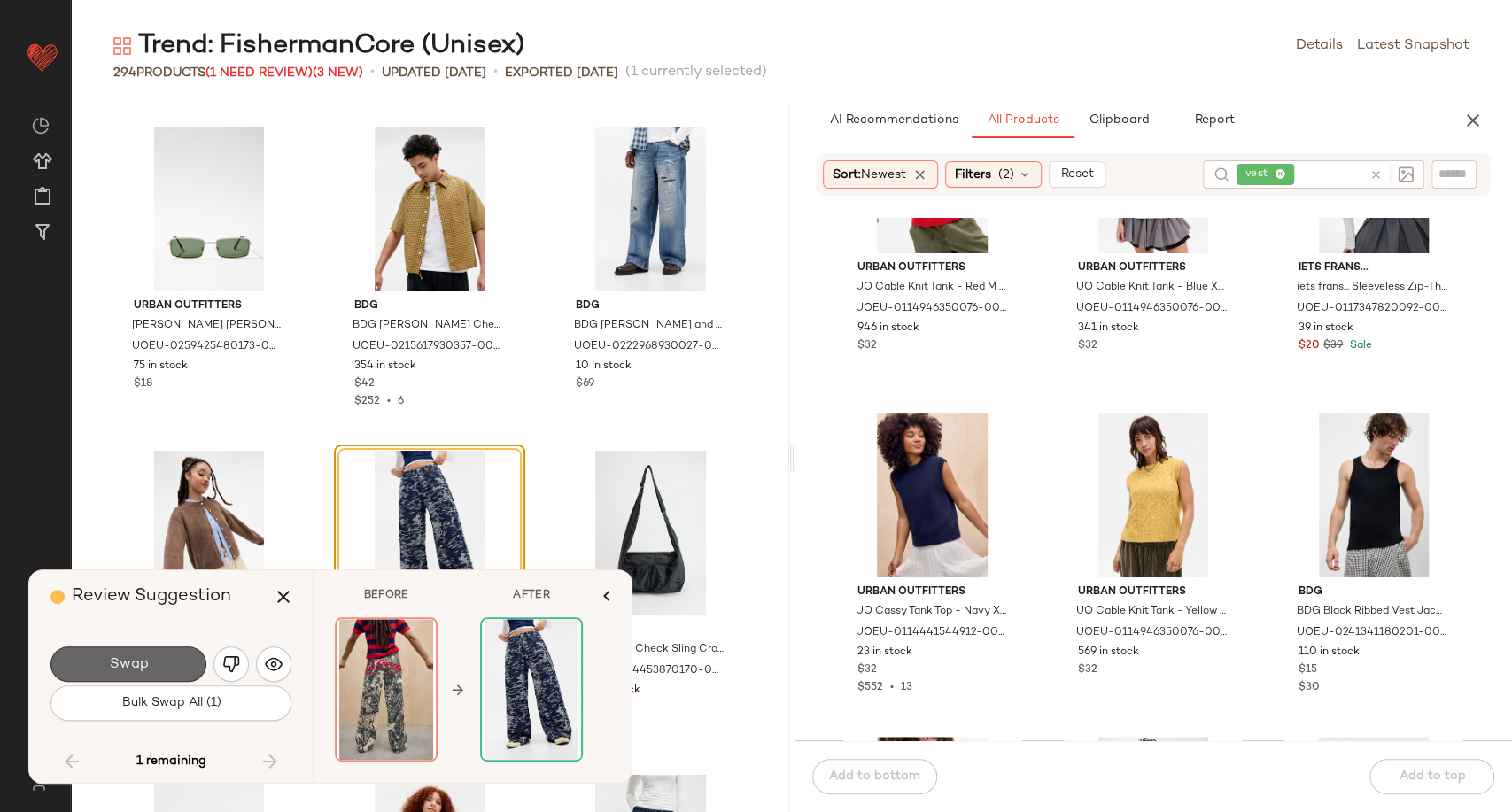
click at [149, 660] on button "Swap" at bounding box center [128, 663] width 156 height 35
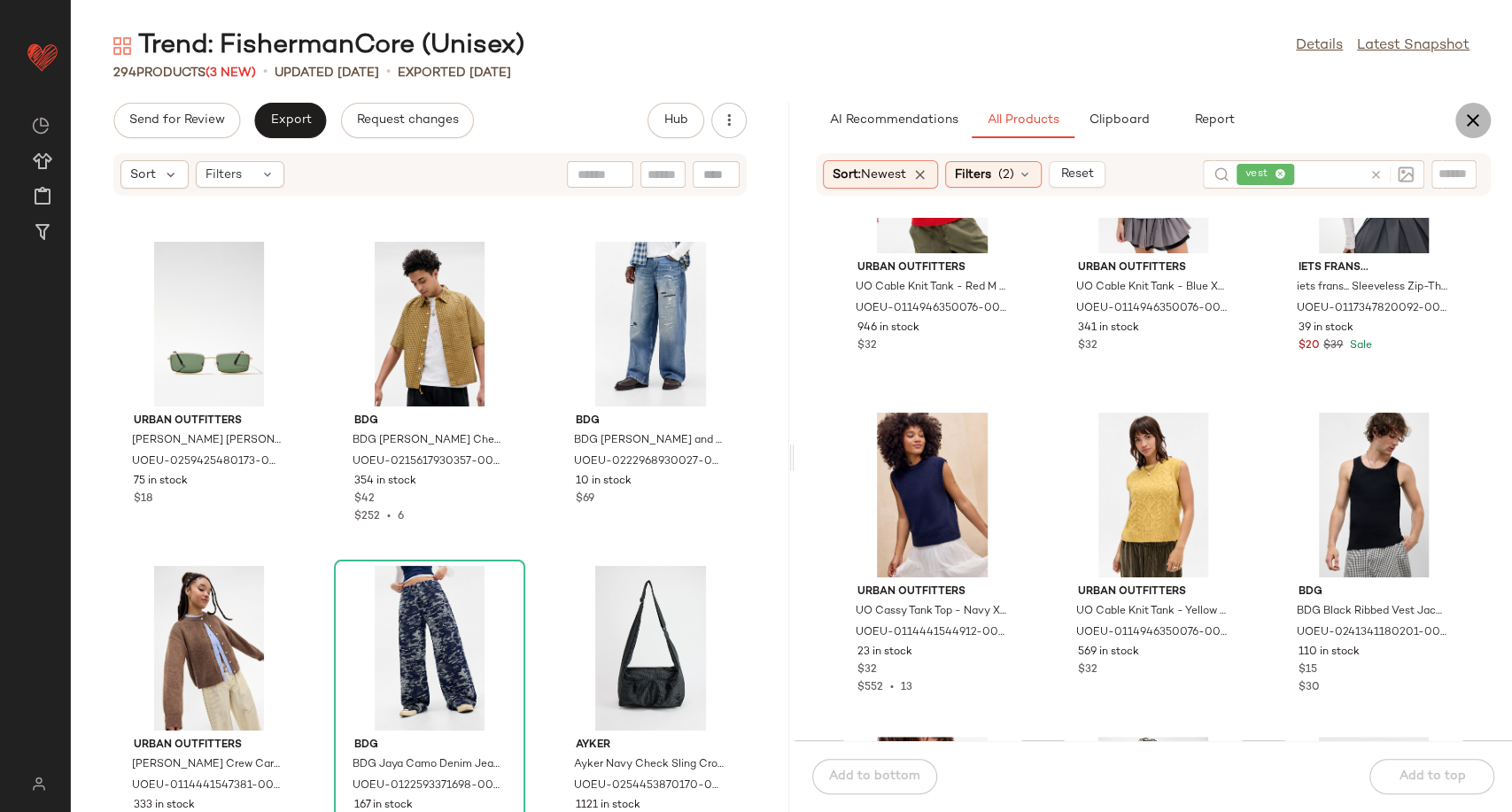
drag, startPoint x: 1464, startPoint y: 113, endPoint x: 1234, endPoint y: 64, distance: 235.2
click at [1462, 113] on icon "button" at bounding box center [1473, 121] width 22 height 22
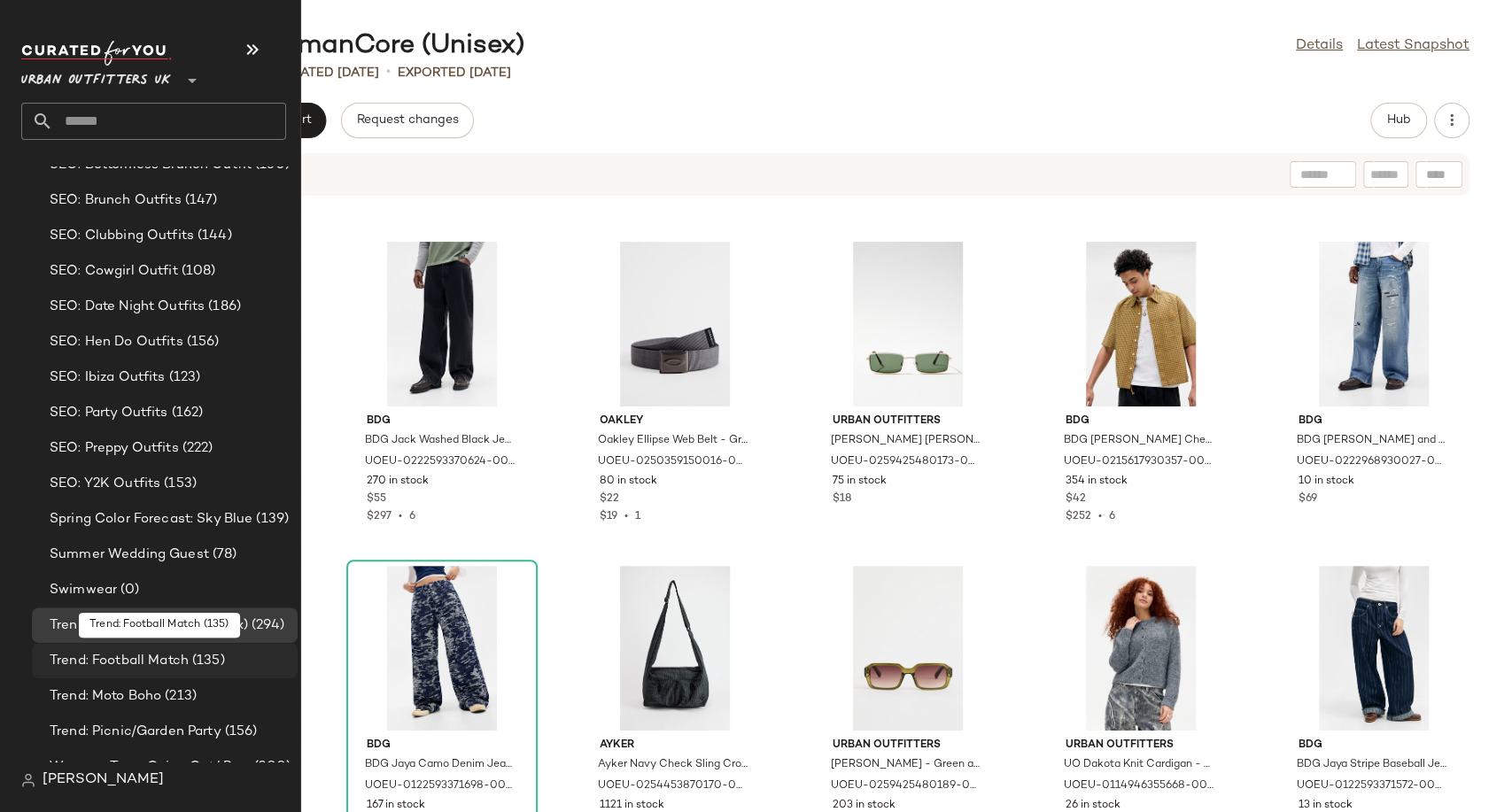
scroll to position [4723, 0]
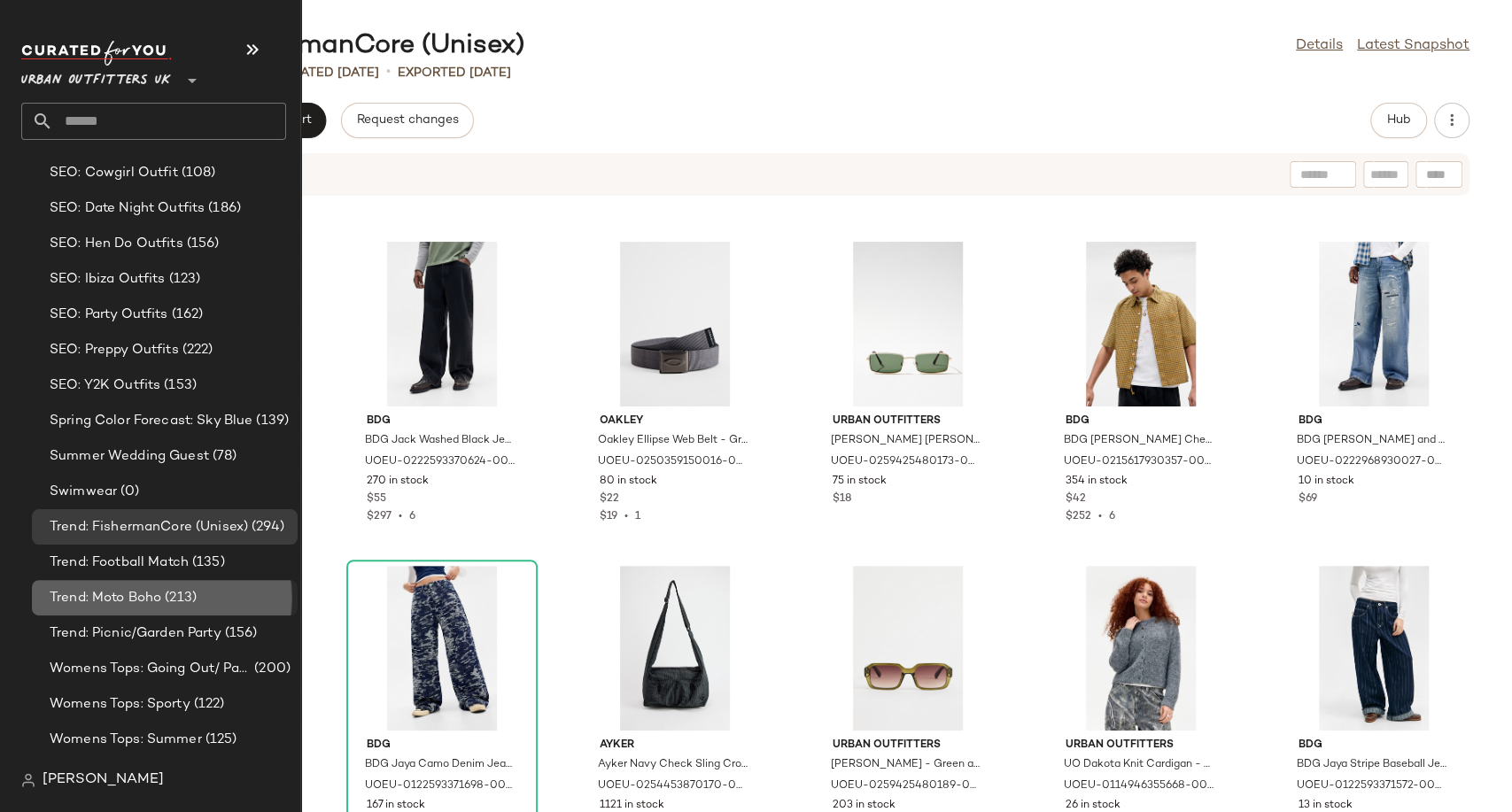
click at [144, 601] on span "Trend: Moto Boho" at bounding box center [105, 598] width 112 height 21
